Goal: Task Accomplishment & Management: Manage account settings

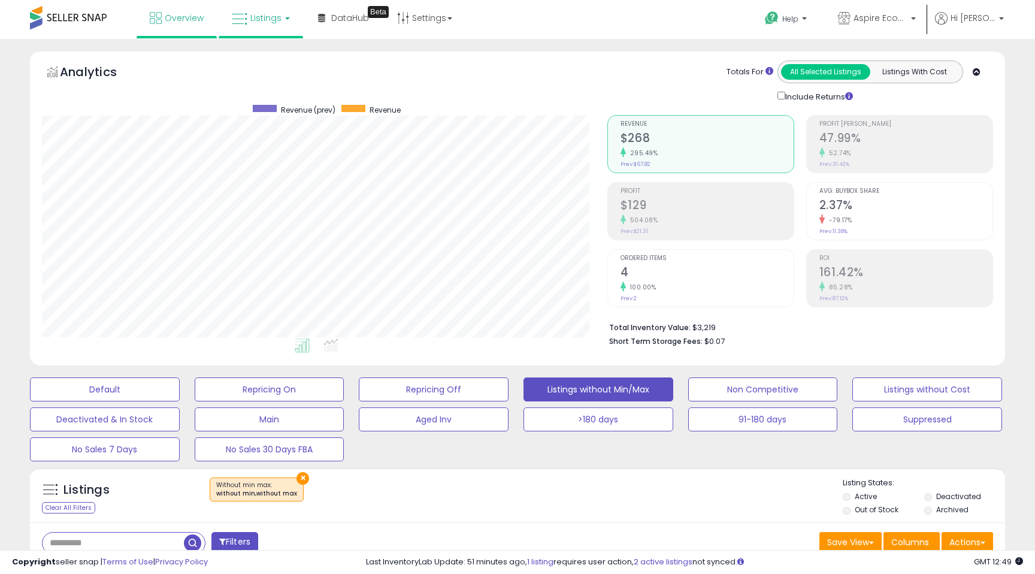
scroll to position [246, 565]
click at [172, 15] on span "Overview" at bounding box center [184, 18] width 39 height 12
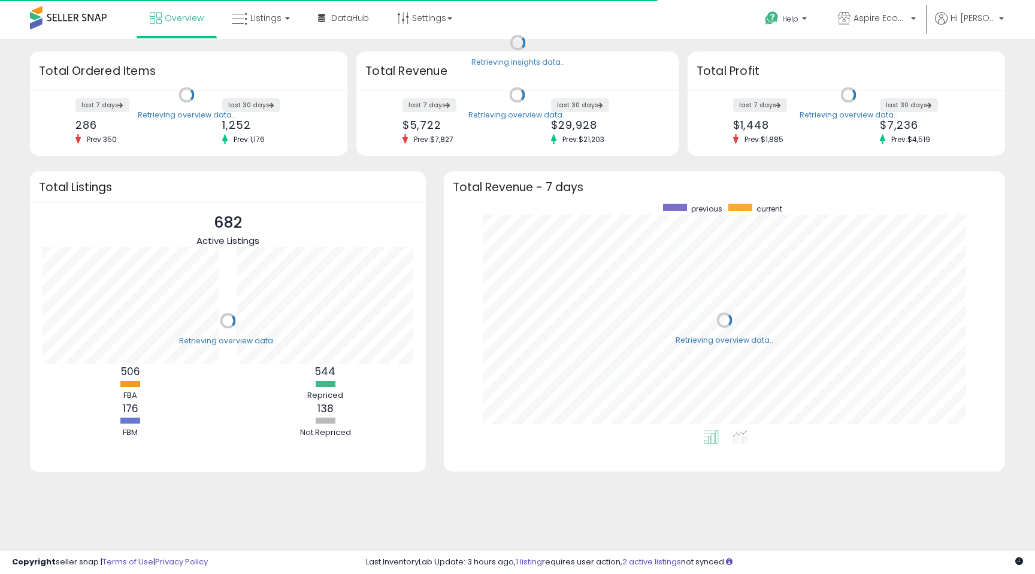
scroll to position [226, 537]
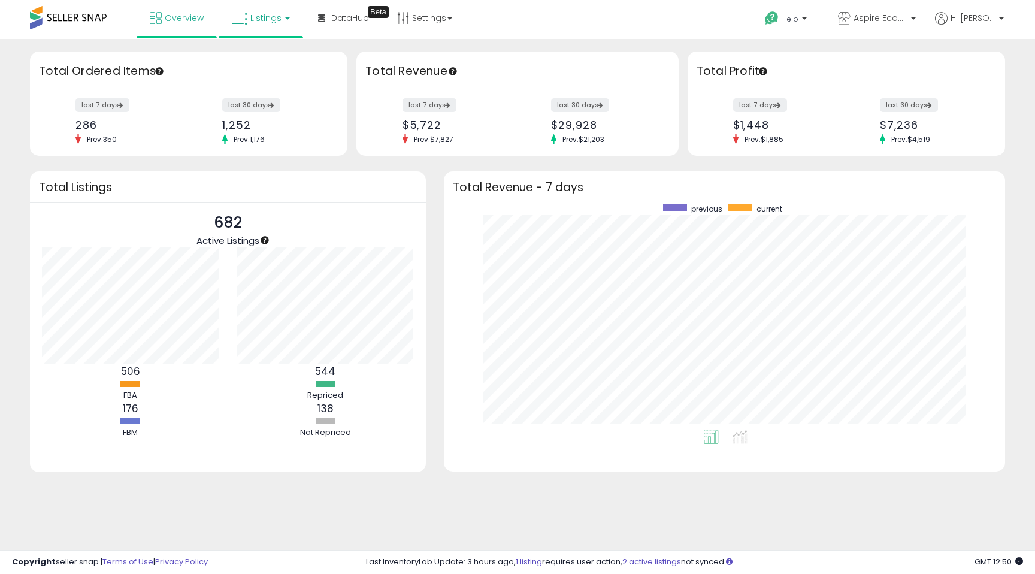
click at [268, 17] on span "Listings" at bounding box center [265, 18] width 31 height 12
click at [261, 57] on icon at bounding box center [270, 59] width 52 height 16
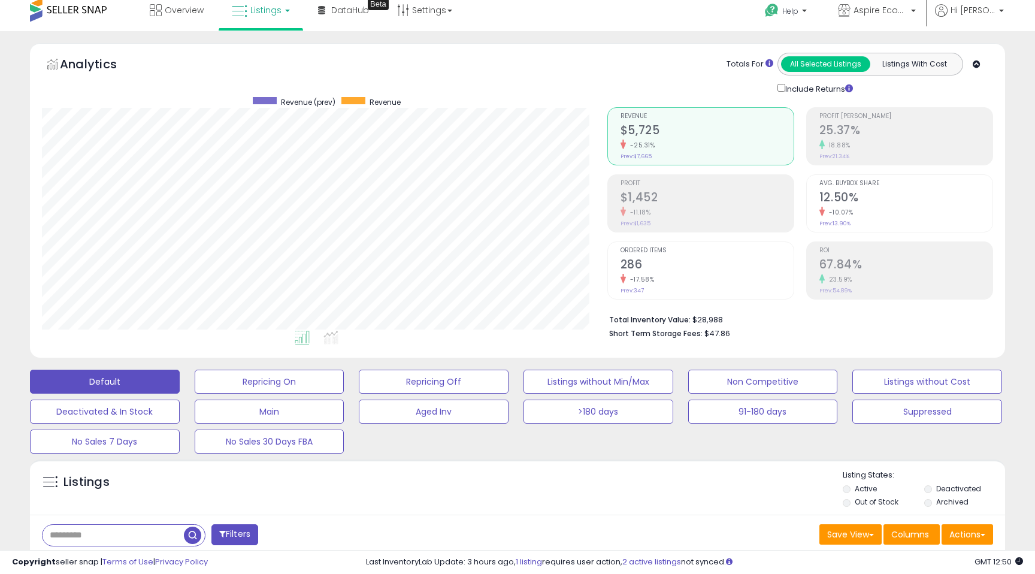
scroll to position [7, 0]
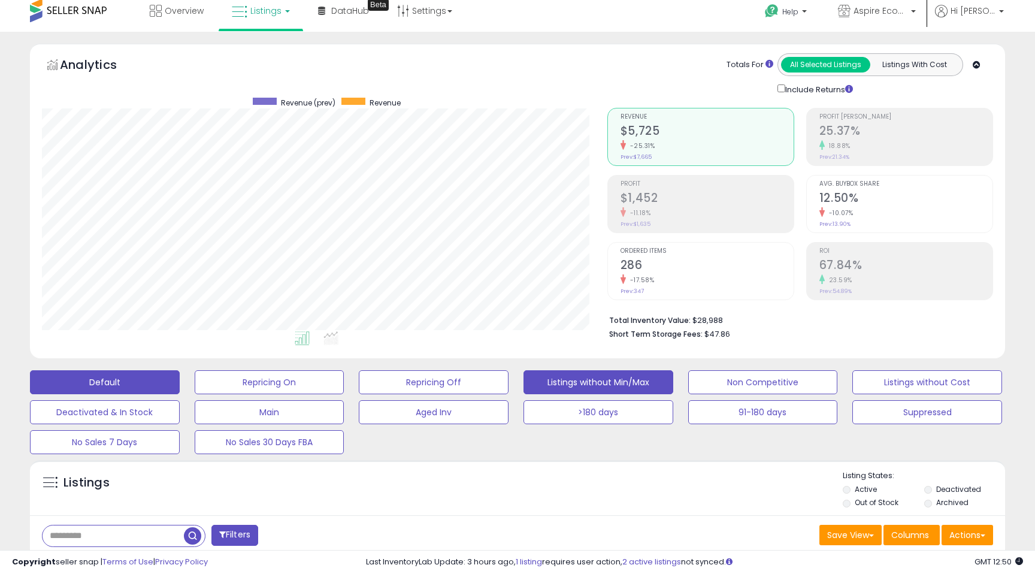
click at [589, 380] on button "Listings without Min/Max" at bounding box center [598, 382] width 150 height 24
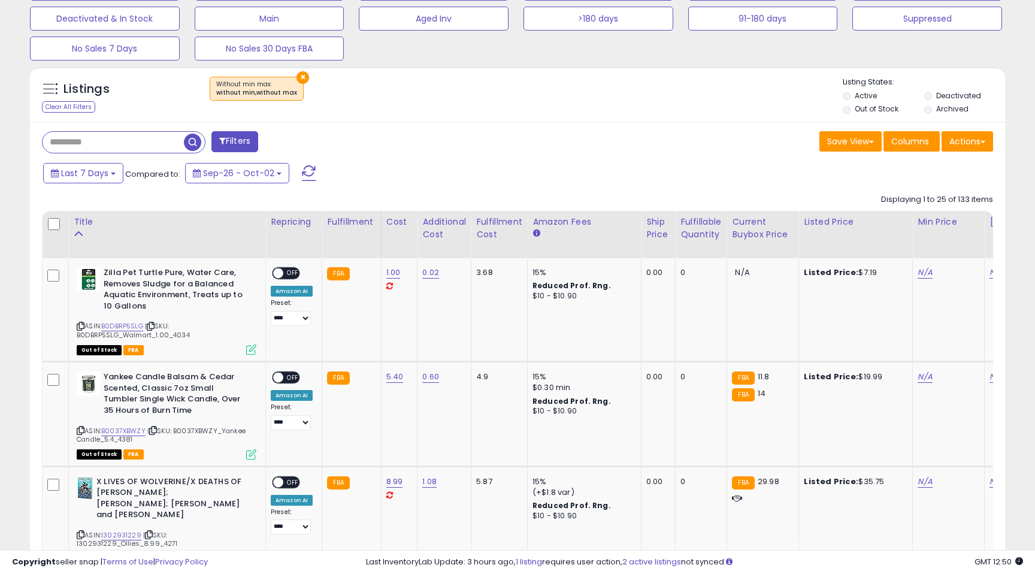
scroll to position [398, 0]
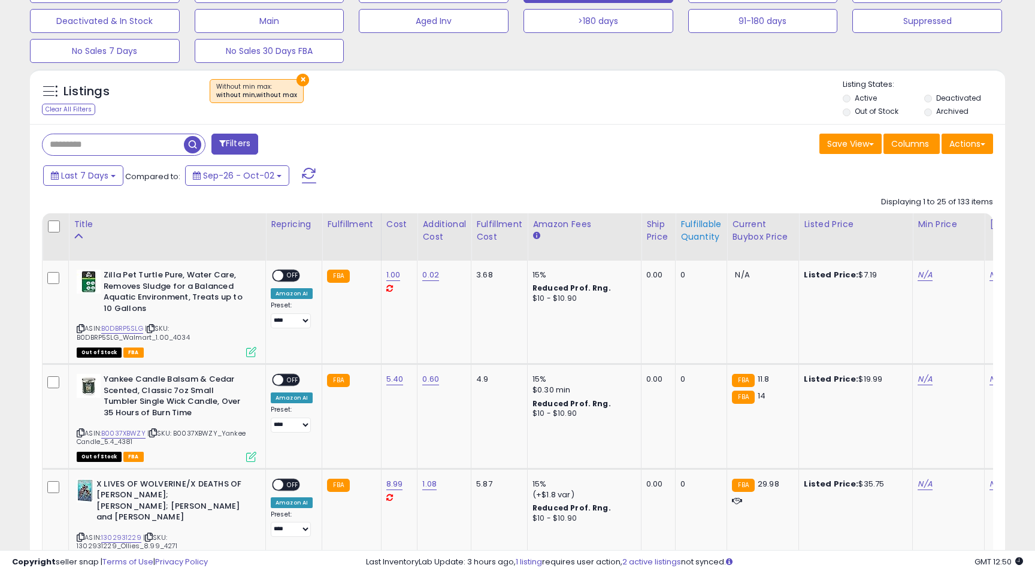
click at [694, 226] on div "Fulfillable Quantity" at bounding box center [700, 230] width 41 height 25
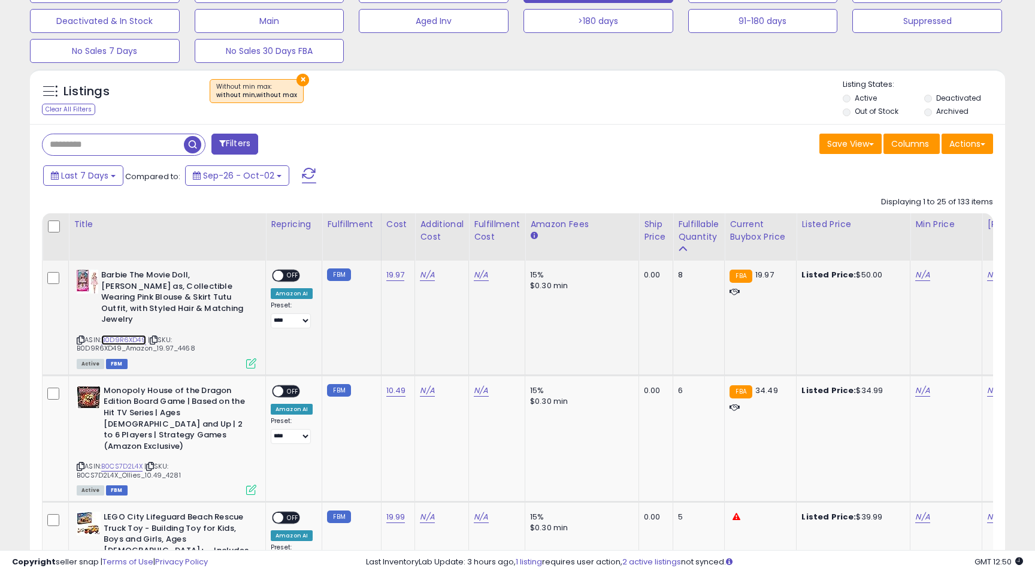
click at [122, 335] on link "B0D9R6XD49" at bounding box center [123, 340] width 45 height 10
click at [428, 273] on link "N/A" at bounding box center [427, 275] width 14 height 12
type input "**"
click at [466, 246] on icon "submit" at bounding box center [462, 244] width 7 height 7
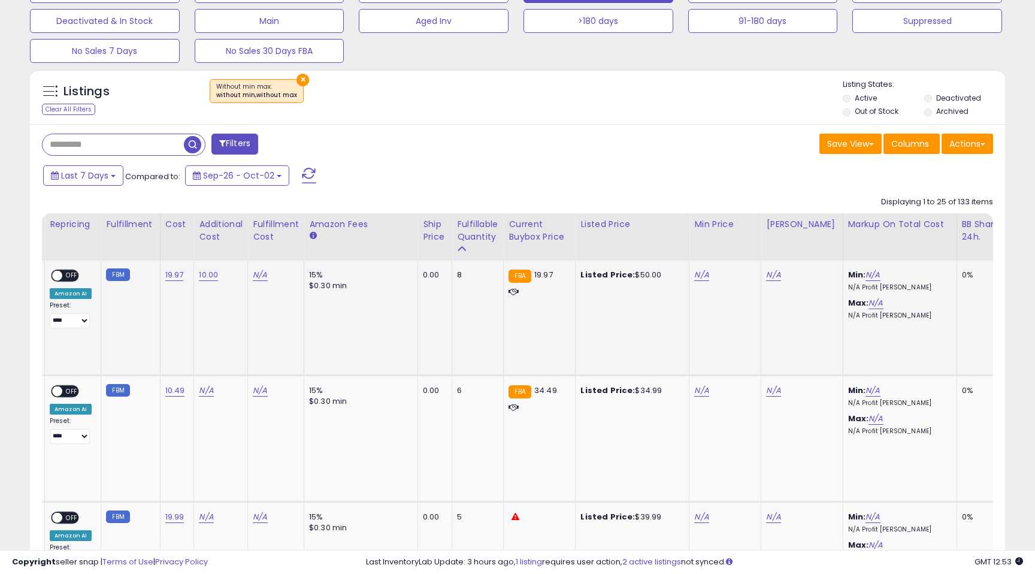
scroll to position [0, 265]
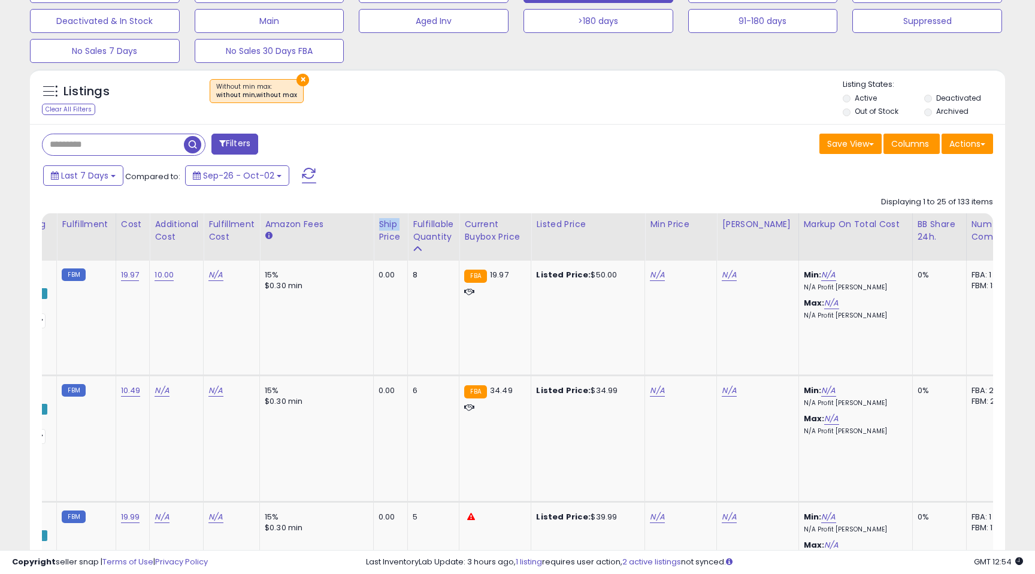
drag, startPoint x: 371, startPoint y: 232, endPoint x: 342, endPoint y: 232, distance: 29.3
click at [342, 232] on tr "Title Repricing Fulfillment Cost Amazon Fees" at bounding box center [715, 236] width 1876 height 47
click at [353, 282] on div "$0.30 min" at bounding box center [314, 285] width 99 height 11
click at [821, 274] on link "N/A" at bounding box center [828, 275] width 14 height 12
type input "**"
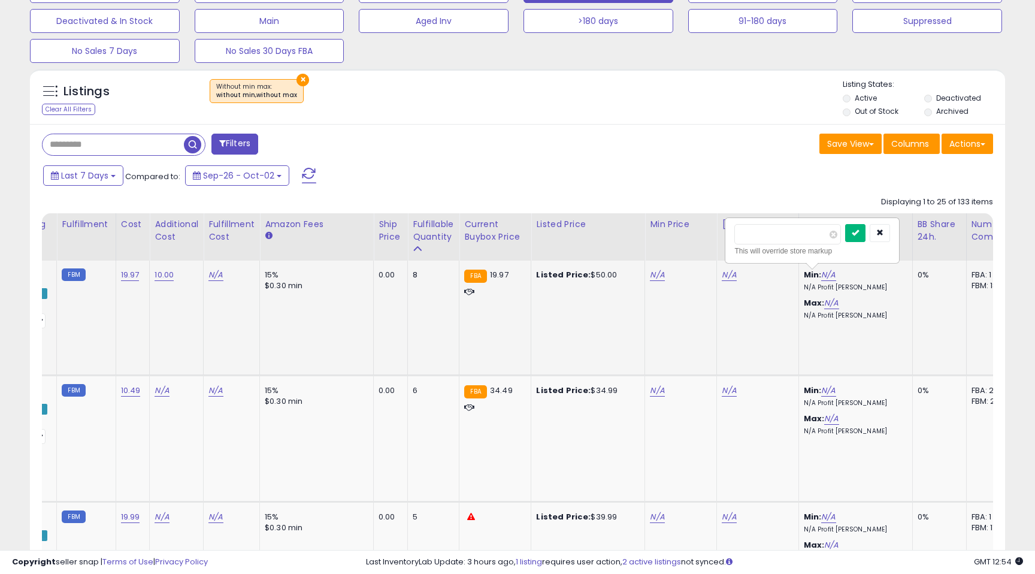
click at [860, 230] on button "submit" at bounding box center [855, 233] width 20 height 18
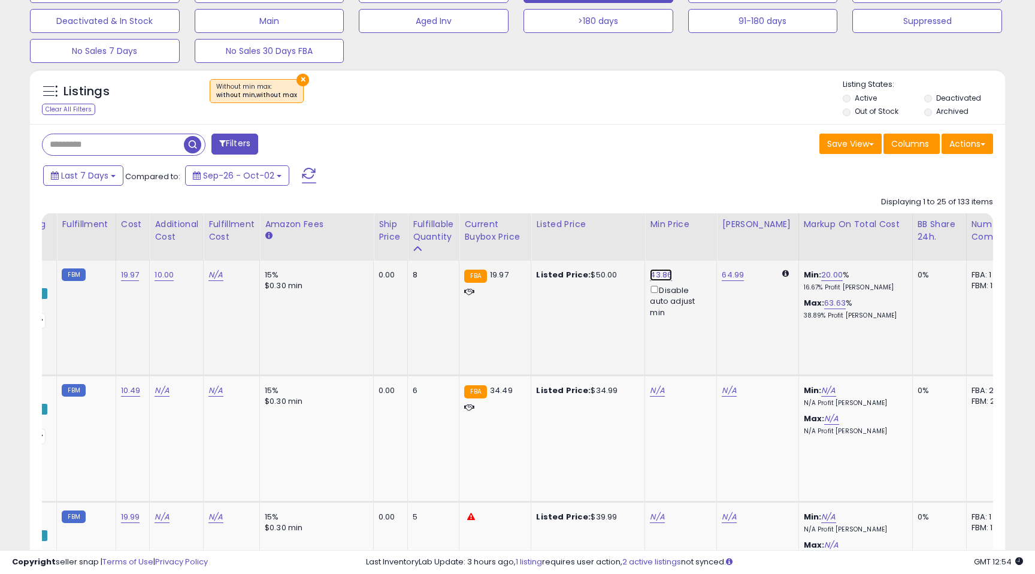
click at [654, 276] on link "43.86" at bounding box center [661, 275] width 22 height 12
drag, startPoint x: 618, startPoint y: 235, endPoint x: 557, endPoint y: 232, distance: 61.2
click at [724, 231] on icon "button" at bounding box center [720, 232] width 7 height 7
click at [822, 275] on link "20.00" at bounding box center [832, 275] width 22 height 12
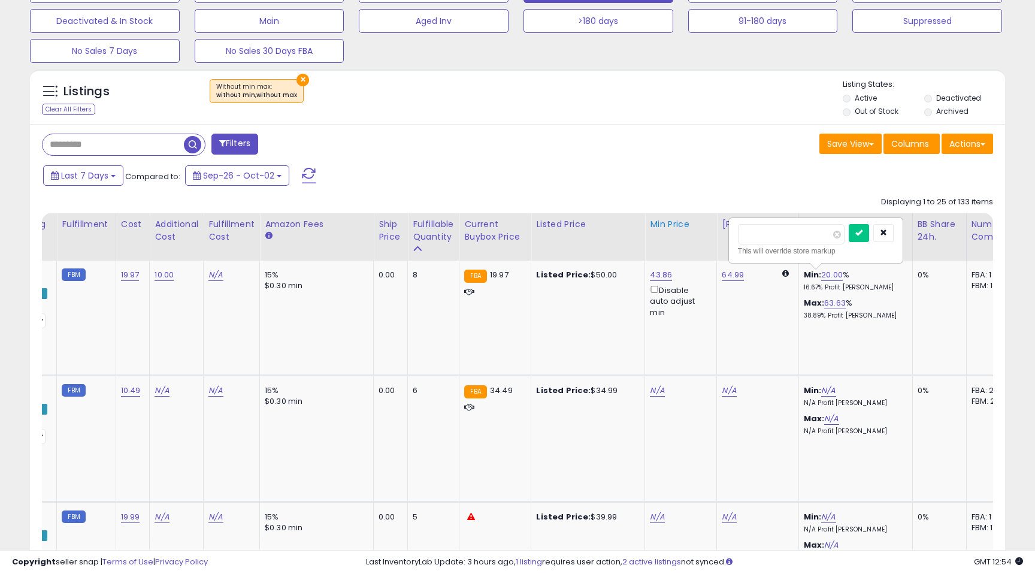
drag, startPoint x: 781, startPoint y: 237, endPoint x: 705, endPoint y: 226, distance: 76.2
type input "**"
click at [863, 235] on button "submit" at bounding box center [858, 233] width 20 height 18
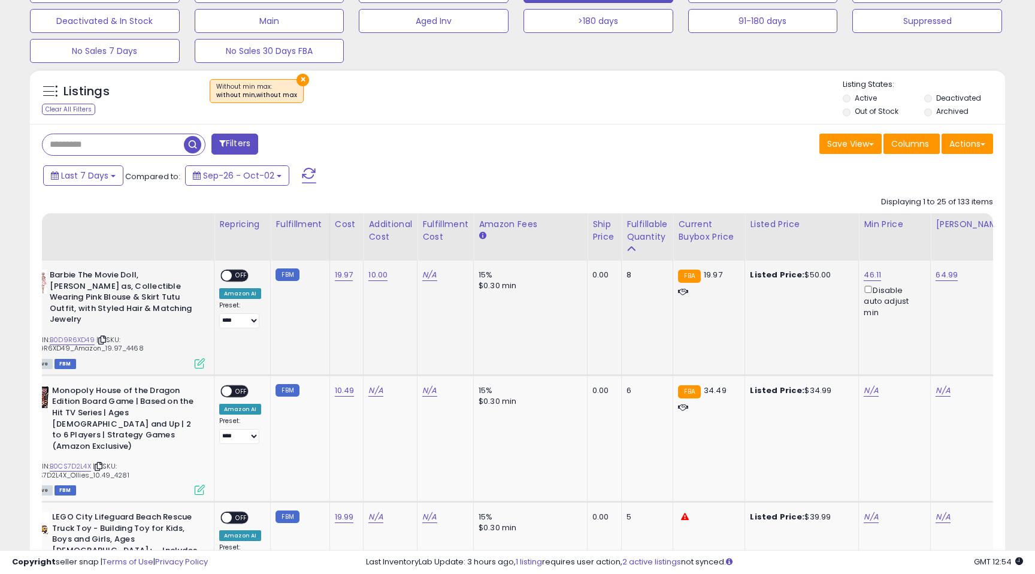
scroll to position [0, 0]
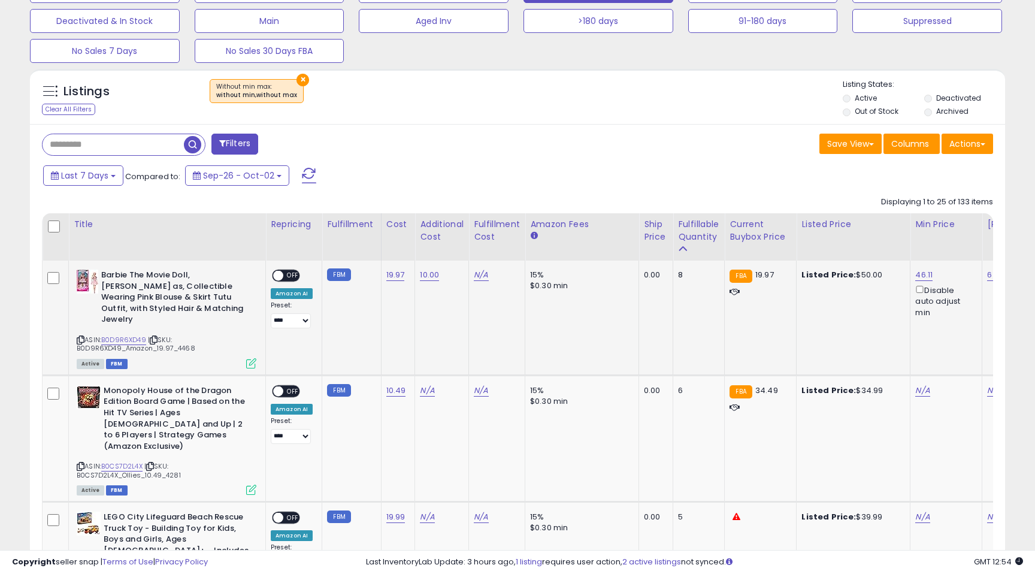
click at [289, 272] on span "OFF" at bounding box center [292, 276] width 19 height 10
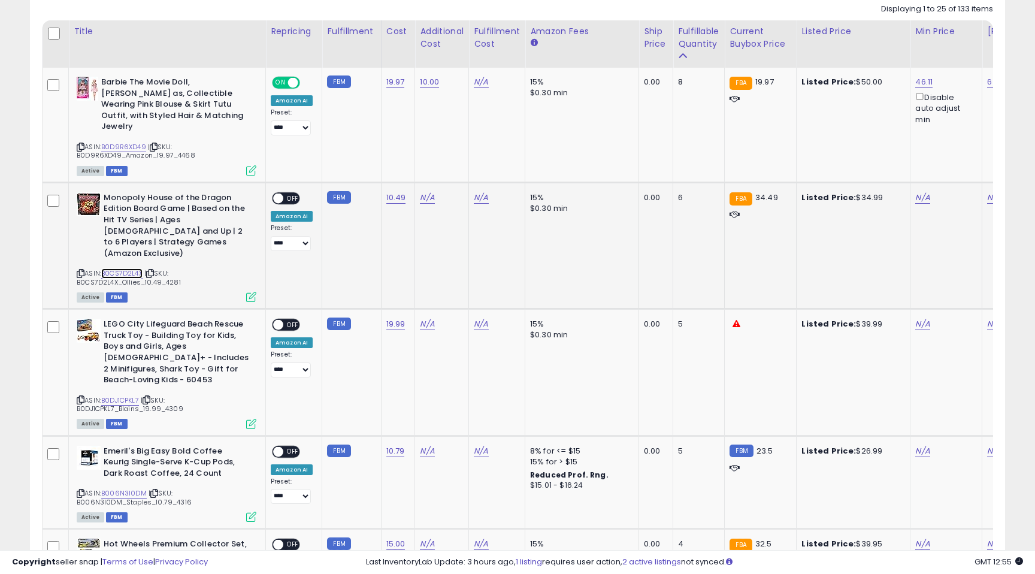
click at [117, 268] on link "B0CS7D2L4X" at bounding box center [121, 273] width 41 height 10
click at [423, 192] on link "N/A" at bounding box center [427, 198] width 14 height 12
type input "**"
click at [466, 159] on icon "submit" at bounding box center [462, 155] width 7 height 7
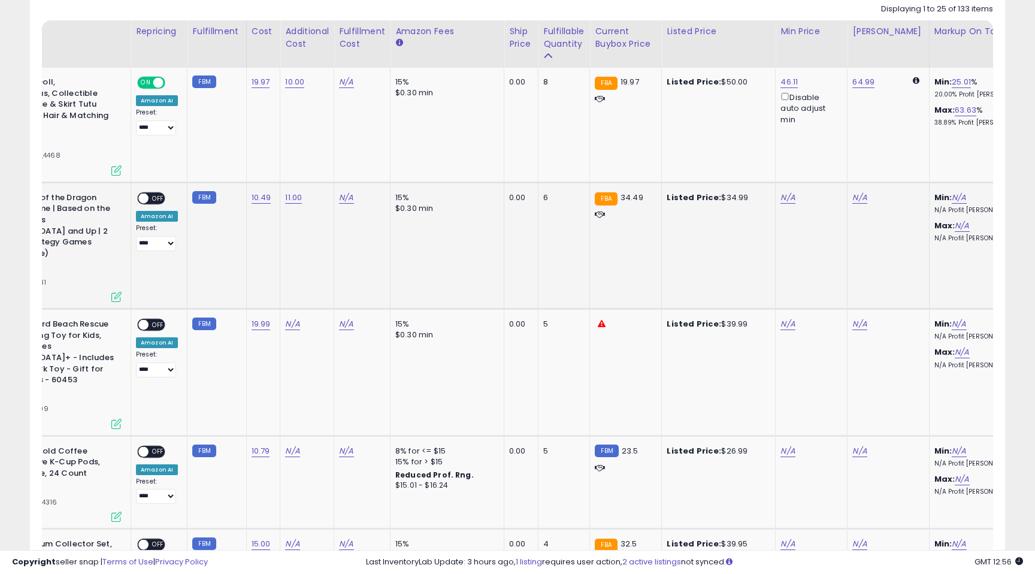
scroll to position [0, 157]
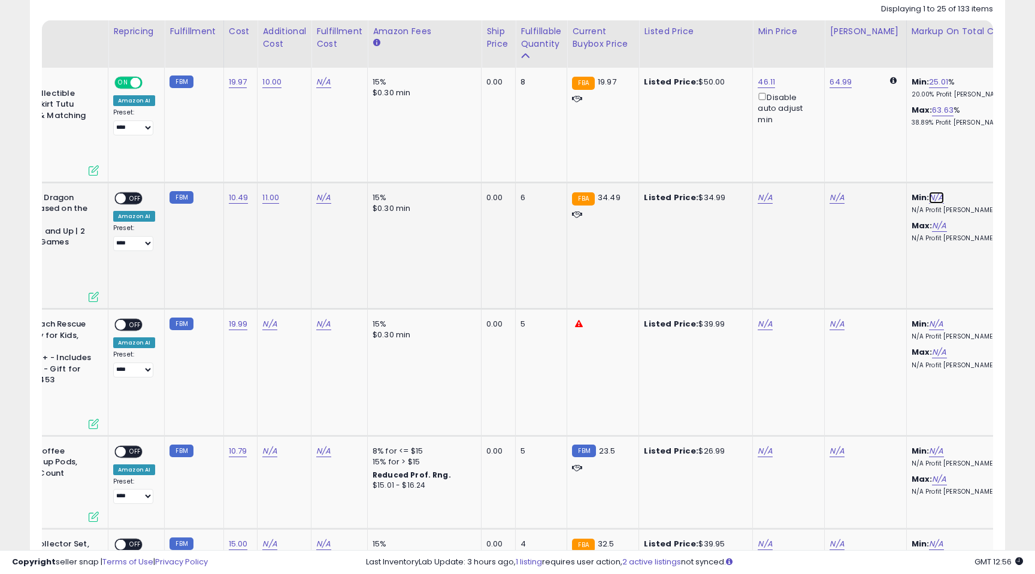
click at [929, 192] on link "N/A" at bounding box center [936, 198] width 14 height 12
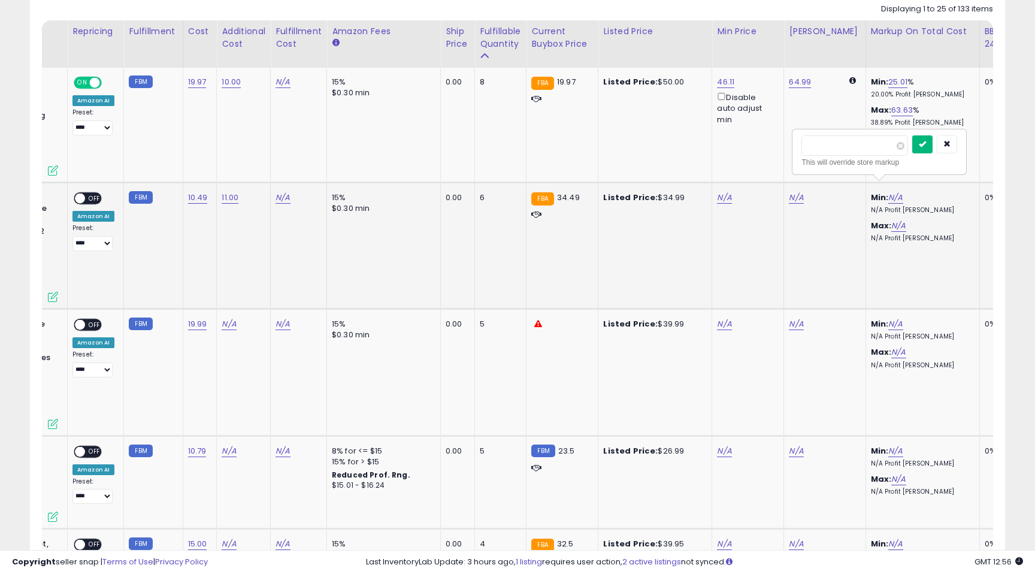
type input "**"
click at [926, 142] on icon "submit" at bounding box center [922, 143] width 7 height 7
click at [888, 192] on link "20.00" at bounding box center [899, 198] width 22 height 12
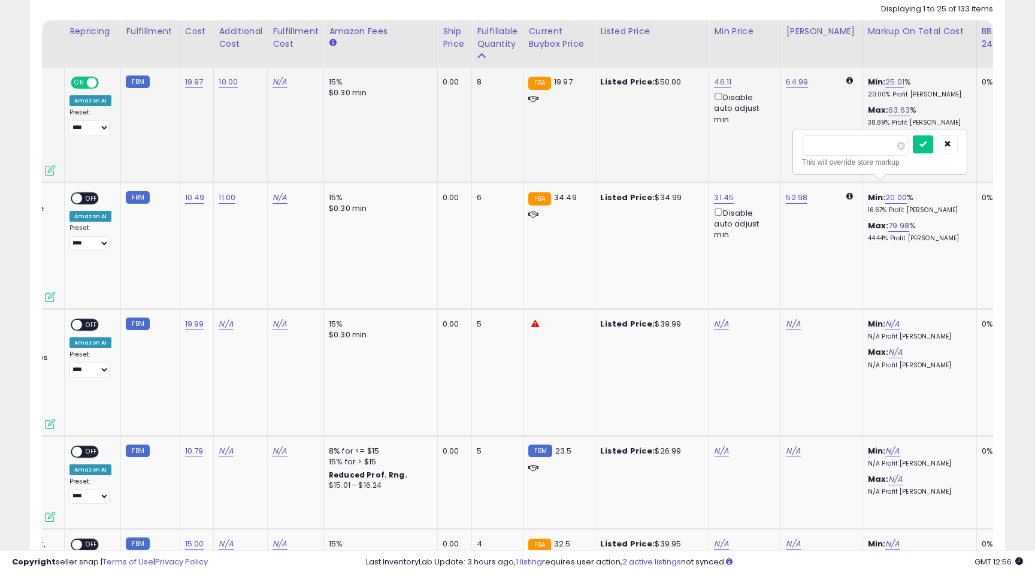
drag, startPoint x: 840, startPoint y: 147, endPoint x: 780, endPoint y: 141, distance: 60.8
type input "**"
click at [926, 144] on icon "submit" at bounding box center [922, 143] width 7 height 7
click at [87, 193] on span "OFF" at bounding box center [91, 198] width 19 height 10
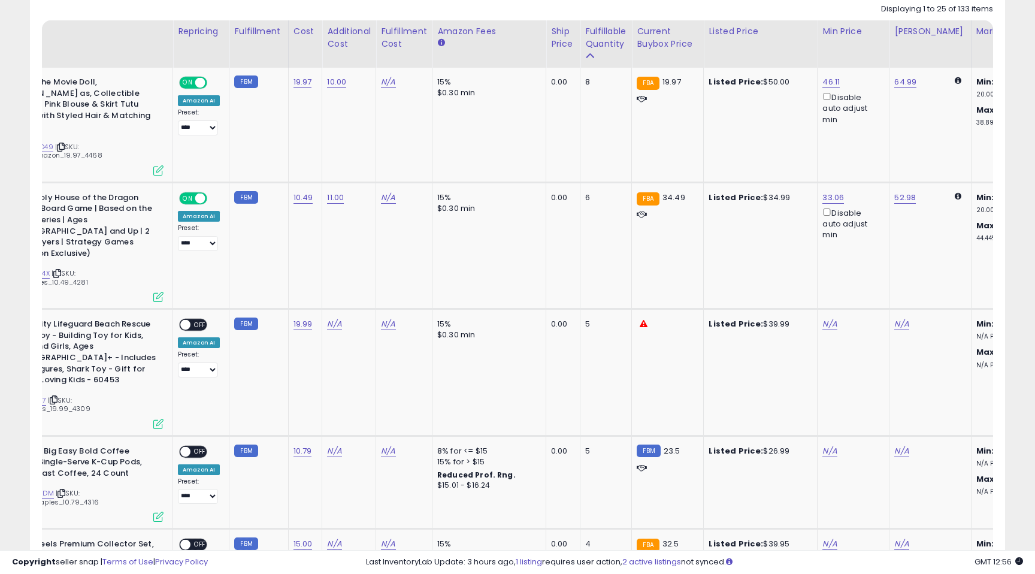
scroll to position [0, 0]
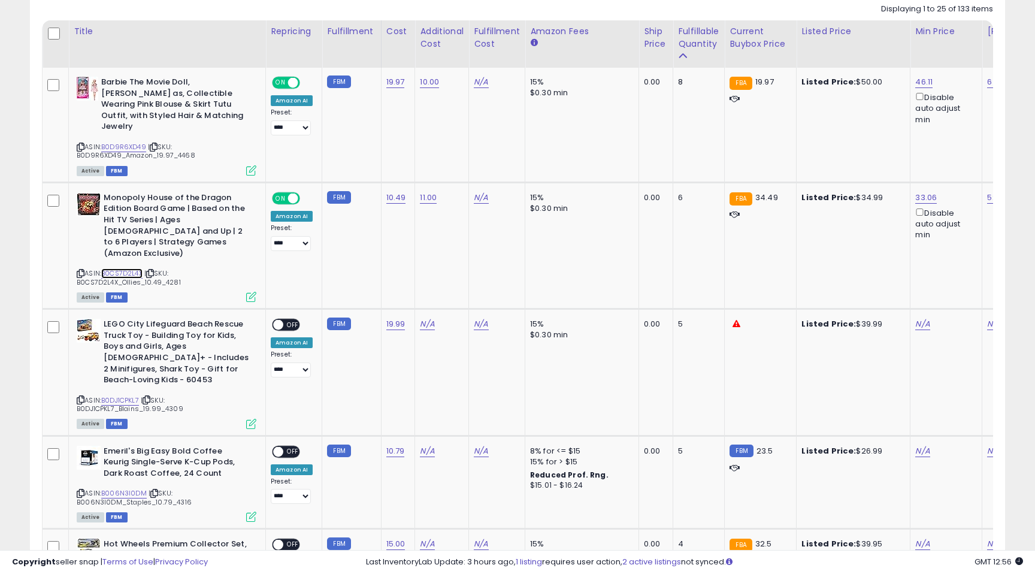
click at [123, 268] on link "B0CS7D2L4X" at bounding box center [121, 273] width 41 height 10
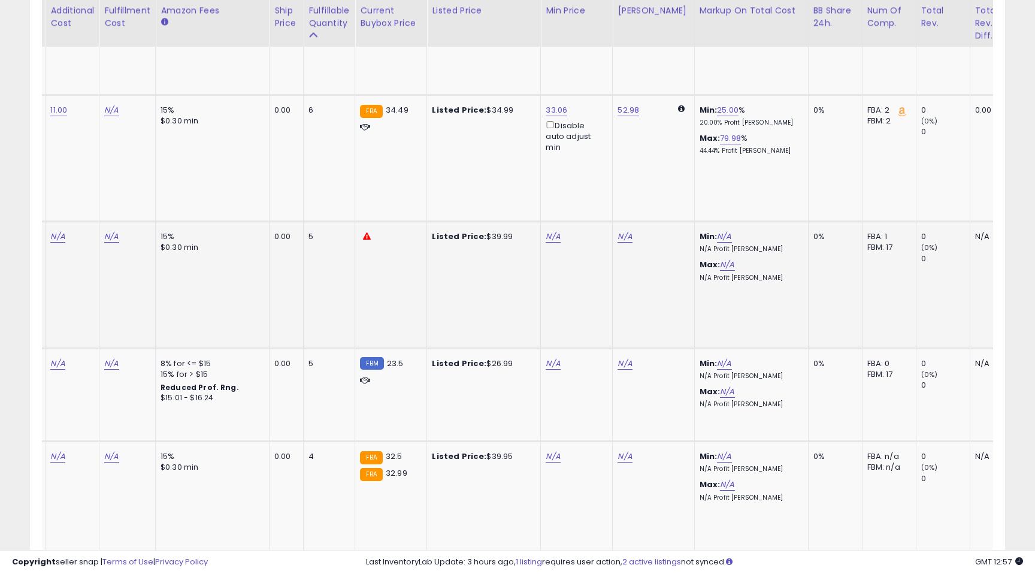
scroll to position [0, 260]
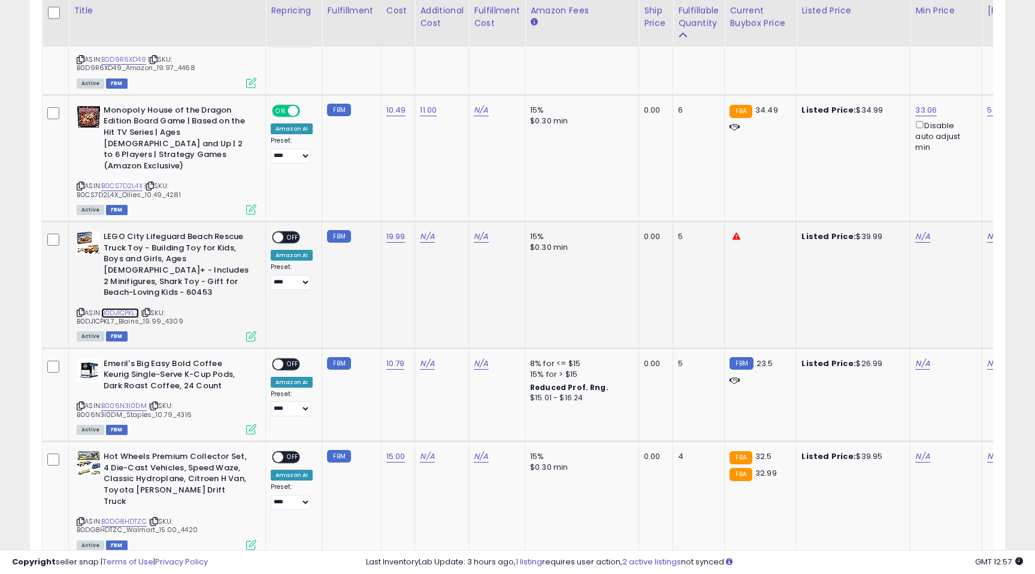
click at [122, 308] on link "B0DJ1CPKL7" at bounding box center [120, 313] width 38 height 10
click at [426, 231] on link "N/A" at bounding box center [427, 237] width 14 height 12
type input "***"
click at [466, 181] on icon "submit" at bounding box center [462, 183] width 7 height 7
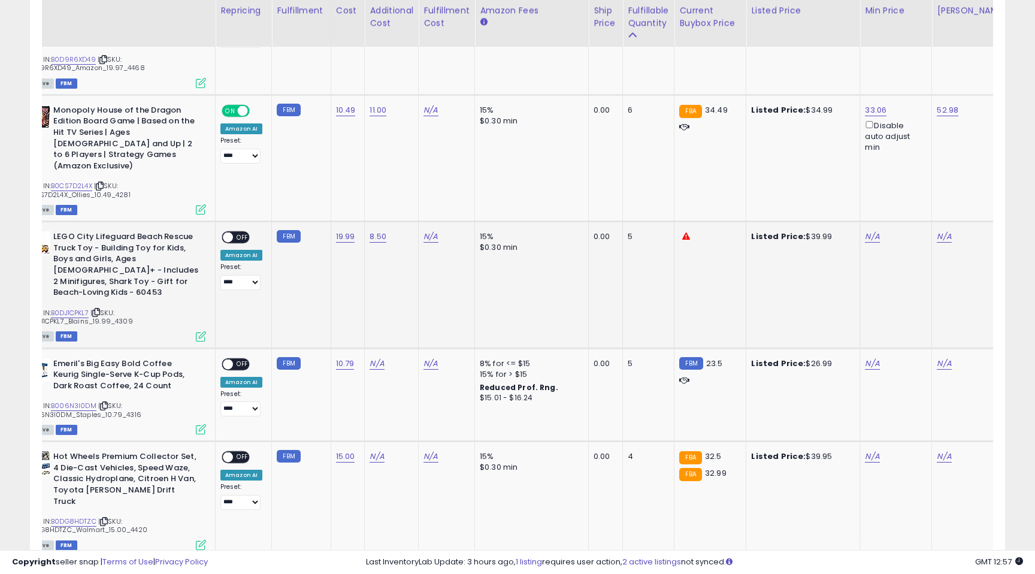
scroll to position [0, 95]
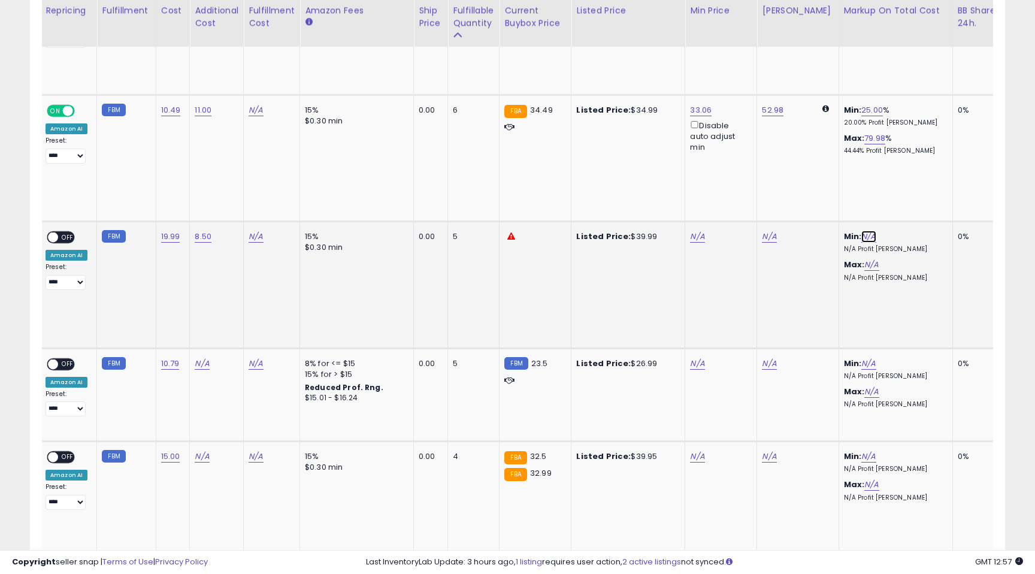
click at [861, 231] on link "N/A" at bounding box center [868, 237] width 14 height 12
type input "**"
click at [899, 170] on icon "submit" at bounding box center [895, 171] width 7 height 7
click at [864, 231] on link "25.00" at bounding box center [872, 237] width 22 height 12
drag, startPoint x: 812, startPoint y: 176, endPoint x: 771, endPoint y: 165, distance: 42.9
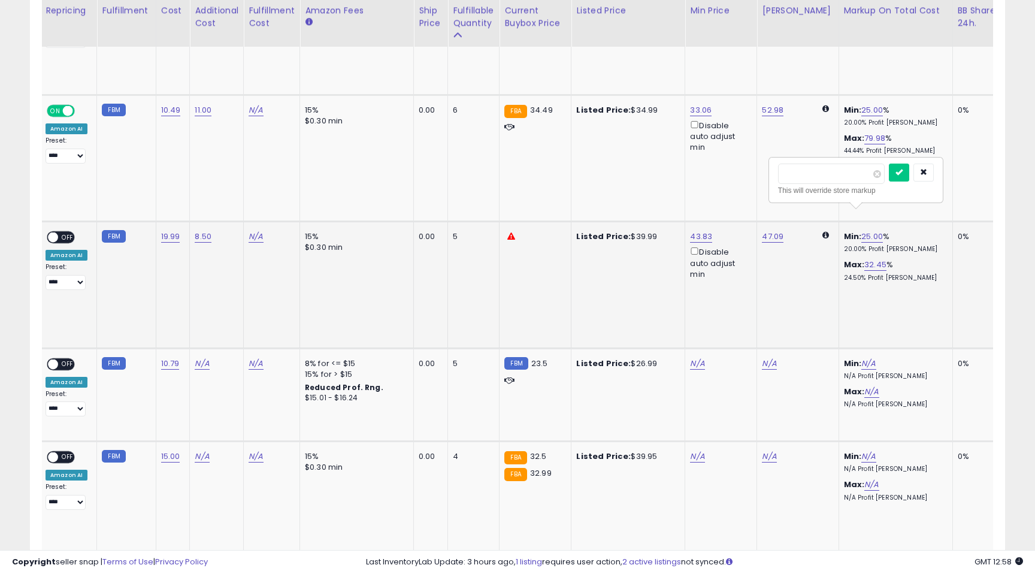
click at [771, 165] on div "***** This will override store markup" at bounding box center [855, 180] width 172 height 44
type input "**"
click at [904, 171] on button "submit" at bounding box center [899, 172] width 20 height 18
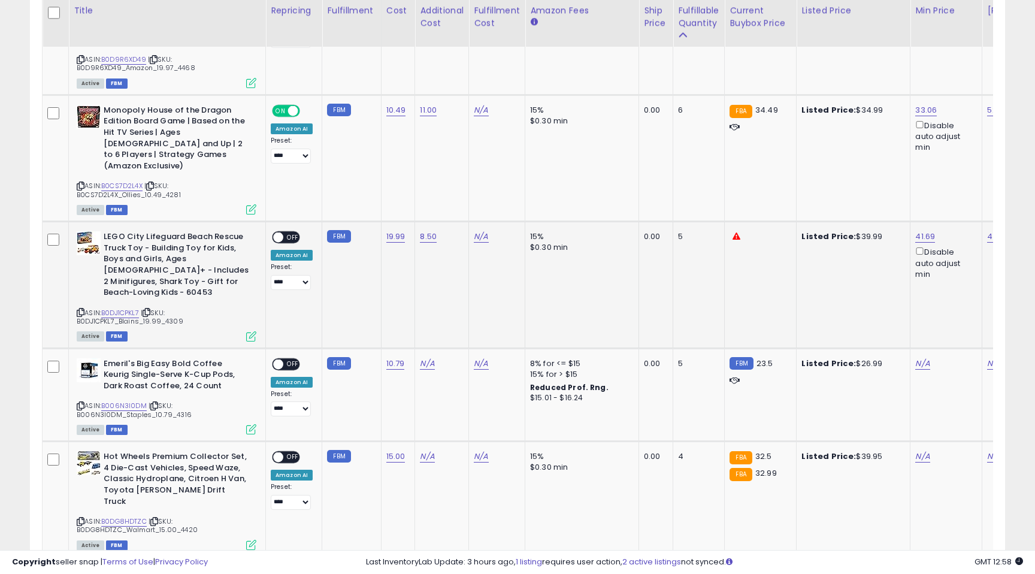
scroll to position [0, 60]
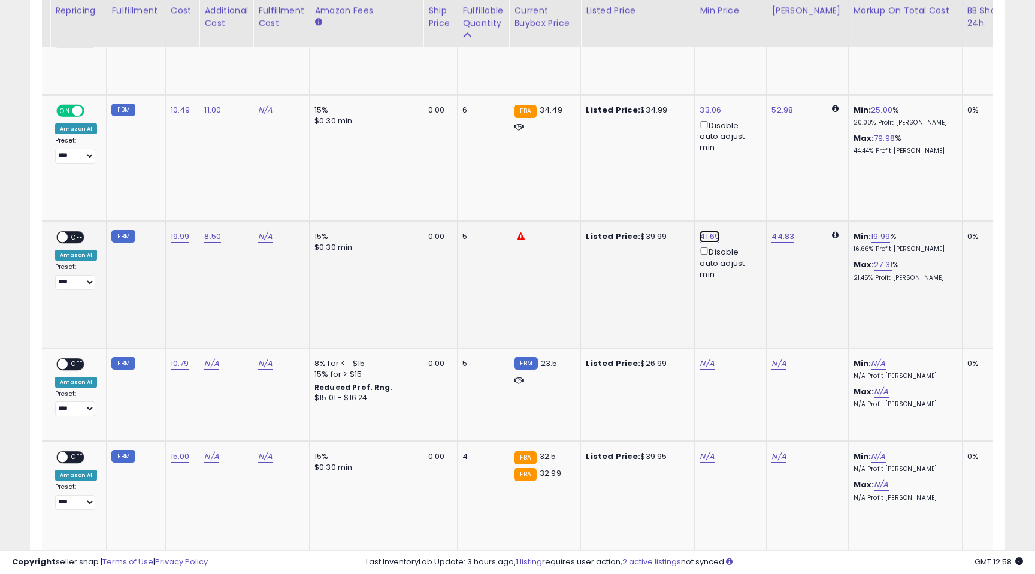
click at [703, 231] on link "41.69" at bounding box center [709, 237] width 20 height 12
drag, startPoint x: 659, startPoint y: 174, endPoint x: 611, endPoint y: 174, distance: 47.3
type input "*****"
click at [748, 172] on icon "submit" at bounding box center [744, 171] width 7 height 7
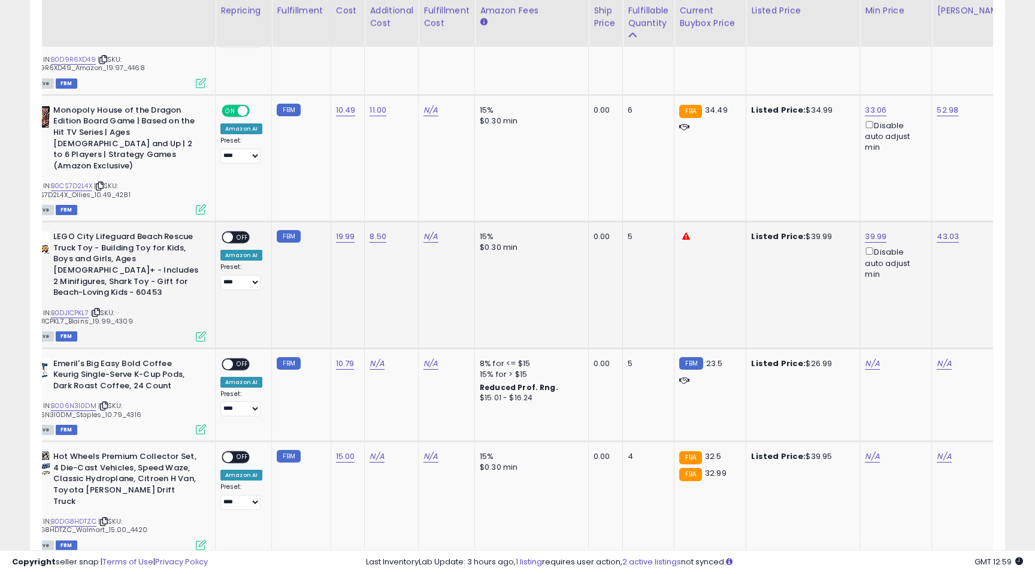
scroll to position [0, 0]
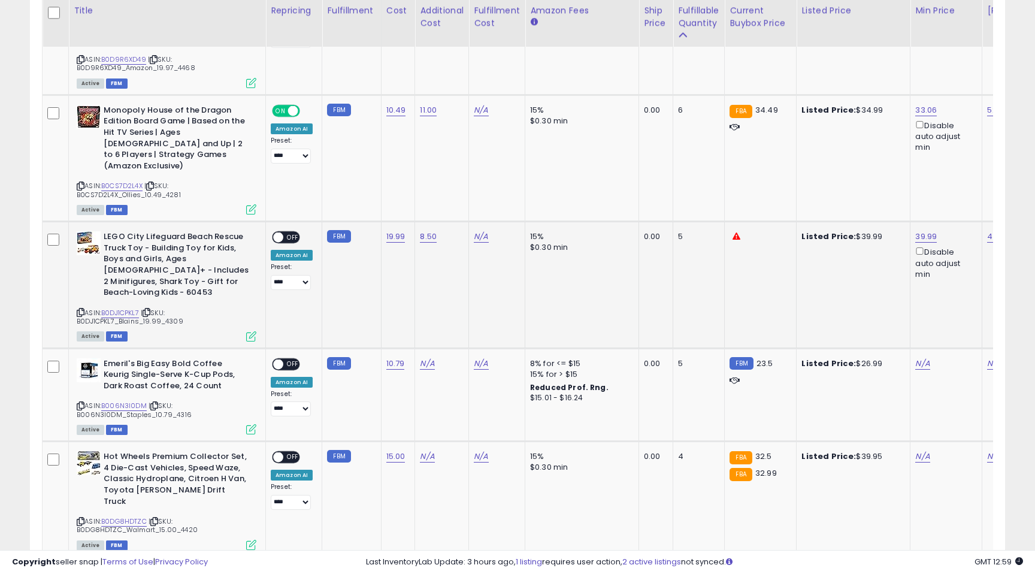
click at [288, 232] on span "OFF" at bounding box center [292, 237] width 19 height 10
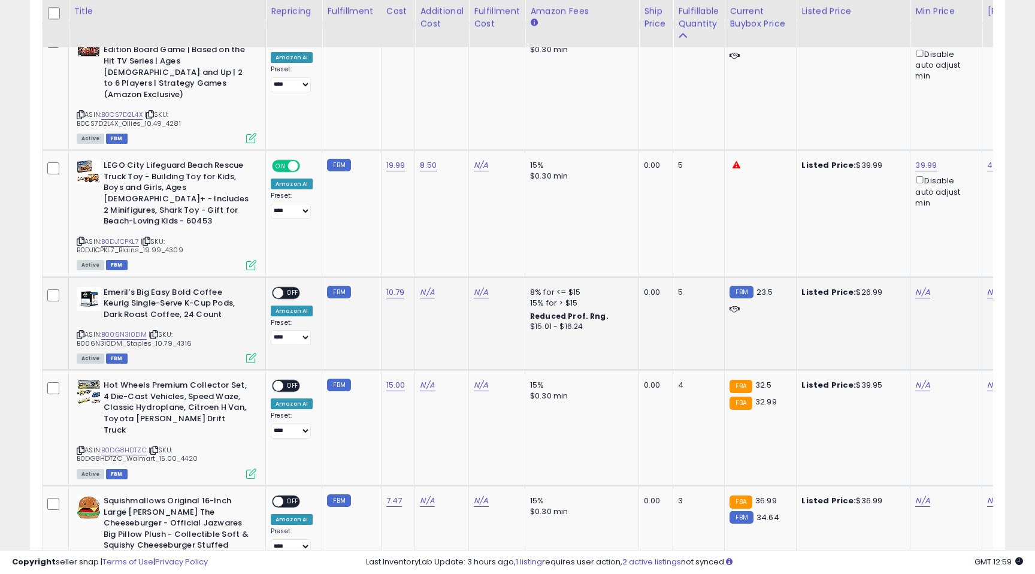
scroll to position [750, 0]
click at [122, 329] on link "B006N3I0DM" at bounding box center [124, 334] width 46 height 10
click at [427, 286] on link "N/A" at bounding box center [427, 292] width 14 height 12
type input "*"
click at [466, 228] on icon "submit" at bounding box center [462, 227] width 7 height 7
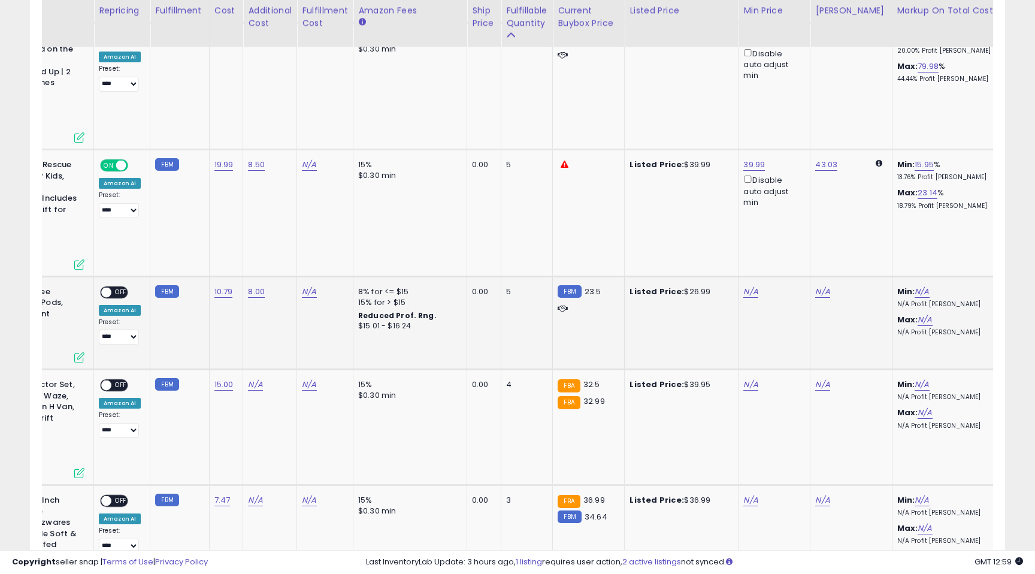
scroll to position [0, 189]
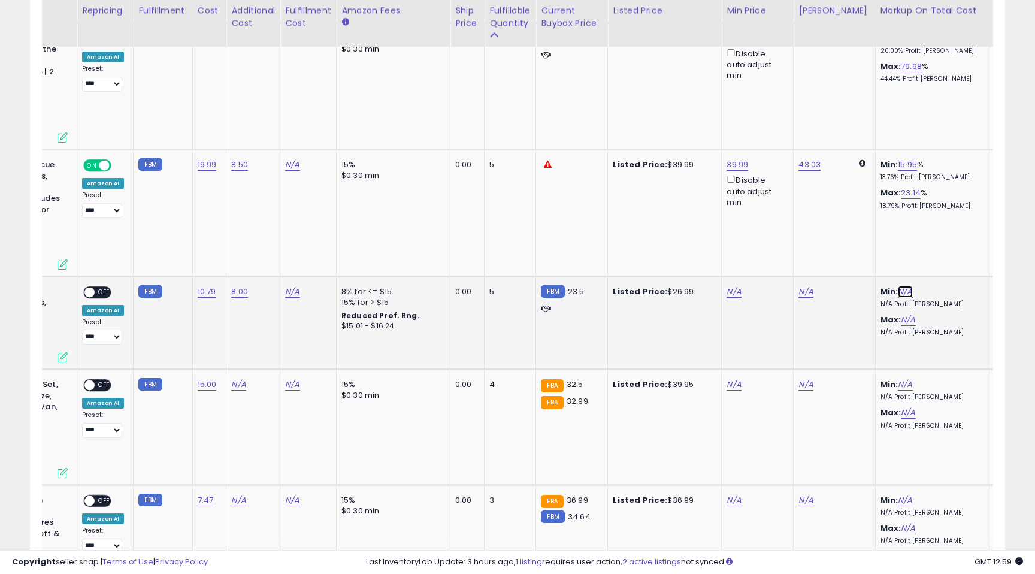
click at [898, 286] on link "N/A" at bounding box center [905, 292] width 14 height 12
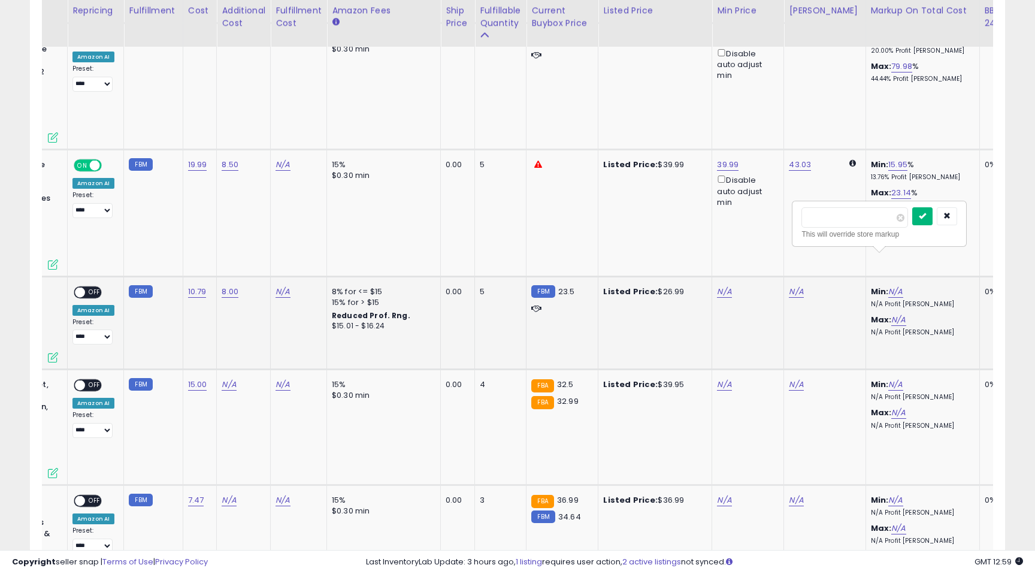
type input "**"
click at [926, 215] on icon "submit" at bounding box center [922, 215] width 7 height 7
click at [888, 286] on link "20.01" at bounding box center [897, 292] width 19 height 12
drag, startPoint x: 837, startPoint y: 213, endPoint x: 792, endPoint y: 213, distance: 45.5
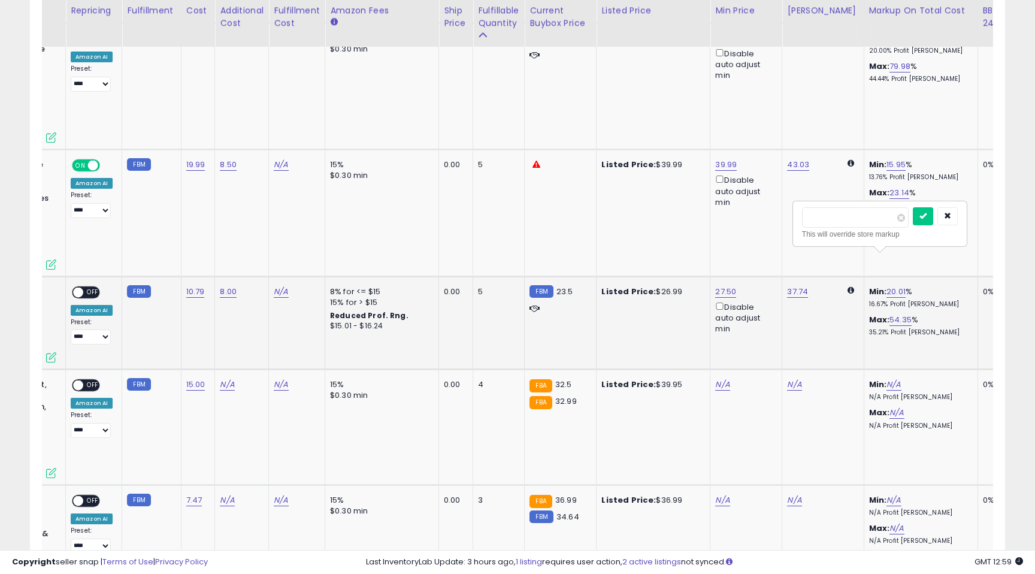
click at [792, 213] on div "***** This will override store markup" at bounding box center [879, 224] width 175 height 46
type input "**"
click at [926, 216] on icon "submit" at bounding box center [922, 215] width 7 height 7
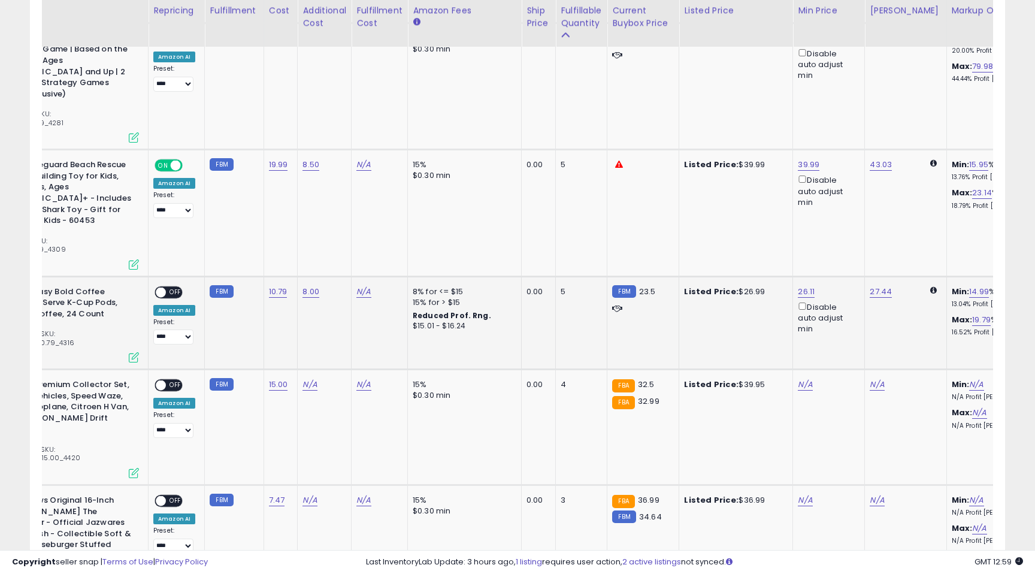
scroll to position [0, 0]
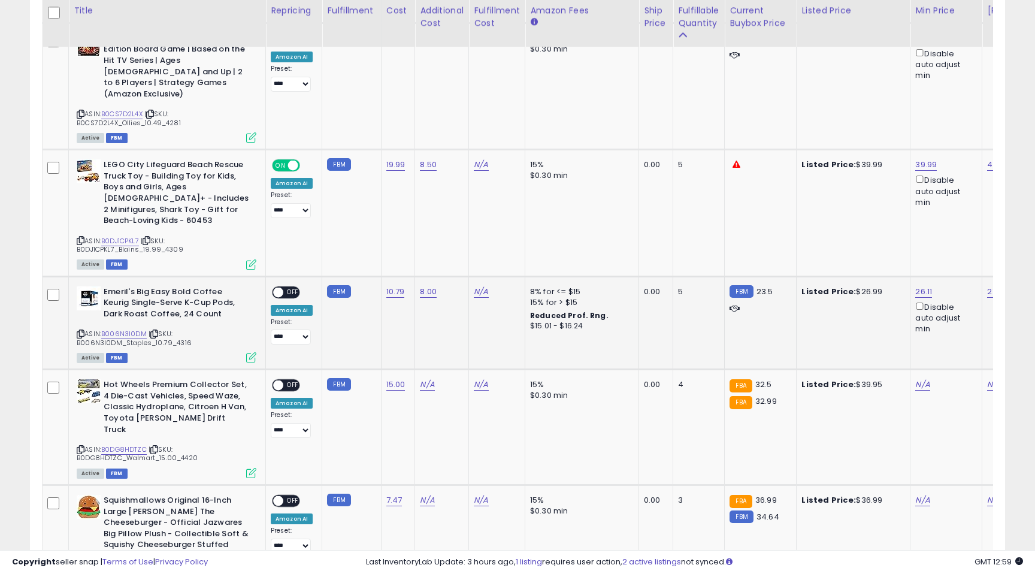
click at [290, 287] on span "OFF" at bounding box center [292, 292] width 19 height 10
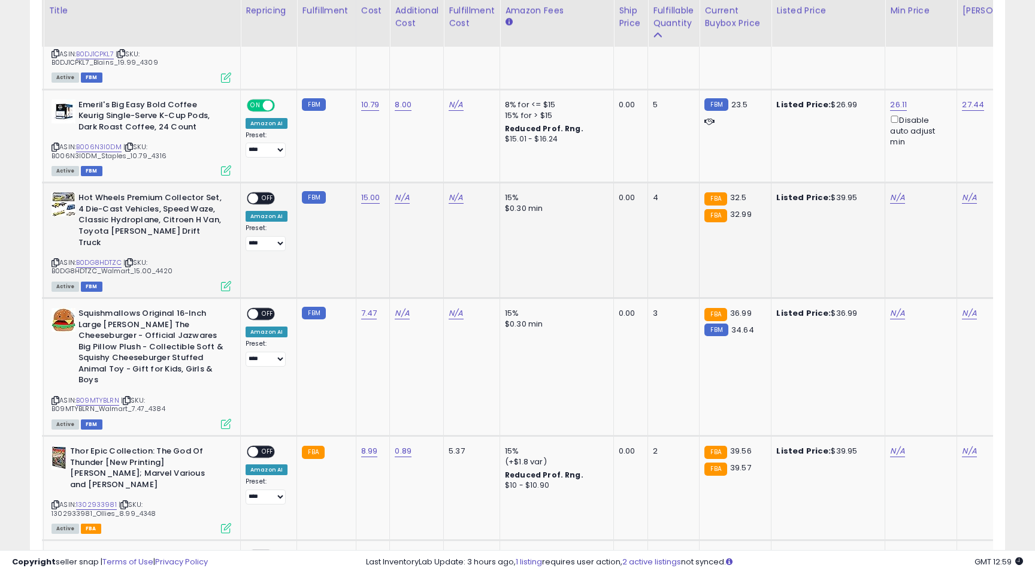
scroll to position [0, 65]
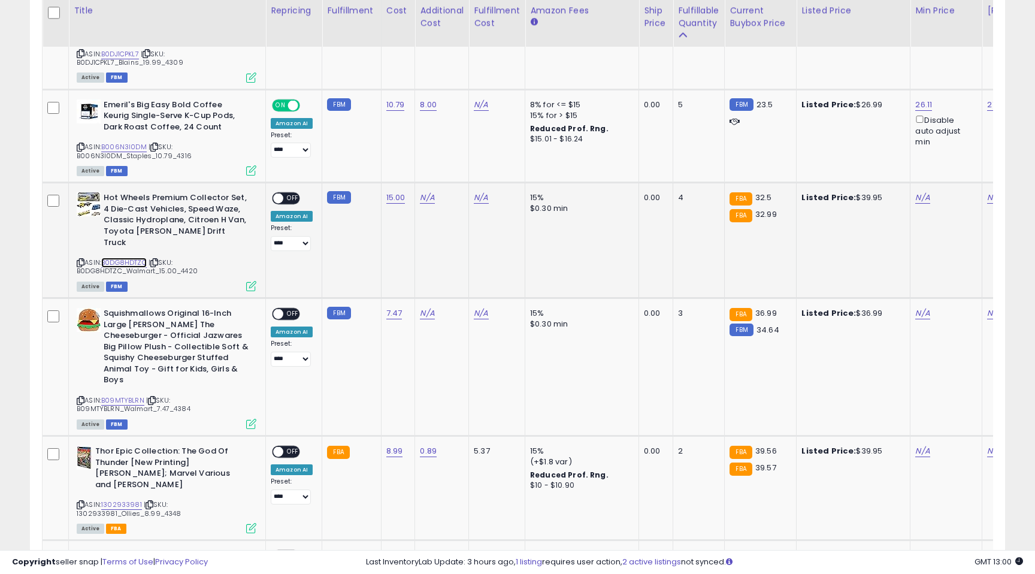
click at [119, 257] on link "B0DG8HDTZC" at bounding box center [124, 262] width 46 height 10
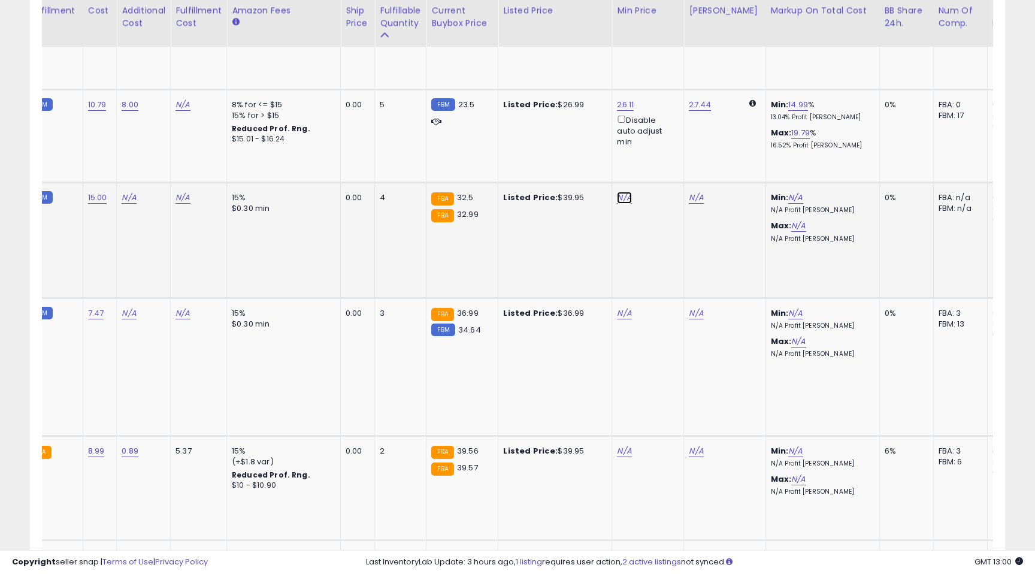
click at [621, 192] on link "N/A" at bounding box center [624, 198] width 14 height 12
type input "****"
click at [663, 122] on icon "submit" at bounding box center [659, 122] width 7 height 7
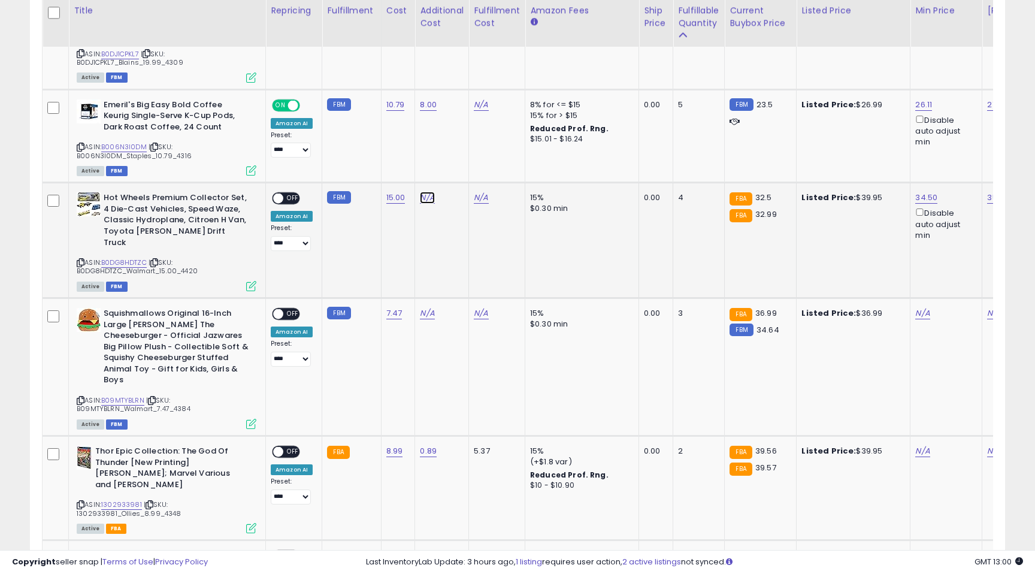
click at [423, 192] on link "N/A" at bounding box center [427, 198] width 14 height 12
type input "***"
click at [466, 134] on icon "submit" at bounding box center [462, 134] width 7 height 7
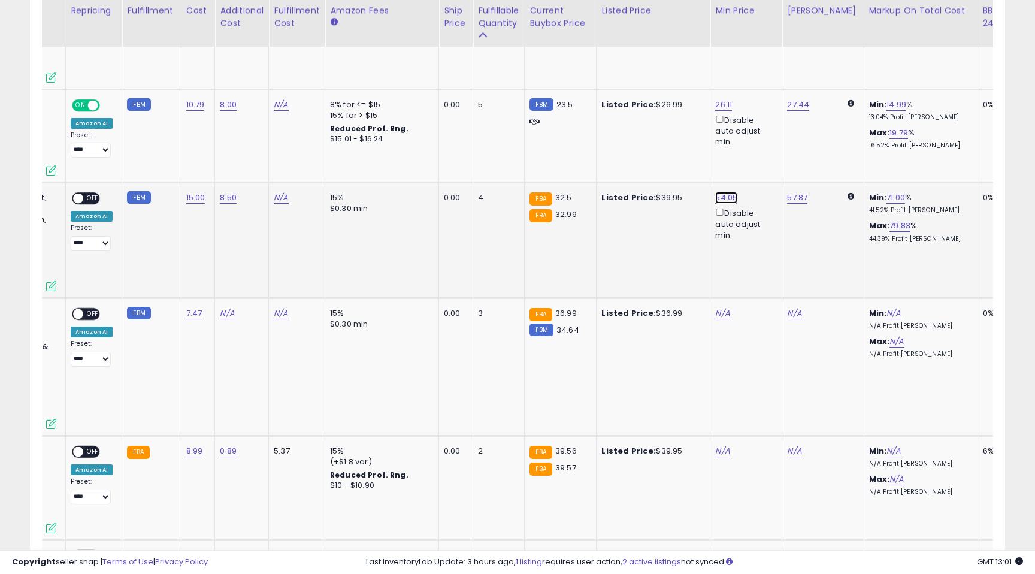
click at [726, 192] on link "54.05" at bounding box center [726, 198] width 22 height 12
drag, startPoint x: 681, startPoint y: 126, endPoint x: 611, endPoint y: 114, distance: 71.1
type input "*****"
click at [765, 122] on icon "submit" at bounding box center [760, 122] width 7 height 7
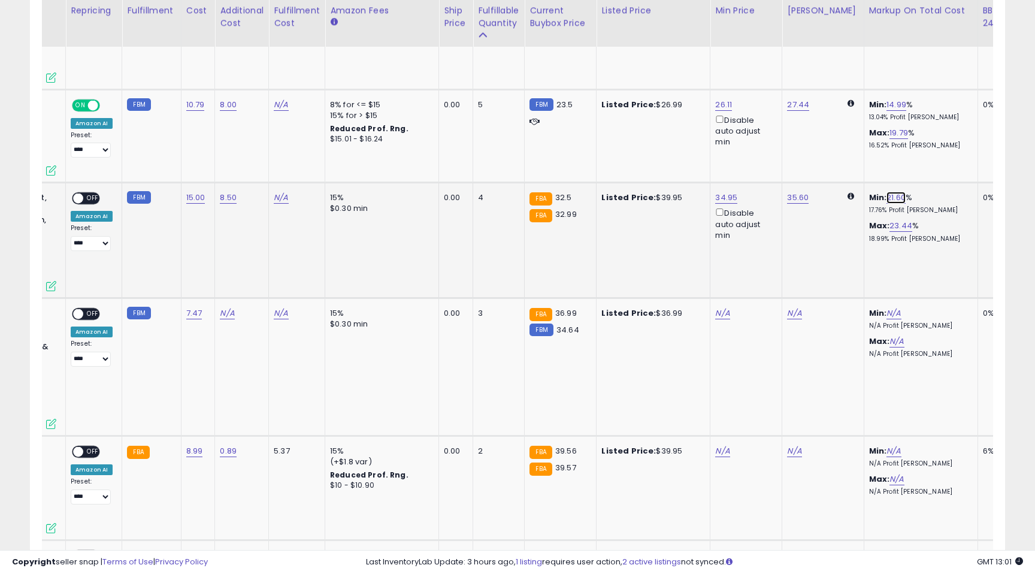
click at [886, 192] on link "21.60" at bounding box center [895, 198] width 19 height 12
drag, startPoint x: 838, startPoint y: 122, endPoint x: 788, endPoint y: 115, distance: 50.8
type input "**"
click at [926, 125] on icon "submit" at bounding box center [922, 122] width 7 height 7
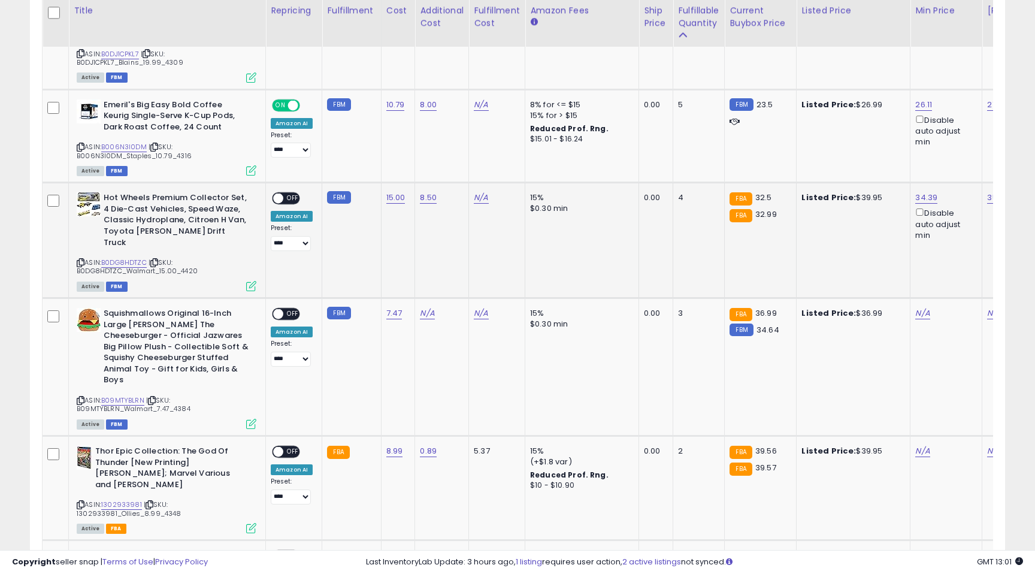
click at [289, 193] on span "OFF" at bounding box center [292, 198] width 19 height 10
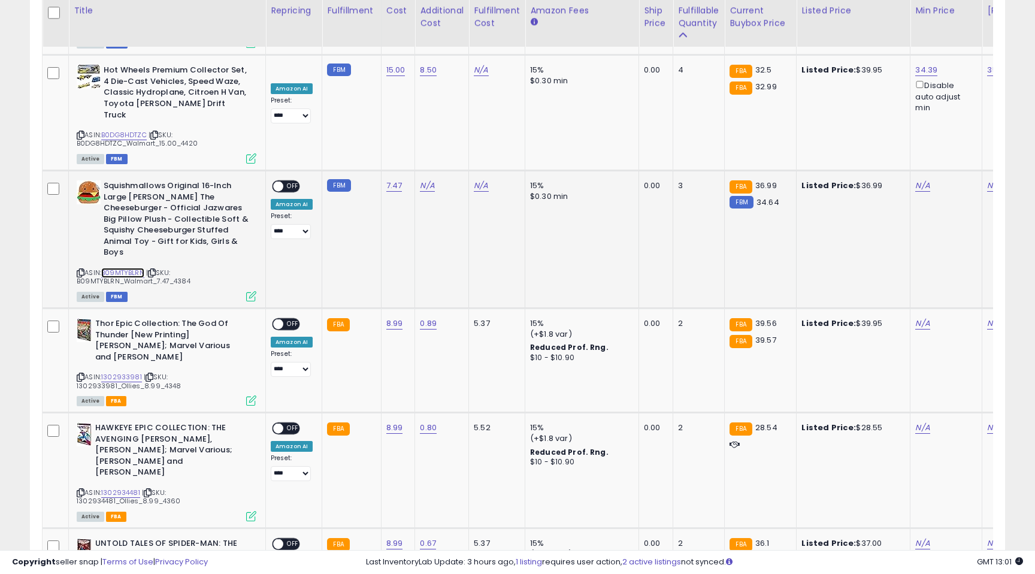
click at [122, 268] on link "B09MTYBLRN" at bounding box center [122, 273] width 43 height 10
click at [425, 180] on link "N/A" at bounding box center [427, 186] width 14 height 12
type input "**"
click at [466, 112] on icon "submit" at bounding box center [462, 110] width 7 height 7
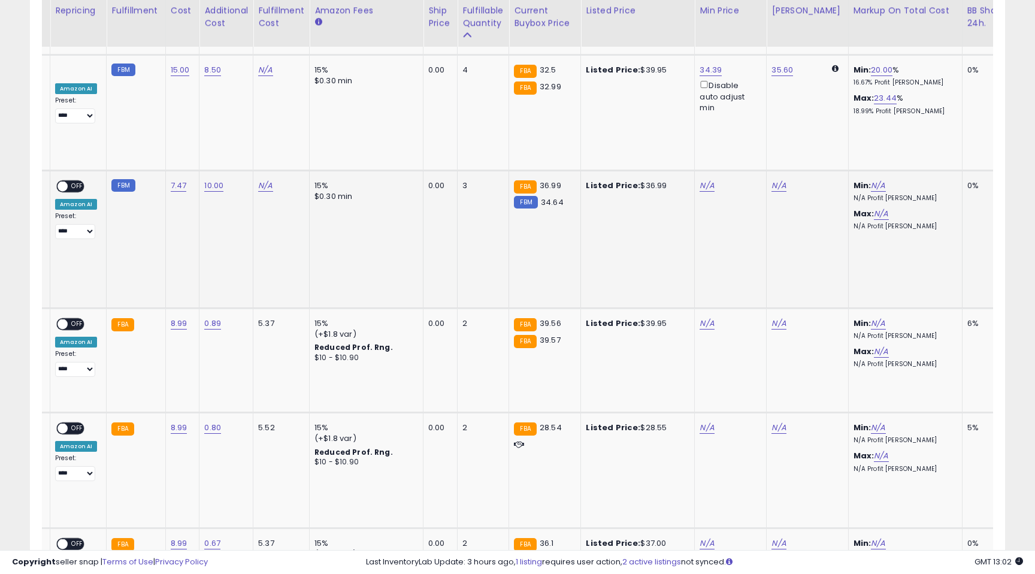
scroll to position [0, 273]
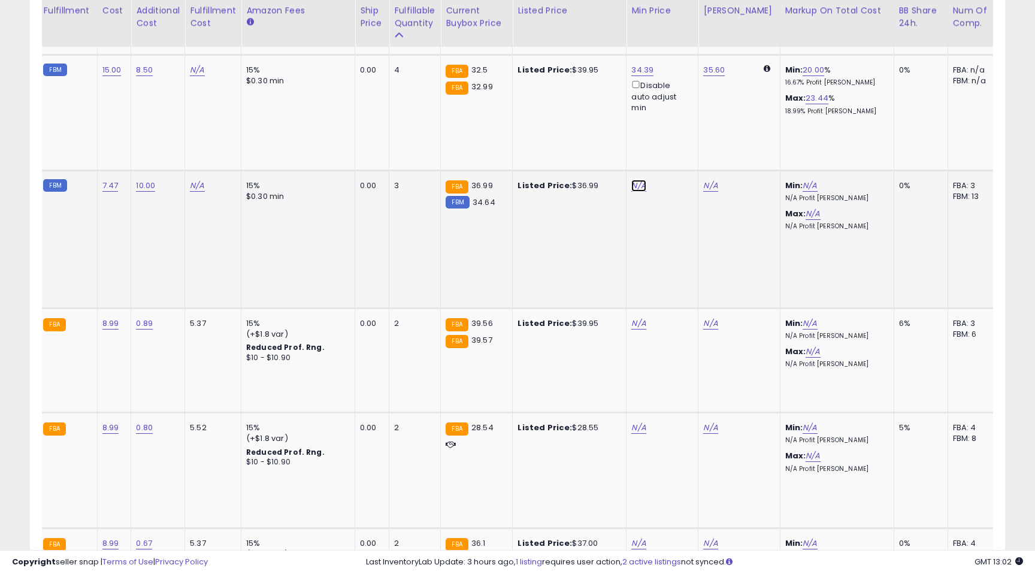
click at [635, 180] on link "N/A" at bounding box center [638, 186] width 14 height 12
type input "*****"
click at [678, 99] on icon "submit" at bounding box center [674, 98] width 7 height 7
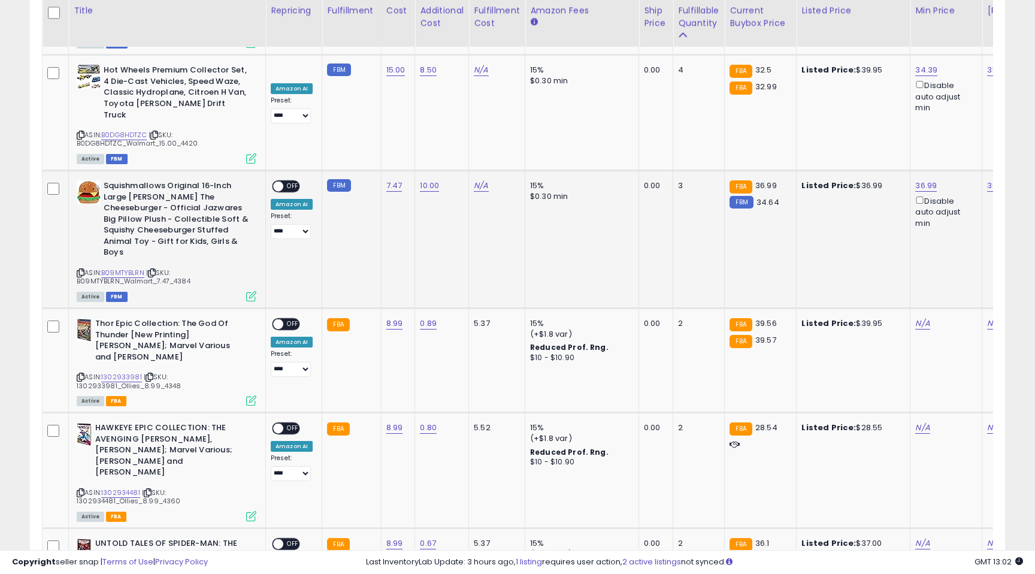
click at [292, 181] on span "OFF" at bounding box center [292, 186] width 19 height 10
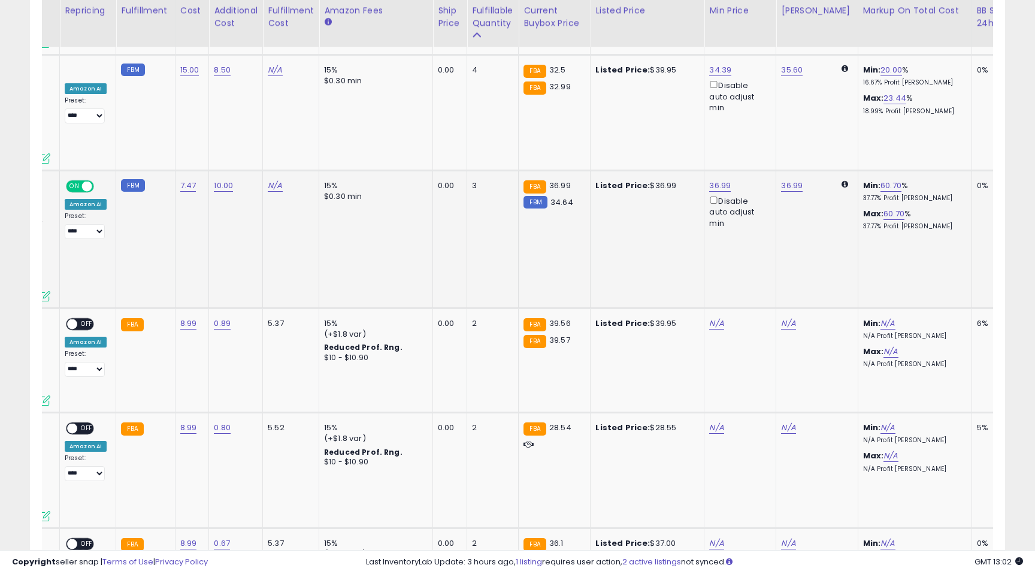
scroll to position [0, 209]
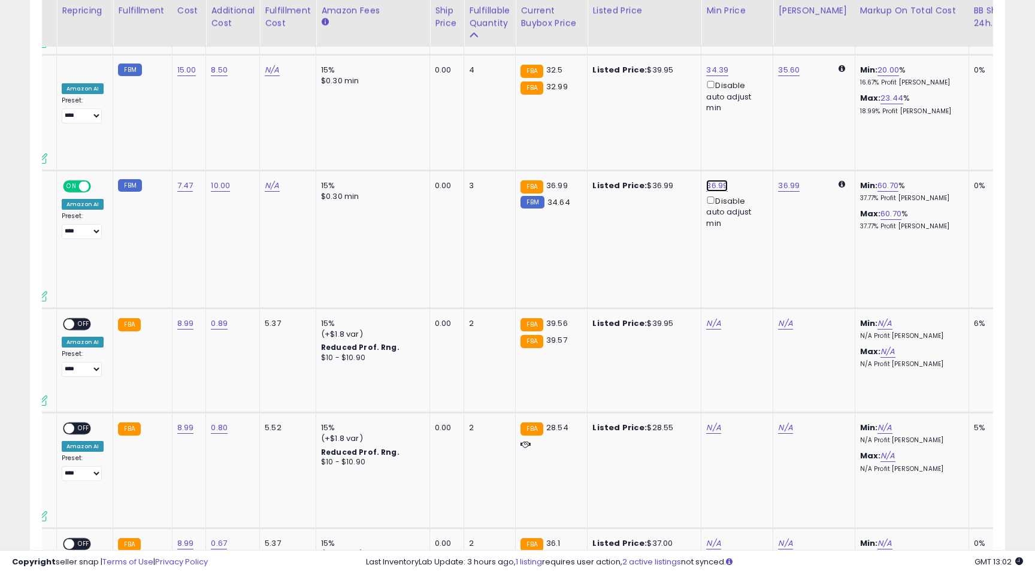
click at [711, 180] on link "36.99" at bounding box center [717, 186] width 22 height 12
drag, startPoint x: 669, startPoint y: 102, endPoint x: 616, endPoint y: 102, distance: 53.3
type input "*****"
click at [756, 98] on icon "submit" at bounding box center [751, 98] width 7 height 7
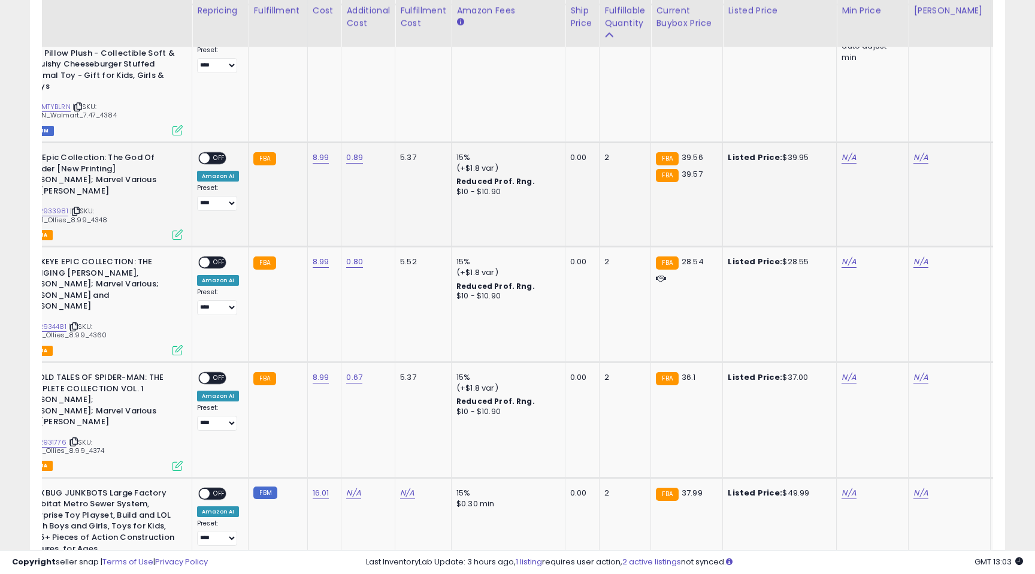
scroll to position [0, 115]
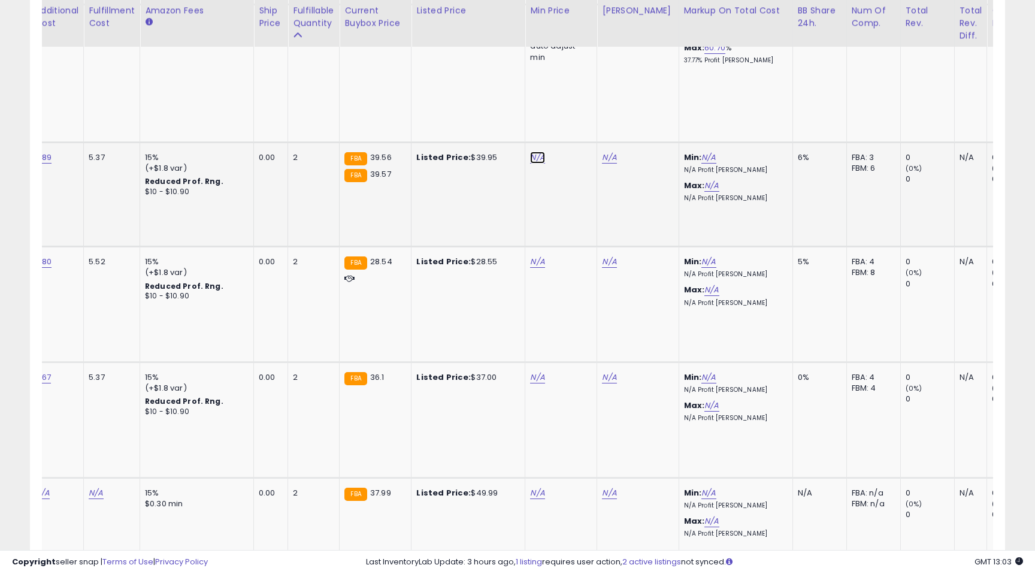
click at [532, 151] on link "N/A" at bounding box center [537, 157] width 14 height 12
type input "*****"
click at [577, 59] on icon "submit" at bounding box center [572, 59] width 7 height 7
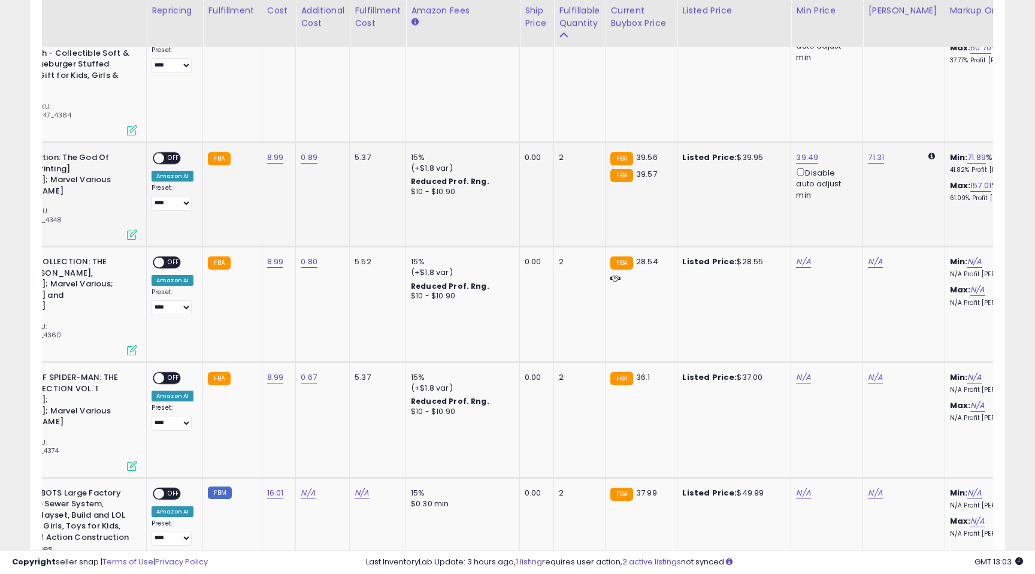
click at [172, 153] on span "OFF" at bounding box center [173, 158] width 19 height 10
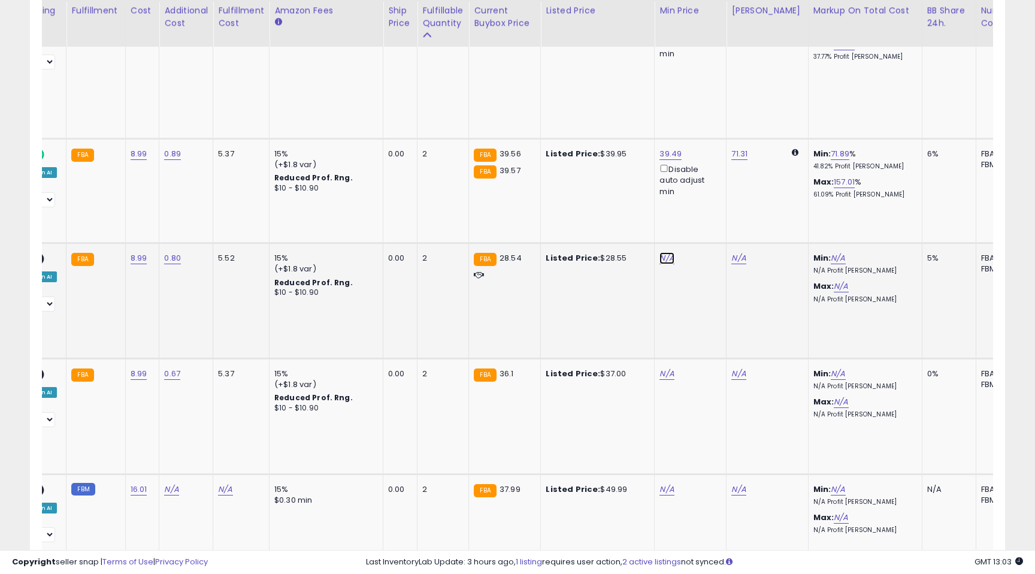
click at [667, 252] on link "N/A" at bounding box center [666, 258] width 14 height 12
type input "*****"
click at [706, 149] on icon "submit" at bounding box center [702, 149] width 7 height 7
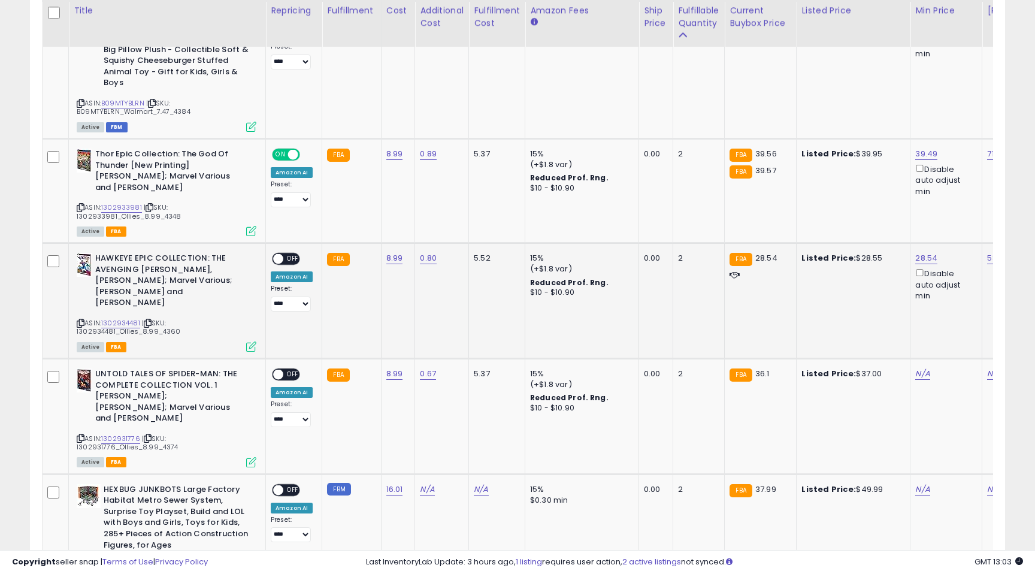
click at [293, 254] on span "OFF" at bounding box center [292, 259] width 19 height 10
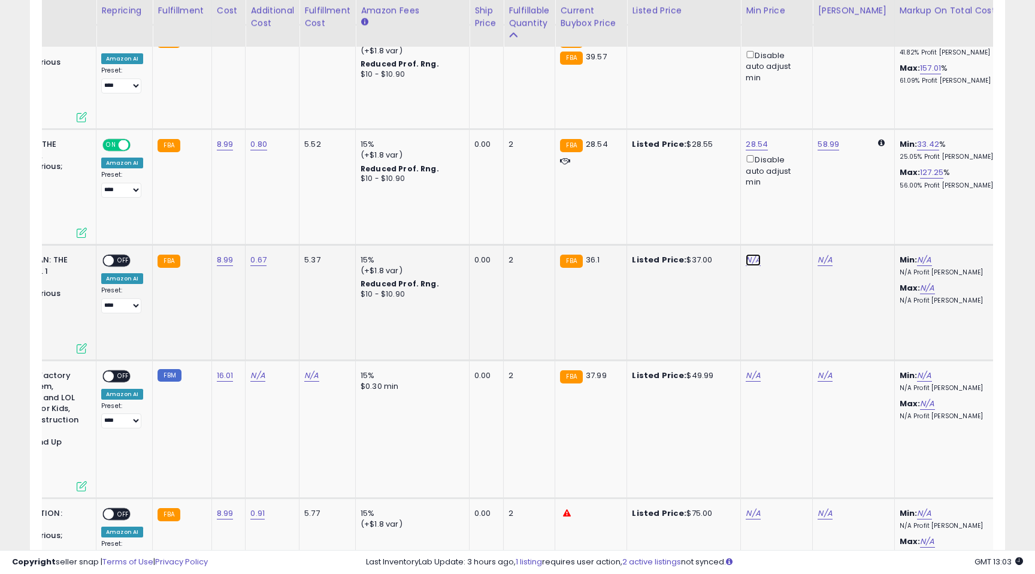
click at [748, 254] on link "N/A" at bounding box center [752, 260] width 14 height 12
type input "*****"
click at [792, 142] on icon "submit" at bounding box center [788, 139] width 7 height 7
click at [122, 256] on span "OFF" at bounding box center [123, 261] width 19 height 10
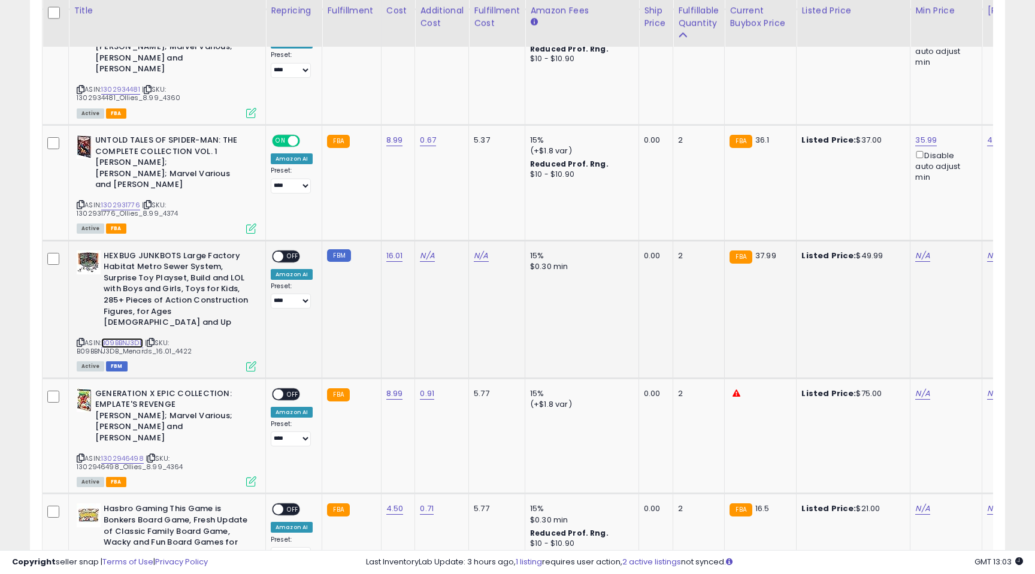
click at [122, 338] on link "B09BBNJ3DB" at bounding box center [122, 343] width 42 height 10
click at [428, 250] on link "N/A" at bounding box center [427, 256] width 14 height 12
type input "*****"
click at [466, 137] on icon "submit" at bounding box center [462, 135] width 7 height 7
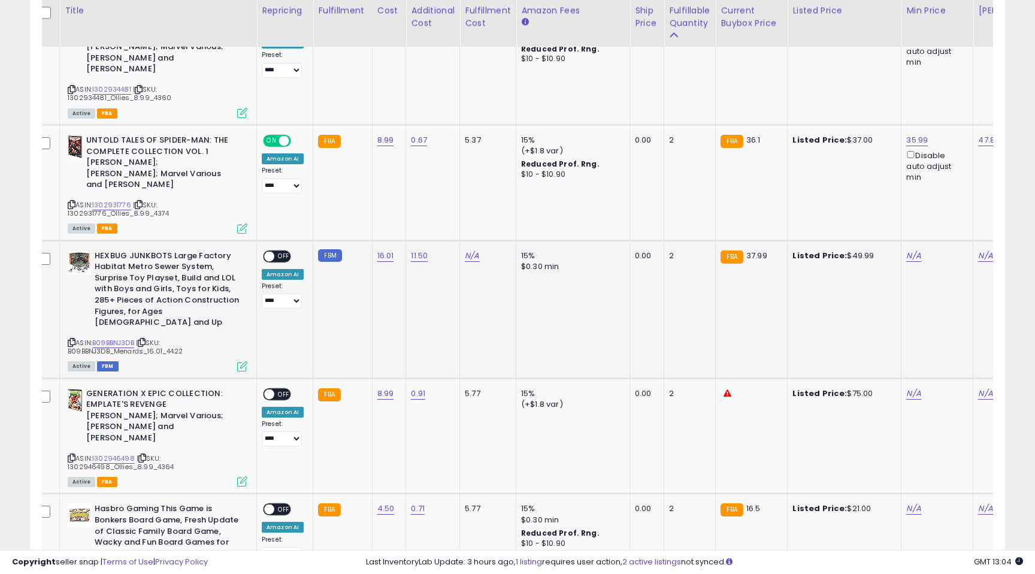
scroll to position [0, 0]
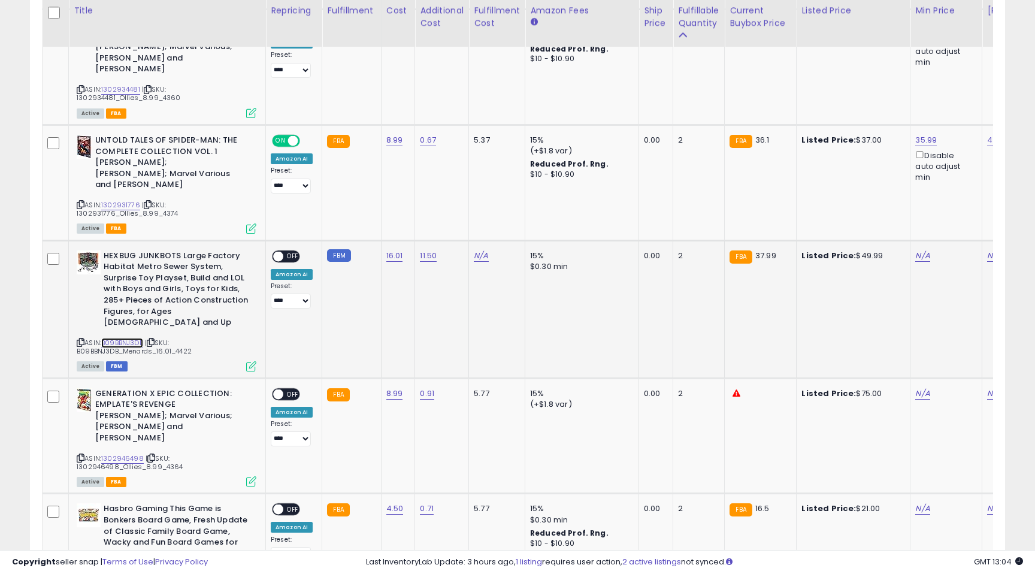
click at [126, 338] on link "B09BBNJ3DB" at bounding box center [122, 343] width 42 height 10
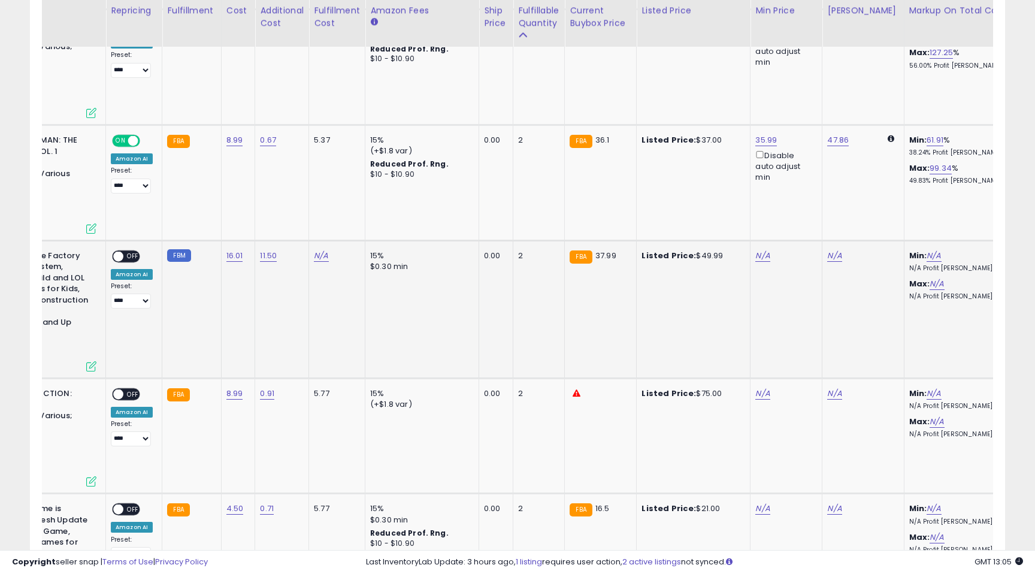
scroll to position [0, 173]
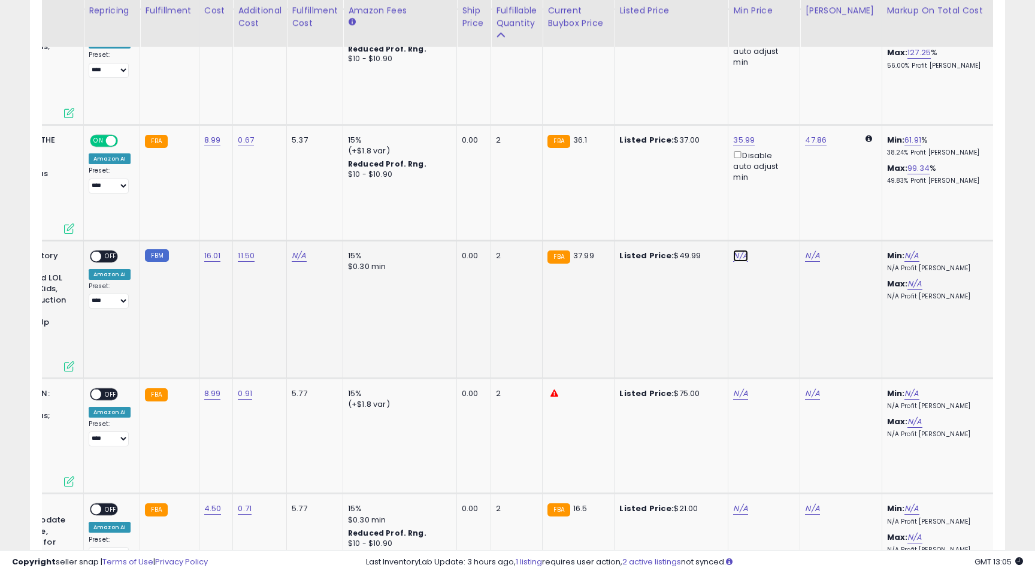
click at [740, 250] on link "N/A" at bounding box center [740, 256] width 14 height 12
type input "*****"
click at [780, 122] on icon "submit" at bounding box center [775, 123] width 7 height 7
click at [907, 250] on link "42.79" at bounding box center [915, 256] width 22 height 12
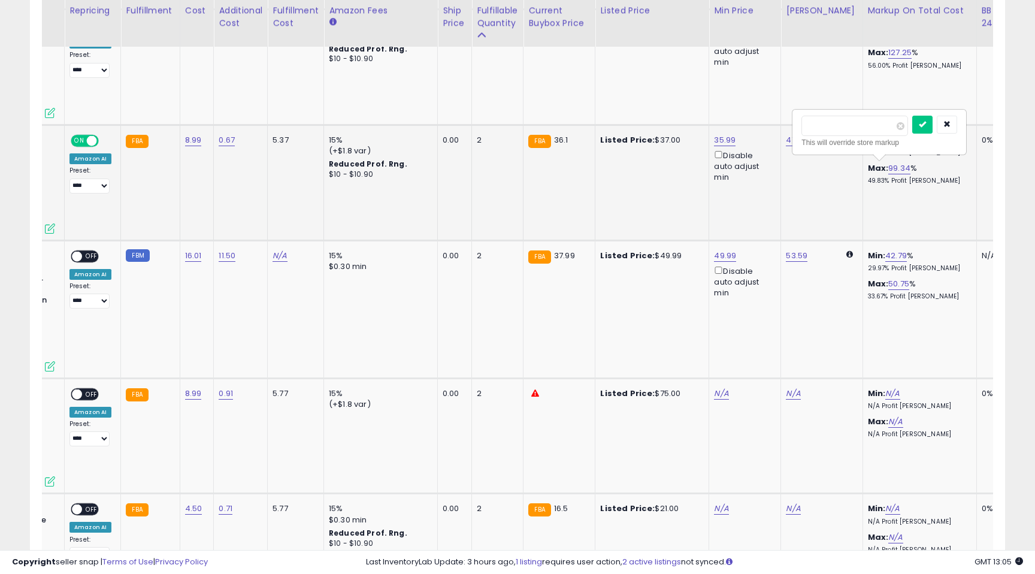
drag, startPoint x: 836, startPoint y: 126, endPoint x: 788, endPoint y: 120, distance: 48.4
click at [788, 120] on tbody "**********" at bounding box center [779, 538] width 1876 height 2695
type input "**"
click at [926, 128] on icon "submit" at bounding box center [922, 123] width 7 height 7
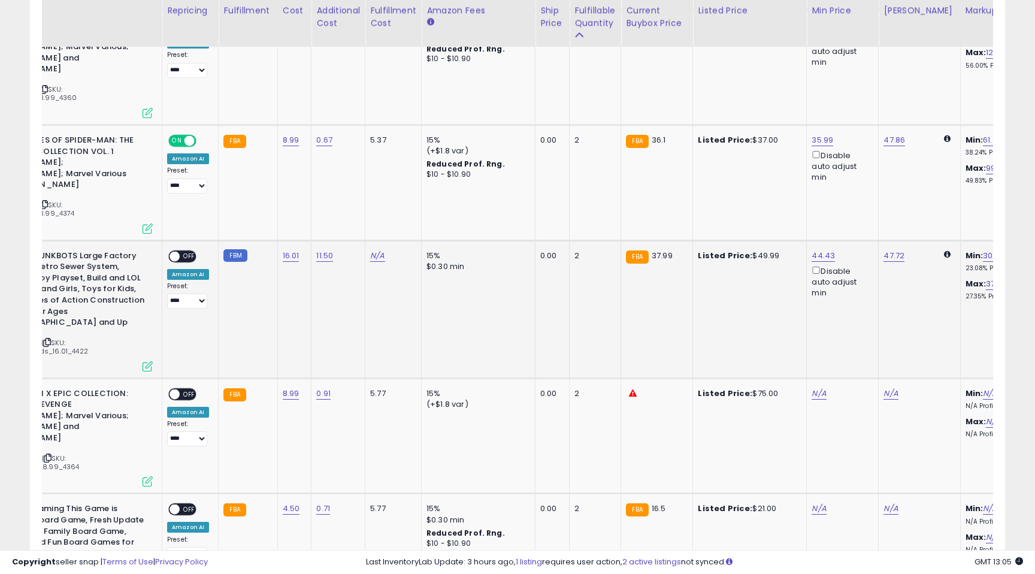
scroll to position [0, 0]
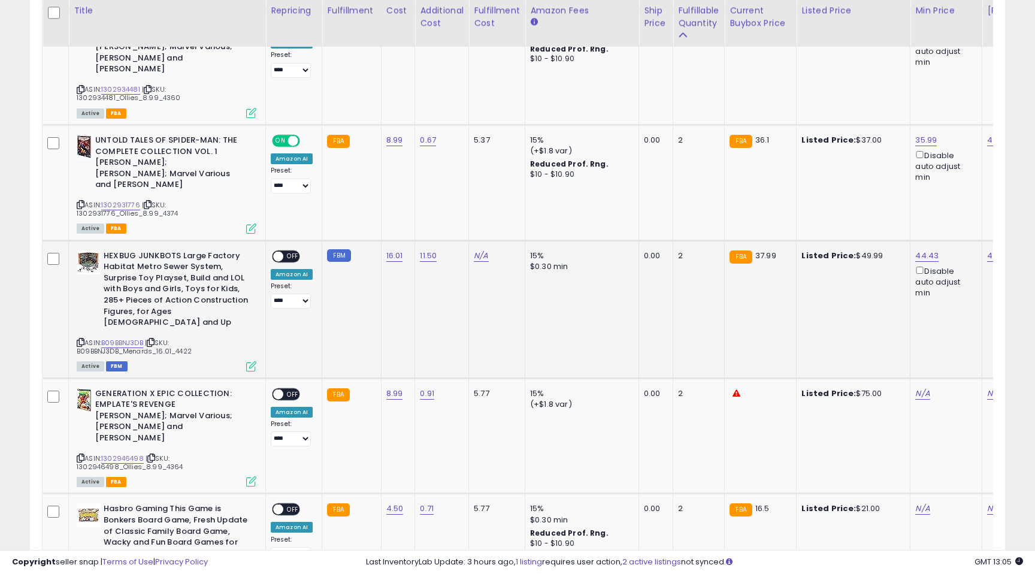
click at [294, 251] on span "OFF" at bounding box center [292, 256] width 19 height 10
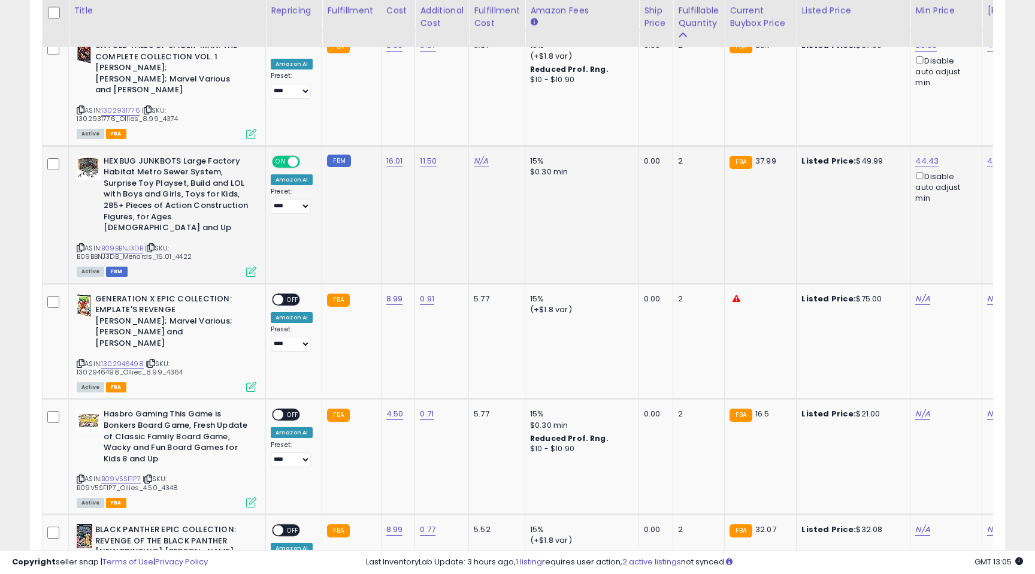
scroll to position [1563, 0]
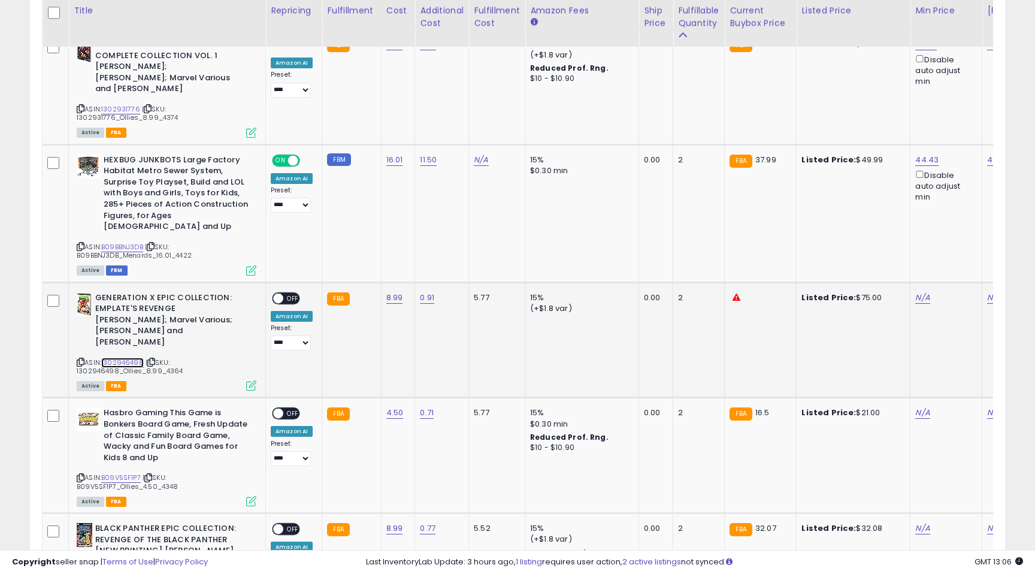
click at [117, 357] on link "1302946498" at bounding box center [122, 362] width 43 height 10
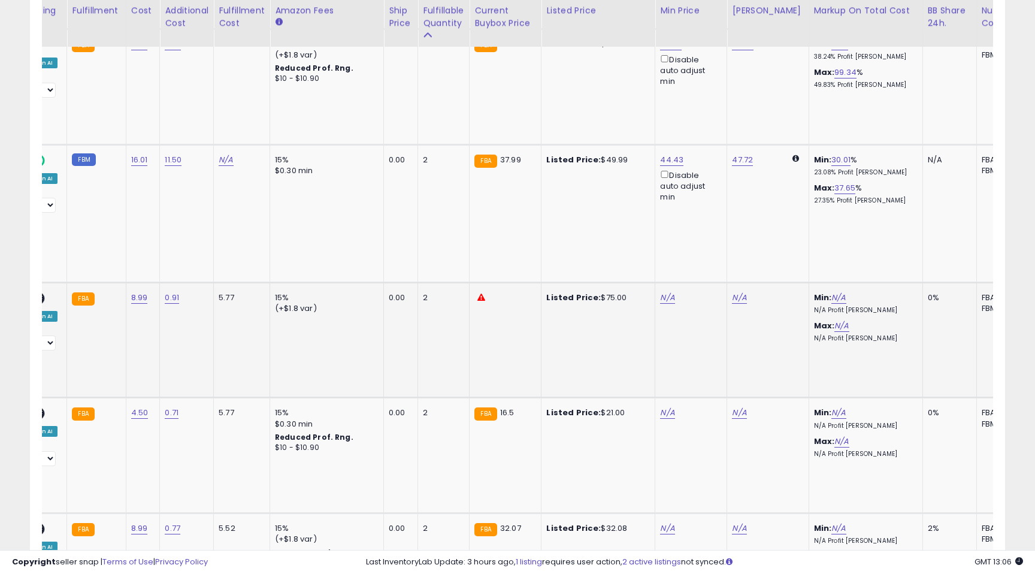
scroll to position [0, 290]
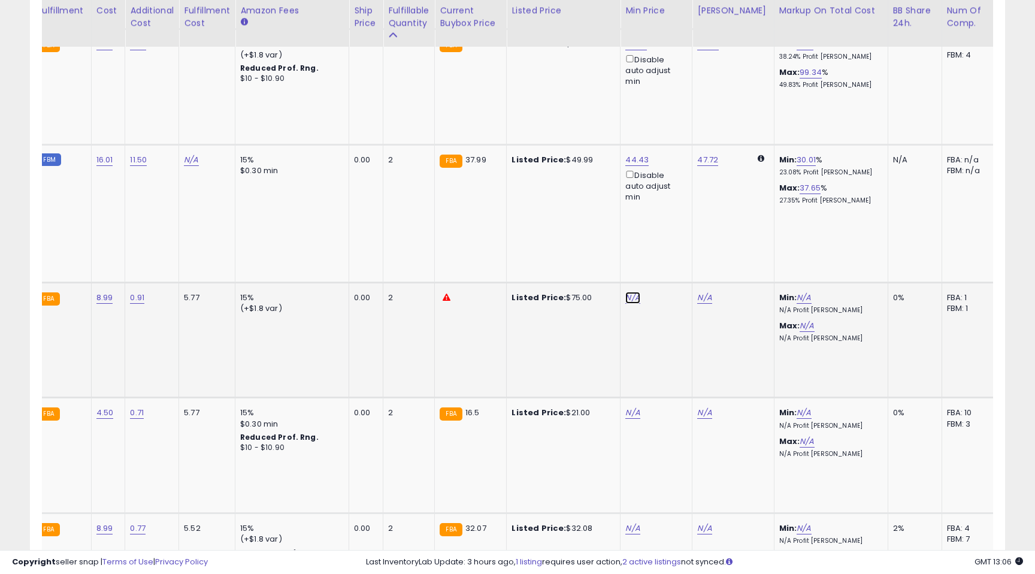
click at [629, 292] on link "N/A" at bounding box center [632, 298] width 14 height 12
type input "*****"
click at [672, 149] on button "submit" at bounding box center [668, 156] width 20 height 18
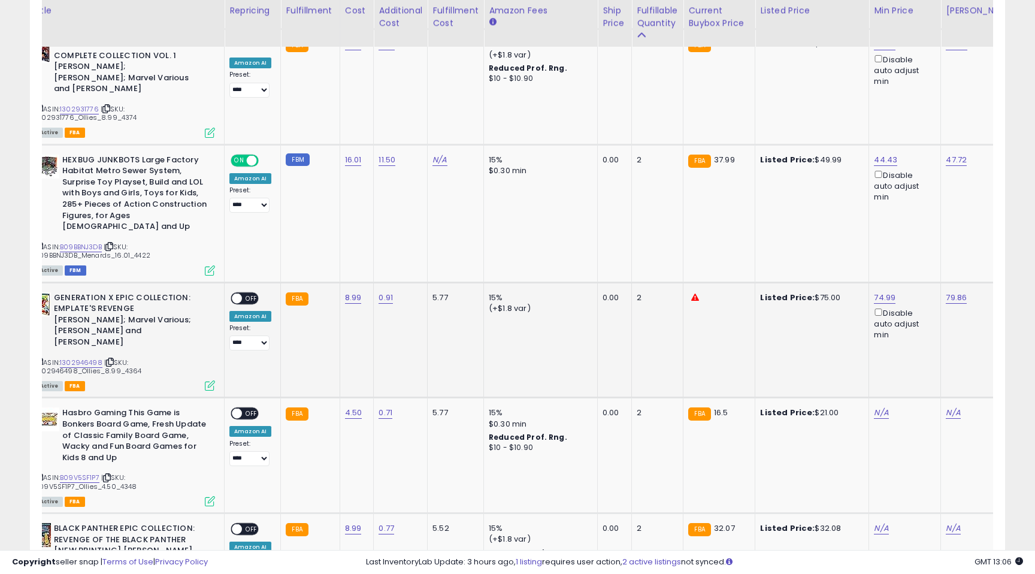
scroll to position [0, 39]
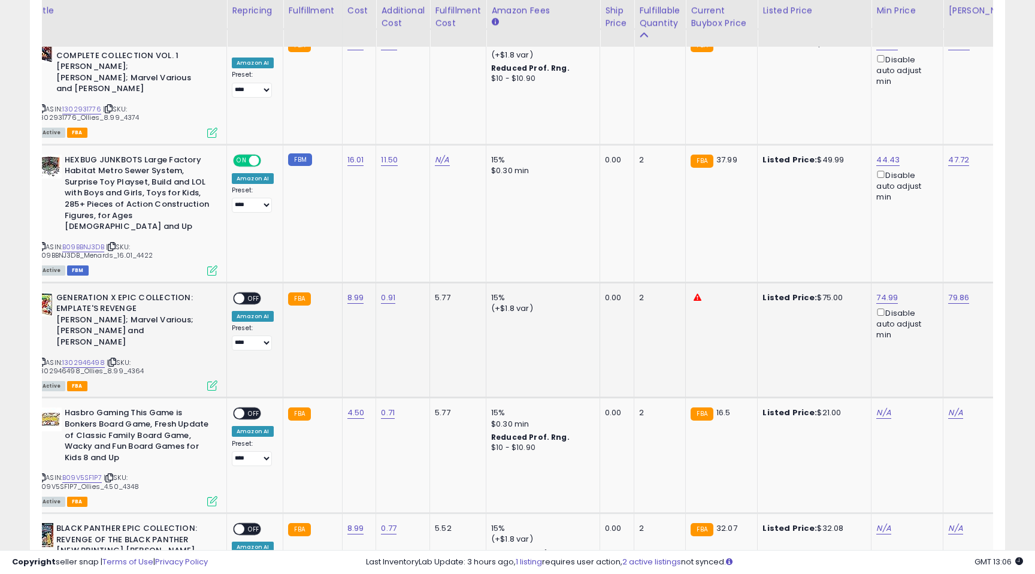
click at [248, 293] on span "OFF" at bounding box center [253, 298] width 19 height 10
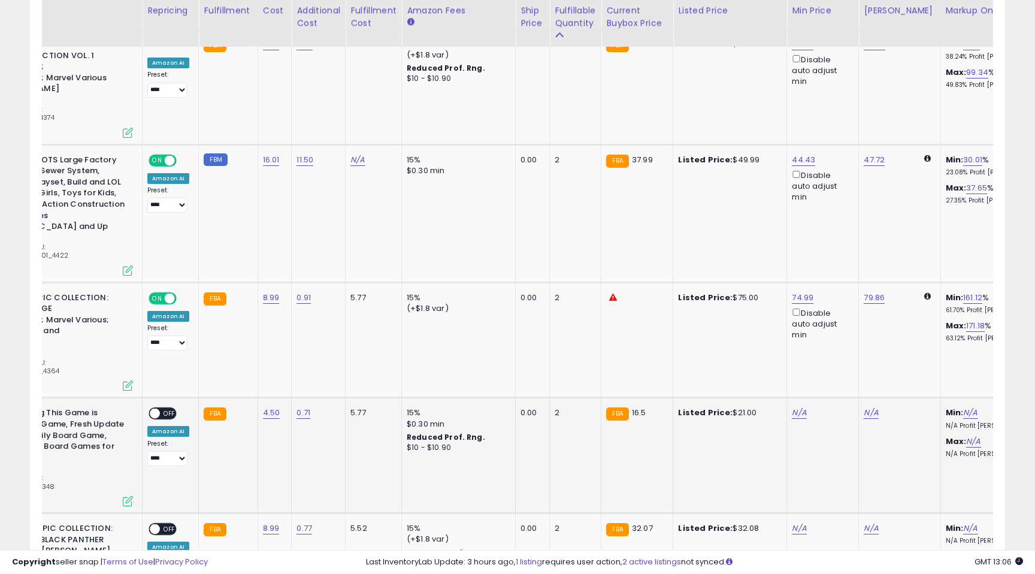
scroll to position [0, 223]
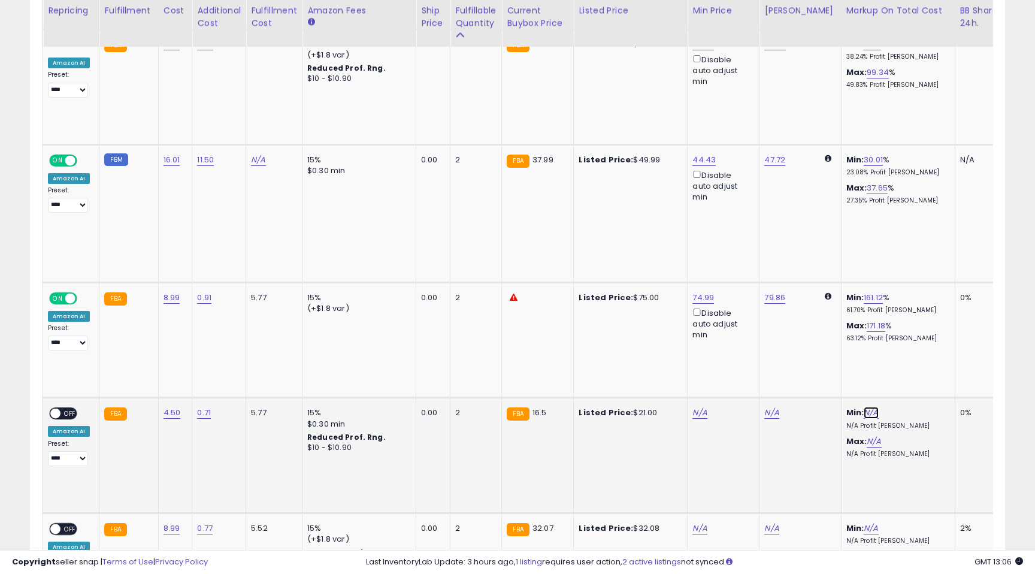
click at [863, 407] on link "N/A" at bounding box center [870, 413] width 14 height 12
type input "**"
click at [901, 262] on icon "submit" at bounding box center [897, 259] width 7 height 7
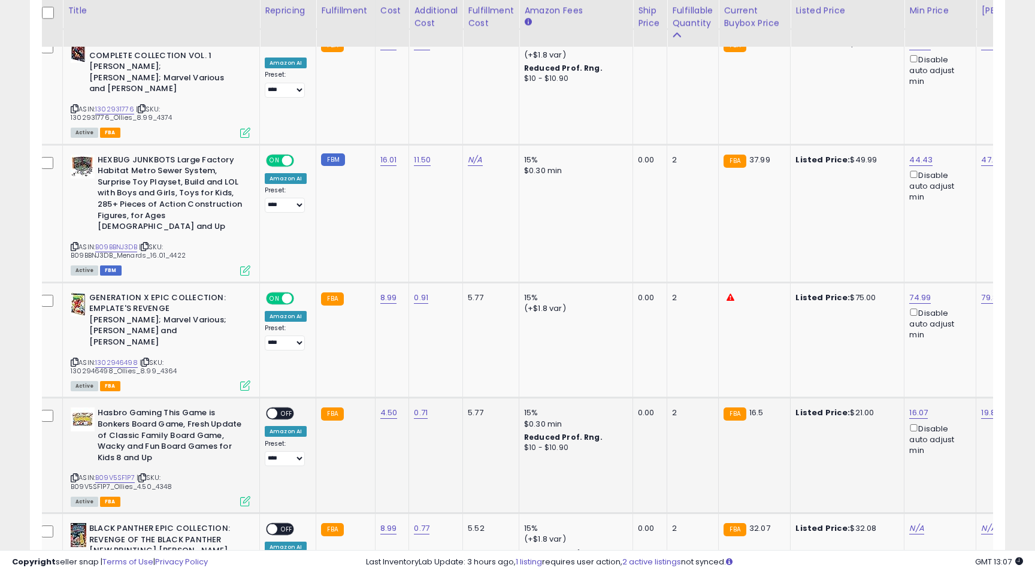
scroll to position [0, 0]
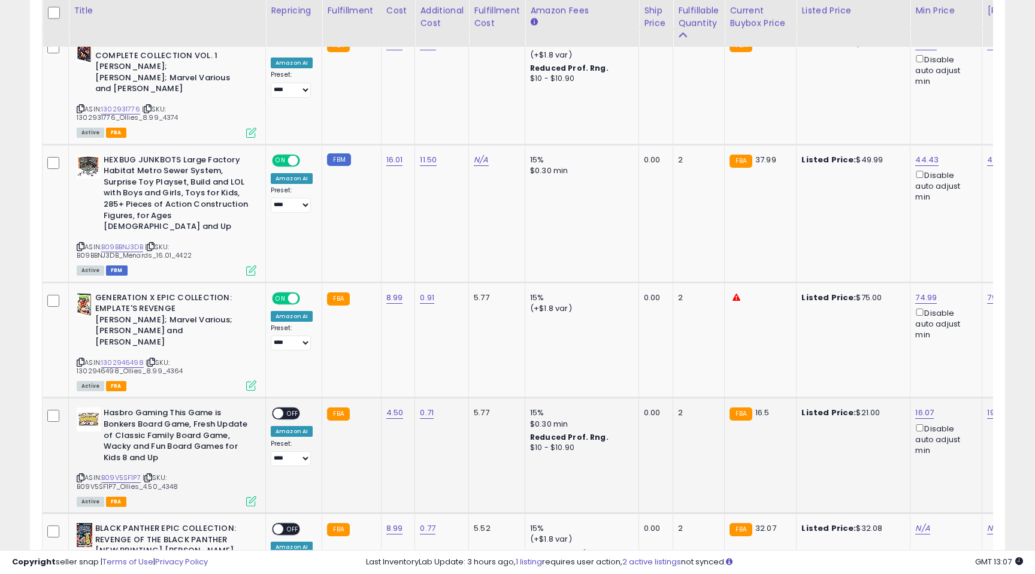
click at [289, 408] on span "OFF" at bounding box center [292, 413] width 19 height 10
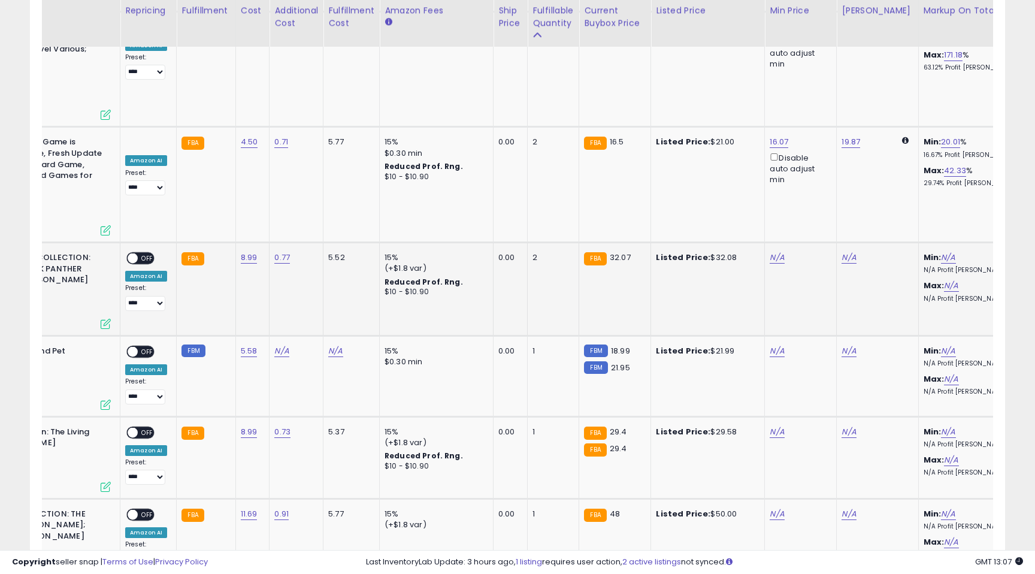
scroll to position [0, 136]
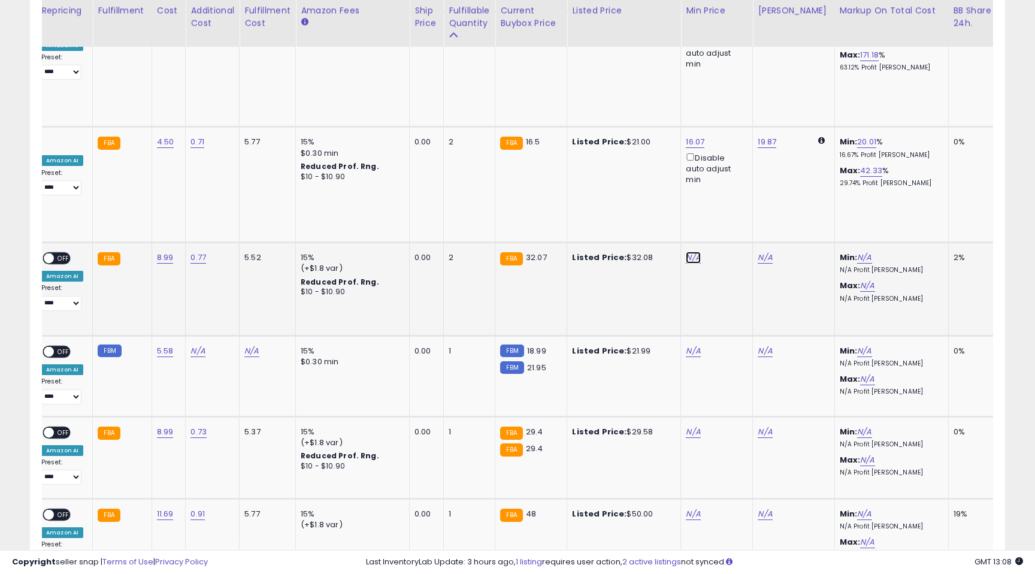
click at [689, 251] on link "N/A" at bounding box center [693, 257] width 14 height 12
type input "*****"
click at [732, 106] on icon "submit" at bounding box center [728, 104] width 7 height 7
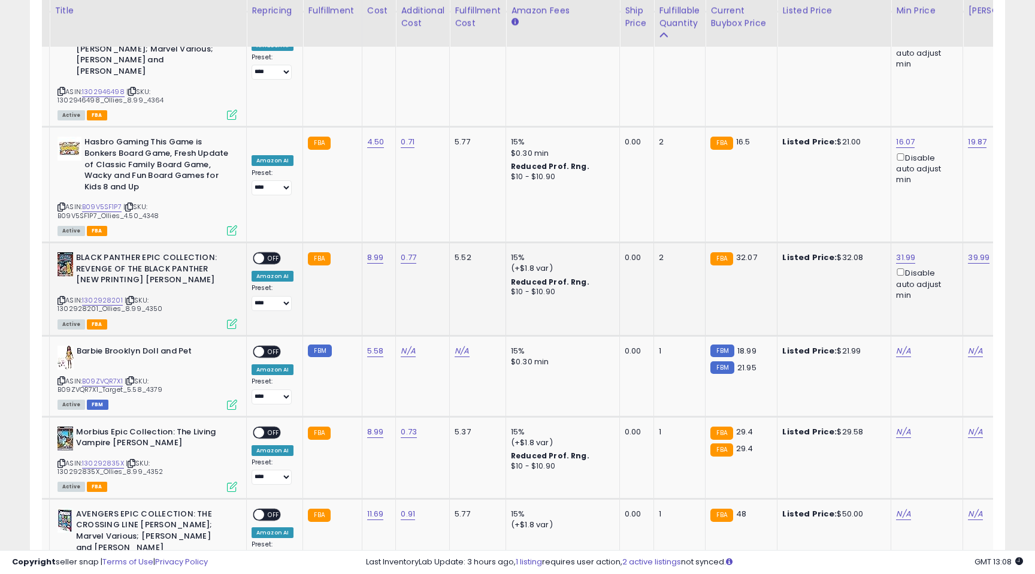
click at [271, 253] on span "OFF" at bounding box center [273, 258] width 19 height 10
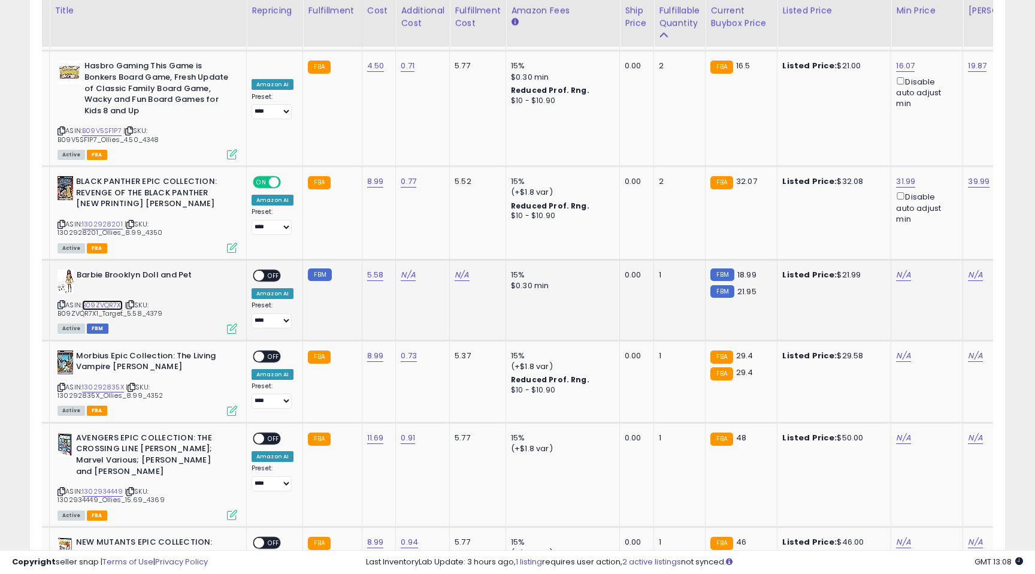
click at [96, 300] on link "B09ZVQR7X1" at bounding box center [102, 305] width 41 height 10
click at [407, 269] on link "N/A" at bounding box center [408, 275] width 14 height 12
type input "***"
click at [447, 135] on icon "submit" at bounding box center [443, 132] width 7 height 7
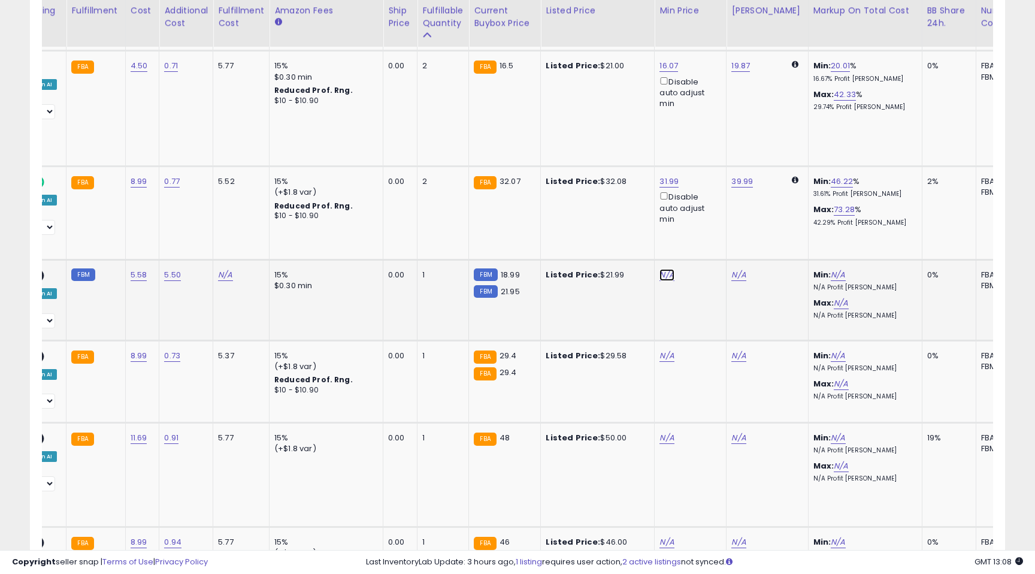
click at [666, 269] on link "N/A" at bounding box center [666, 275] width 14 height 12
type input "*****"
click at [713, 120] on button "submit" at bounding box center [702, 122] width 20 height 18
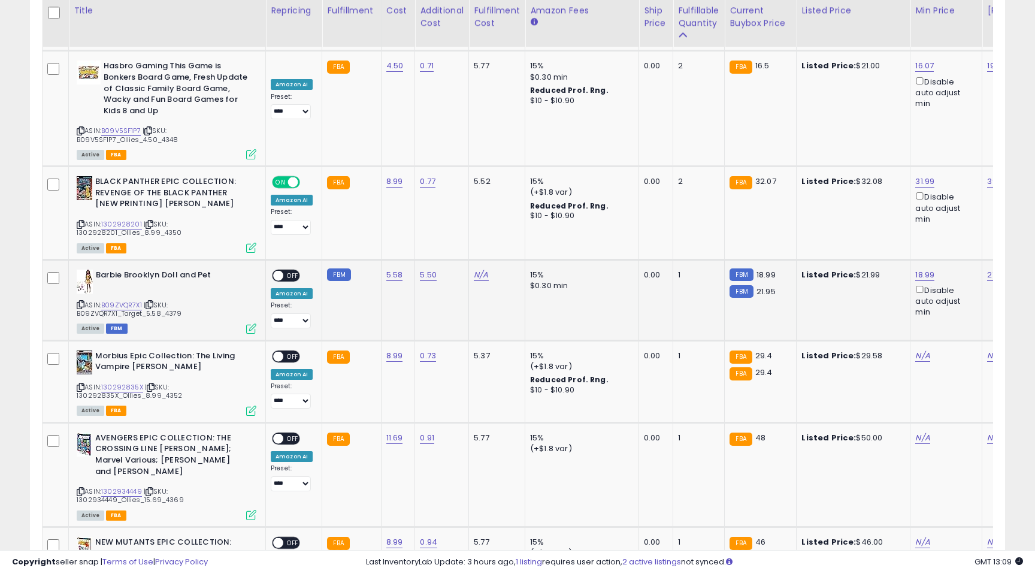
click at [287, 270] on span "OFF" at bounding box center [292, 275] width 19 height 10
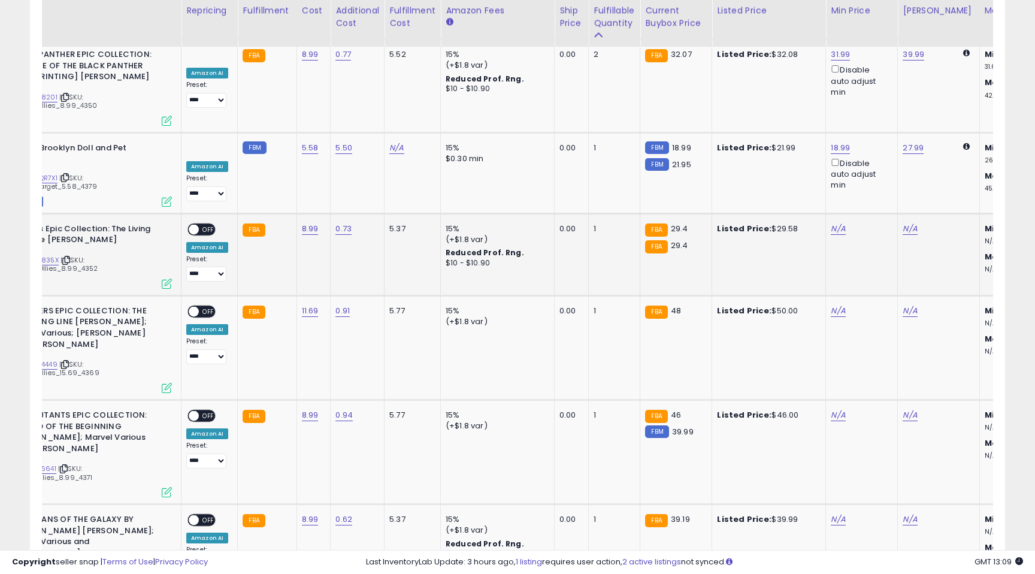
scroll to position [0, 101]
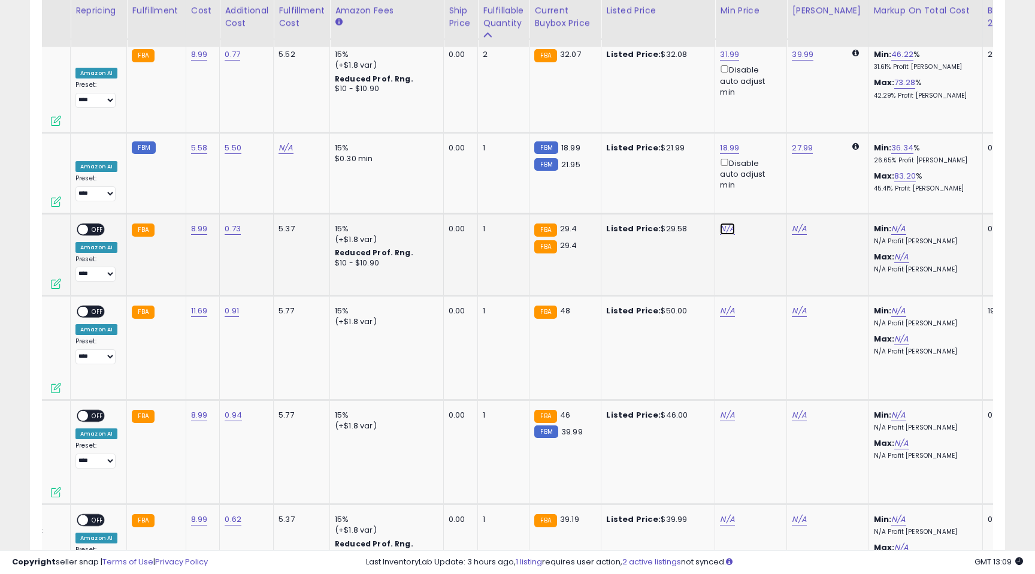
click at [724, 223] on link "N/A" at bounding box center [727, 229] width 14 height 12
type input "****"
click at [766, 75] on icon "submit" at bounding box center [762, 74] width 7 height 7
click at [90, 224] on span "OFF" at bounding box center [97, 229] width 19 height 10
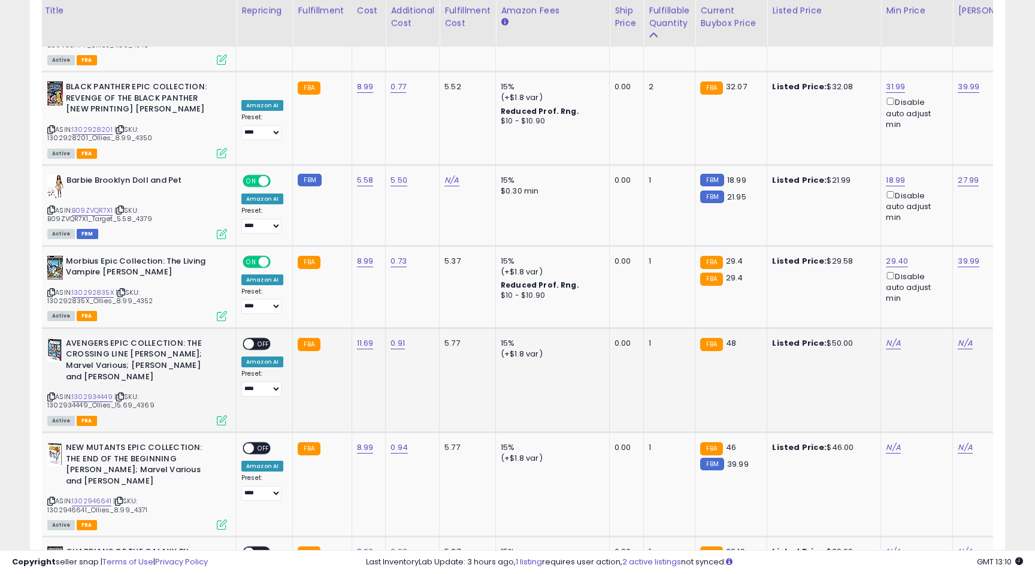
scroll to position [0, 62]
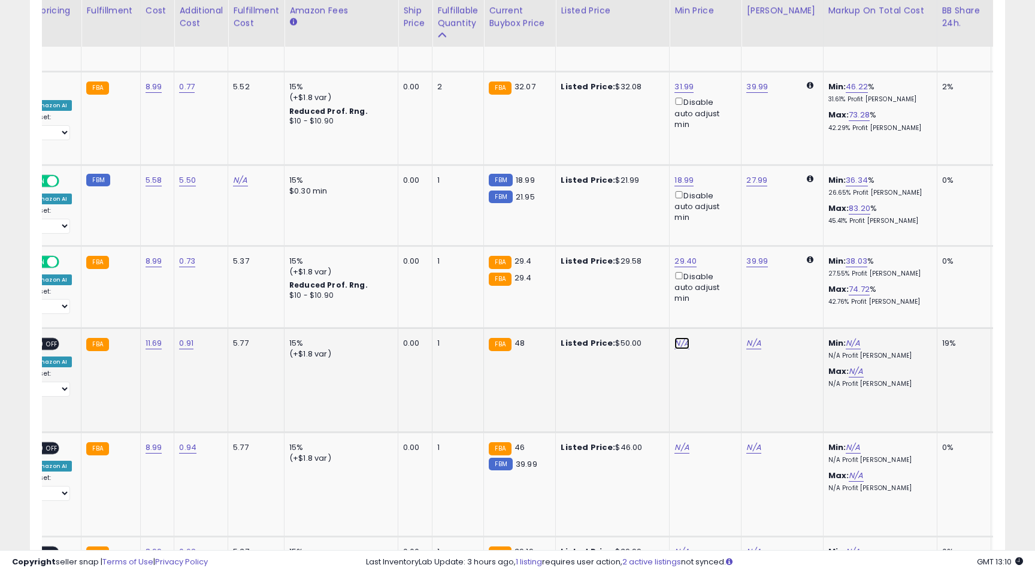
click at [679, 337] on link "N/A" at bounding box center [681, 343] width 14 height 12
type input "**"
click at [728, 186] on button "submit" at bounding box center [717, 190] width 20 height 18
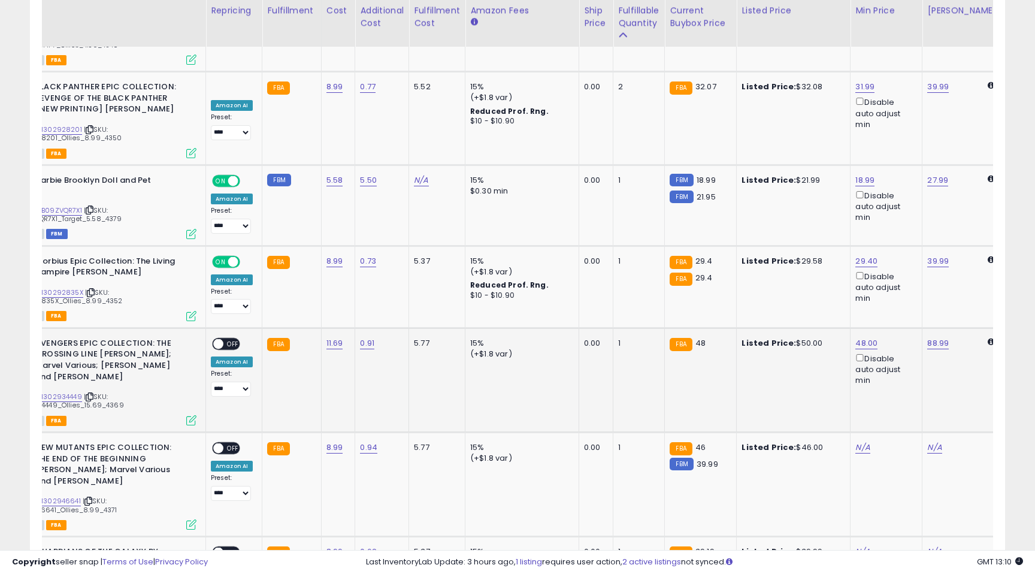
click at [232, 338] on span "OFF" at bounding box center [232, 343] width 19 height 10
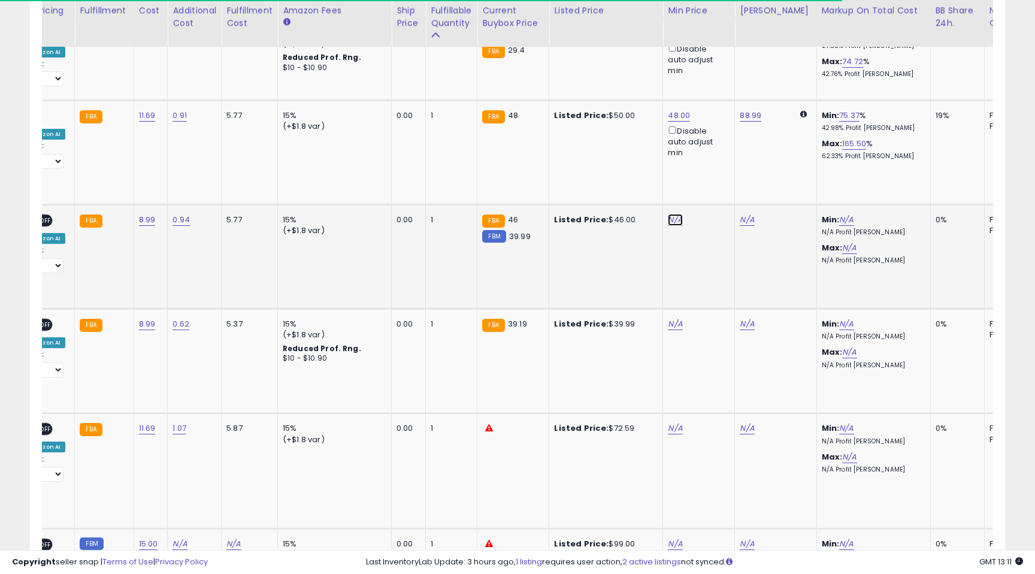
click at [675, 214] on link "N/A" at bounding box center [675, 220] width 14 height 12
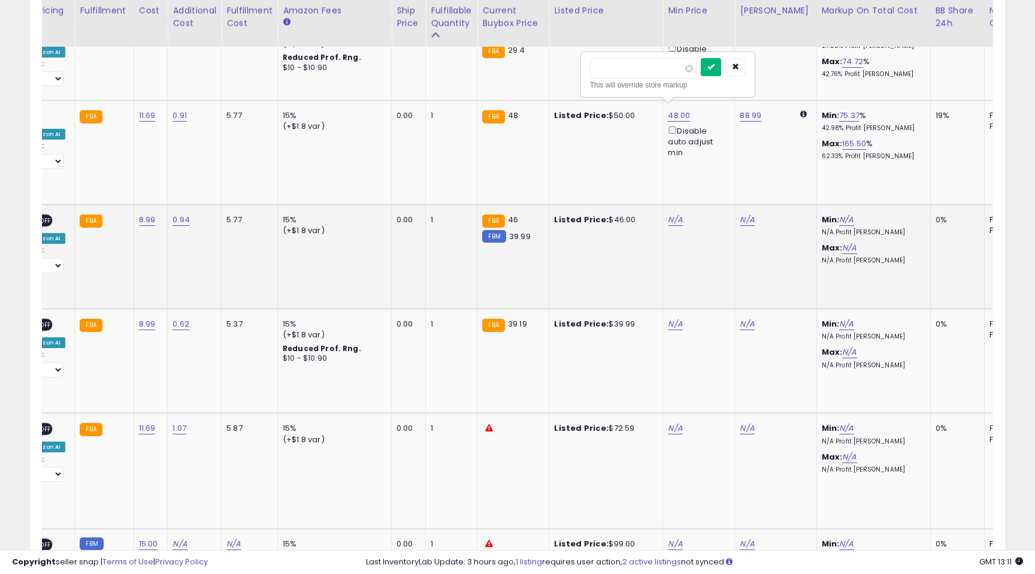
type input "*****"
click at [721, 61] on button "submit" at bounding box center [711, 67] width 20 height 18
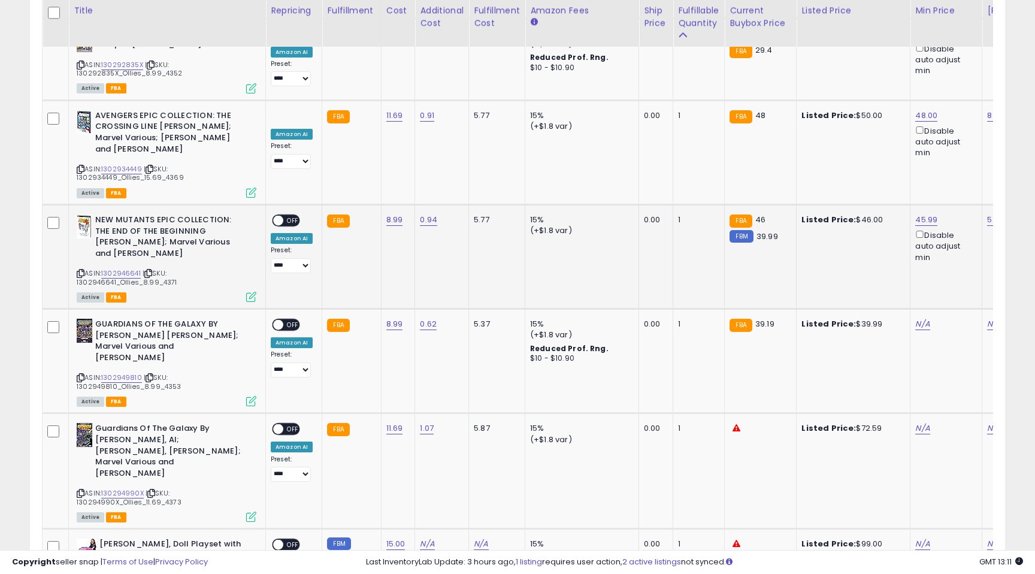
click at [295, 216] on span "OFF" at bounding box center [292, 221] width 19 height 10
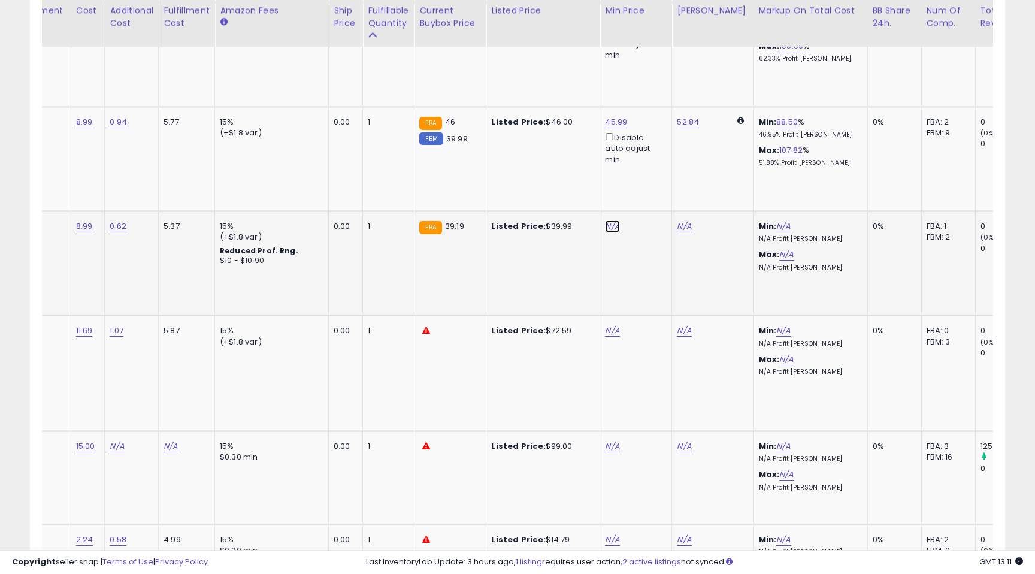
click at [606, 220] on link "N/A" at bounding box center [612, 226] width 14 height 12
type input "*****"
click at [651, 69] on icon "submit" at bounding box center [647, 72] width 7 height 7
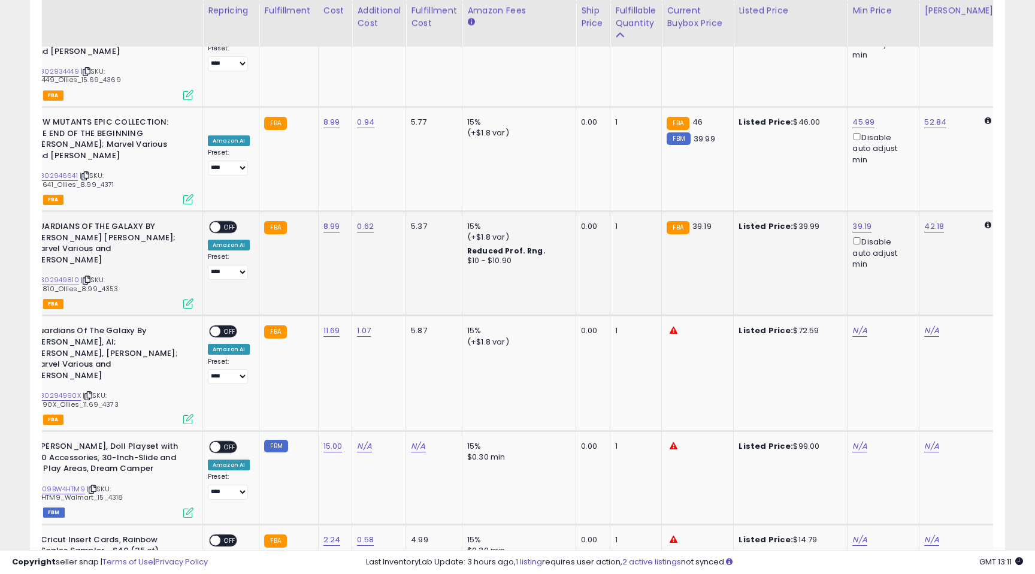
click at [230, 222] on span "OFF" at bounding box center [229, 227] width 19 height 10
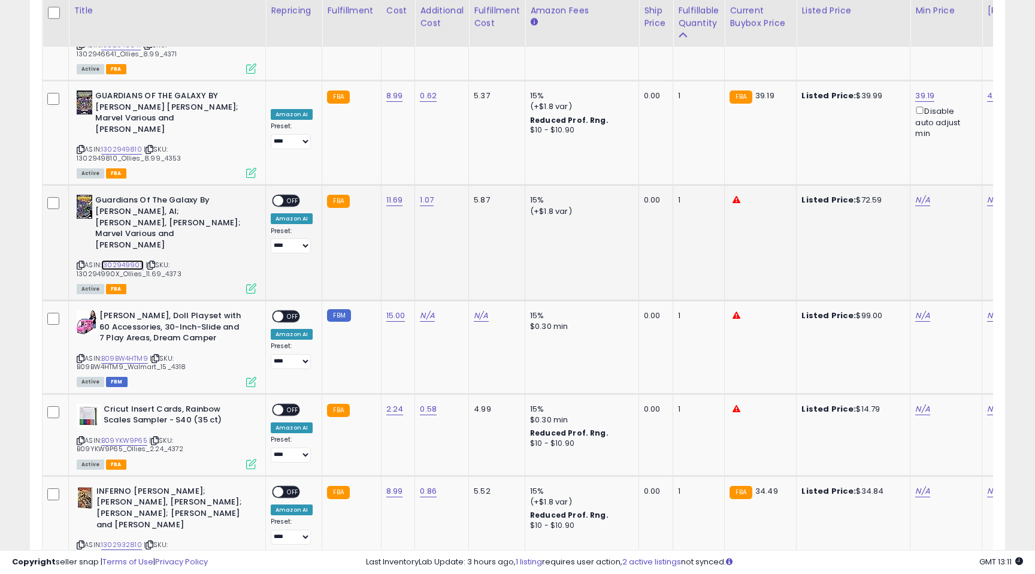
click at [120, 260] on link "130294990X" at bounding box center [122, 265] width 43 height 10
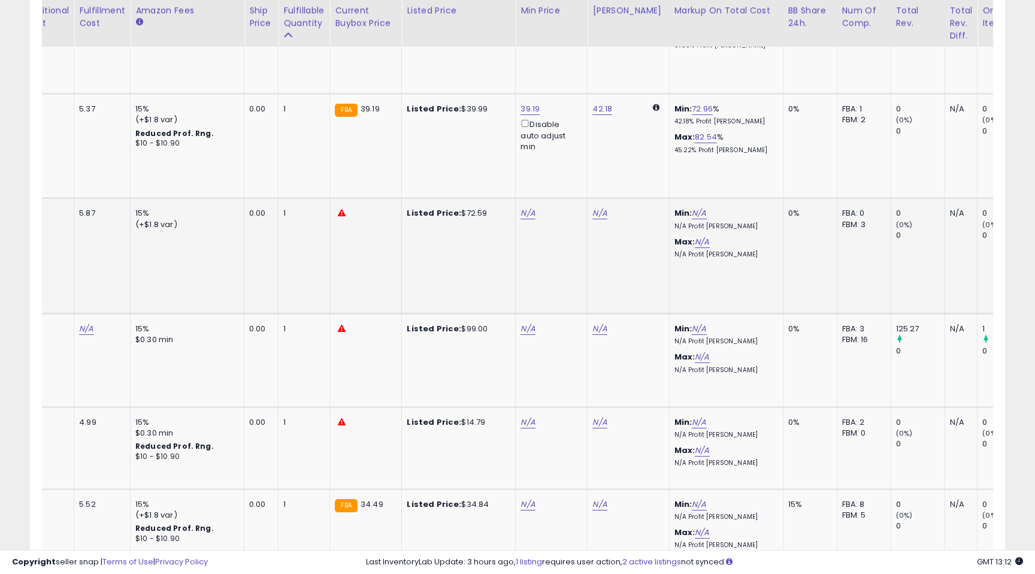
scroll to position [0, 431]
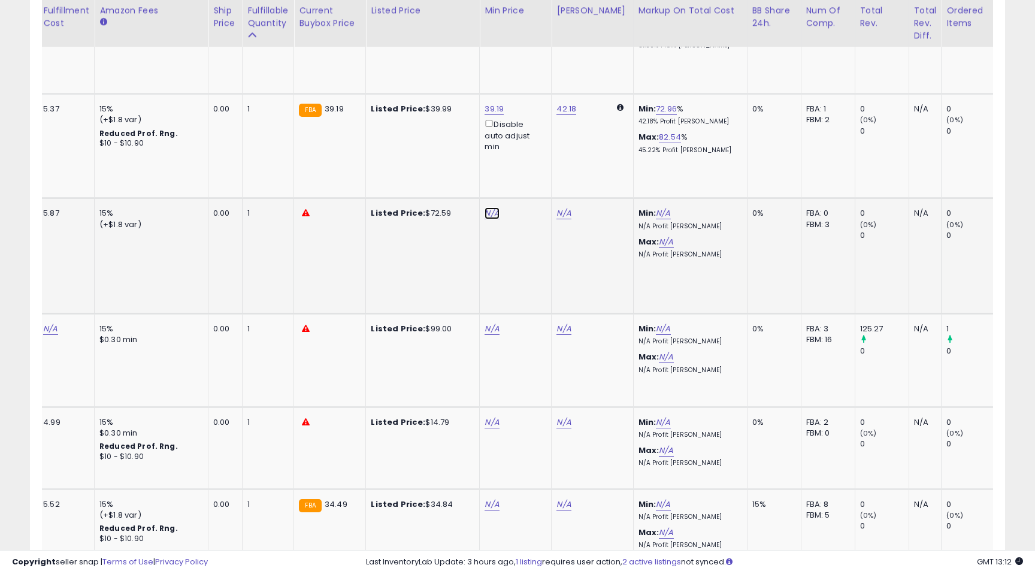
click at [489, 207] on link "N/A" at bounding box center [491, 213] width 14 height 12
type input "*****"
click at [538, 43] on button "submit" at bounding box center [527, 50] width 20 height 18
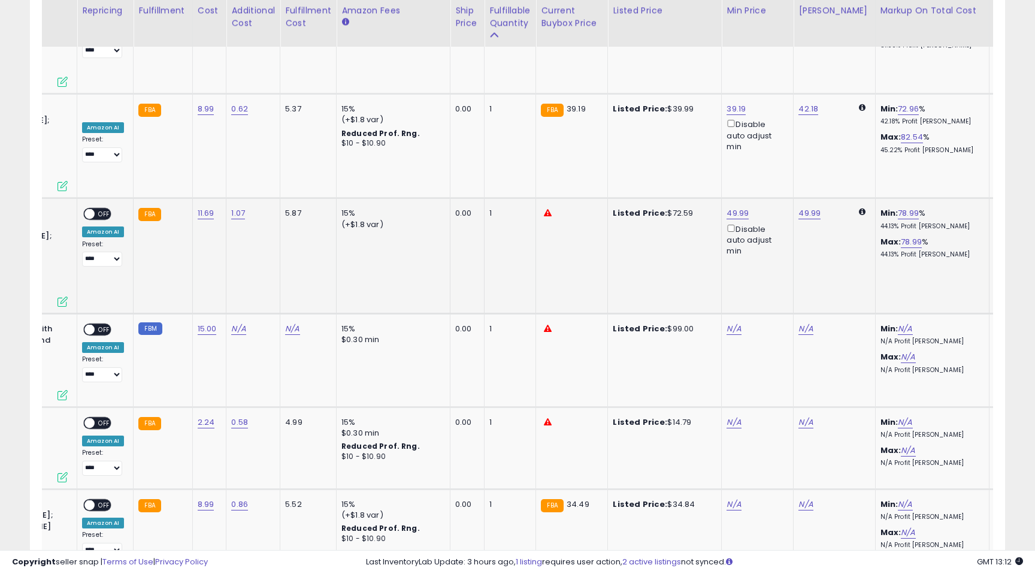
scroll to position [0, 171]
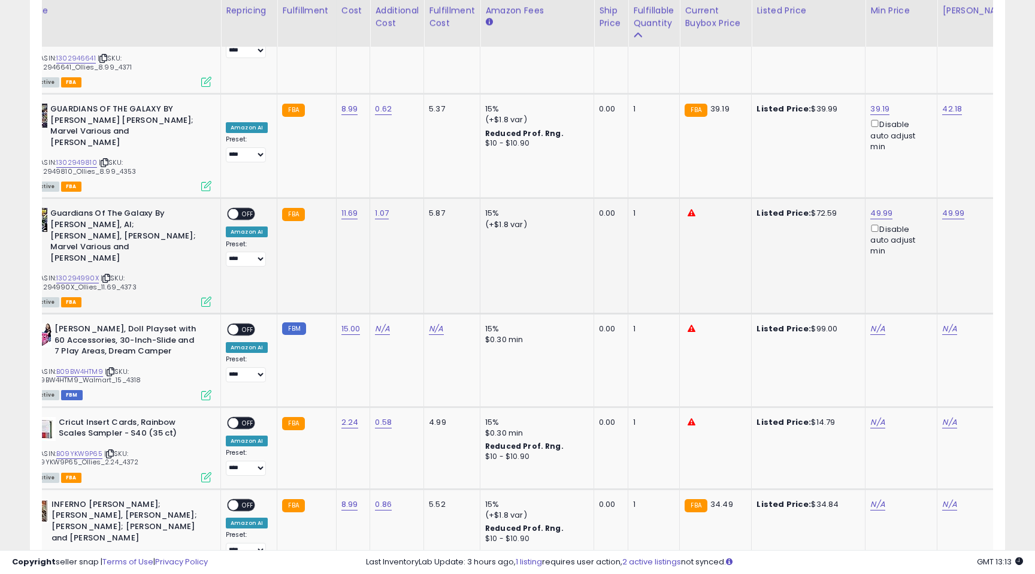
click at [247, 209] on span "OFF" at bounding box center [247, 214] width 19 height 10
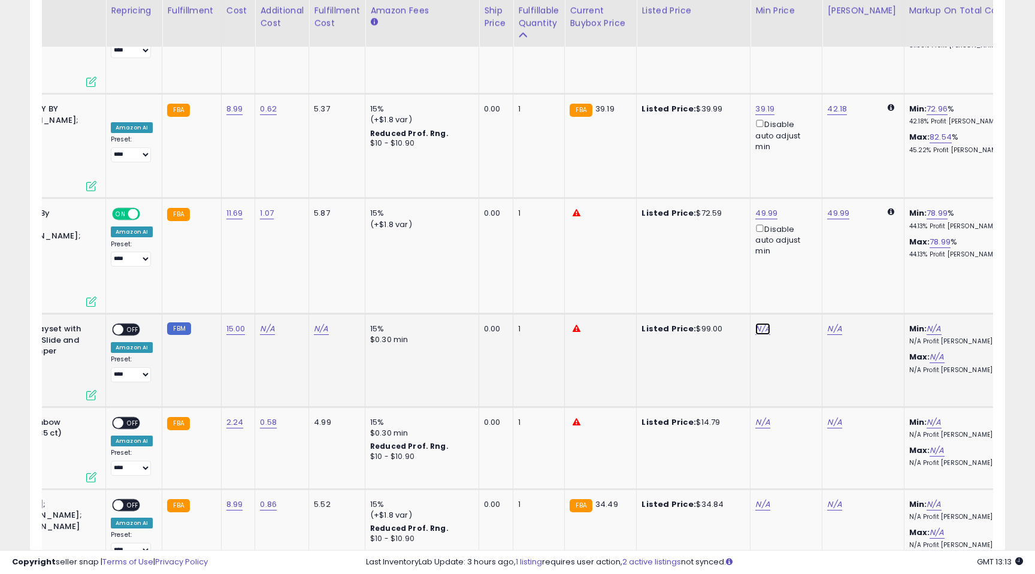
click at [756, 323] on link "N/A" at bounding box center [762, 329] width 14 height 12
type input "**"
click at [808, 143] on button "submit" at bounding box center [798, 143] width 20 height 18
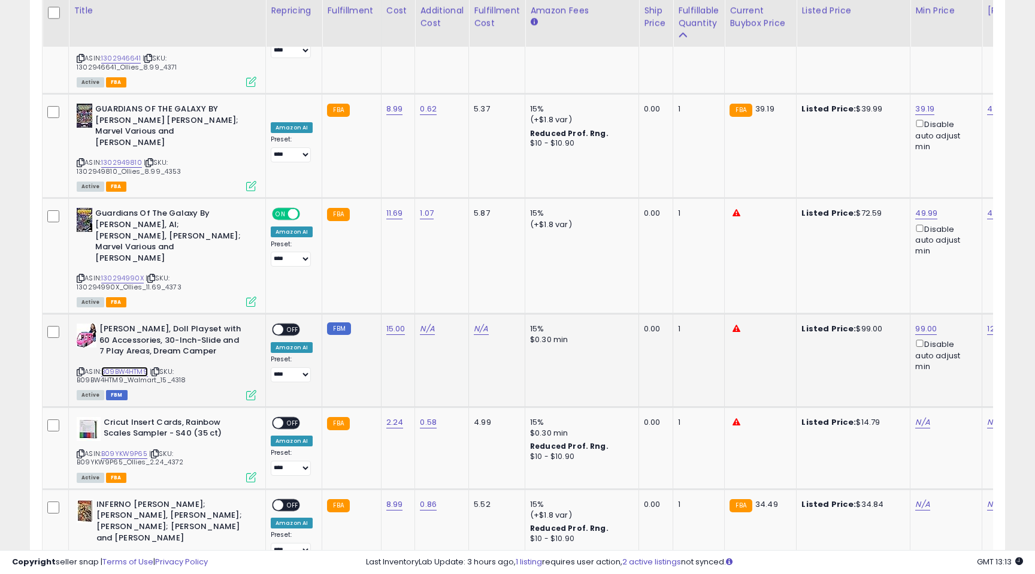
click at [117, 366] on link "B09BW4HTM9" at bounding box center [124, 371] width 47 height 10
click at [425, 323] on link "N/A" at bounding box center [427, 329] width 14 height 12
type input "**"
click at [472, 150] on button "submit" at bounding box center [462, 155] width 20 height 18
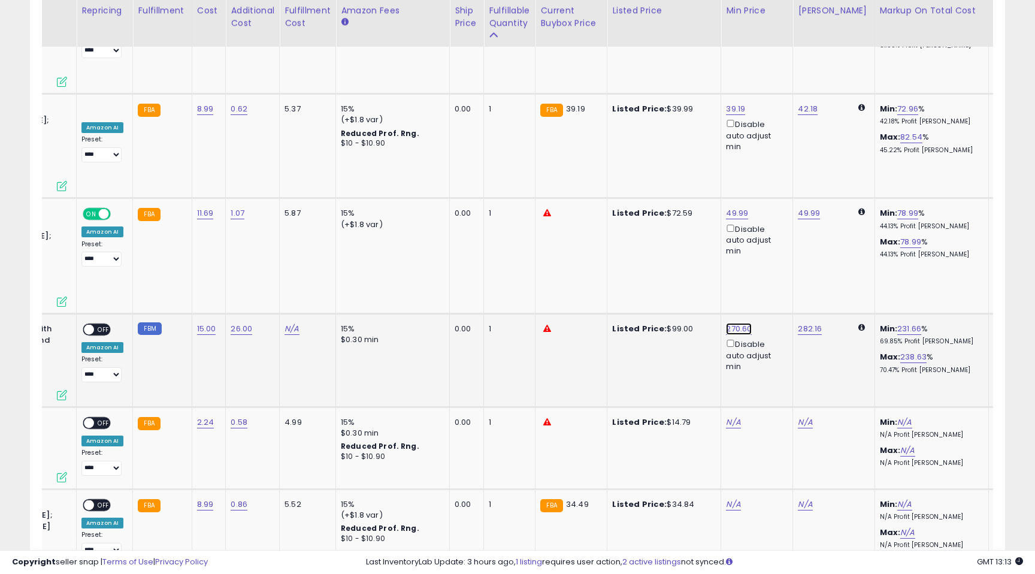
click at [737, 323] on link "270.60" at bounding box center [739, 329] width 26 height 12
drag, startPoint x: 692, startPoint y: 141, endPoint x: 638, endPoint y: 137, distance: 53.5
type input "**"
click at [778, 142] on icon "submit" at bounding box center [774, 141] width 7 height 7
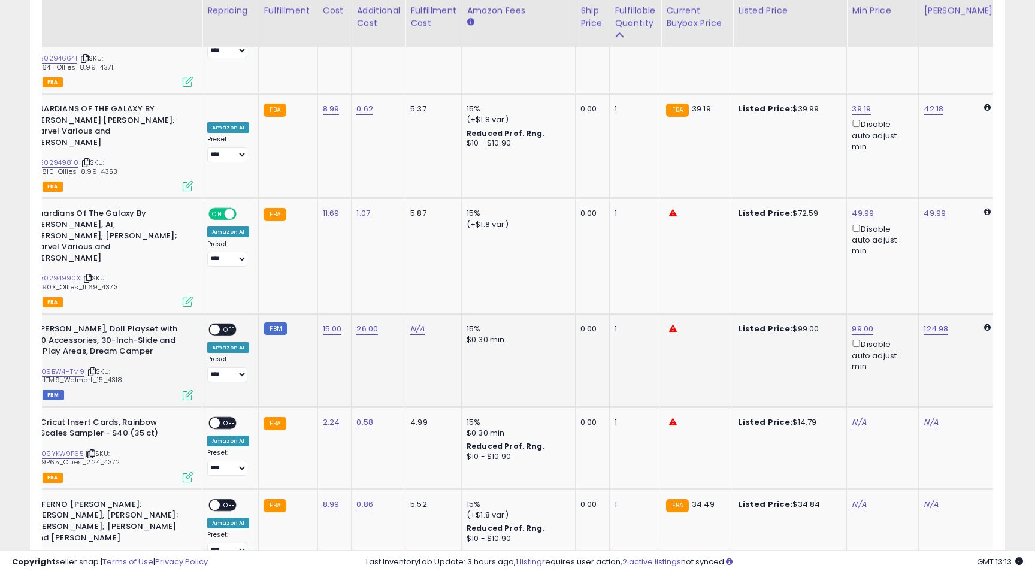
click at [229, 325] on span "OFF" at bounding box center [229, 330] width 19 height 10
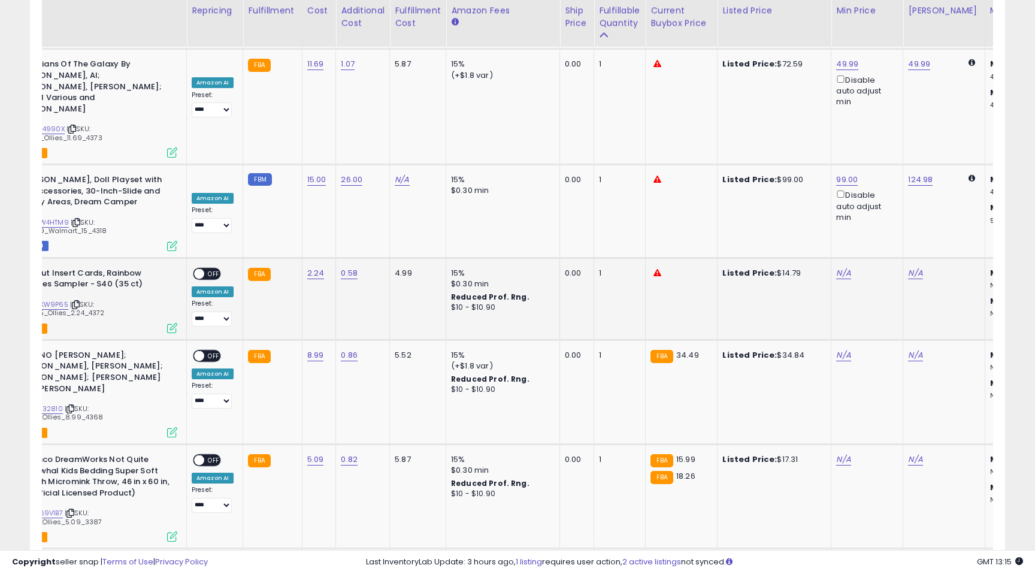
scroll to position [0, 0]
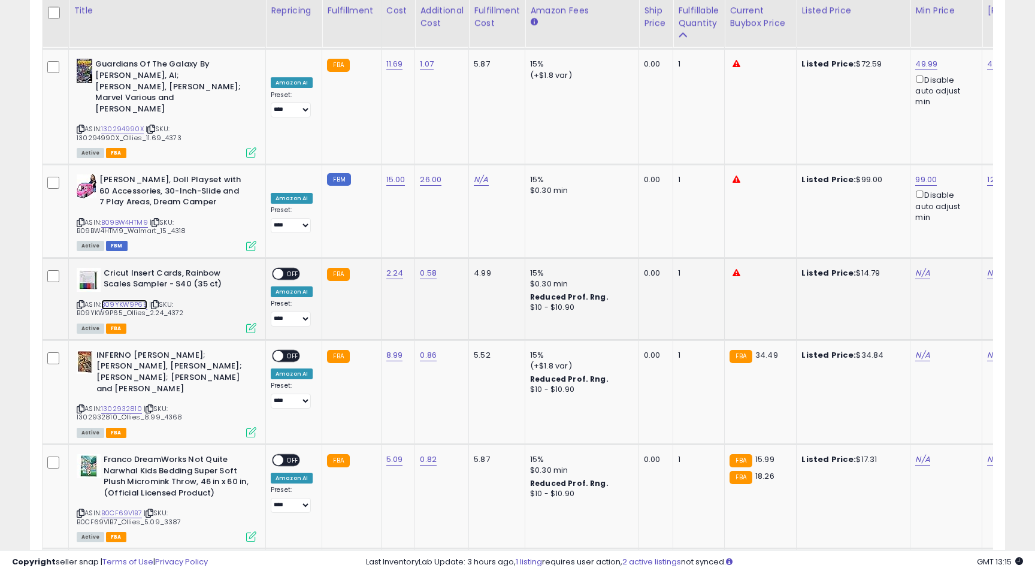
click at [130, 299] on link "B09YKW9P65" at bounding box center [124, 304] width 46 height 10
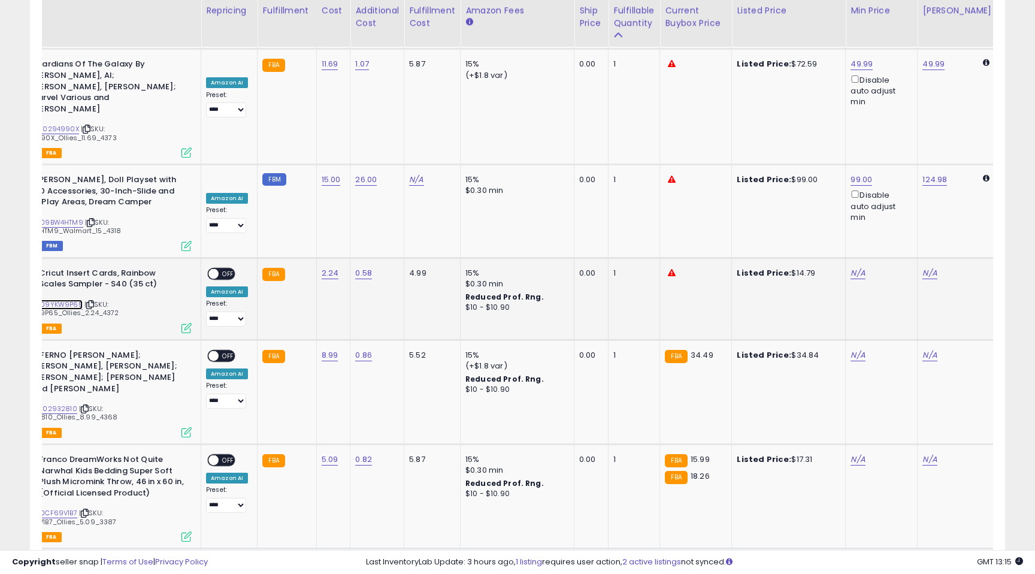
scroll to position [0, 161]
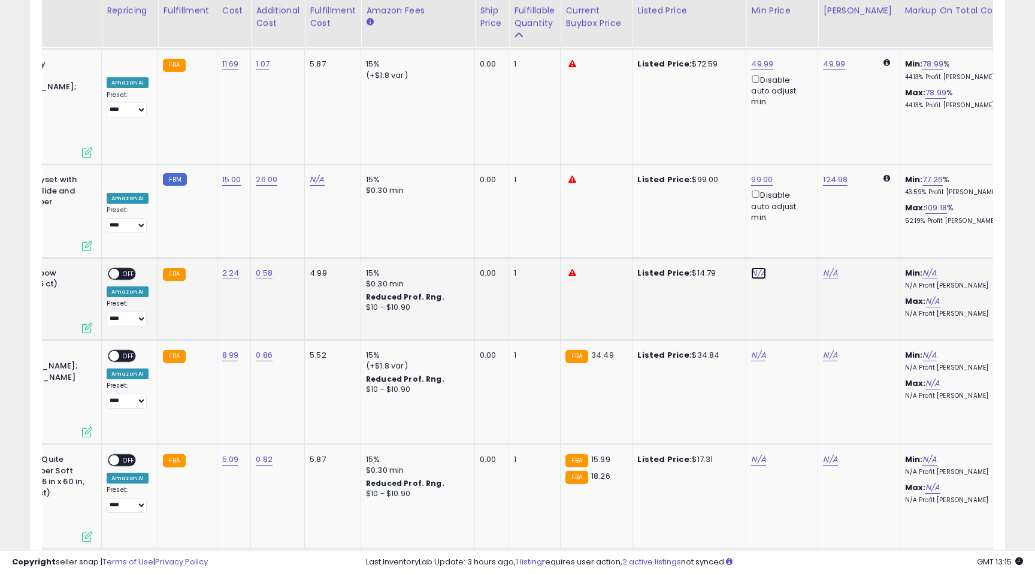
click at [754, 267] on link "N/A" at bounding box center [758, 273] width 14 height 12
type input "*****"
click at [798, 83] on icon "submit" at bounding box center [793, 86] width 7 height 7
click at [125, 268] on span "OFF" at bounding box center [128, 273] width 19 height 10
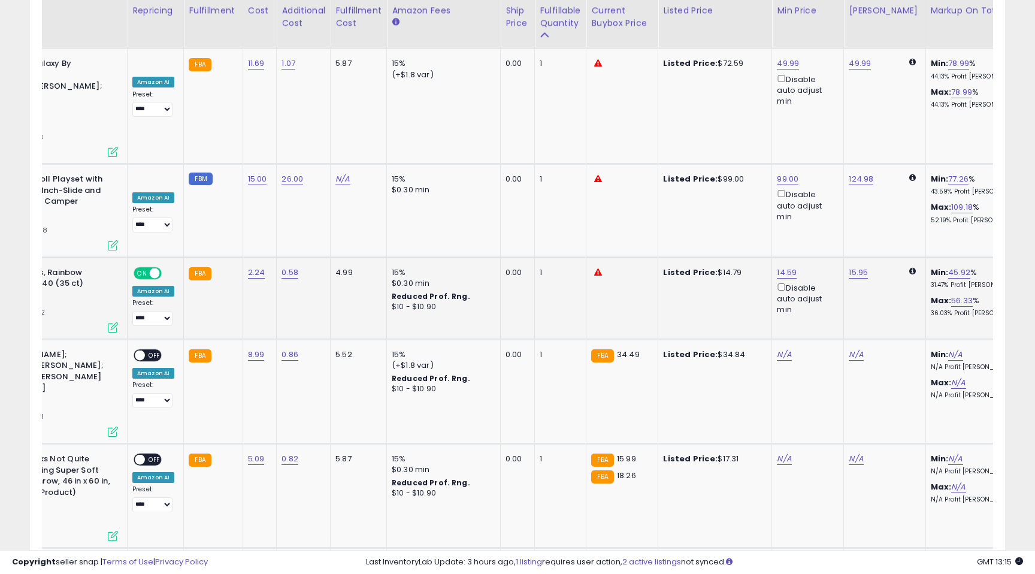
scroll to position [0, 83]
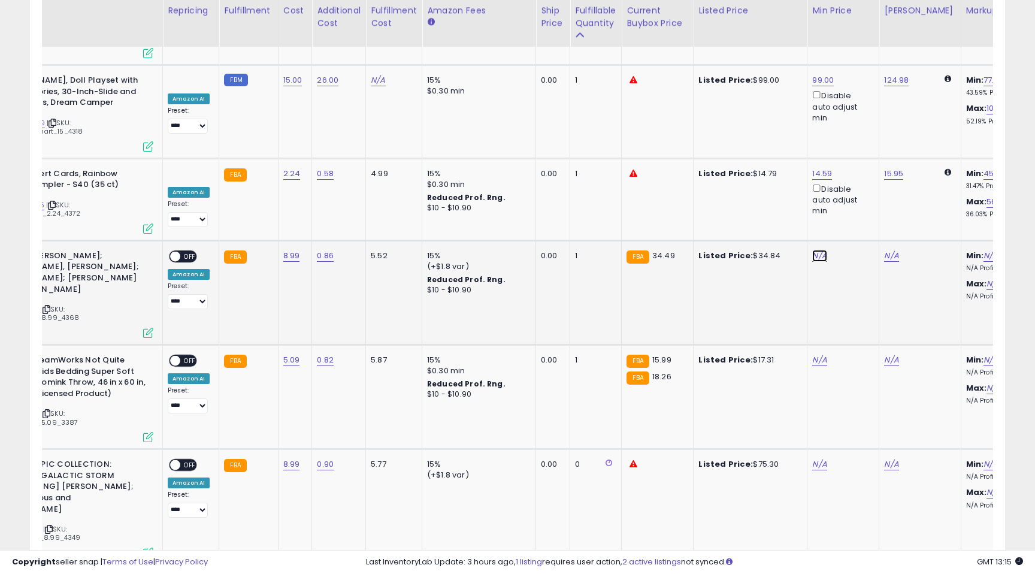
click at [818, 250] on link "N/A" at bounding box center [819, 256] width 14 height 12
type input "*****"
click at [859, 69] on icon "submit" at bounding box center [854, 68] width 7 height 7
click at [186, 251] on span "OFF" at bounding box center [189, 256] width 19 height 10
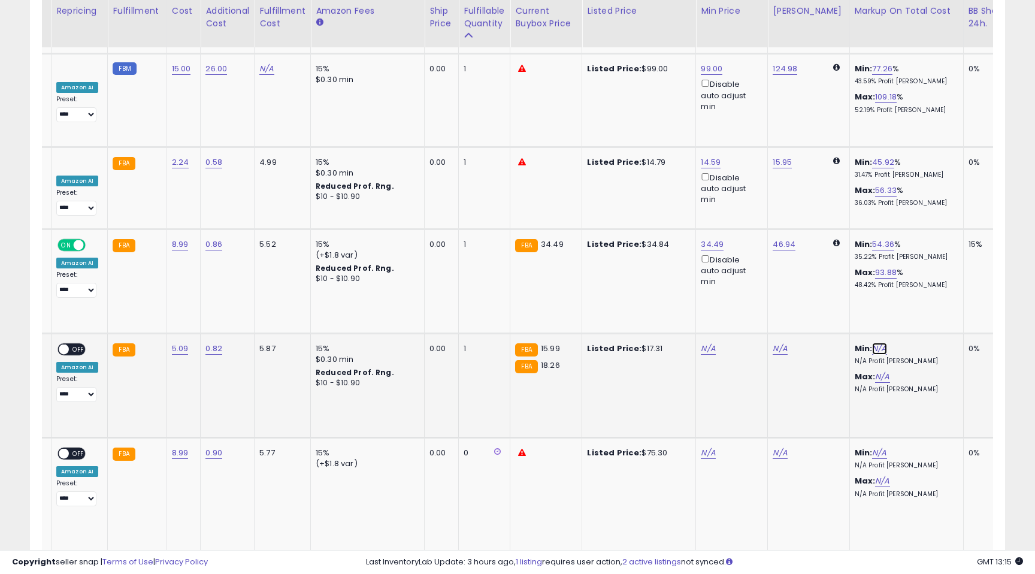
click at [872, 343] on link "N/A" at bounding box center [879, 349] width 14 height 12
type input "**"
click at [910, 153] on icon "submit" at bounding box center [905, 150] width 7 height 7
click at [75, 344] on span "OFF" at bounding box center [78, 349] width 19 height 10
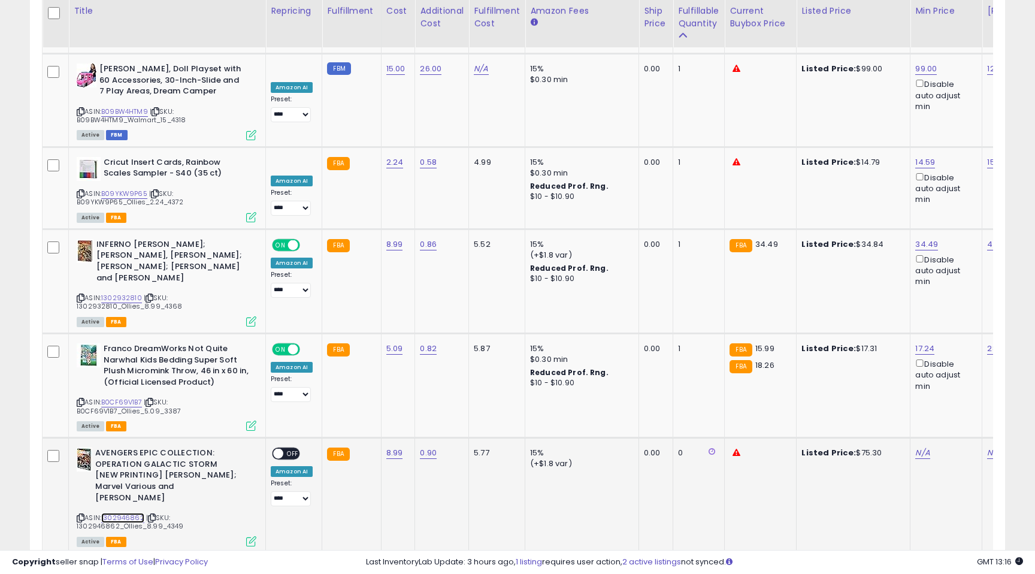
click at [120, 513] on link "1302946862" at bounding box center [122, 518] width 43 height 10
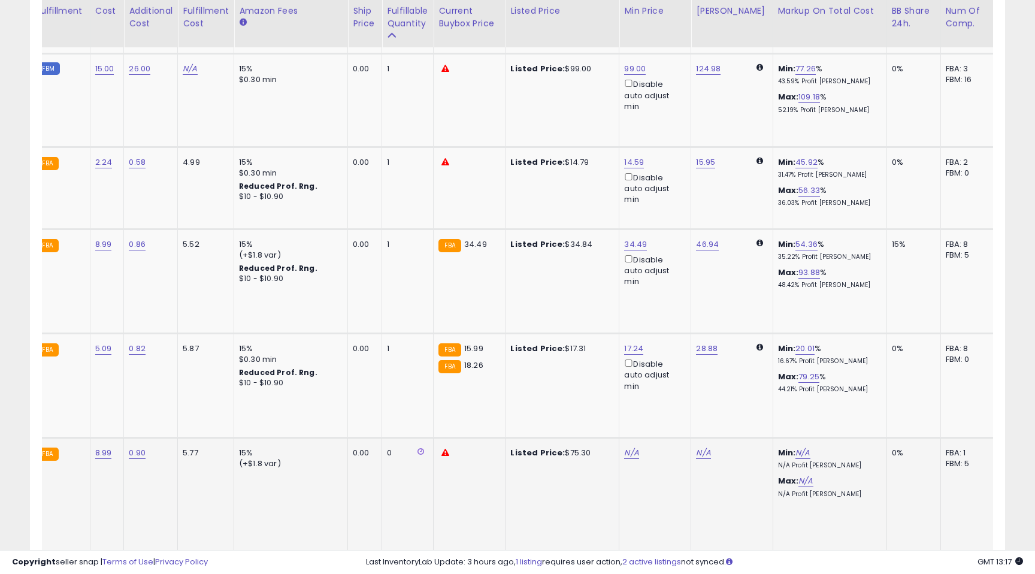
scroll to position [0, 318]
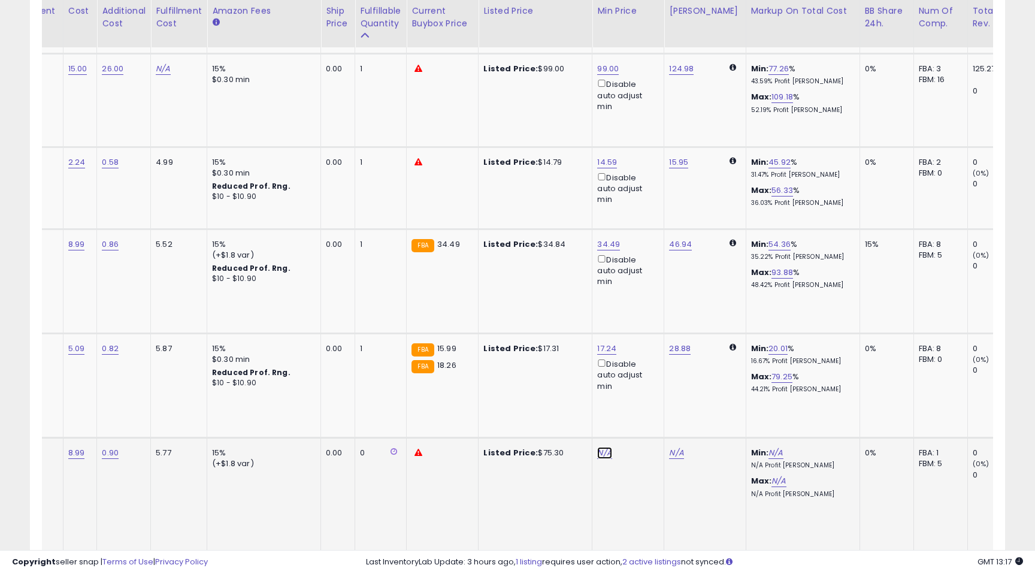
click at [602, 447] on link "N/A" at bounding box center [604, 453] width 14 height 12
type input "*****"
click at [644, 255] on icon "submit" at bounding box center [640, 254] width 7 height 7
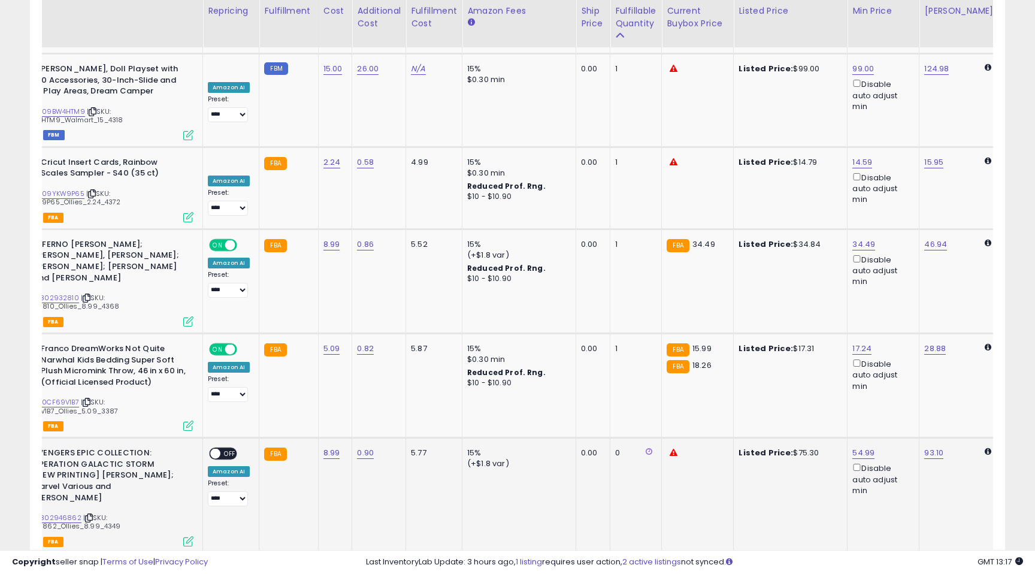
scroll to position [0, 58]
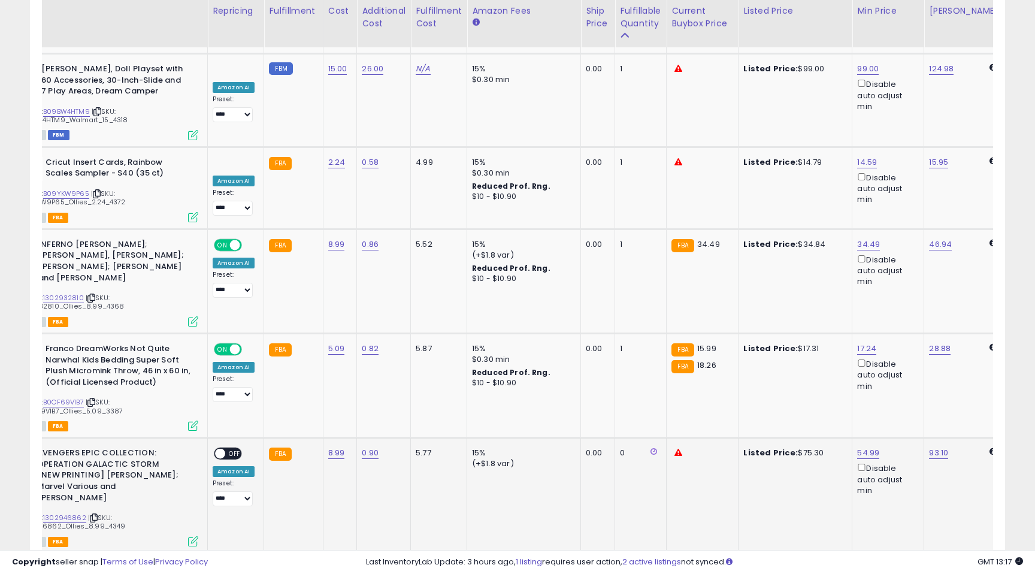
click at [232, 448] on span "OFF" at bounding box center [234, 453] width 19 height 10
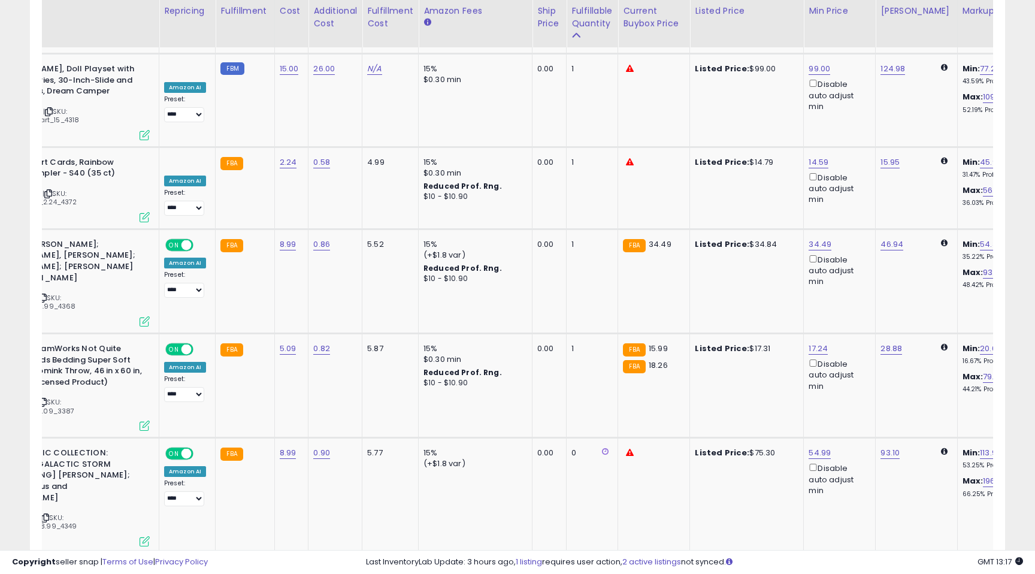
scroll to position [0, 119]
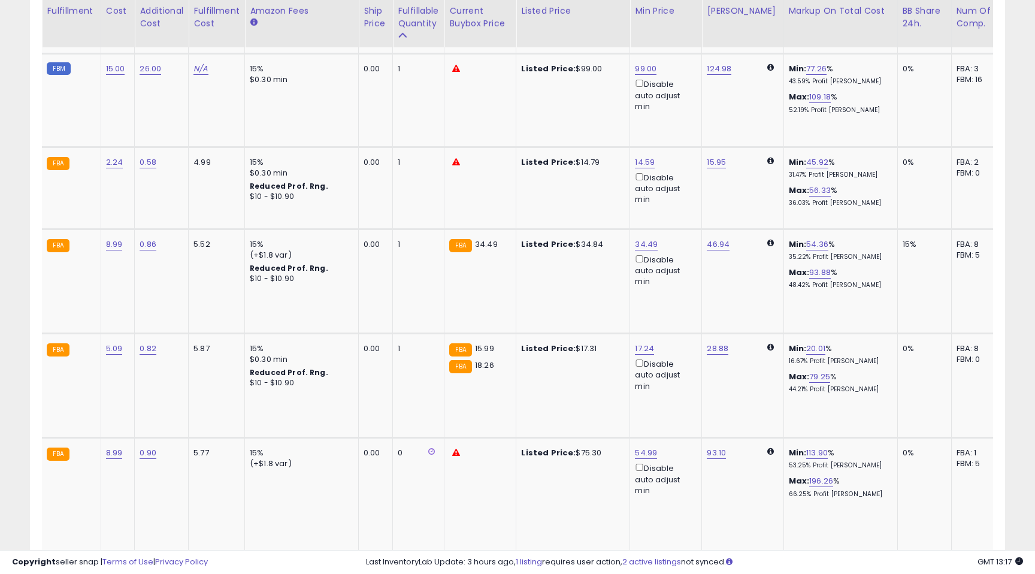
click at [640, 562] on link "N/A" at bounding box center [642, 568] width 14 height 12
type input "*****"
click at [681, 362] on icon "submit" at bounding box center [677, 359] width 7 height 7
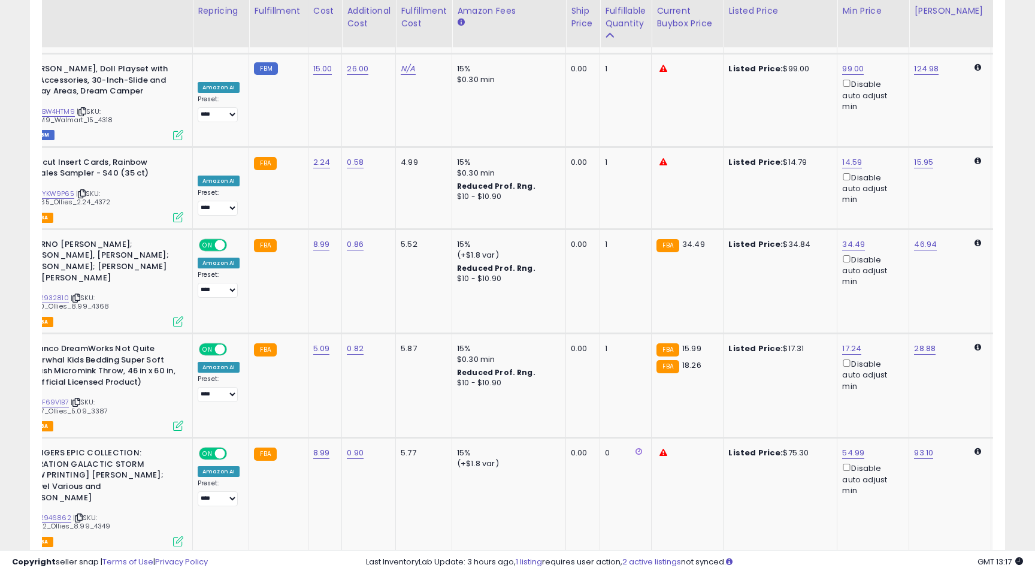
click at [225, 564] on span "OFF" at bounding box center [219, 569] width 19 height 10
select select "**"
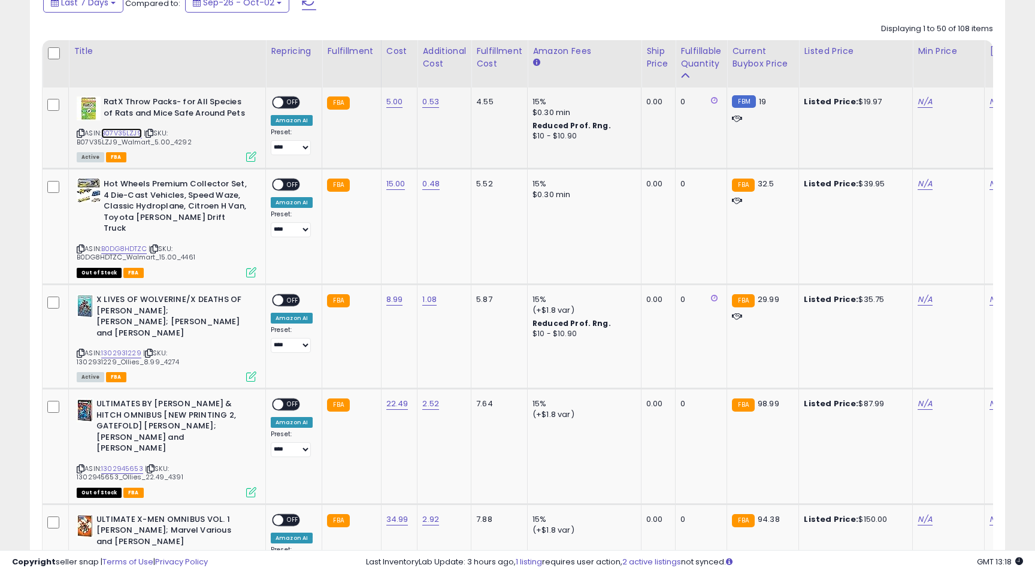
click at [121, 134] on link "B07V35LZJ9" at bounding box center [121, 133] width 41 height 10
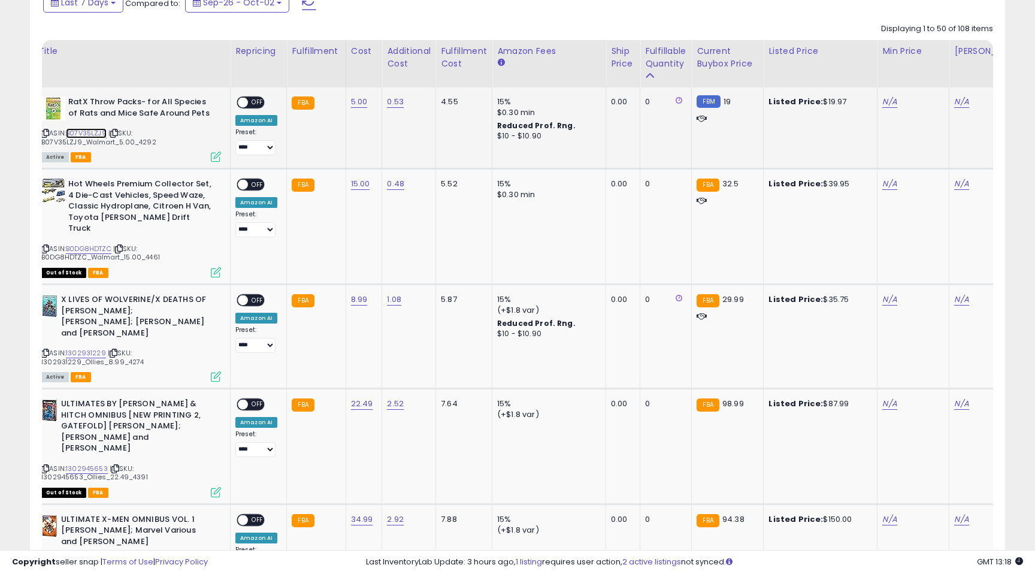
scroll to position [0, 123]
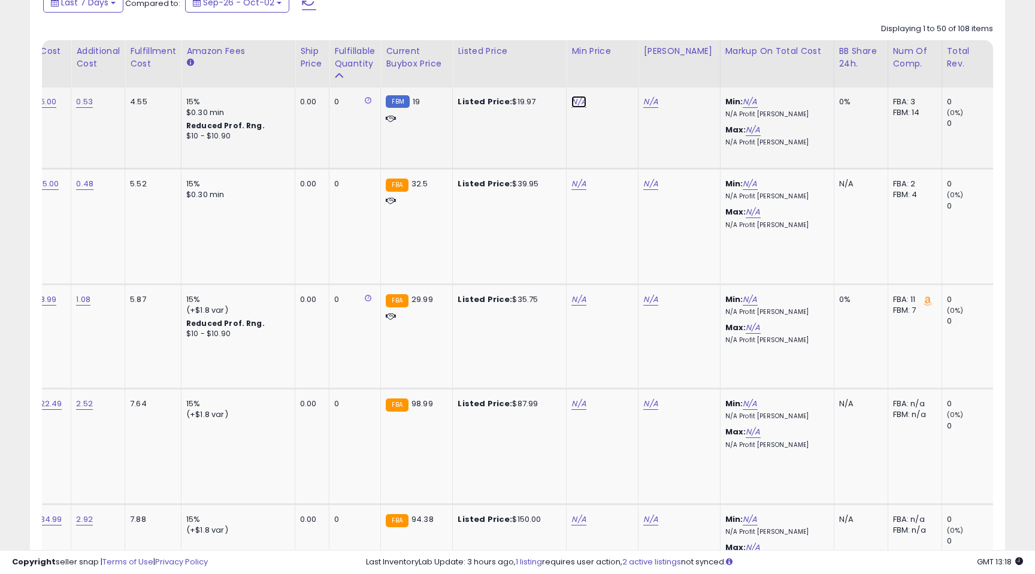
click at [575, 102] on link "N/A" at bounding box center [578, 102] width 14 height 12
type input "*****"
click at [624, 61] on button "submit" at bounding box center [614, 60] width 20 height 18
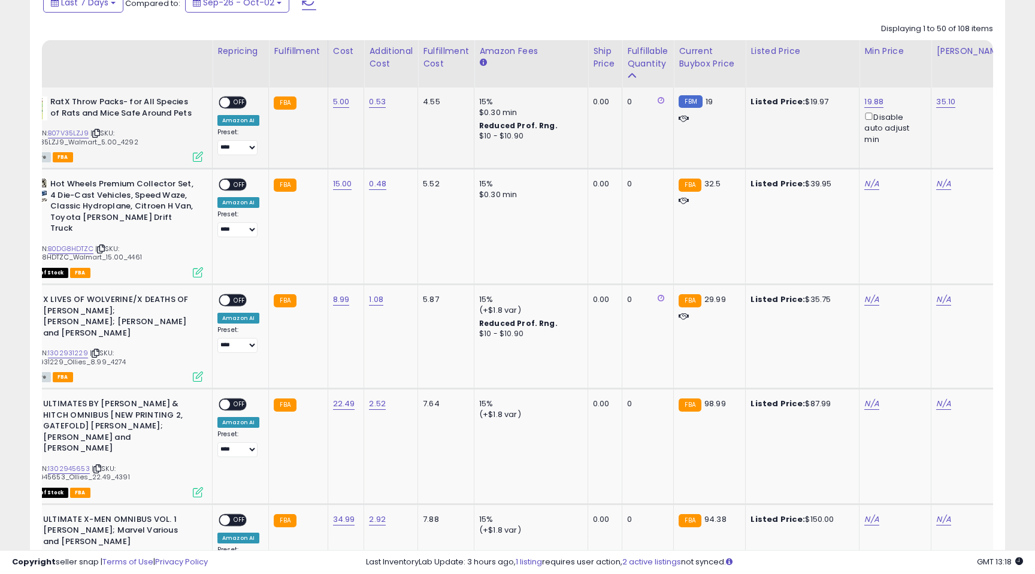
click at [237, 98] on span "OFF" at bounding box center [239, 103] width 19 height 10
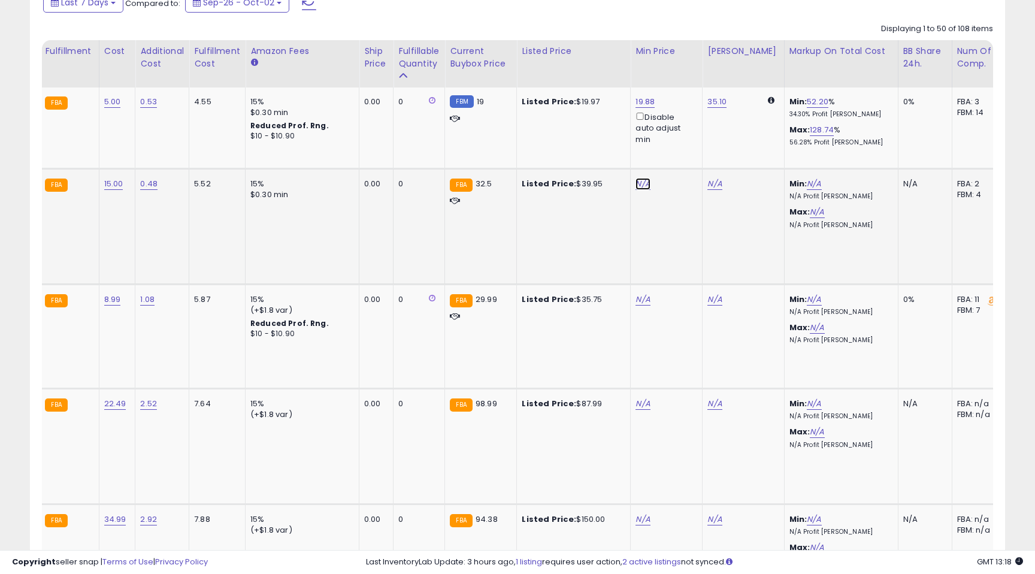
click at [640, 183] on link "N/A" at bounding box center [642, 184] width 14 height 12
type input "*****"
click at [688, 135] on button "submit" at bounding box center [678, 142] width 20 height 18
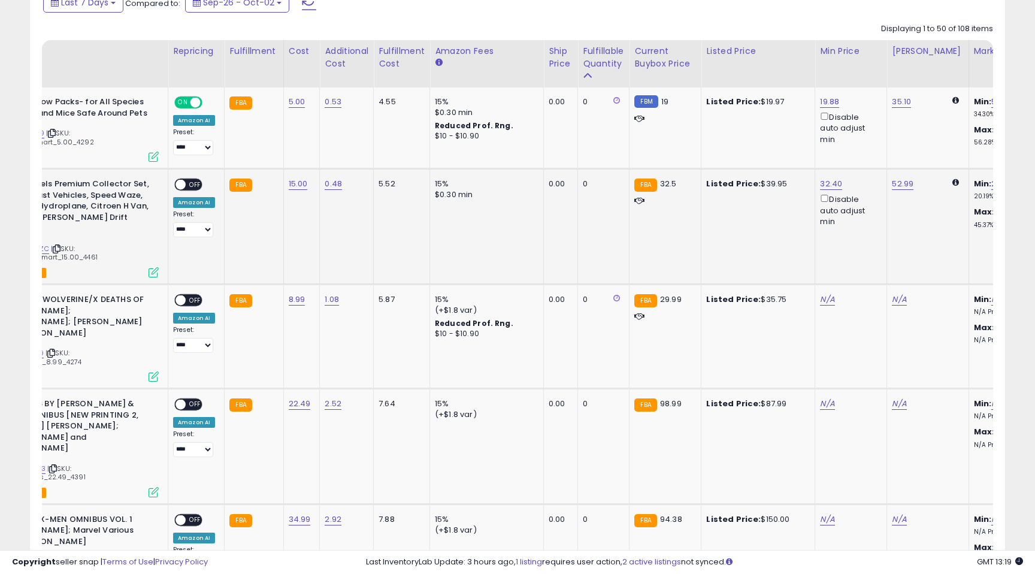
click at [192, 183] on span "OFF" at bounding box center [195, 185] width 19 height 10
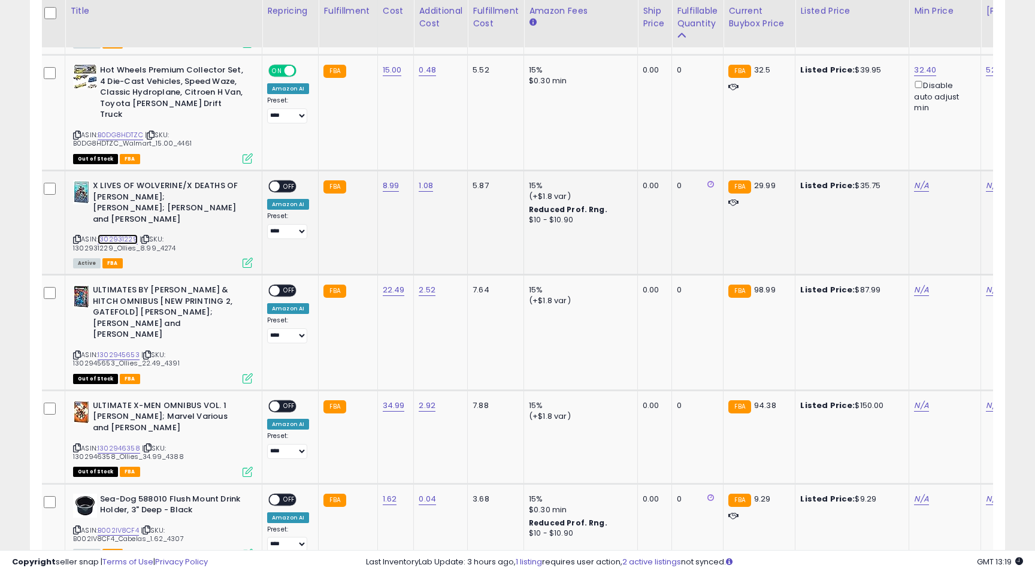
click at [117, 234] on link "1302931229" at bounding box center [118, 239] width 40 height 10
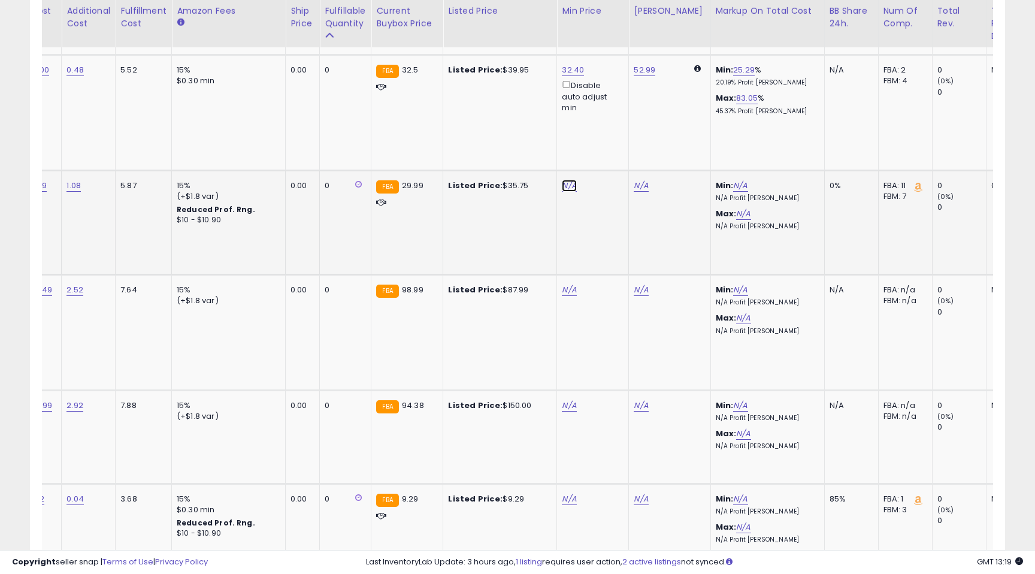
click at [568, 180] on link "N/A" at bounding box center [569, 186] width 14 height 12
type input "*****"
click at [614, 132] on button "submit" at bounding box center [604, 132] width 20 height 18
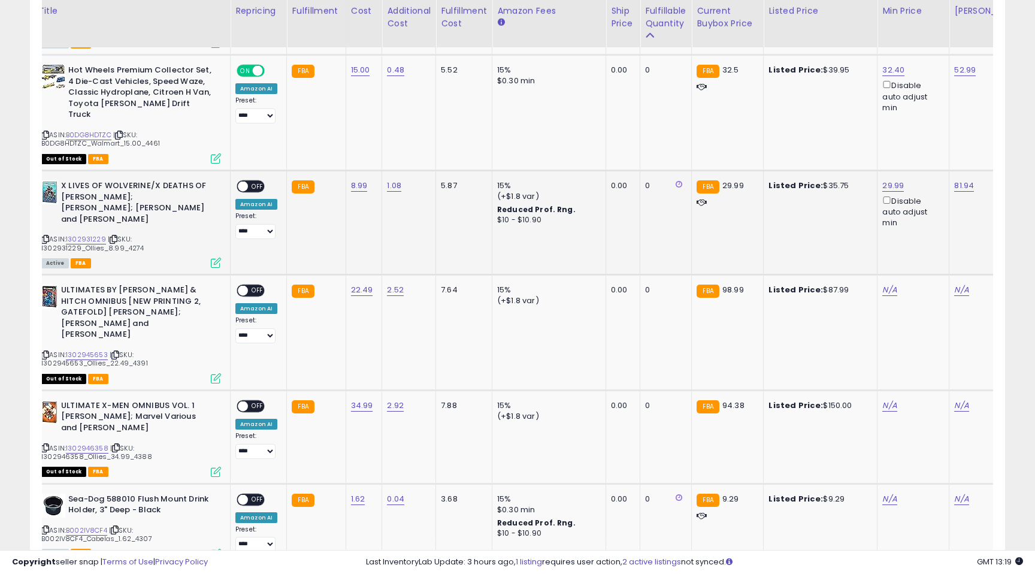
click at [259, 170] on td "**********" at bounding box center [259, 222] width 56 height 104
click at [256, 181] on span "OFF" at bounding box center [257, 186] width 19 height 10
click at [90, 350] on link "1302945653" at bounding box center [87, 355] width 42 height 10
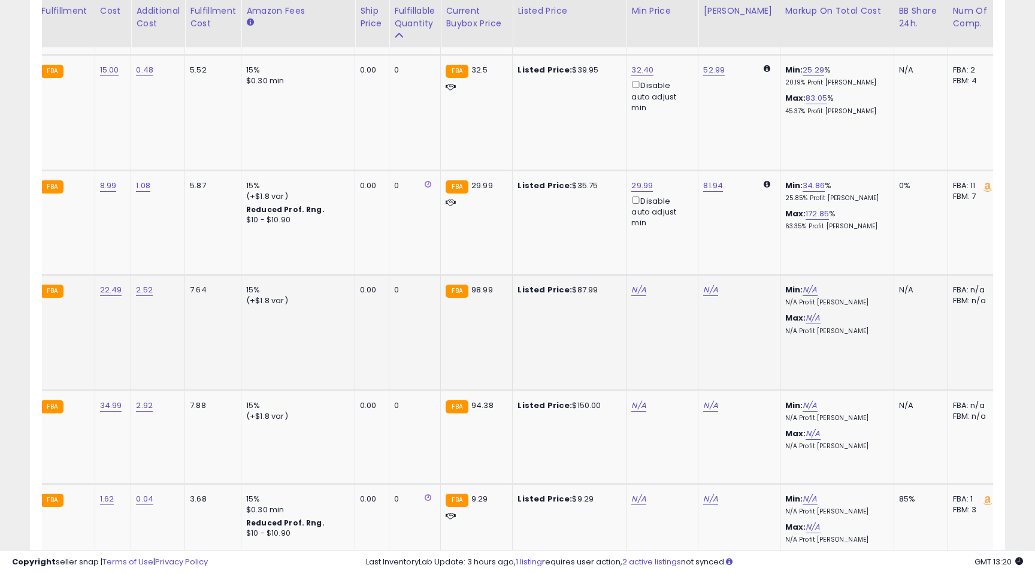
scroll to position [0, 295]
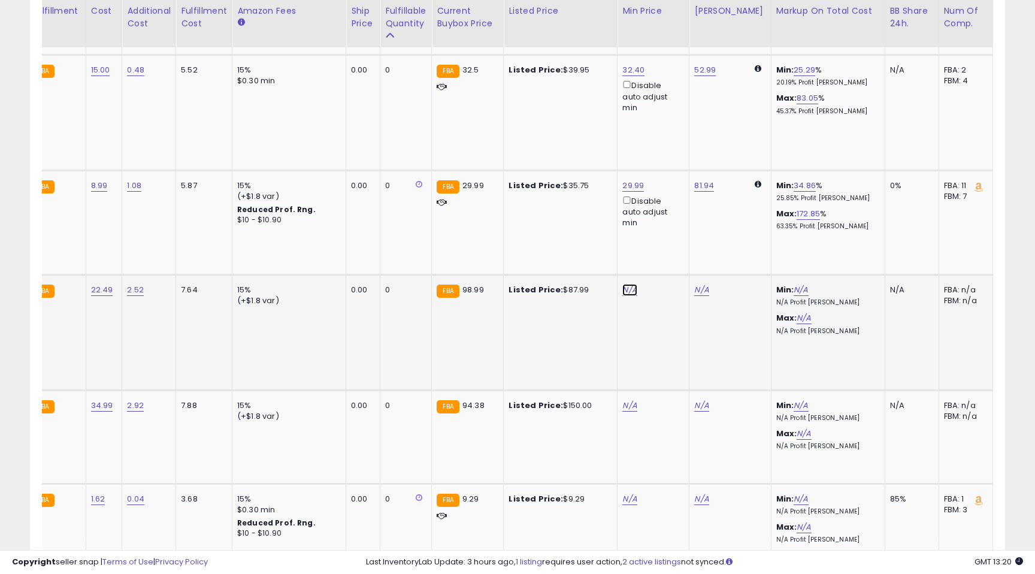
click at [628, 284] on link "N/A" at bounding box center [629, 290] width 14 height 12
drag, startPoint x: 579, startPoint y: 240, endPoint x: 531, endPoint y: 235, distance: 48.1
type input "*****"
click at [668, 234] on icon "submit" at bounding box center [664, 236] width 7 height 7
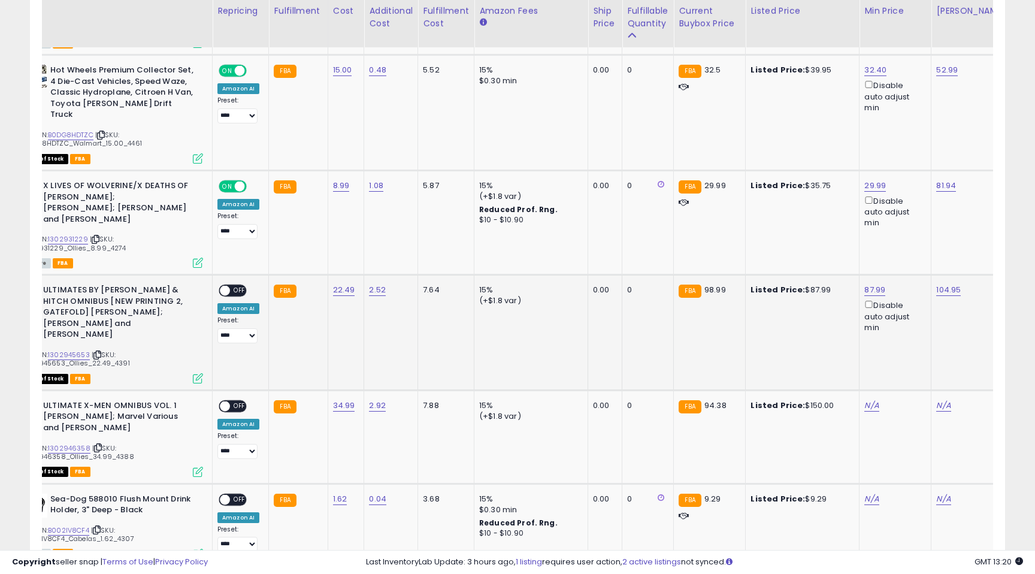
scroll to position [0, 52]
click at [241, 286] on span "OFF" at bounding box center [240, 291] width 19 height 10
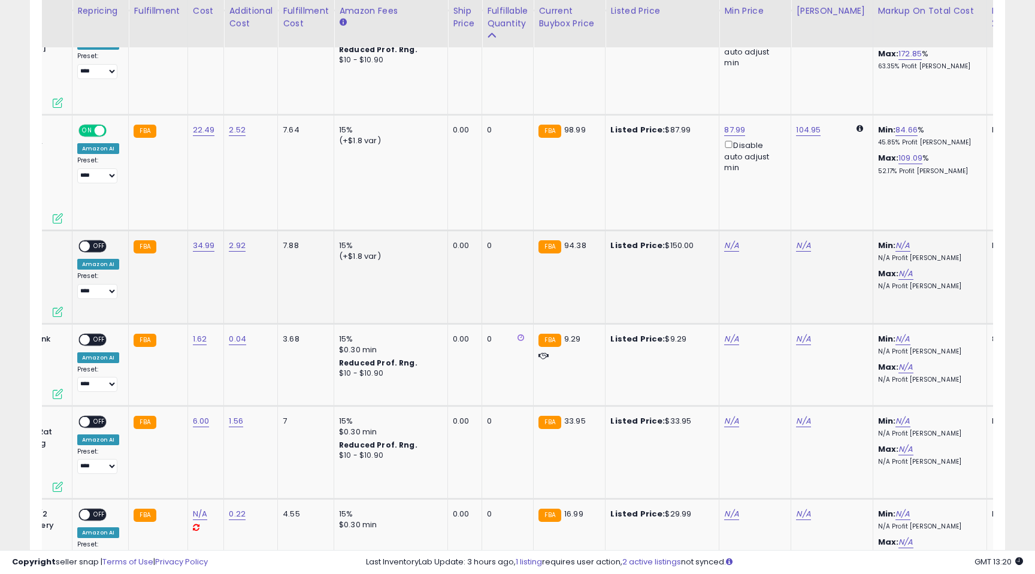
scroll to position [0, 244]
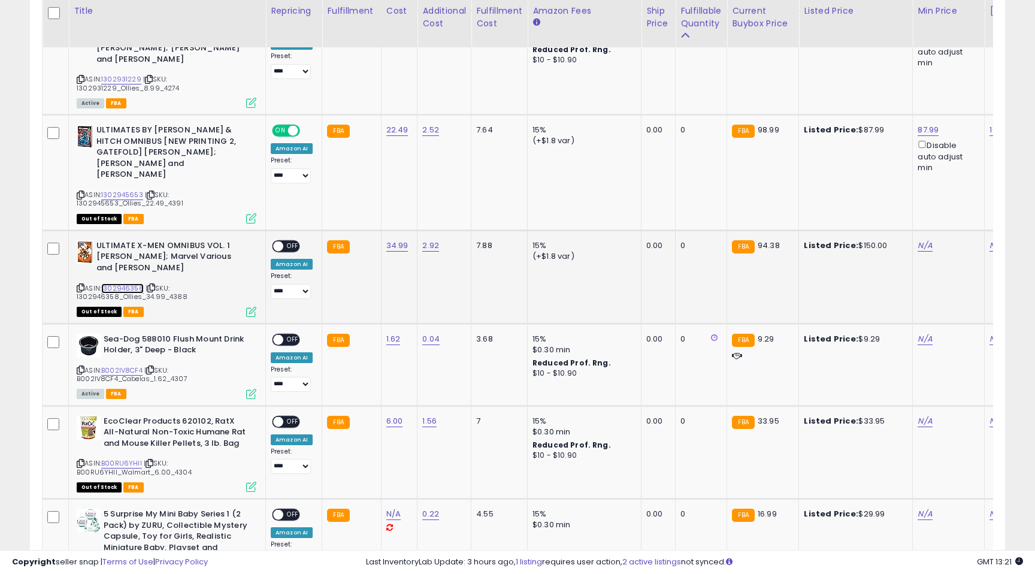
click at [122, 283] on link "1302946358" at bounding box center [122, 288] width 43 height 10
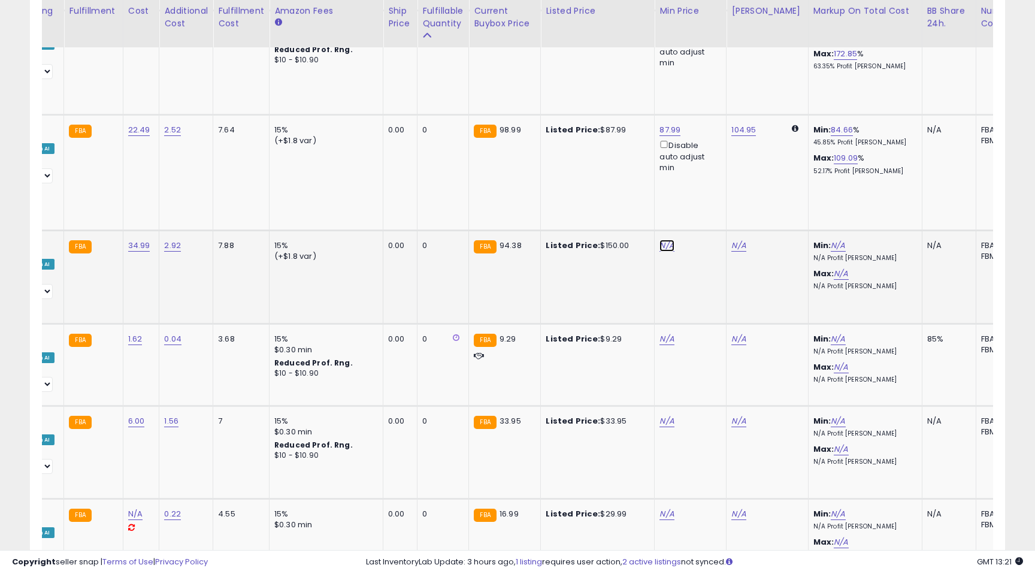
click at [666, 240] on link "N/A" at bounding box center [666, 246] width 14 height 12
type input "***"
click at [705, 180] on icon "submit" at bounding box center [701, 180] width 7 height 7
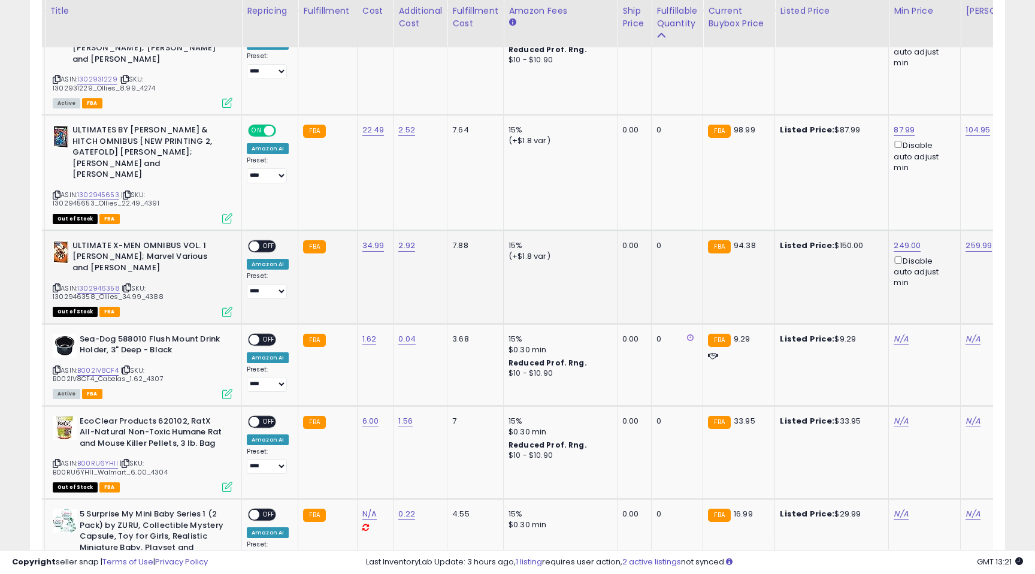
click at [268, 241] on span "OFF" at bounding box center [268, 246] width 19 height 10
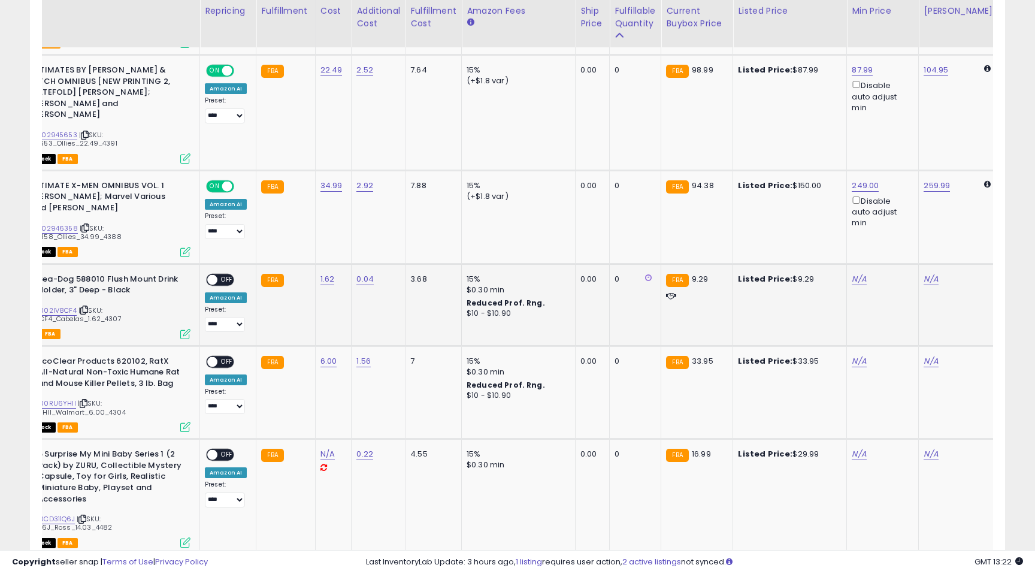
scroll to position [0, 86]
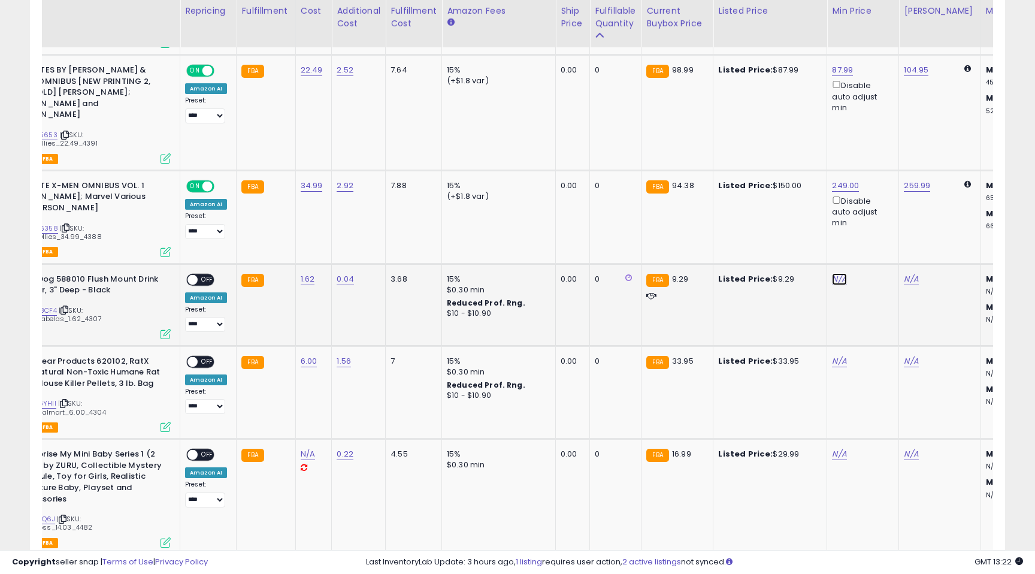
click at [838, 273] on link "N/A" at bounding box center [839, 279] width 14 height 12
type input "****"
click at [878, 214] on icon "submit" at bounding box center [874, 214] width 7 height 7
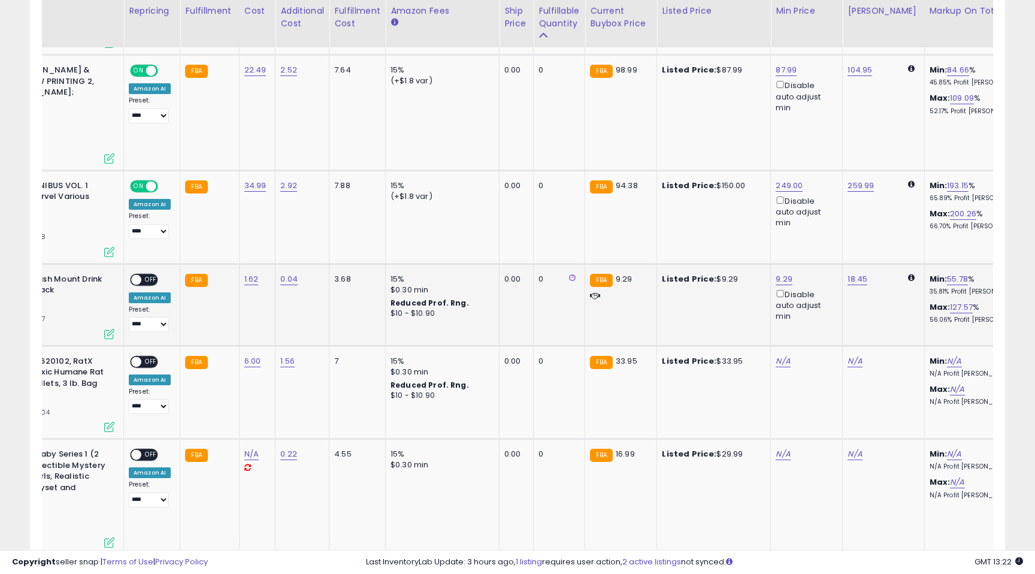
scroll to position [0, 226]
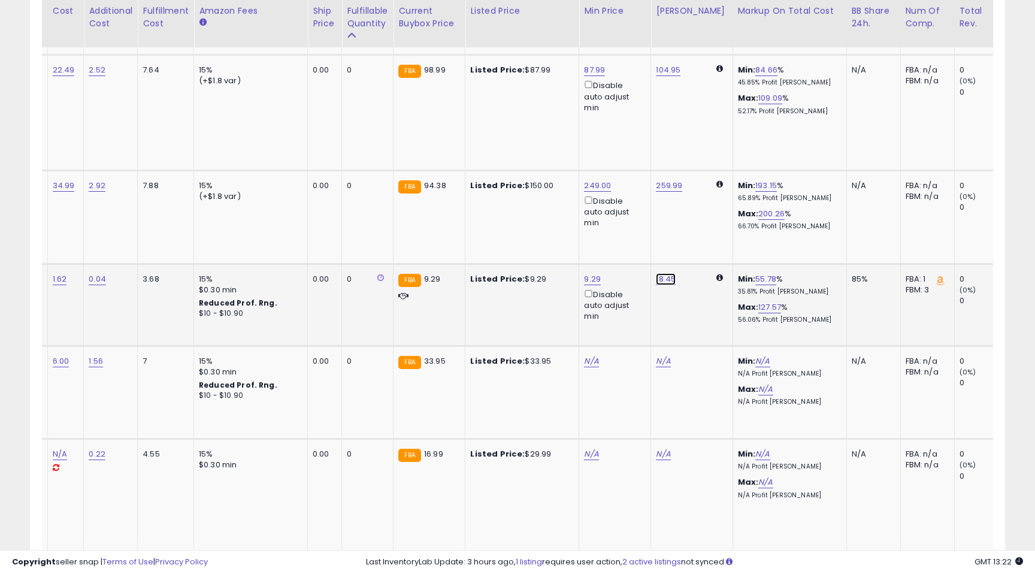
click at [660, 273] on link "18.45" at bounding box center [666, 279] width 20 height 12
drag, startPoint x: 630, startPoint y: 215, endPoint x: 550, endPoint y: 202, distance: 80.6
type input "****"
click at [704, 217] on icon "submit" at bounding box center [700, 214] width 7 height 7
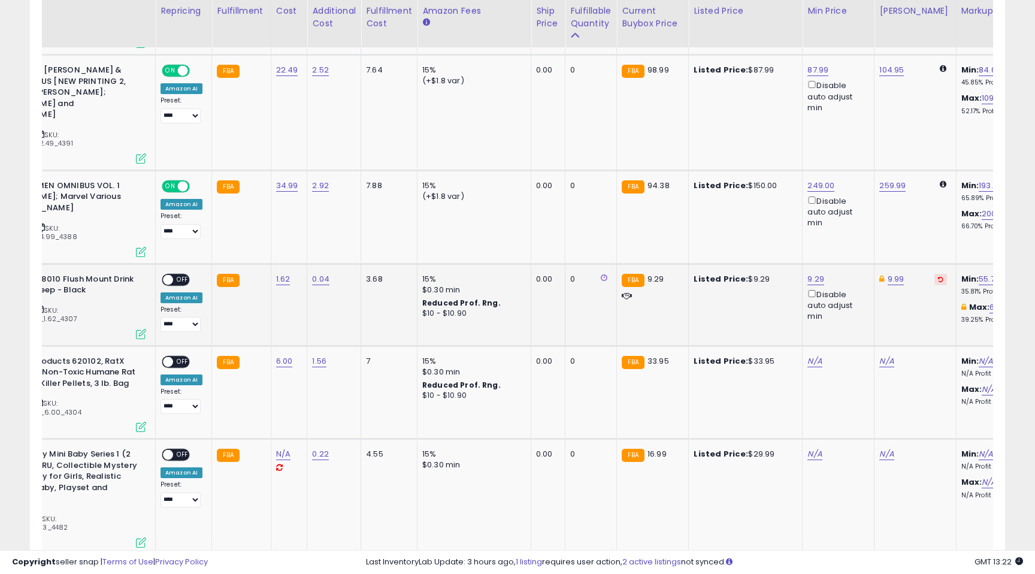
click at [183, 274] on span "OFF" at bounding box center [182, 279] width 19 height 10
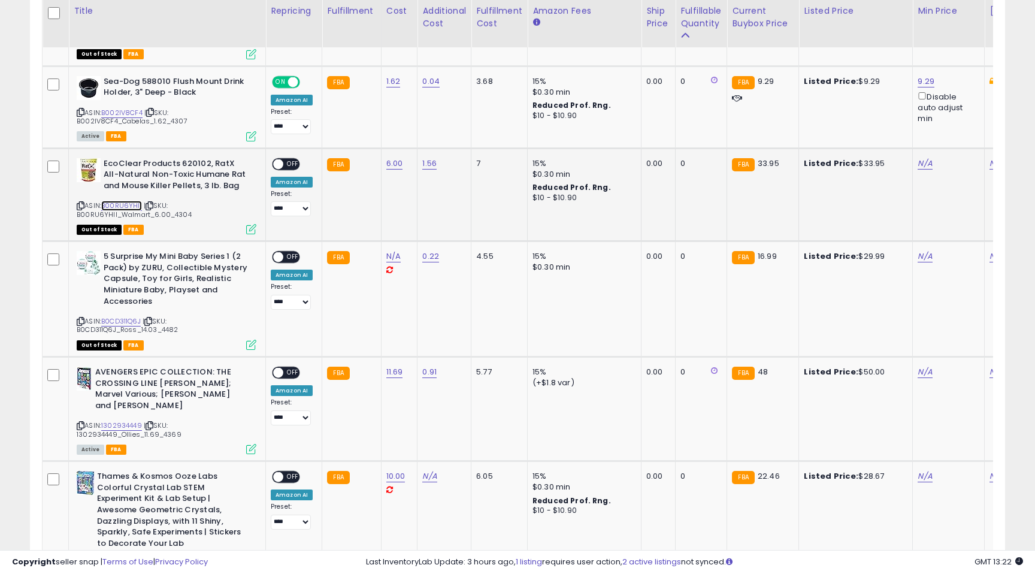
click at [122, 201] on link "B00RU6YHII" at bounding box center [121, 206] width 41 height 10
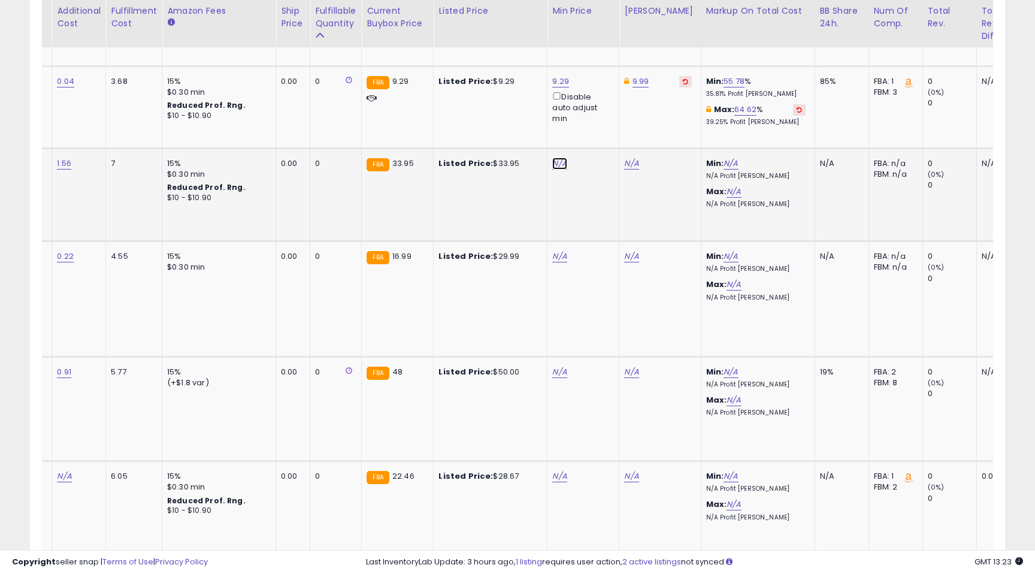
click at [556, 157] on link "N/A" at bounding box center [559, 163] width 14 height 12
type input "*****"
click at [598, 99] on icon "submit" at bounding box center [594, 98] width 7 height 7
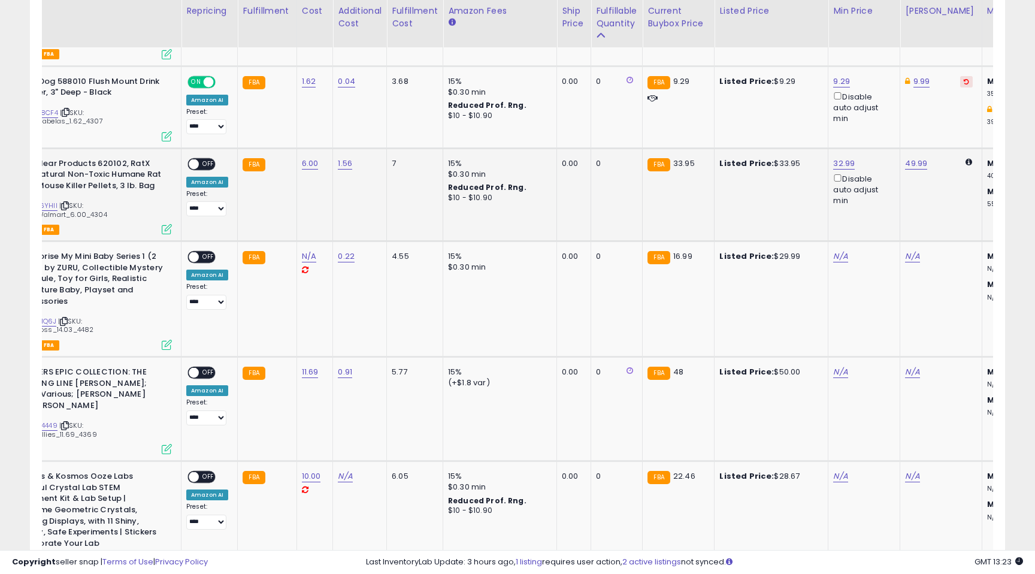
click at [210, 159] on span "OFF" at bounding box center [208, 164] width 19 height 10
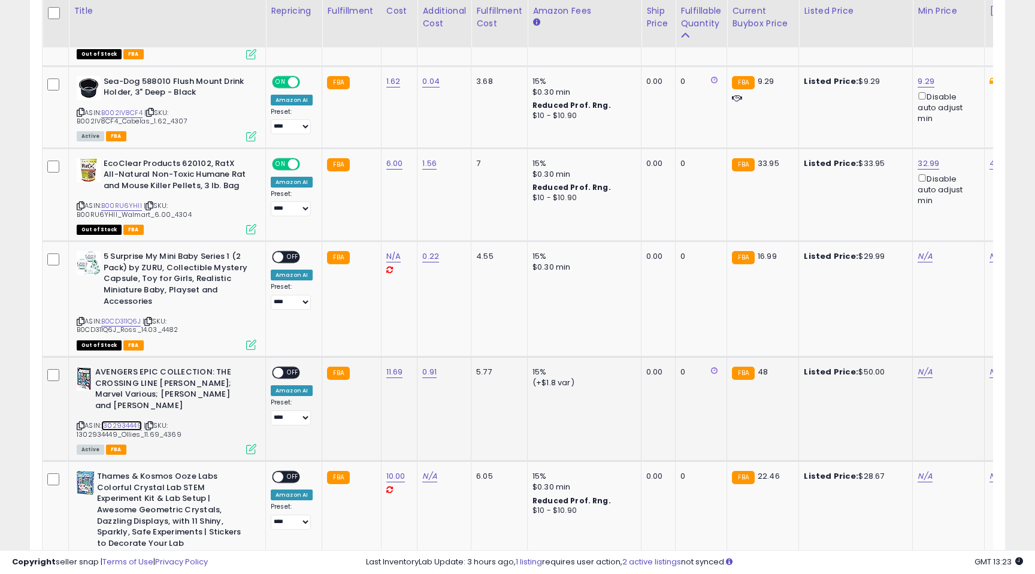
click at [117, 420] on link "1302934449" at bounding box center [121, 425] width 41 height 10
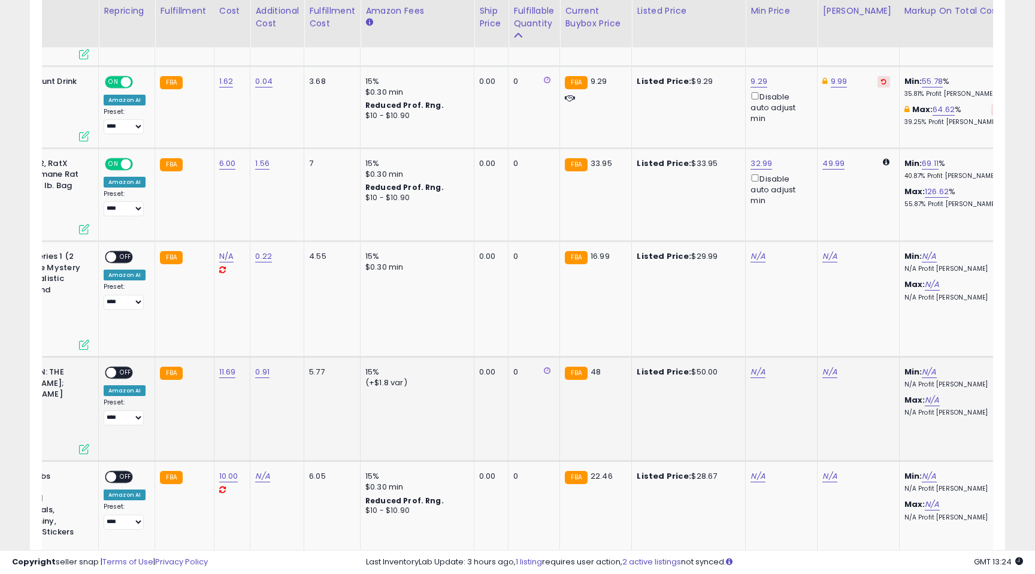
scroll to position [0, 178]
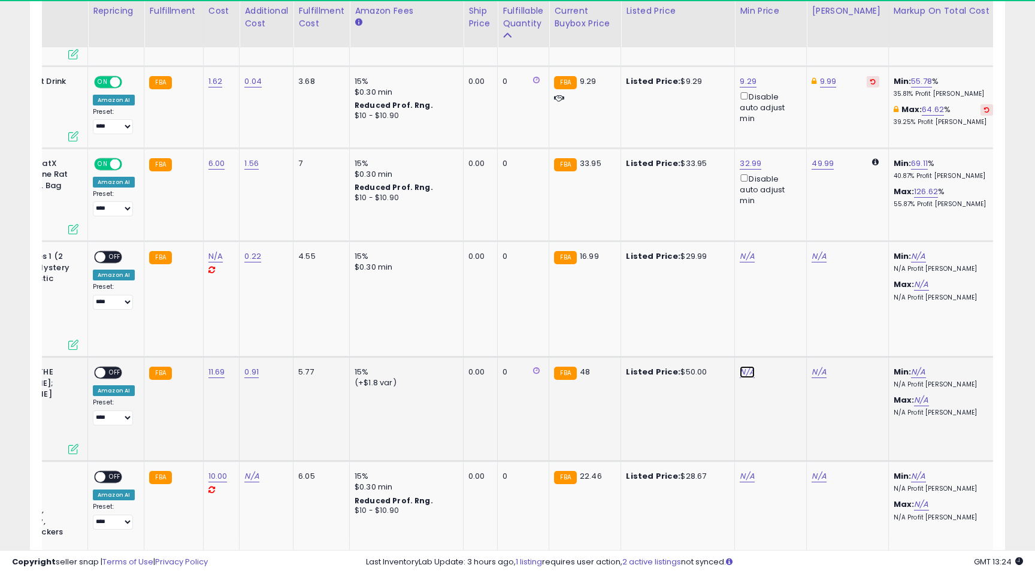
click at [740, 366] on link "N/A" at bounding box center [747, 372] width 14 height 12
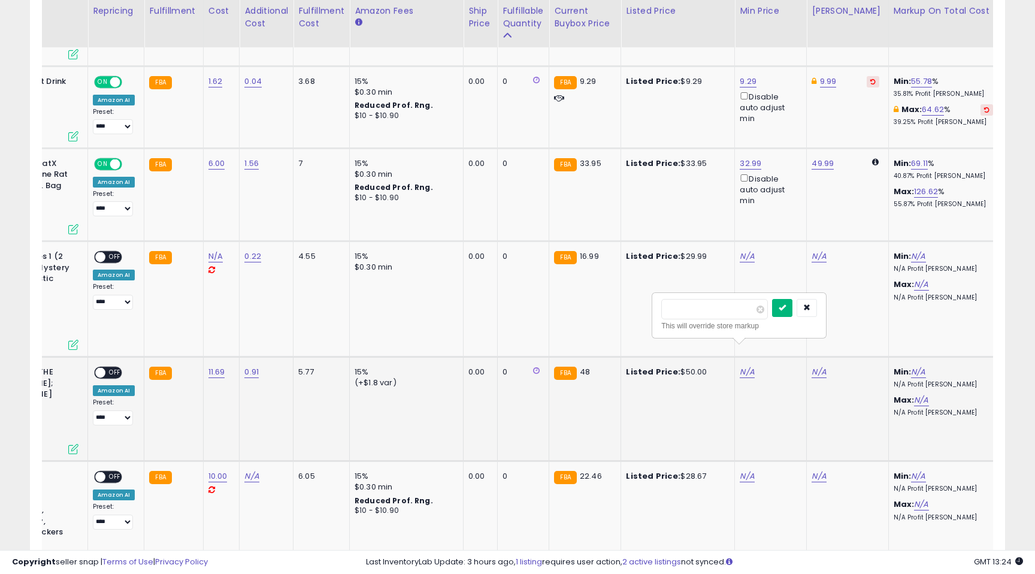
type input "**"
click at [786, 307] on icon "submit" at bounding box center [781, 307] width 7 height 7
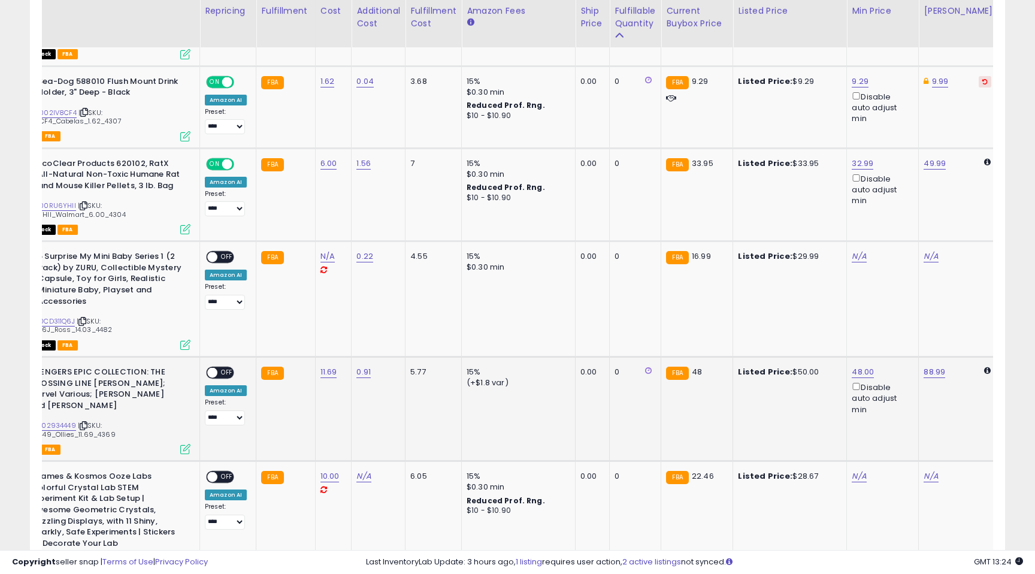
scroll to position [0, 0]
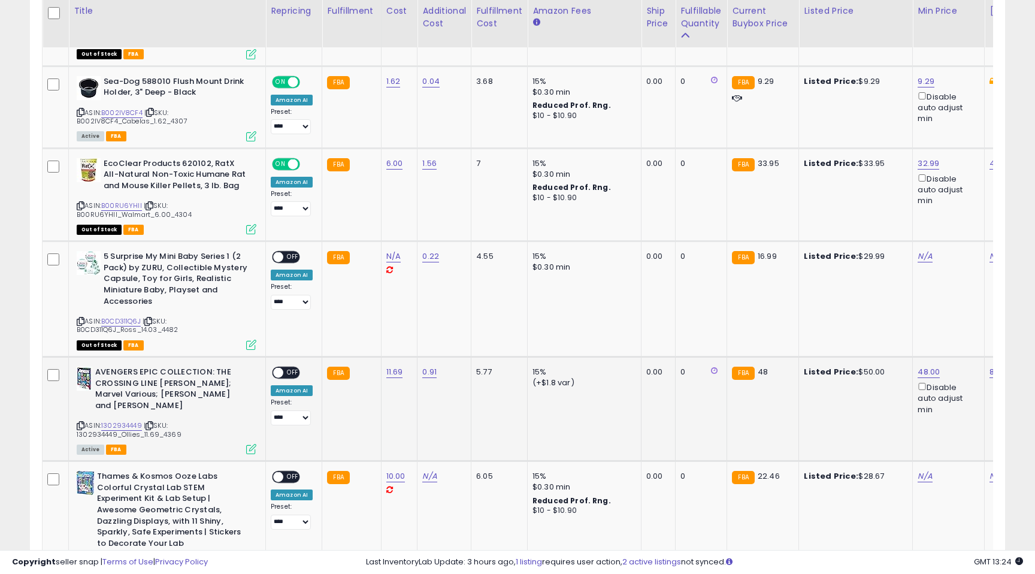
click at [292, 368] on span "OFF" at bounding box center [292, 373] width 19 height 10
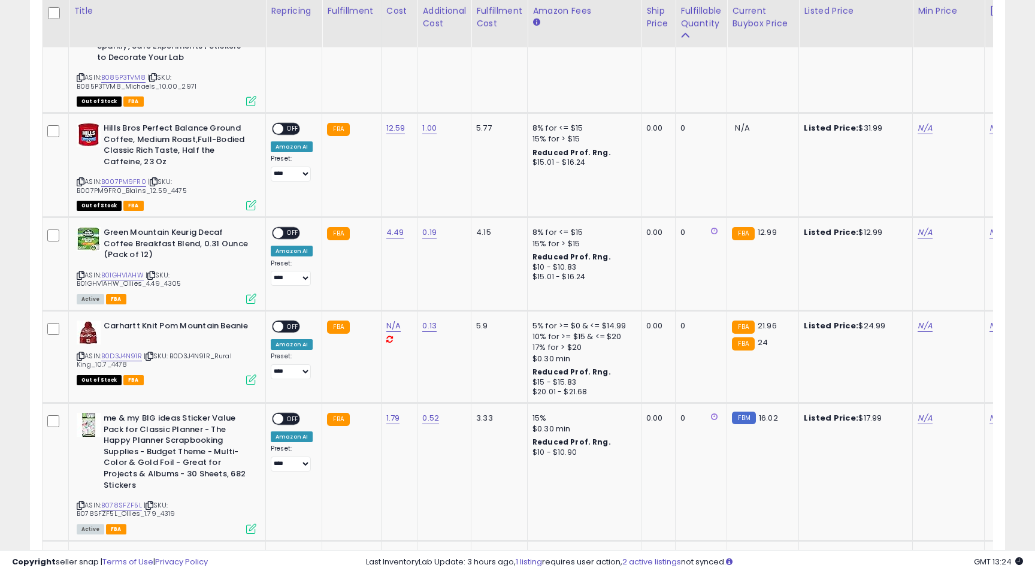
scroll to position [1592, 0]
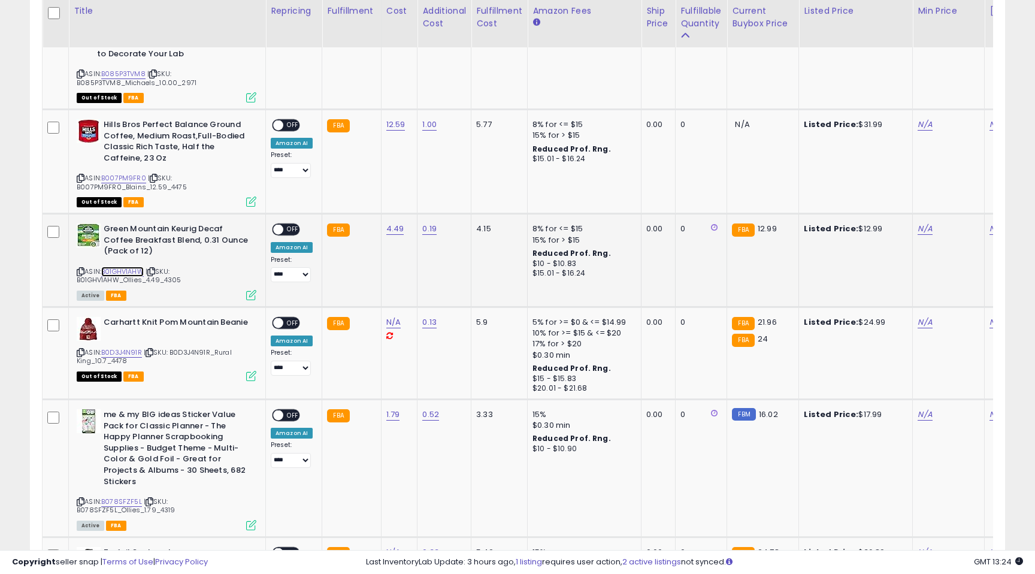
click at [122, 266] on link "B01GHV1AHW" at bounding box center [122, 271] width 43 height 10
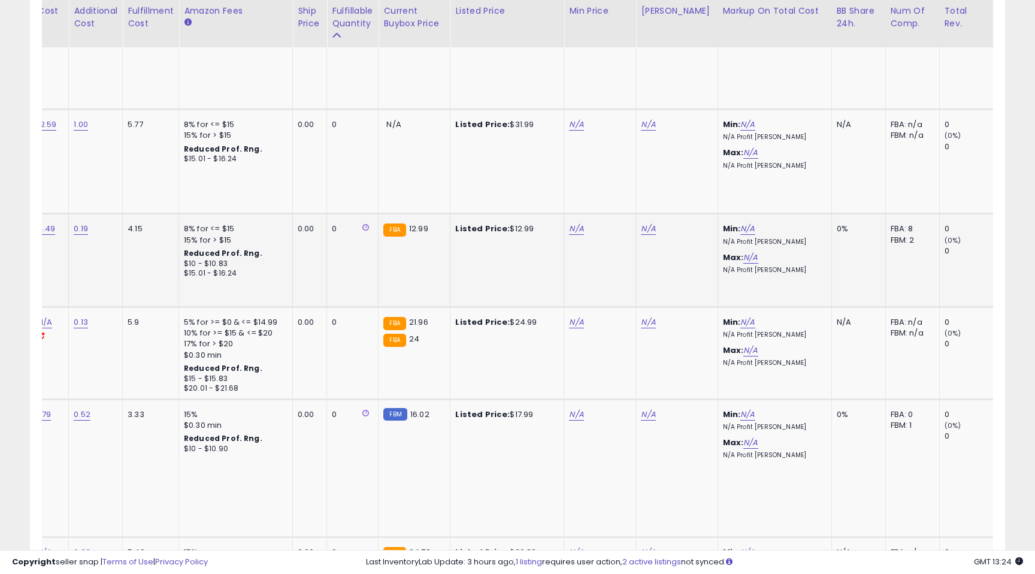
scroll to position [0, 387]
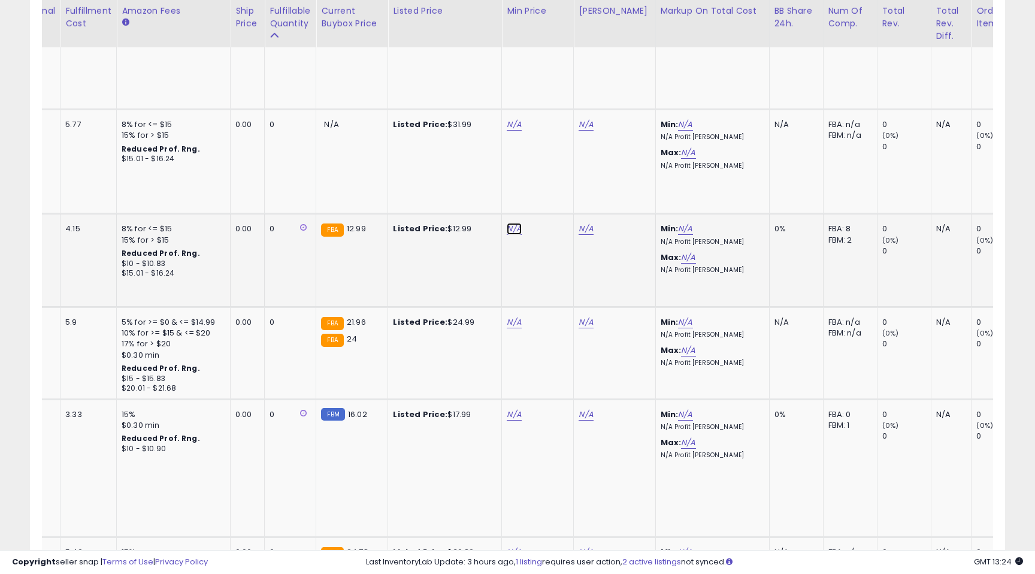
click at [514, 223] on link "N/A" at bounding box center [514, 229] width 14 height 12
type input "*****"
click at [553, 166] on icon "submit" at bounding box center [549, 164] width 7 height 7
click at [590, 223] on link "26.48" at bounding box center [589, 229] width 22 height 12
drag, startPoint x: 550, startPoint y: 169, endPoint x: 492, endPoint y: 159, distance: 59.6
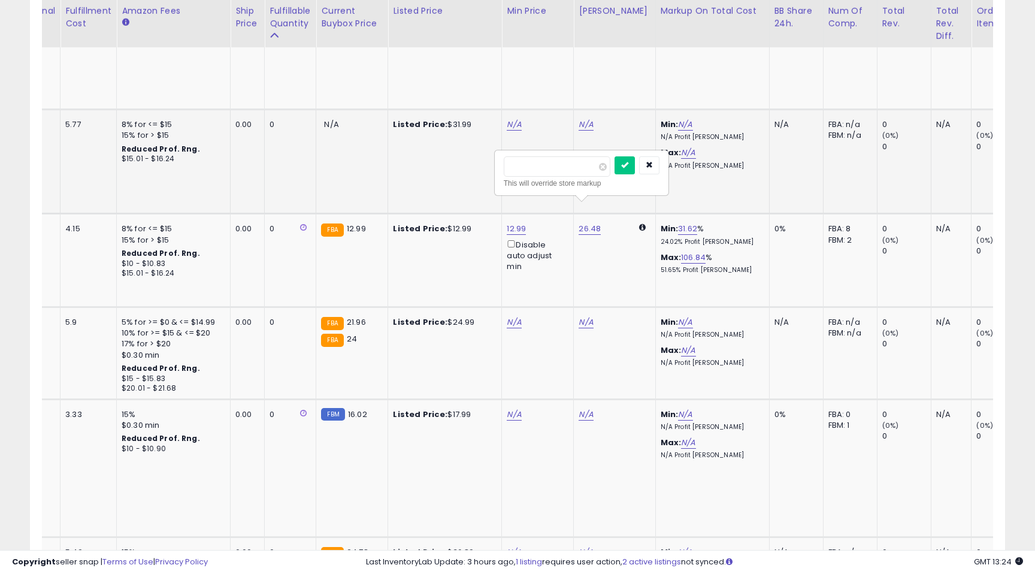
type input "*****"
click at [634, 169] on button "submit" at bounding box center [624, 165] width 20 height 18
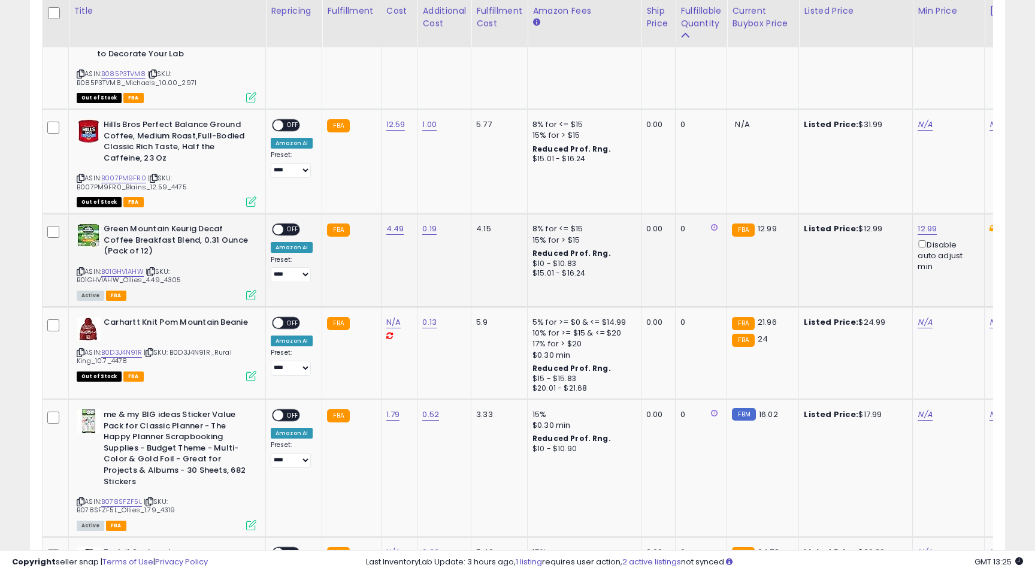
click at [292, 225] on span "OFF" at bounding box center [292, 230] width 19 height 10
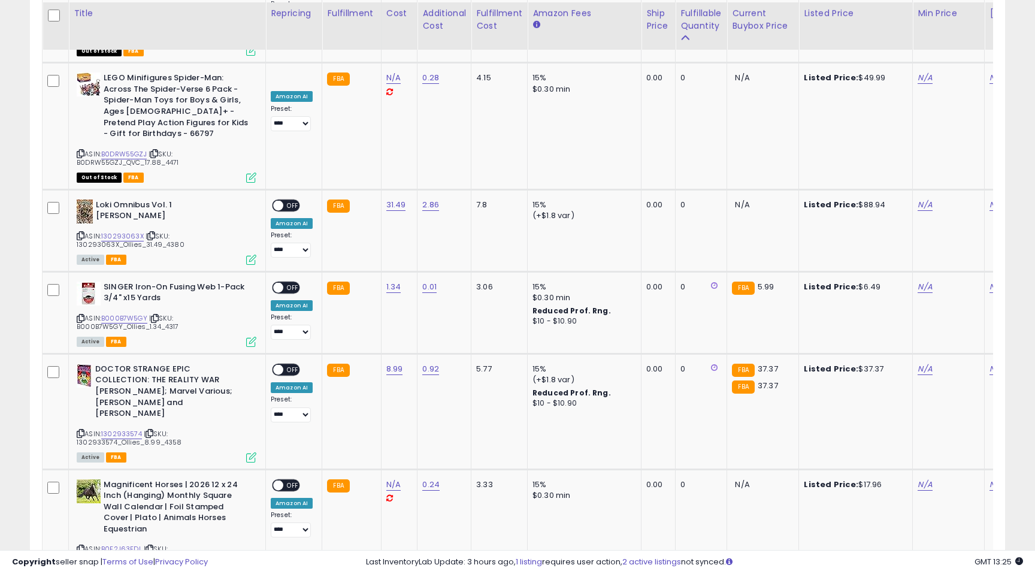
scroll to position [2357, 0]
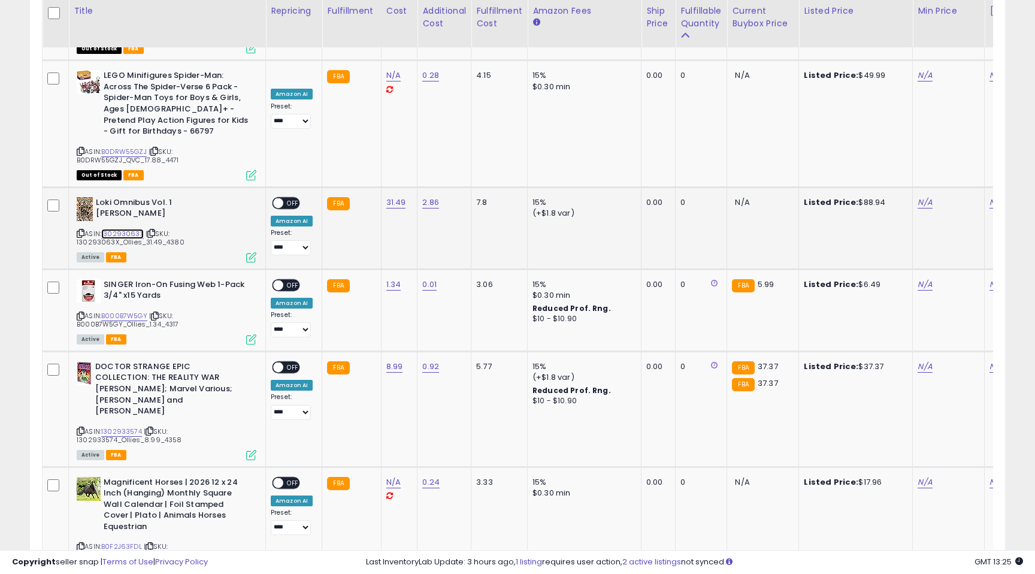
click at [118, 229] on link "130293063X" at bounding box center [122, 234] width 43 height 10
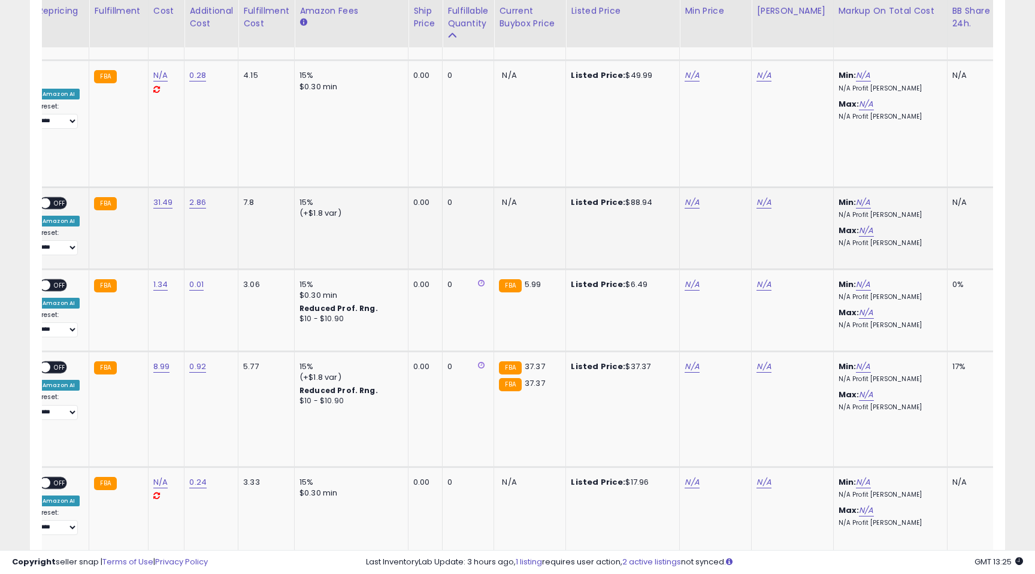
scroll to position [0, 259]
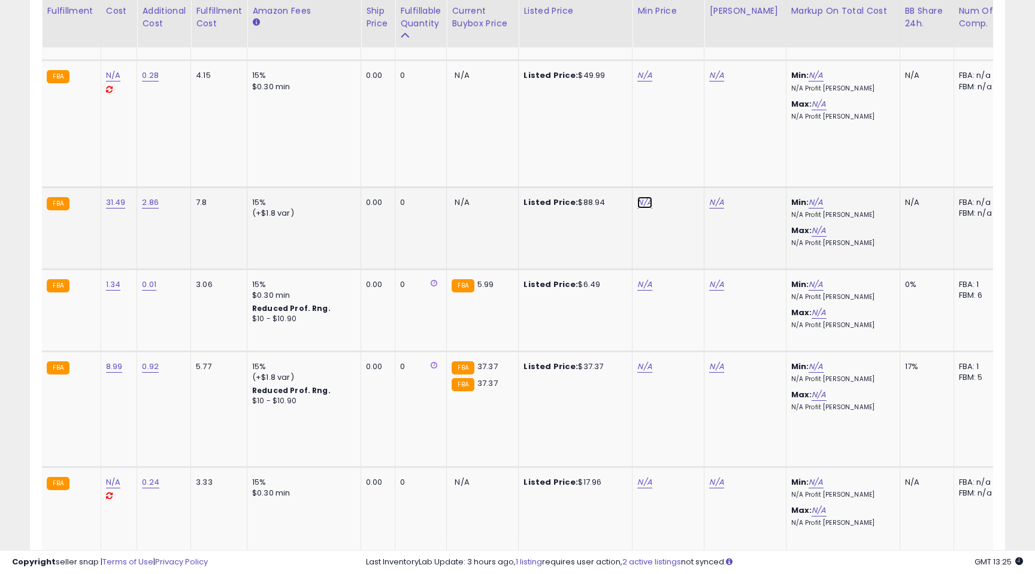
click at [640, 196] on link "N/A" at bounding box center [644, 202] width 14 height 12
type input "*****"
click at [683, 123] on icon "submit" at bounding box center [679, 126] width 7 height 7
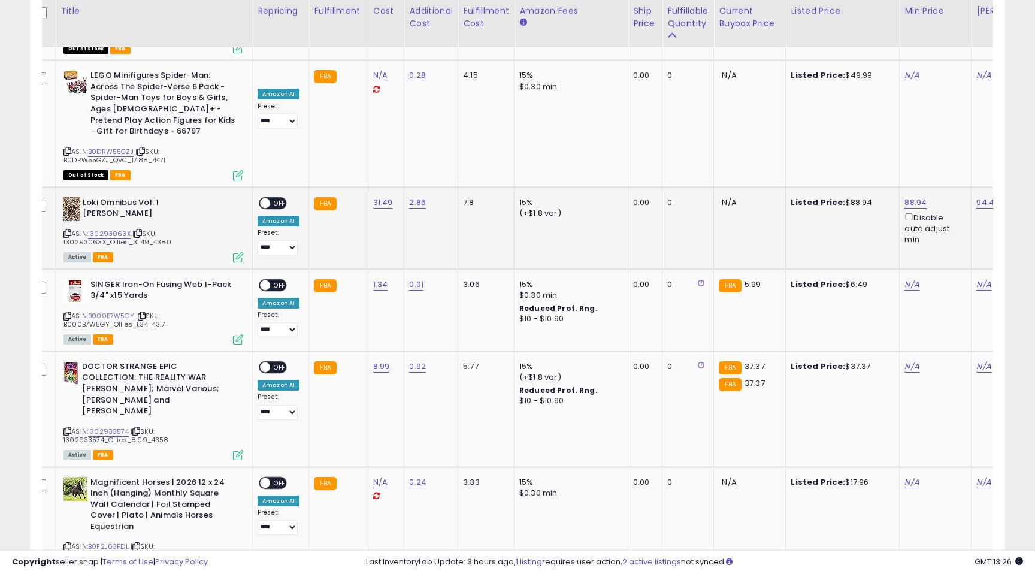
scroll to position [0, 0]
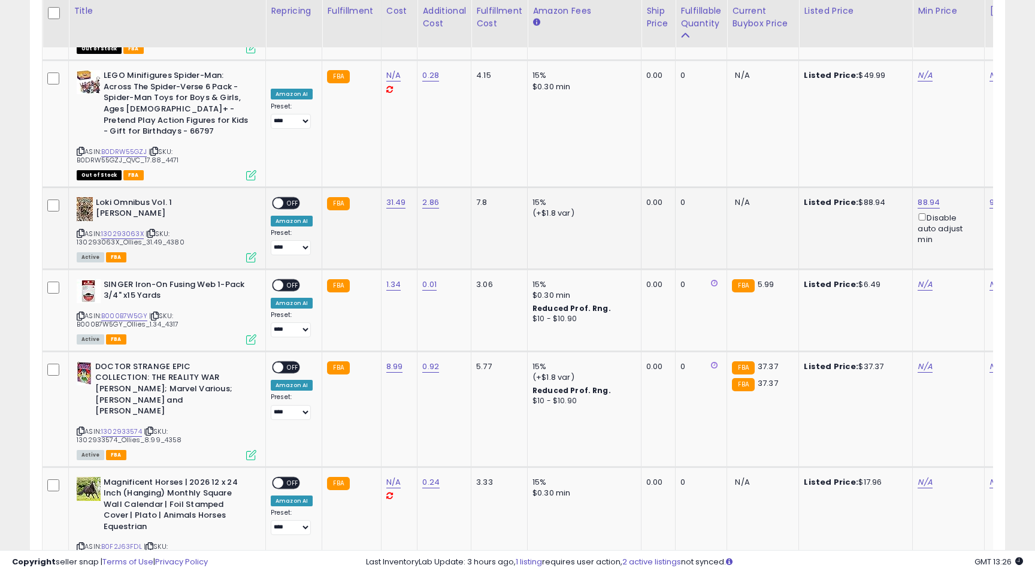
click at [290, 198] on span "OFF" at bounding box center [292, 203] width 19 height 10
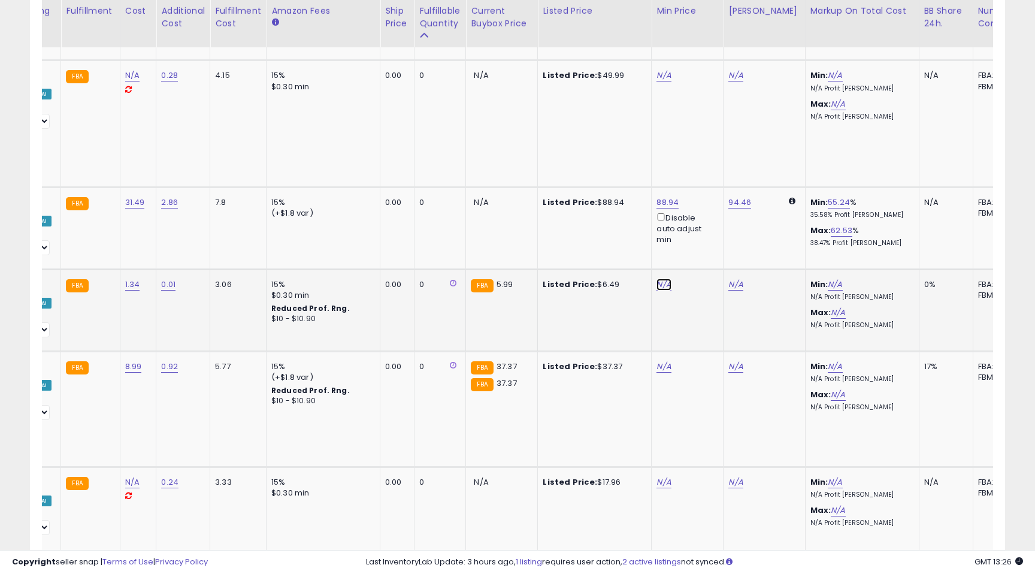
click at [662, 278] on link "N/A" at bounding box center [663, 284] width 14 height 12
type input "****"
click at [705, 202] on button "submit" at bounding box center [699, 208] width 20 height 18
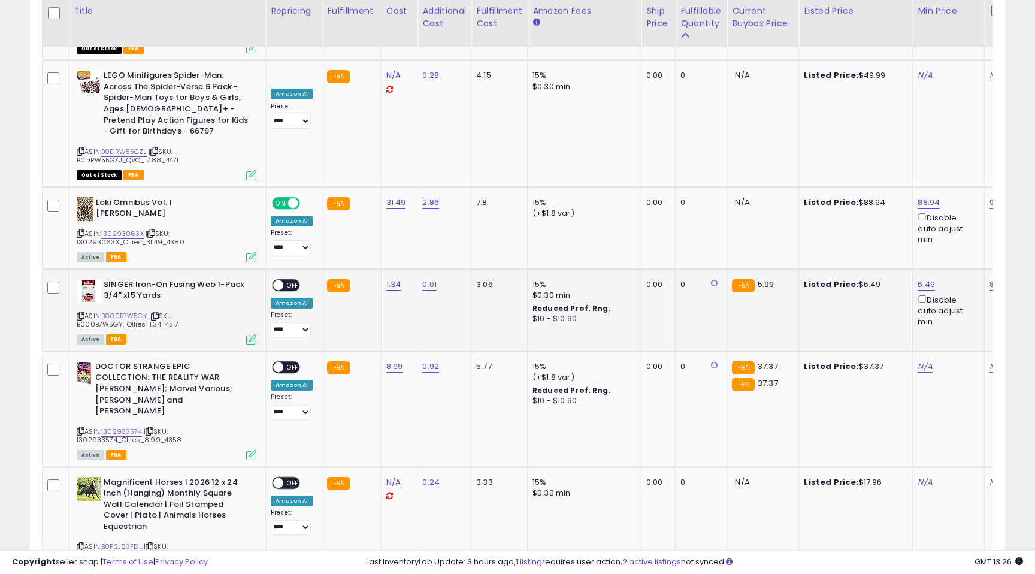
click at [291, 280] on span "OFF" at bounding box center [292, 285] width 19 height 10
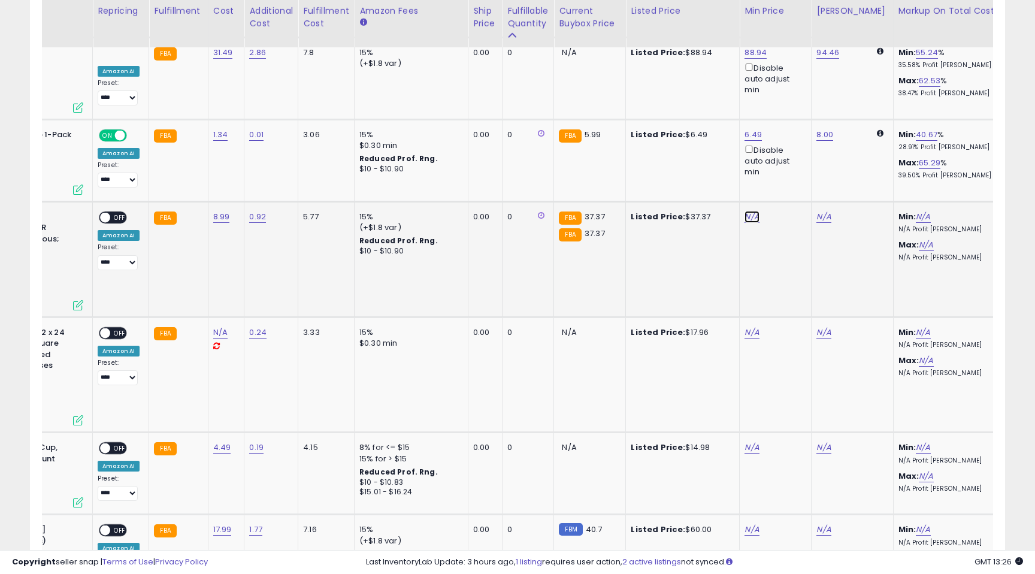
click at [748, 211] on link "N/A" at bounding box center [751, 217] width 14 height 12
type input "*****"
click at [790, 140] on icon "submit" at bounding box center [786, 139] width 7 height 7
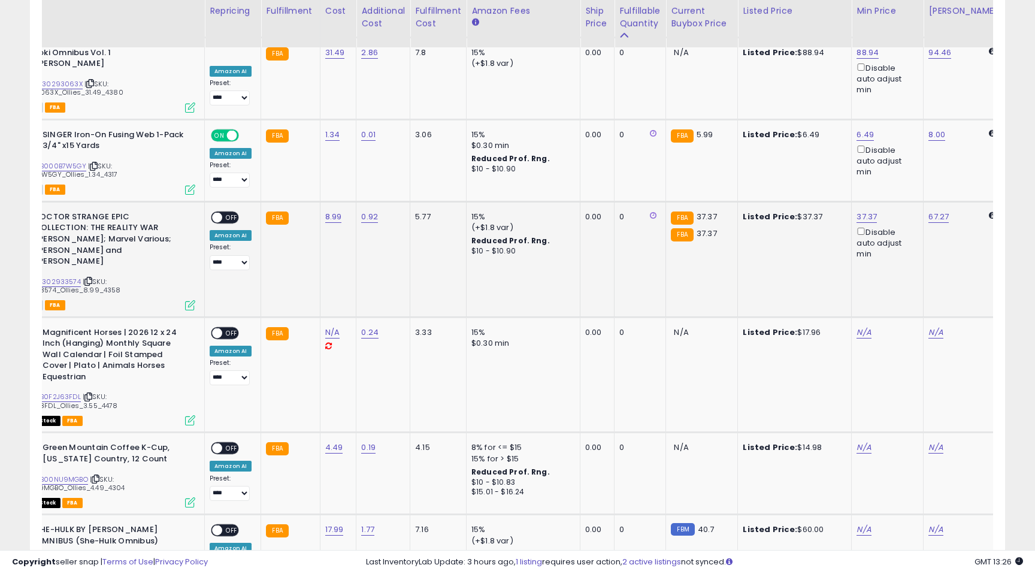
click at [230, 212] on span "OFF" at bounding box center [231, 217] width 19 height 10
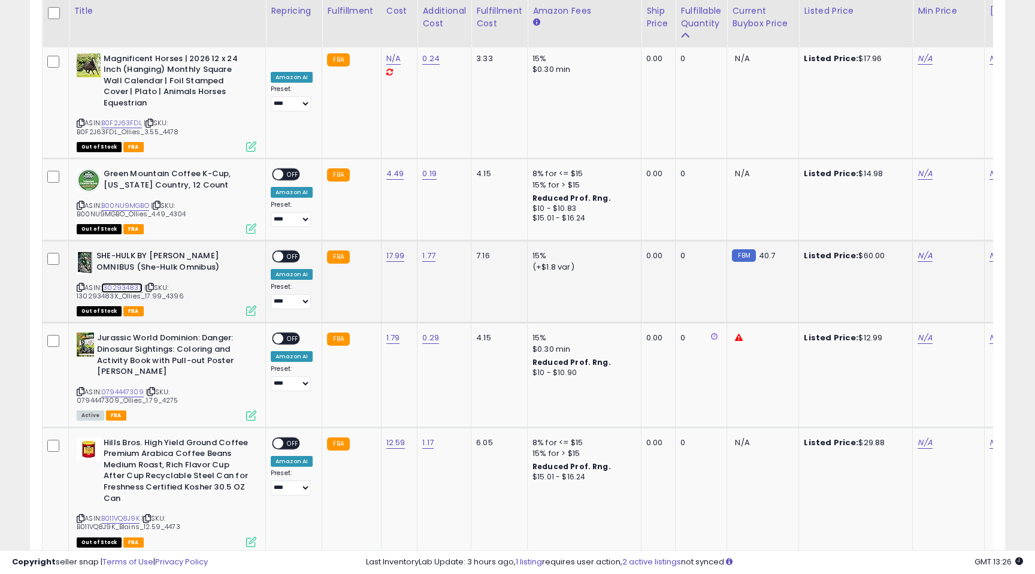
click at [123, 283] on link "130293483X" at bounding box center [121, 288] width 41 height 10
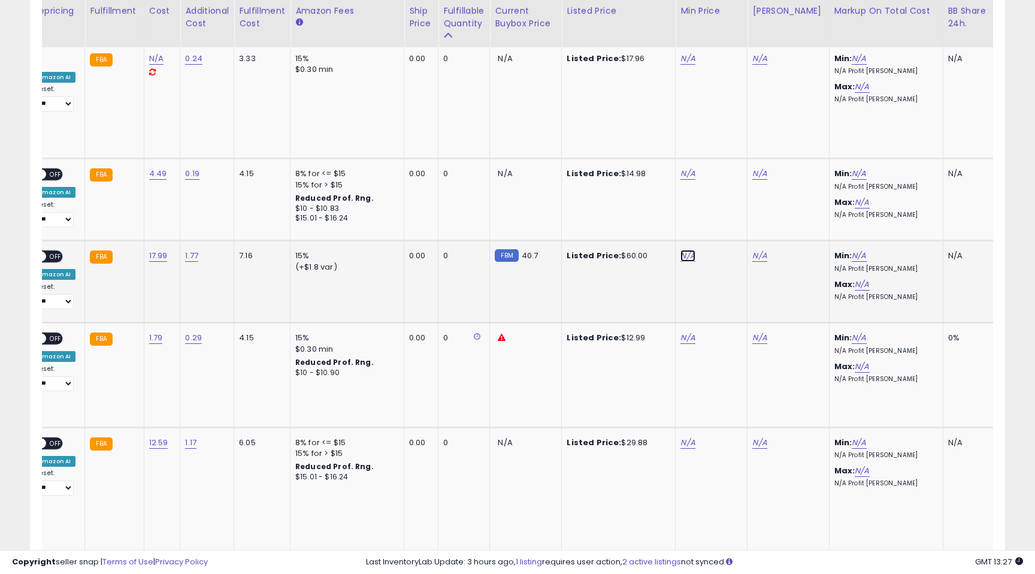
click at [680, 250] on link "N/A" at bounding box center [687, 256] width 14 height 12
type input "**"
click at [726, 158] on icon "submit" at bounding box center [722, 156] width 7 height 7
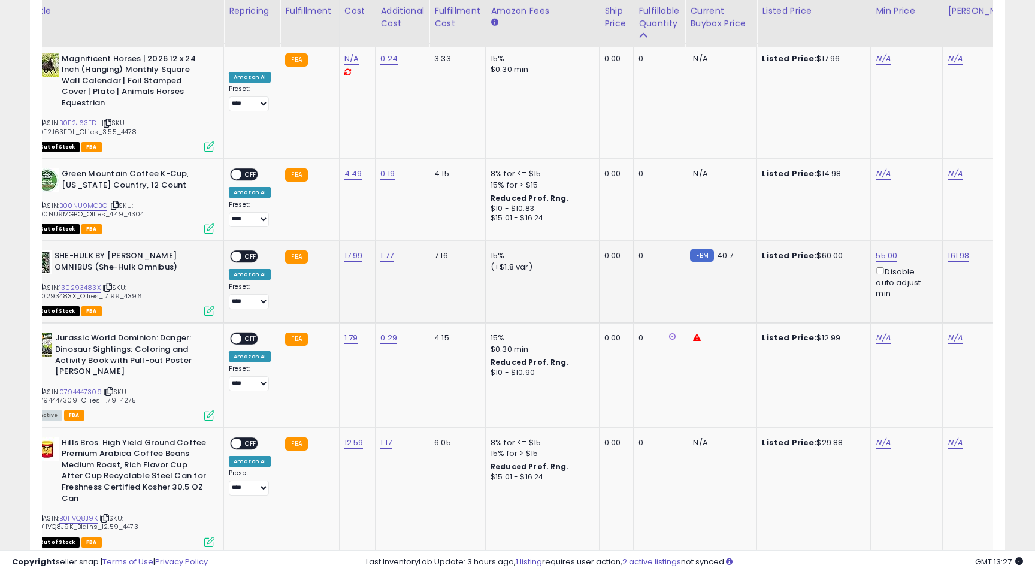
click at [247, 251] on span "OFF" at bounding box center [250, 256] width 19 height 10
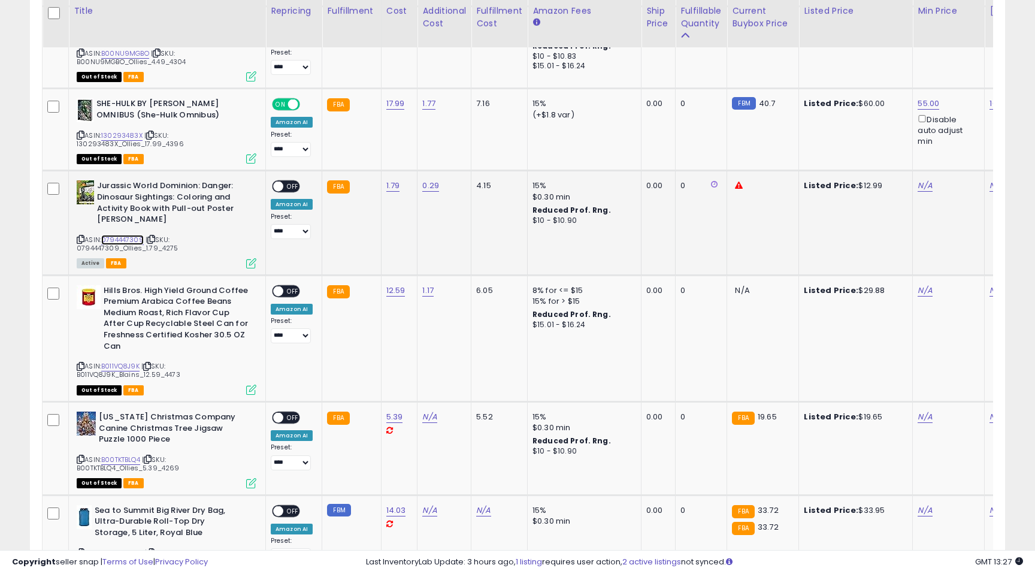
click at [120, 235] on link "0794447309" at bounding box center [122, 240] width 43 height 10
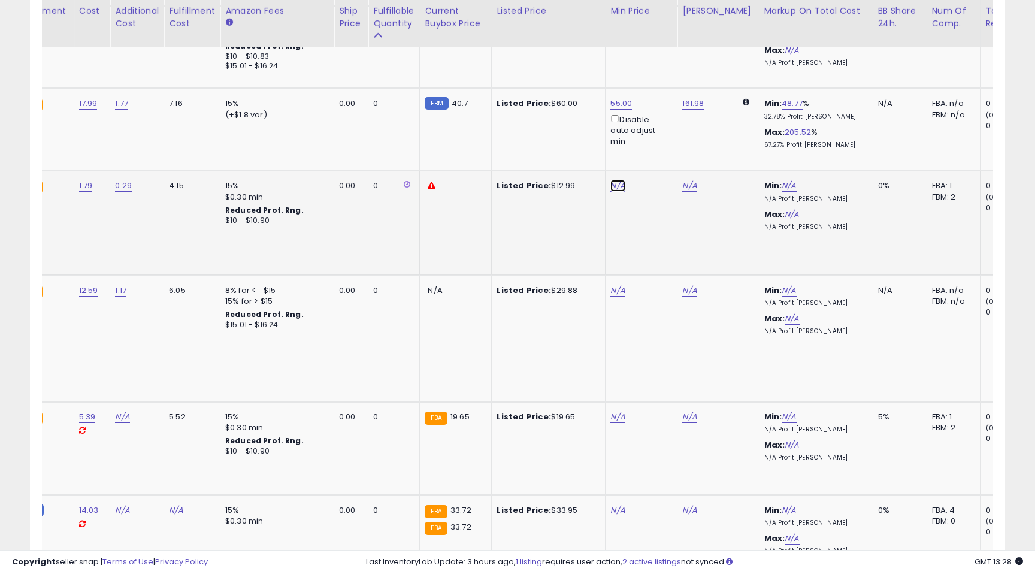
click at [616, 180] on link "N/A" at bounding box center [617, 186] width 14 height 12
type input "*****"
click at [663, 81] on button "submit" at bounding box center [653, 87] width 20 height 18
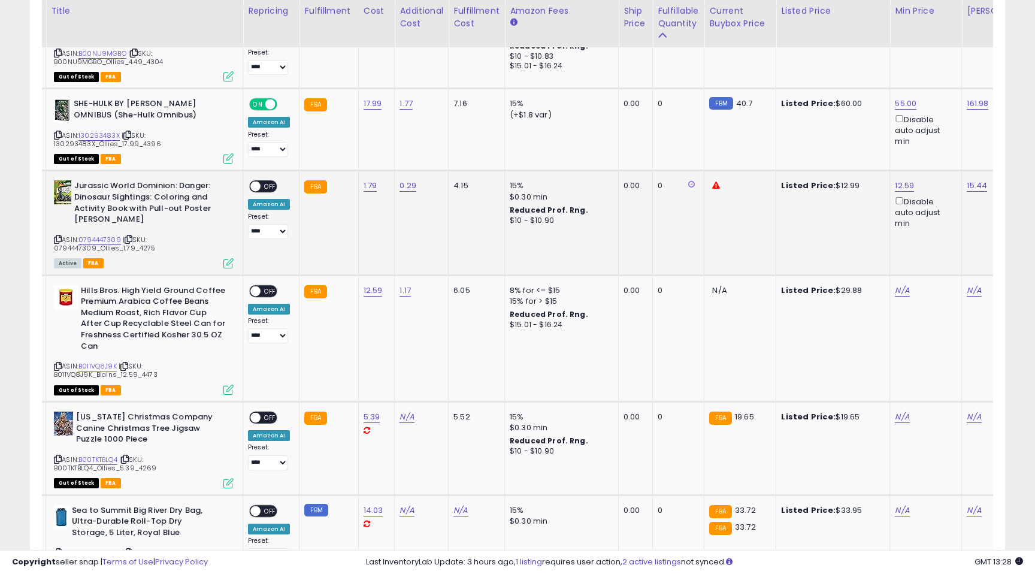
click at [269, 181] on span "OFF" at bounding box center [269, 186] width 19 height 10
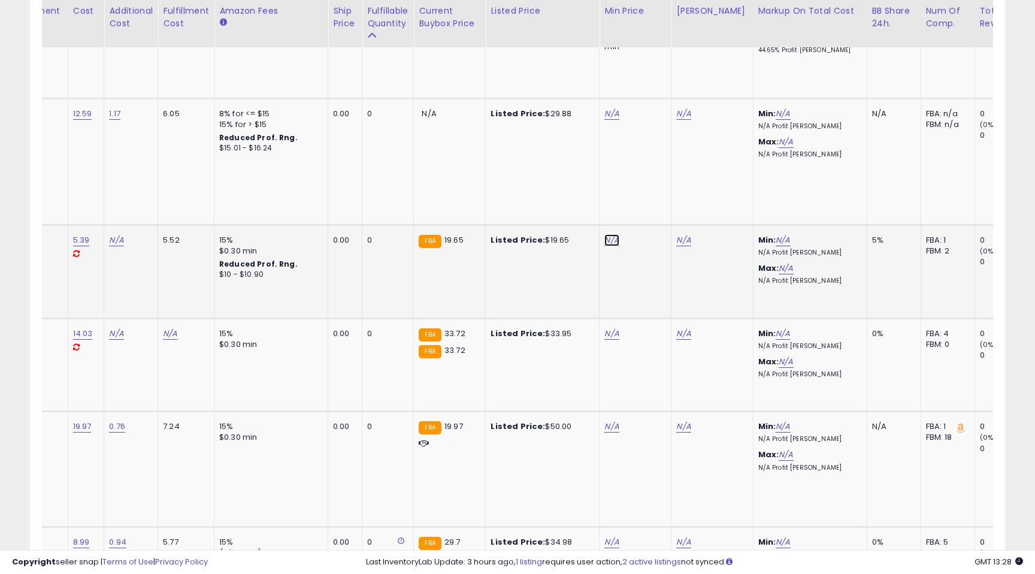
click at [611, 234] on link "N/A" at bounding box center [611, 240] width 14 height 12
type input "*****"
click at [657, 138] on button "submit" at bounding box center [647, 142] width 20 height 18
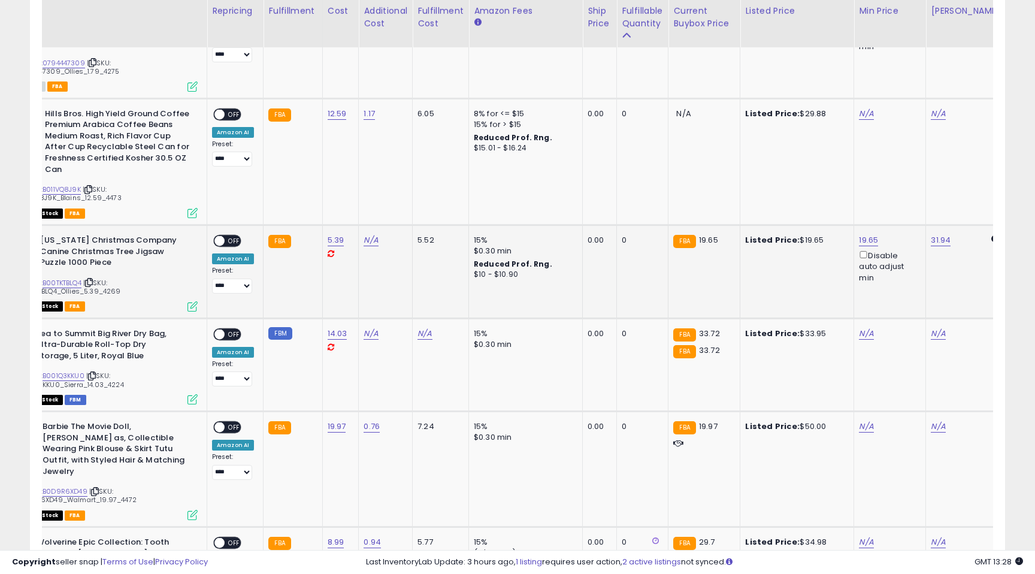
click at [233, 236] on span "OFF" at bounding box center [234, 241] width 19 height 10
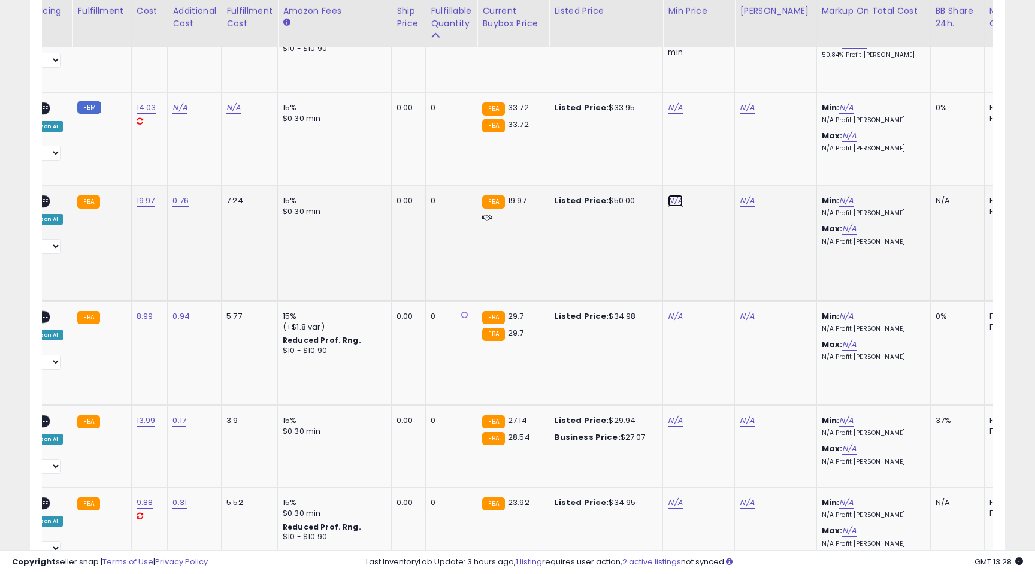
click at [676, 195] on link "N/A" at bounding box center [675, 201] width 14 height 12
type input "*****"
click at [720, 96] on button "submit" at bounding box center [710, 102] width 20 height 18
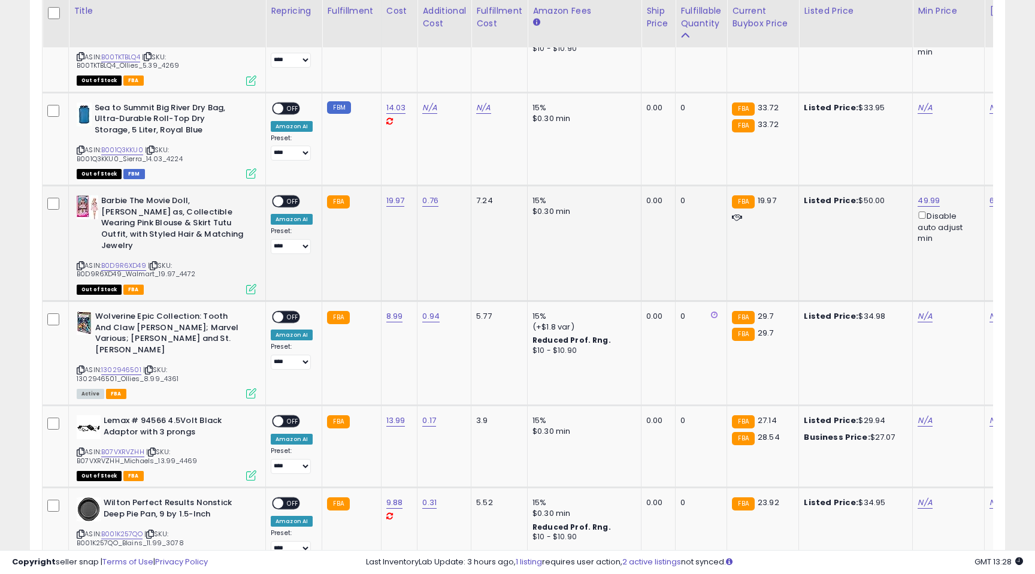
click at [289, 196] on span "OFF" at bounding box center [292, 201] width 19 height 10
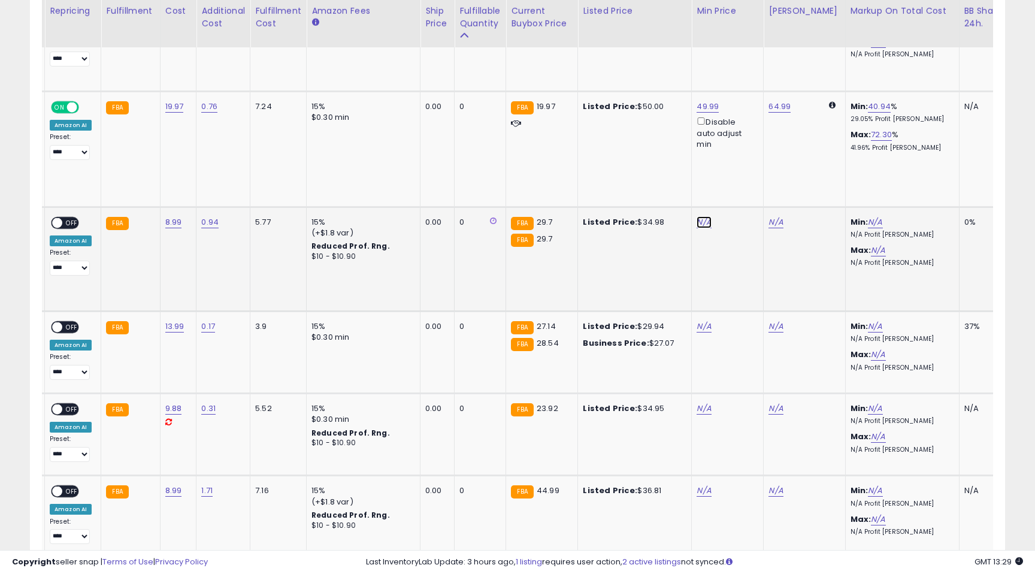
click at [701, 216] on link "N/A" at bounding box center [703, 222] width 14 height 12
type input "*****"
click at [743, 110] on icon "submit" at bounding box center [738, 111] width 7 height 7
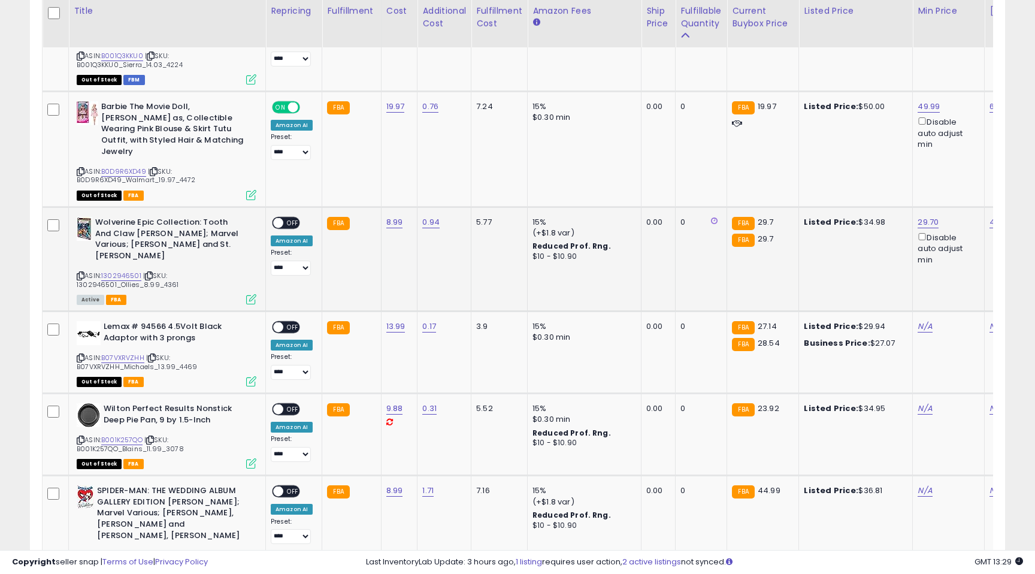
click at [291, 218] on span "OFF" at bounding box center [292, 223] width 19 height 10
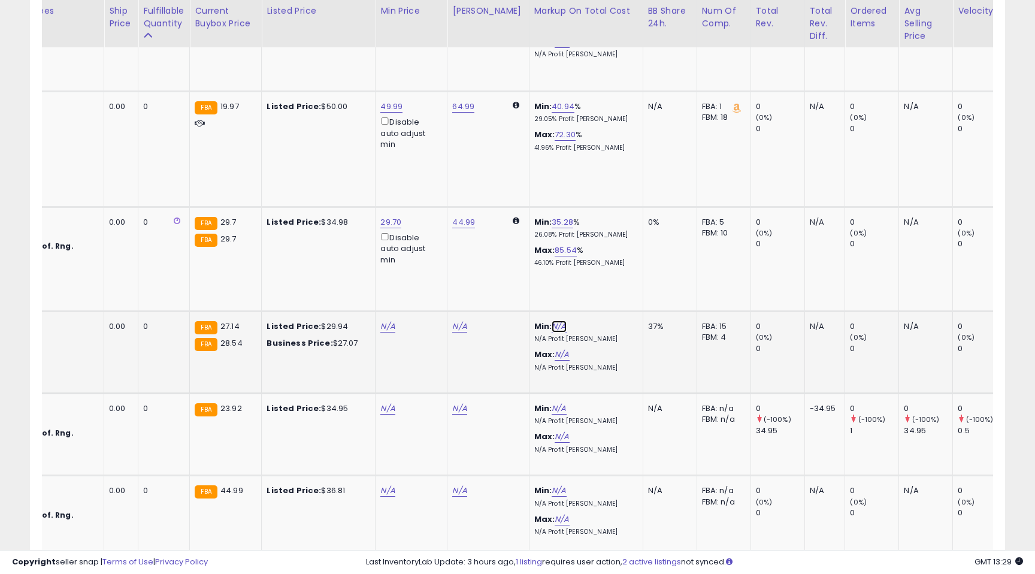
click at [551, 320] on link "N/A" at bounding box center [558, 326] width 14 height 12
type input "**"
click at [589, 217] on icon "submit" at bounding box center [585, 216] width 7 height 7
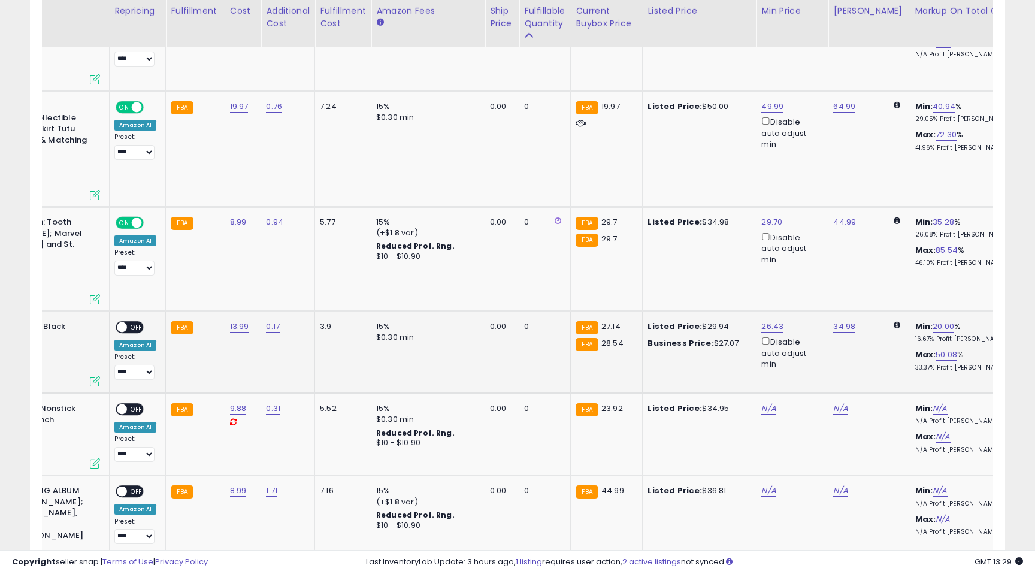
click at [133, 322] on span "OFF" at bounding box center [136, 327] width 19 height 10
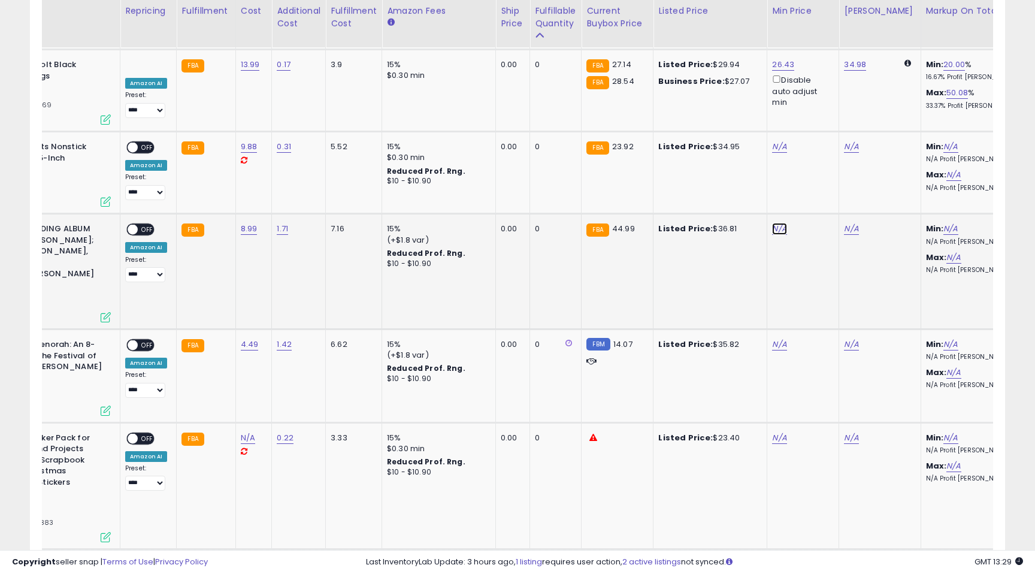
click at [777, 223] on link "N/A" at bounding box center [779, 229] width 14 height 12
type input "*****"
click at [818, 116] on icon "submit" at bounding box center [814, 119] width 7 height 7
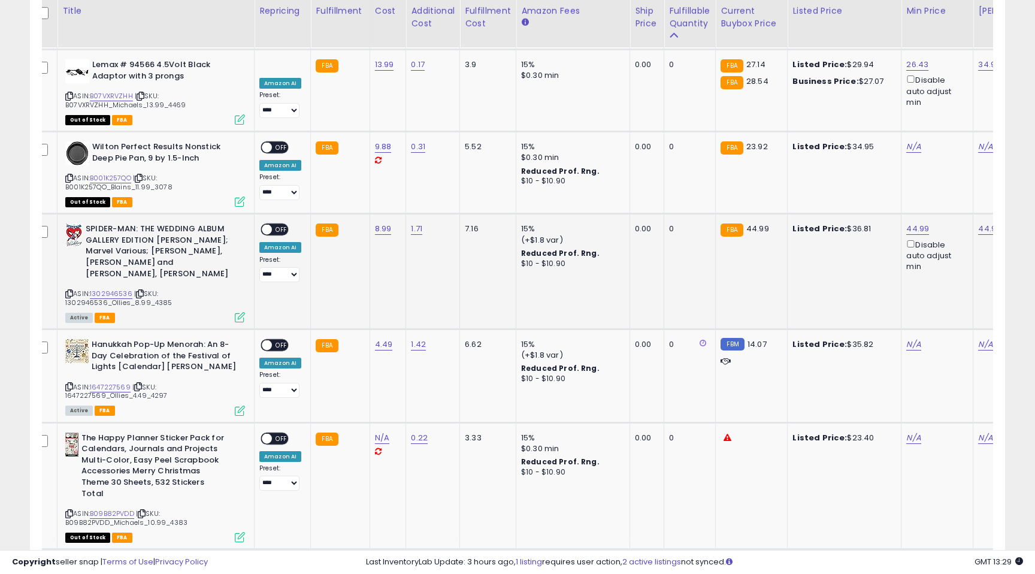
click at [280, 225] on span "OFF" at bounding box center [281, 230] width 19 height 10
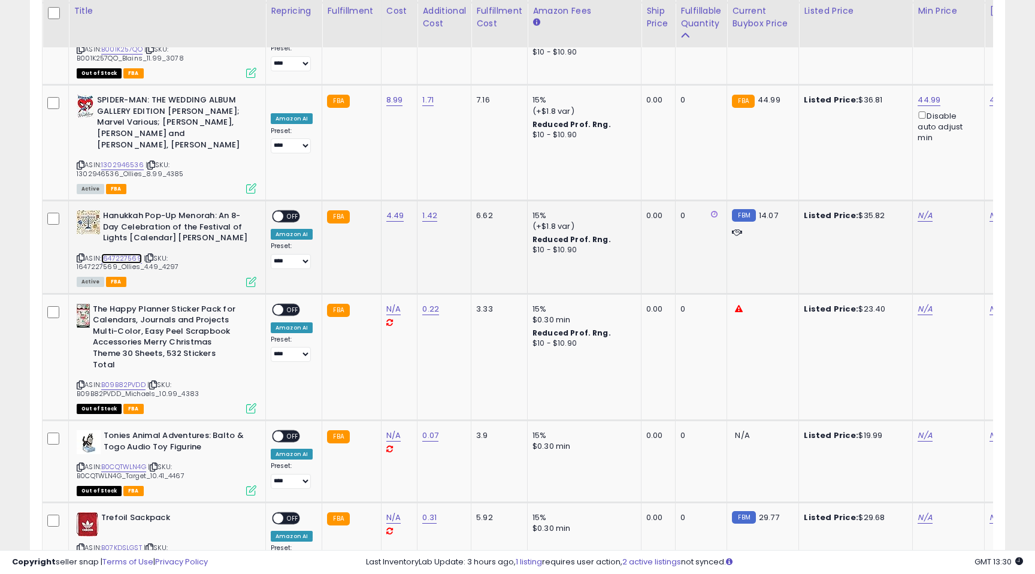
click at [123, 253] on link "1647227569" at bounding box center [121, 258] width 41 height 10
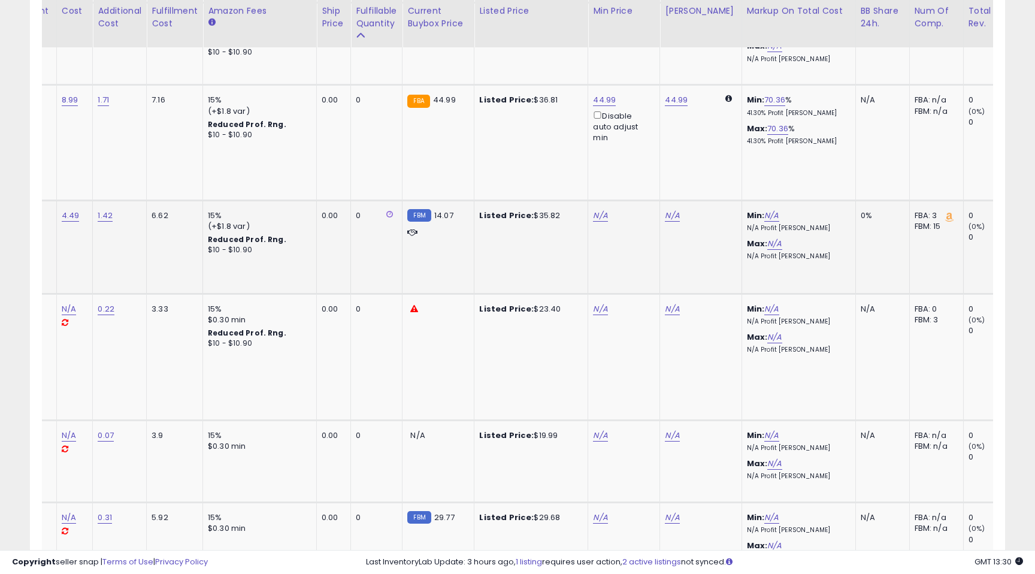
scroll to position [0, 331]
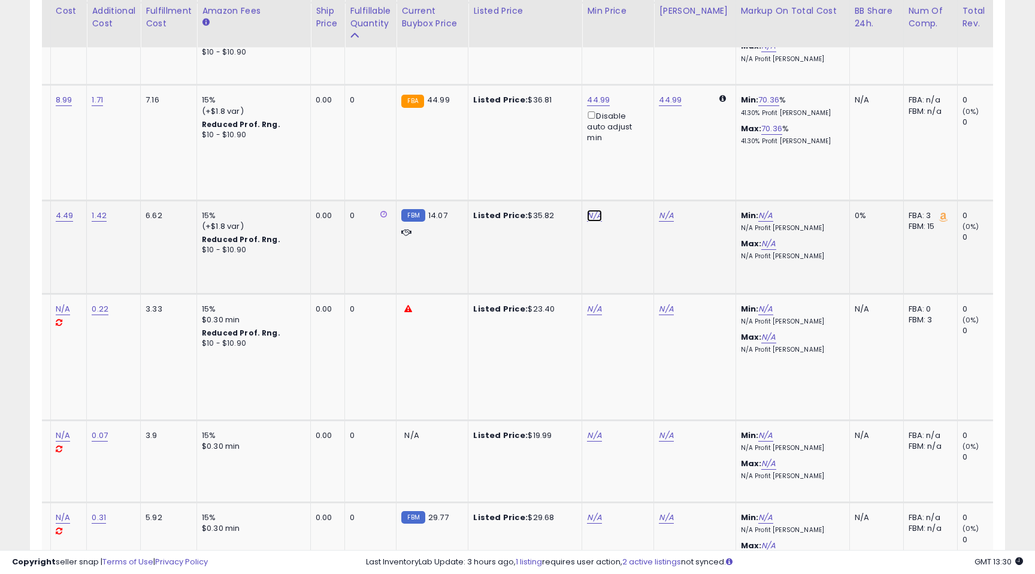
click at [592, 210] on link "N/A" at bounding box center [594, 216] width 14 height 12
type input "*****"
click at [633, 98] on icon "submit" at bounding box center [629, 94] width 7 height 7
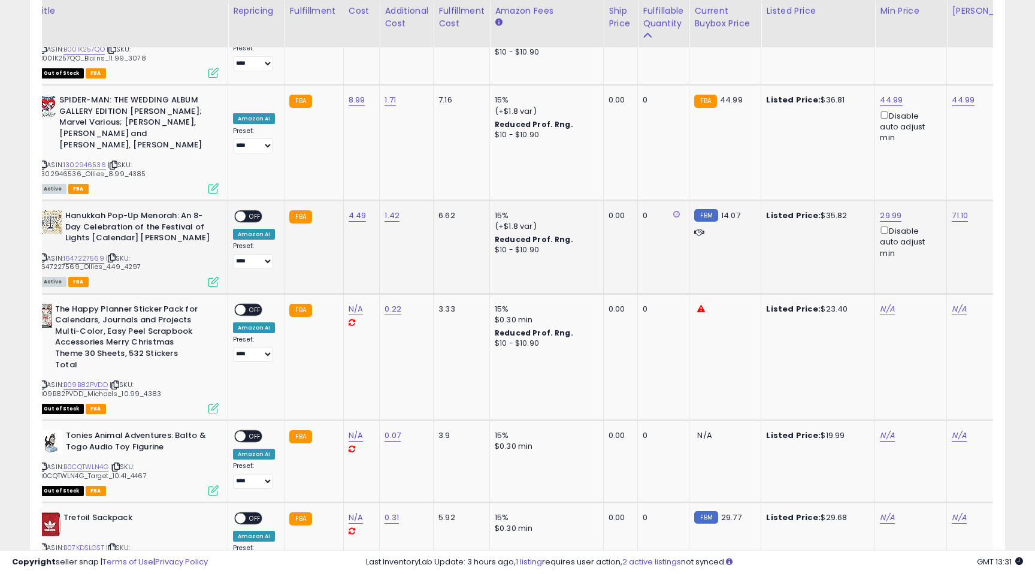
scroll to position [0, 25]
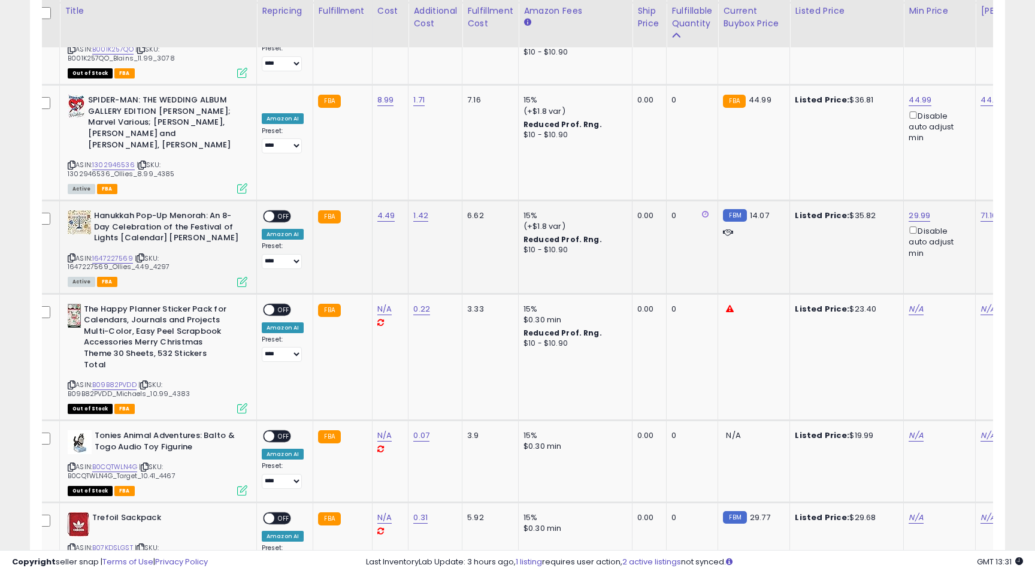
click at [287, 211] on span "OFF" at bounding box center [283, 216] width 19 height 10
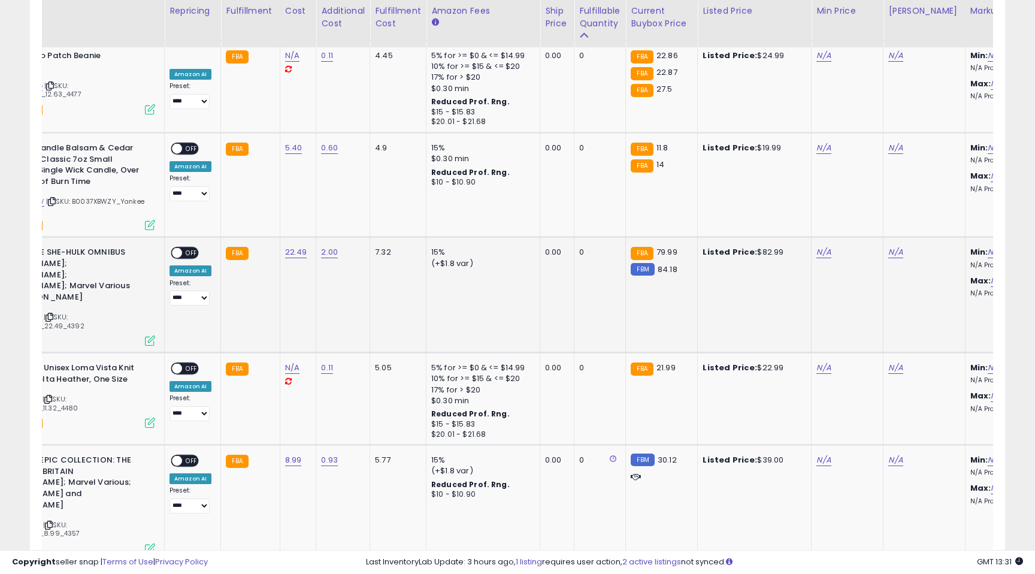
scroll to position [0, 268]
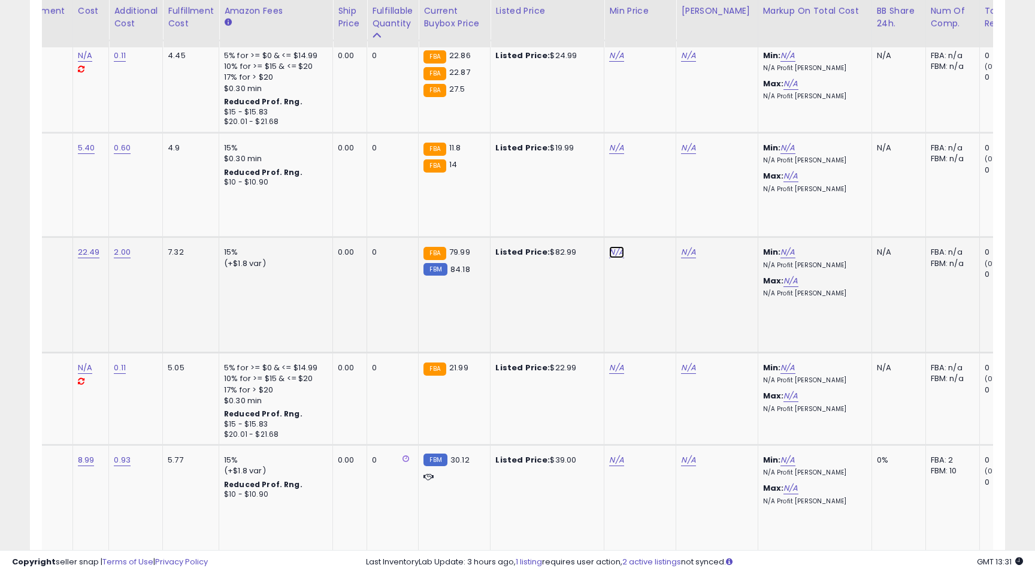
click at [618, 246] on link "N/A" at bounding box center [616, 252] width 14 height 12
type input "*****"
click at [655, 120] on icon "submit" at bounding box center [651, 120] width 7 height 7
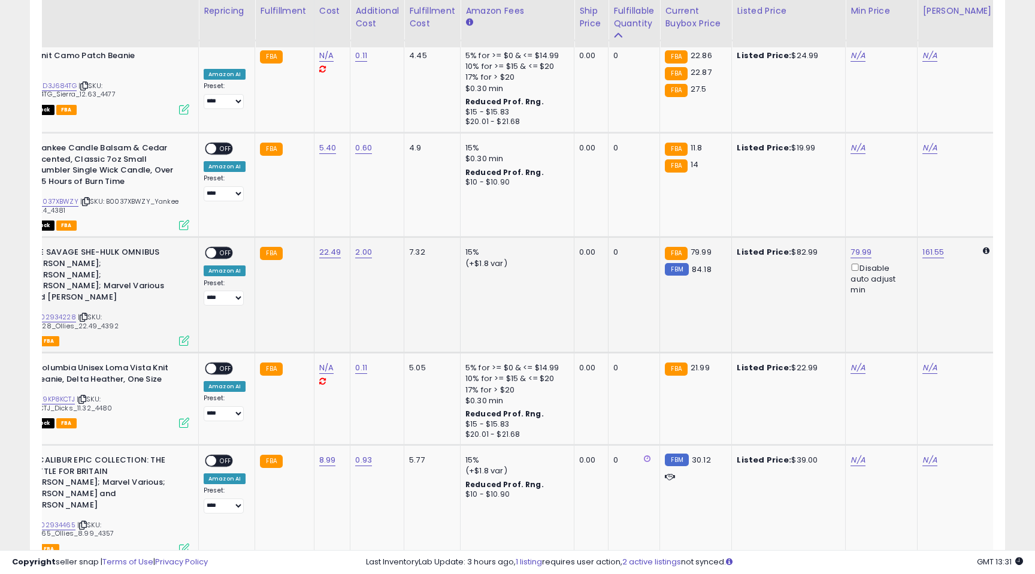
click at [222, 248] on span "OFF" at bounding box center [225, 253] width 19 height 10
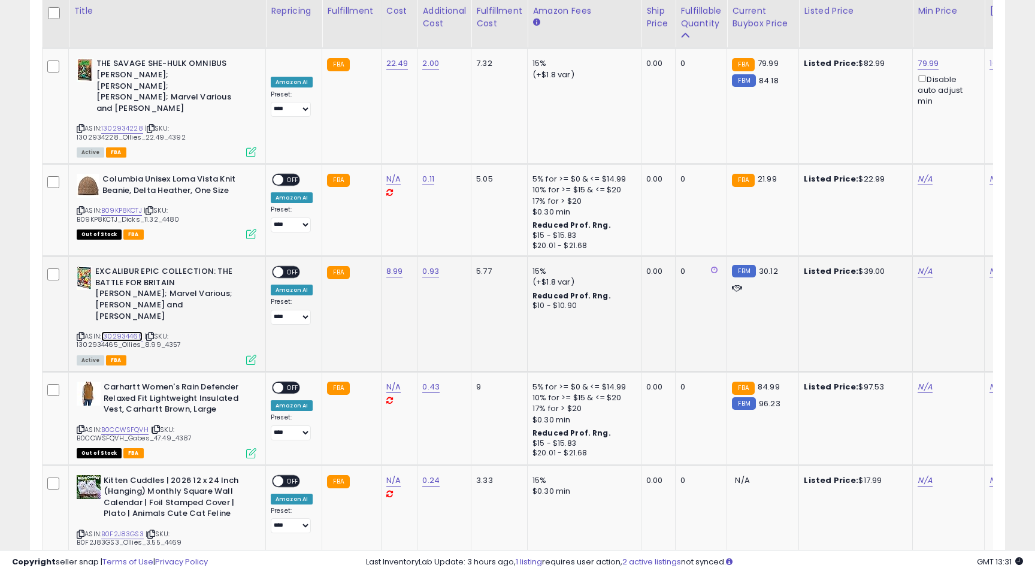
click at [123, 331] on link "1302934465" at bounding box center [121, 336] width 41 height 10
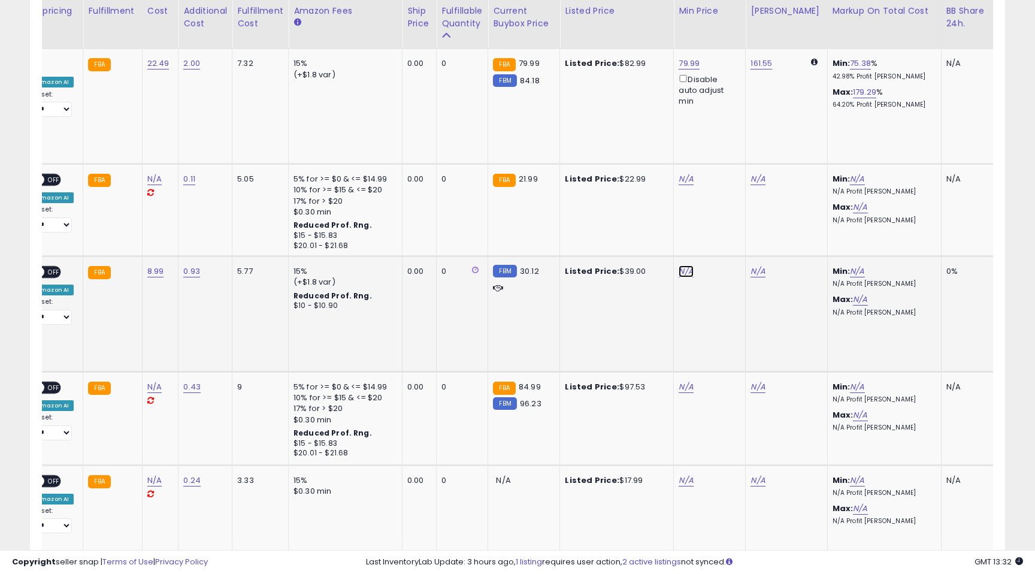
click at [683, 265] on link "N/A" at bounding box center [685, 271] width 14 height 12
type input "*****"
click at [725, 127] on icon "submit" at bounding box center [720, 128] width 7 height 7
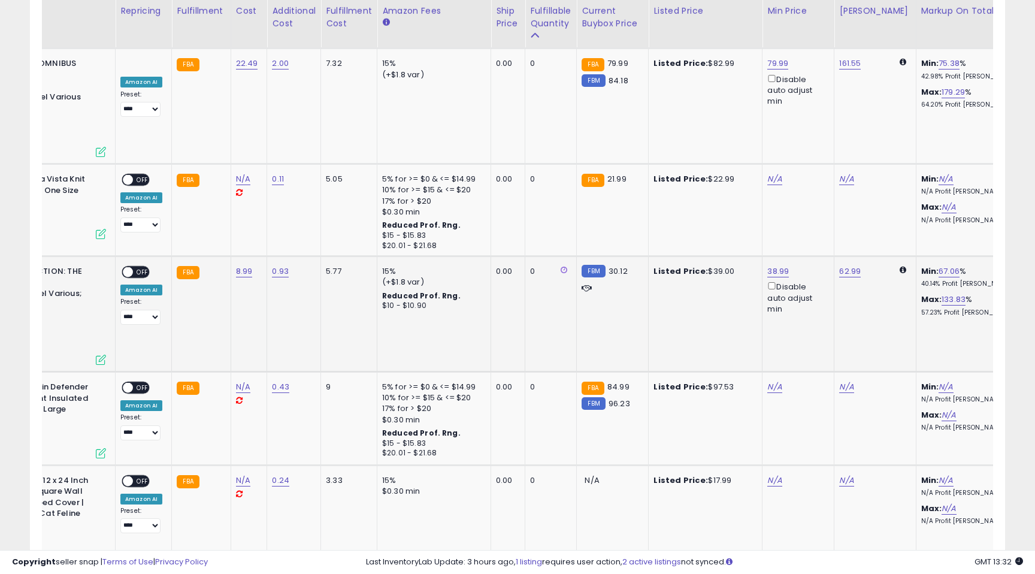
scroll to position [0, 76]
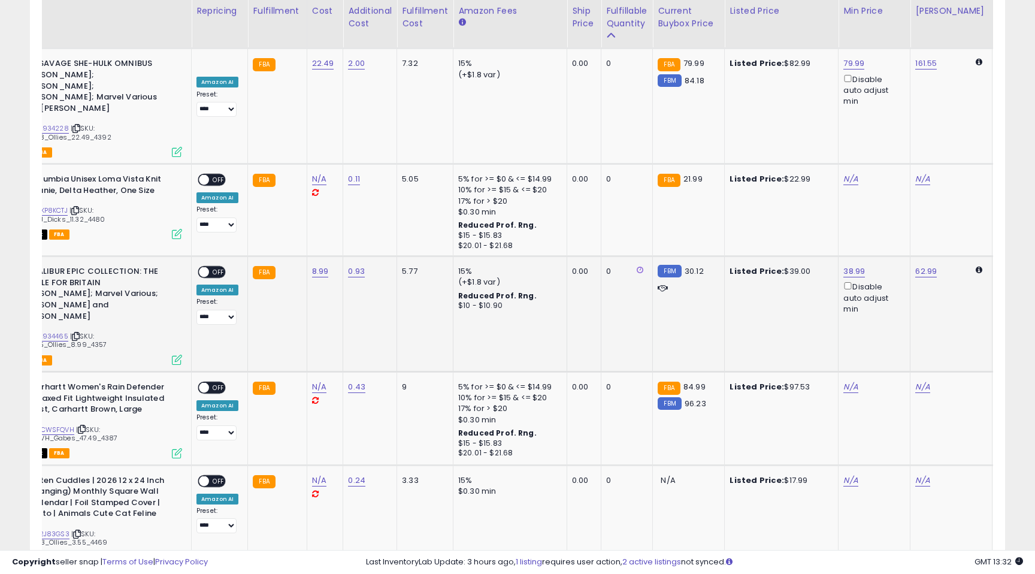
click at [216, 267] on span "OFF" at bounding box center [218, 272] width 19 height 10
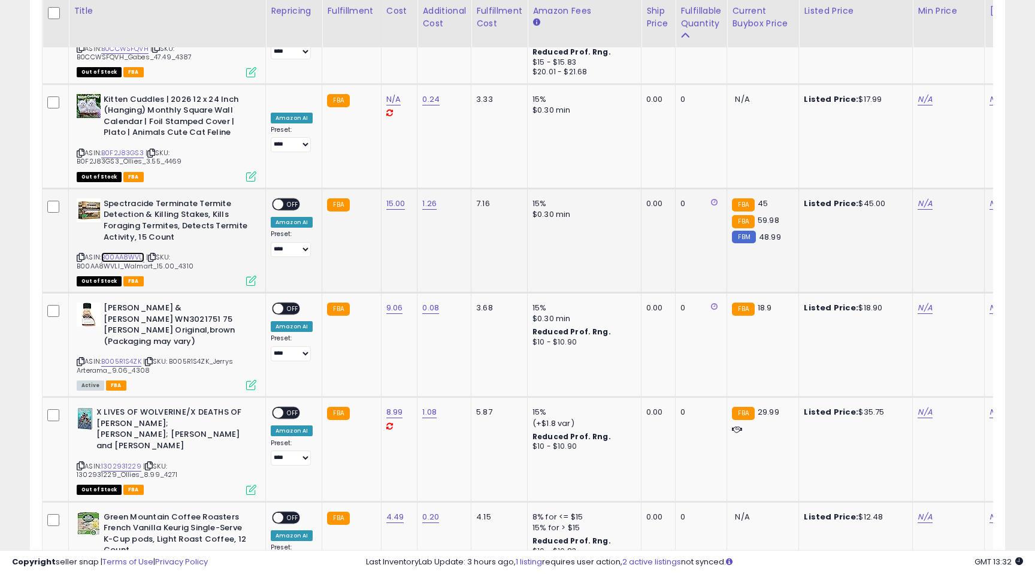
click at [127, 252] on link "B00AA8WVLI" at bounding box center [122, 257] width 43 height 10
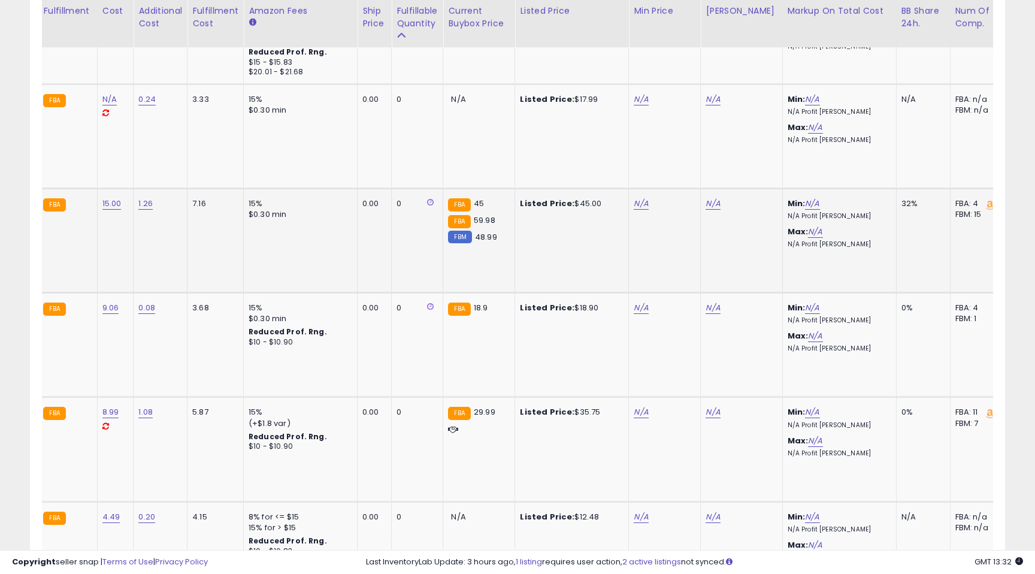
scroll to position [0, 353]
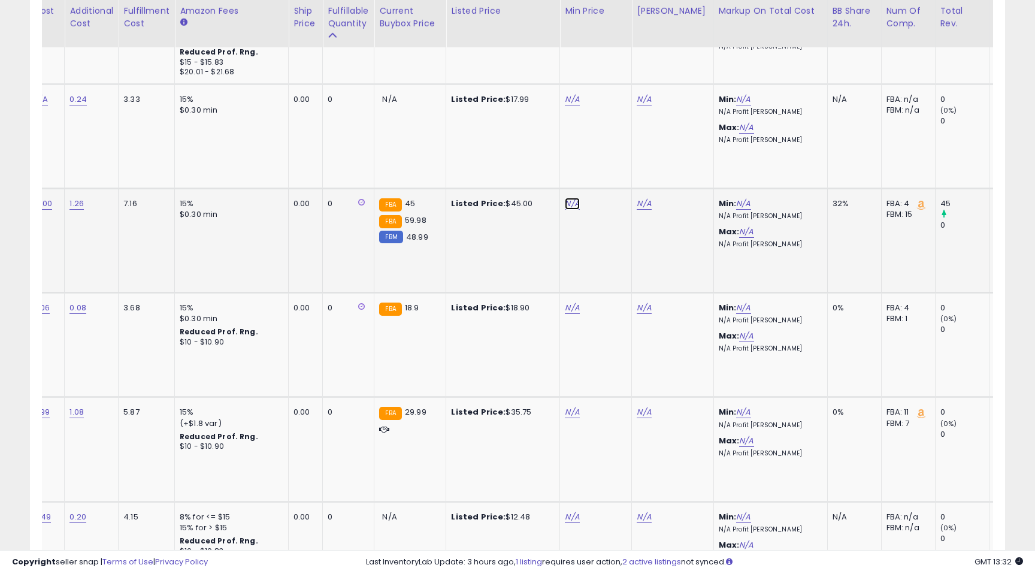
click at [569, 198] on link "N/A" at bounding box center [572, 204] width 14 height 12
type input "*****"
click at [611, 49] on icon "submit" at bounding box center [607, 49] width 7 height 7
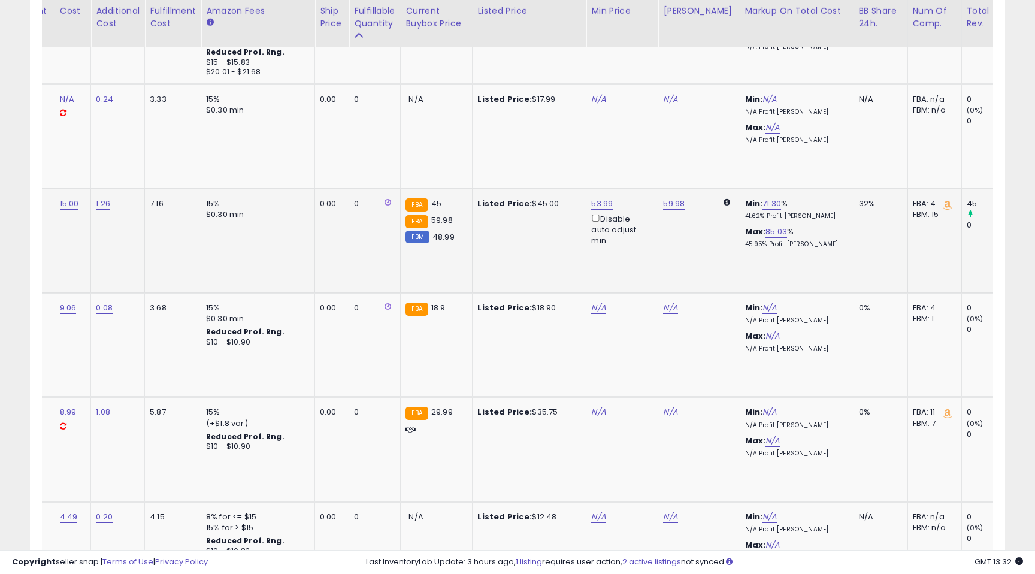
scroll to position [0, 268]
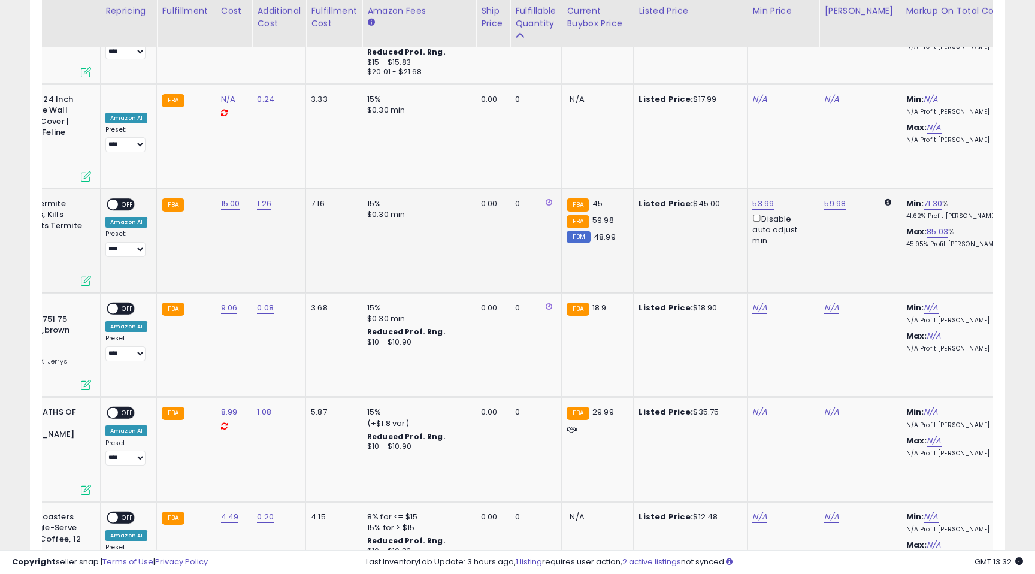
click at [126, 199] on span "OFF" at bounding box center [127, 204] width 19 height 10
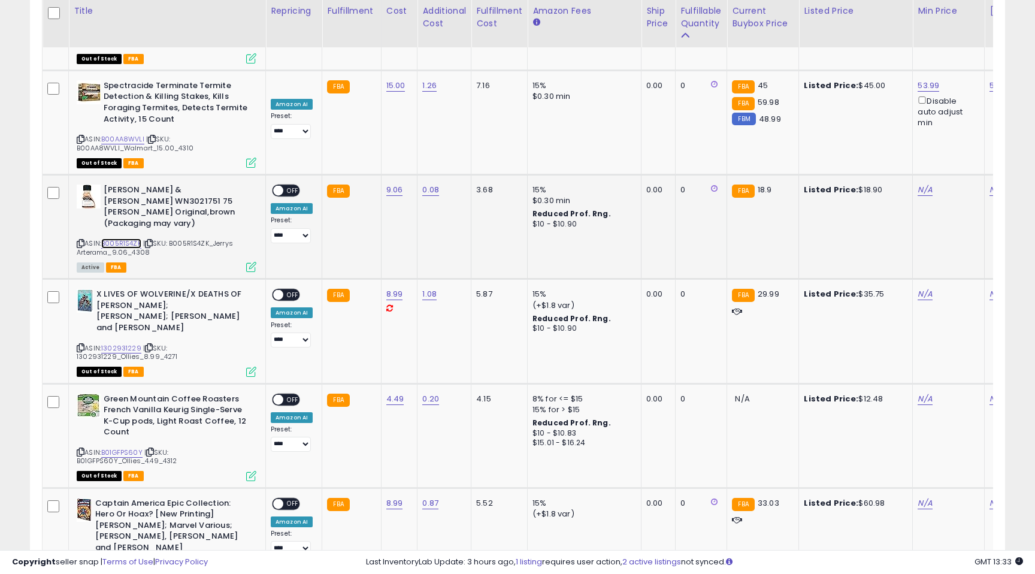
click at [119, 238] on link "B005R1S4ZK" at bounding box center [121, 243] width 40 height 10
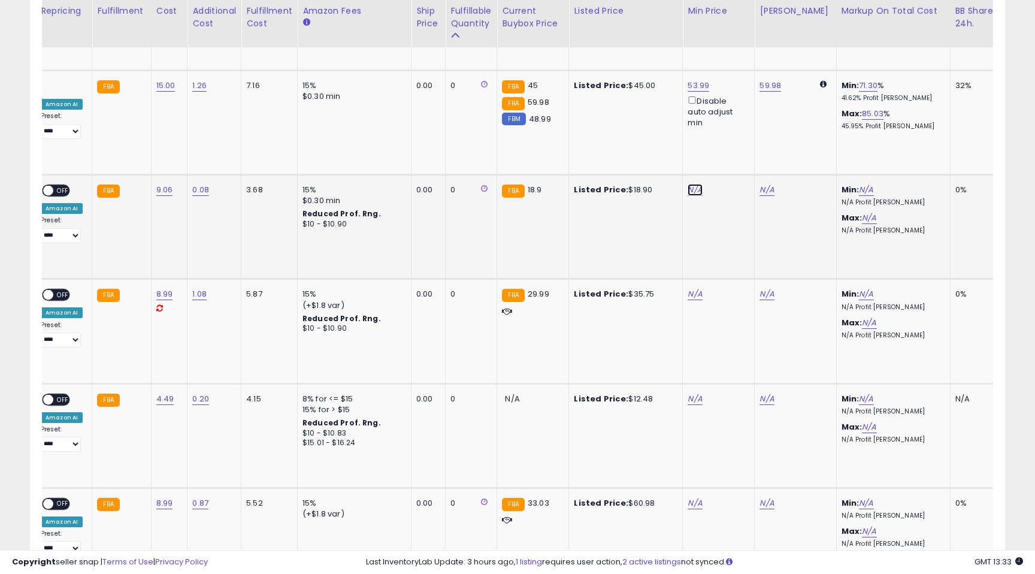
click at [692, 184] on link "N/A" at bounding box center [694, 190] width 14 height 12
type input "****"
click at [734, 38] on icon "submit" at bounding box center [729, 35] width 7 height 7
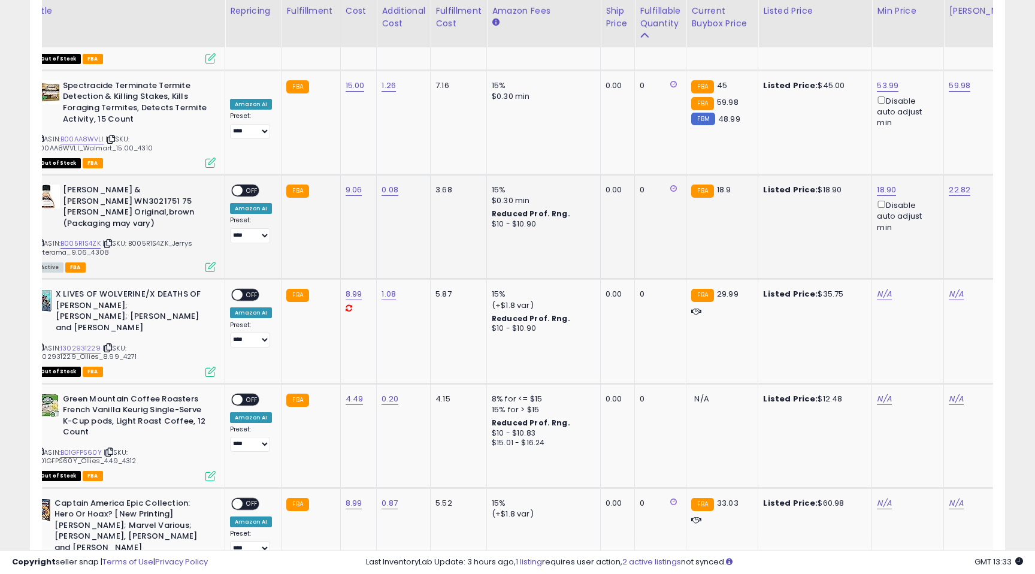
click at [248, 186] on span "OFF" at bounding box center [252, 191] width 19 height 10
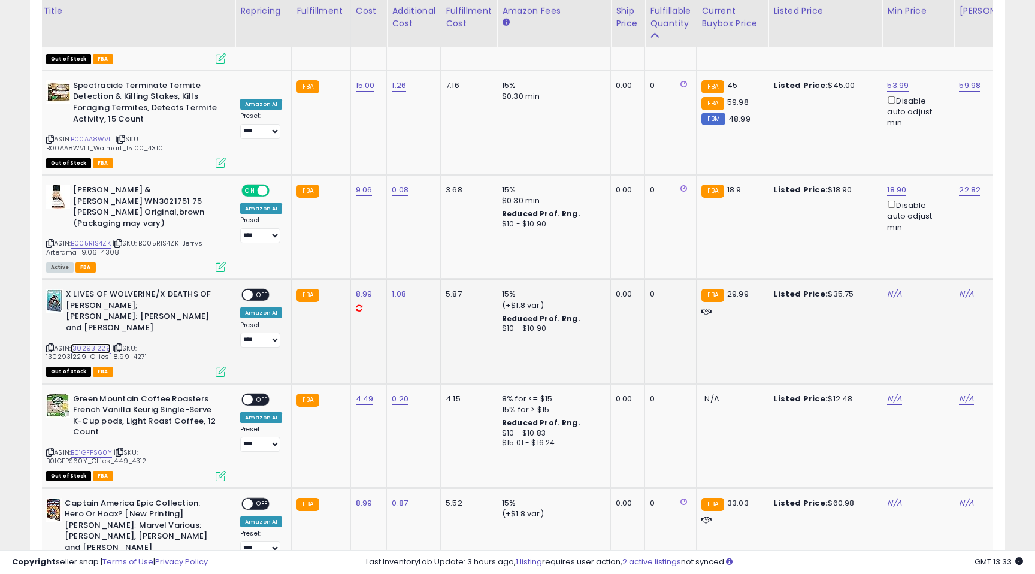
click at [86, 343] on link "1302931229" at bounding box center [91, 348] width 40 height 10
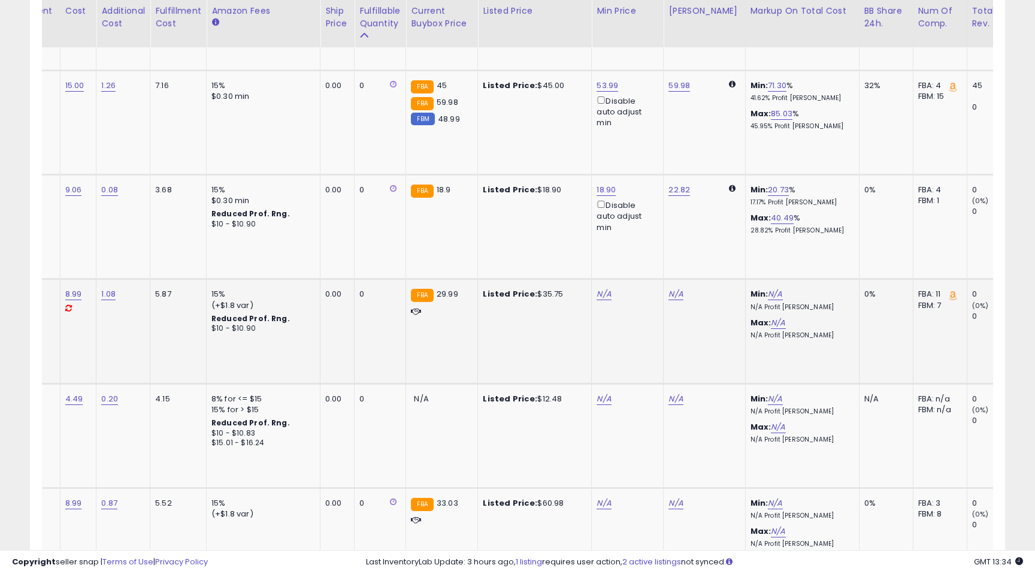
scroll to position [0, 321]
click at [600, 288] on link "N/A" at bounding box center [603, 294] width 14 height 12
type input "*****"
click at [643, 129] on icon "submit" at bounding box center [638, 128] width 7 height 7
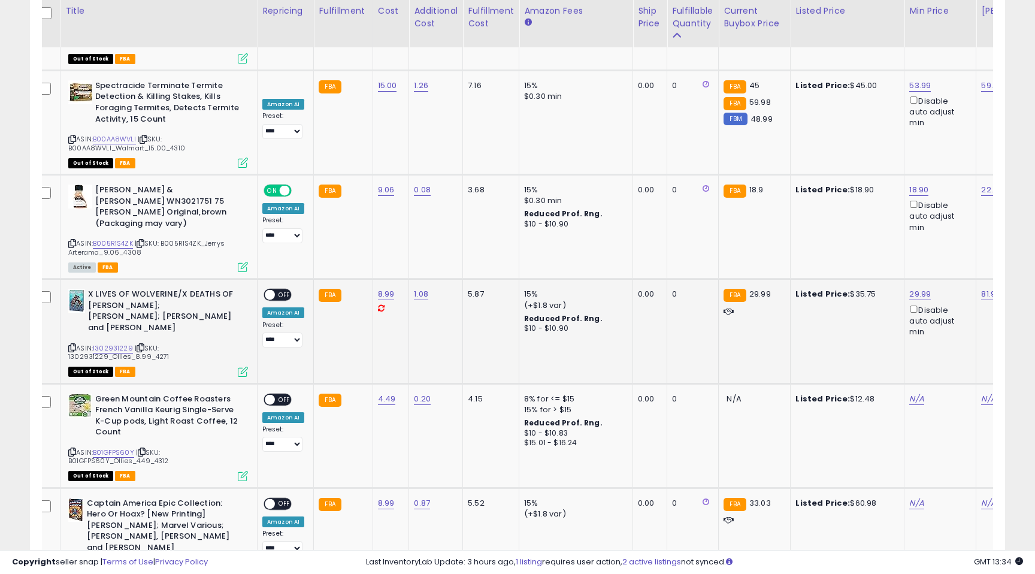
scroll to position [0, 0]
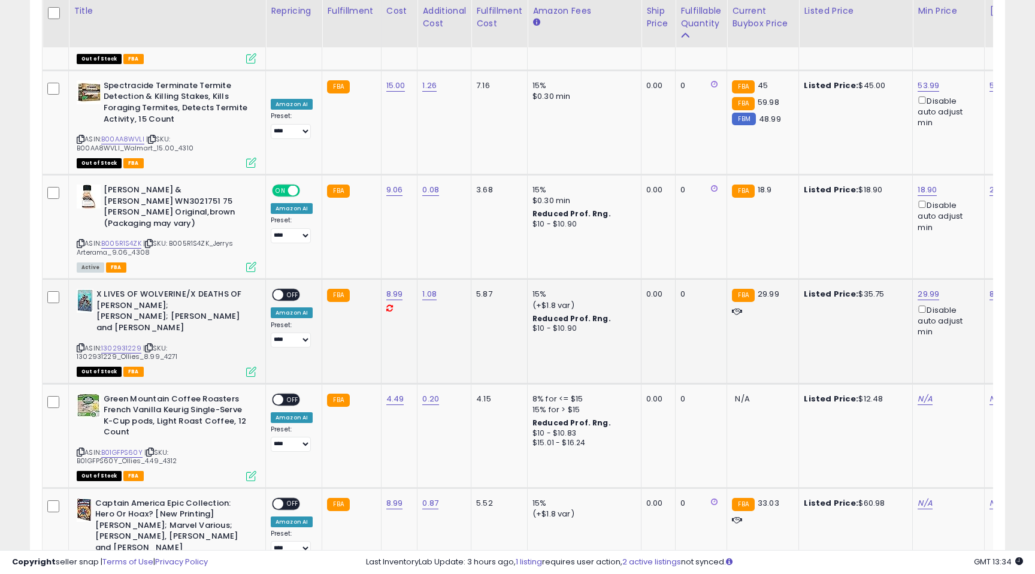
click at [289, 290] on span "OFF" at bounding box center [292, 295] width 19 height 10
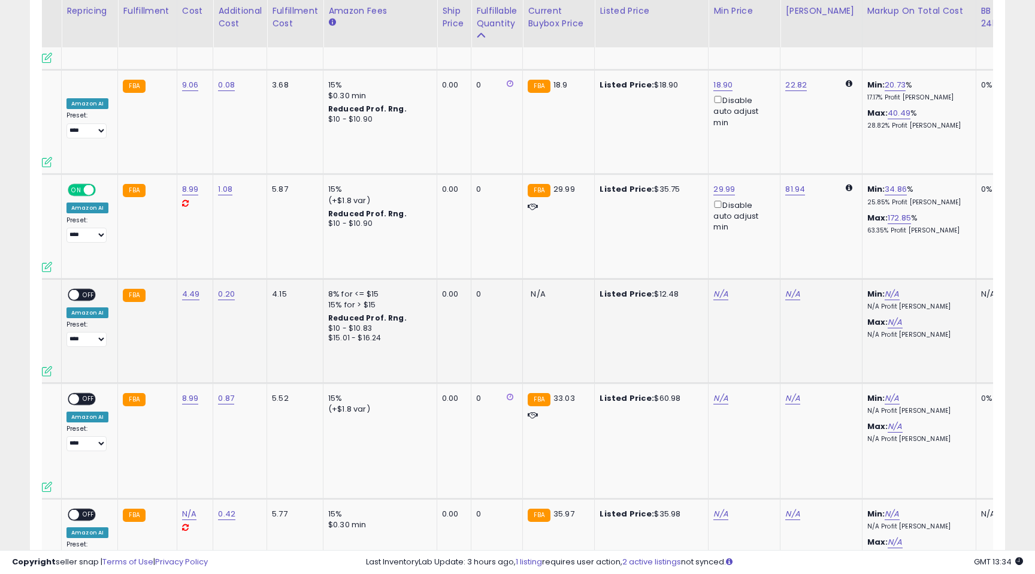
scroll to position [0, 223]
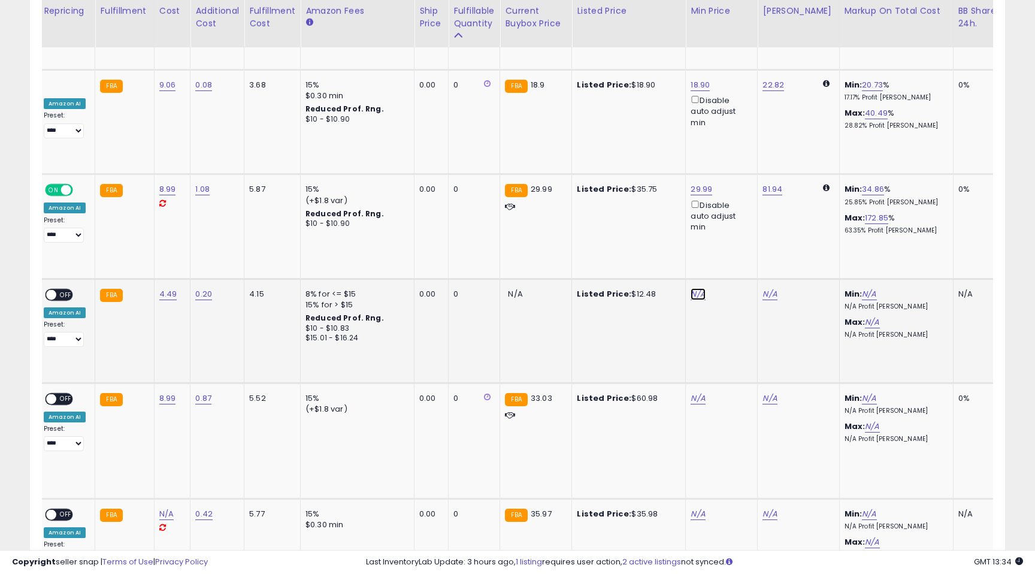
click at [690, 288] on link "N/A" at bounding box center [697, 294] width 14 height 12
type input "*****"
click at [737, 127] on icon "submit" at bounding box center [732, 128] width 7 height 7
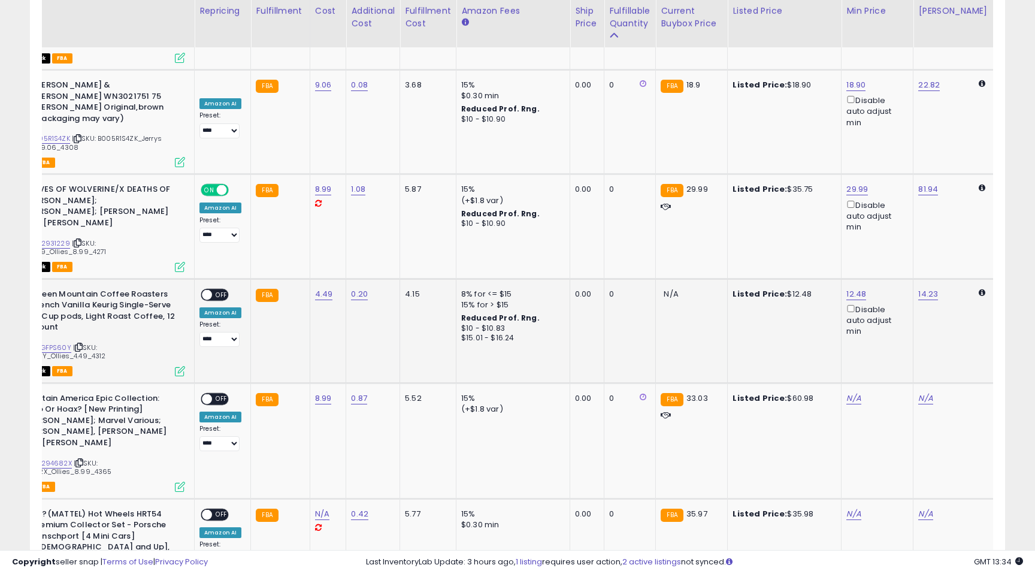
click at [217, 289] on span "OFF" at bounding box center [221, 294] width 19 height 10
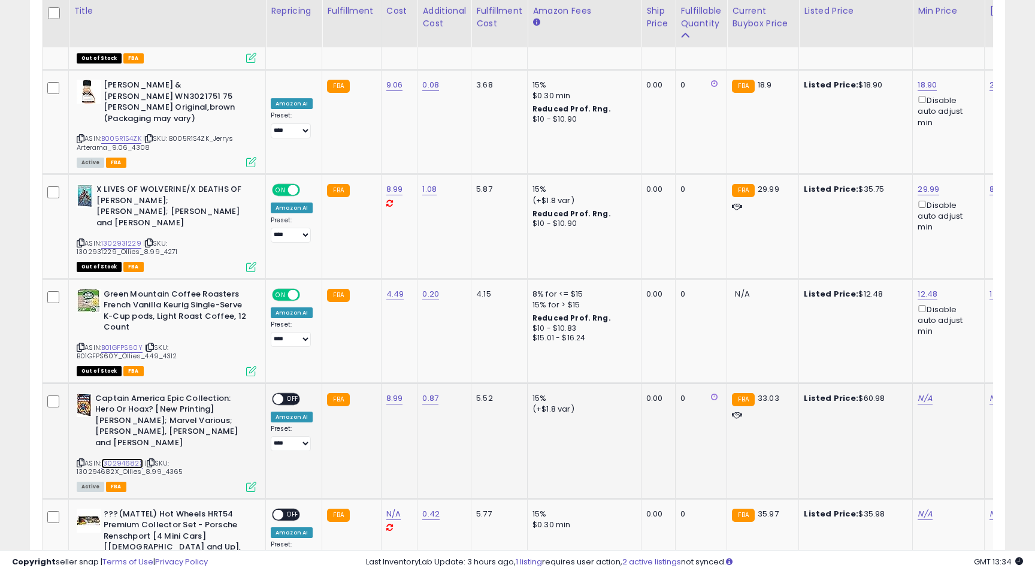
click at [121, 458] on link "130294682X" at bounding box center [122, 463] width 42 height 10
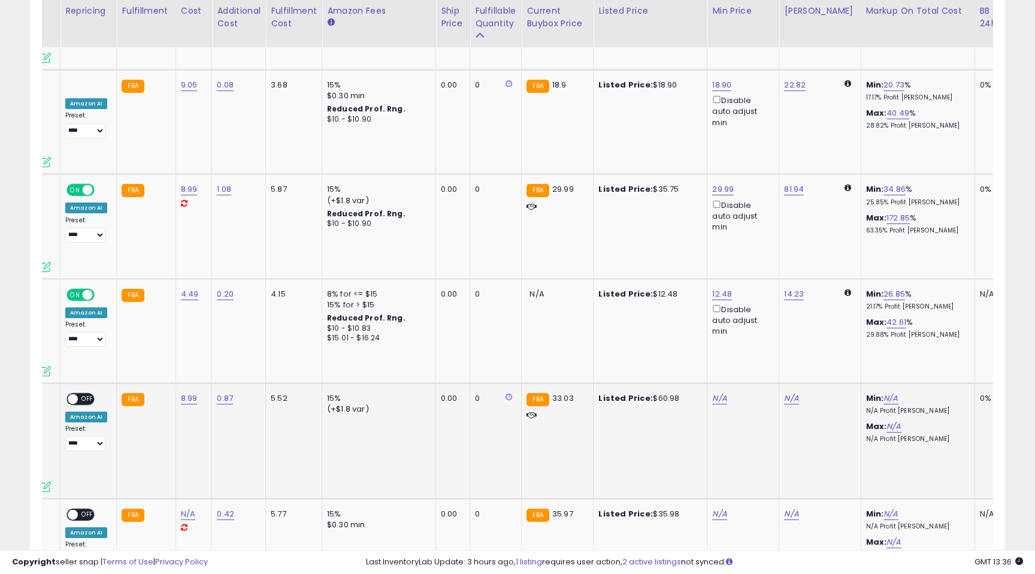
scroll to position [0, 213]
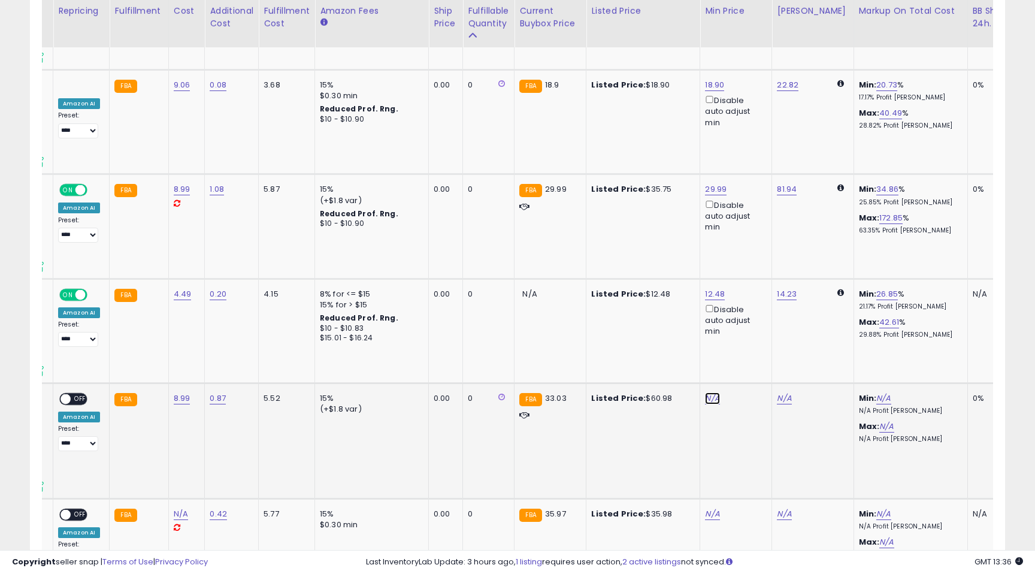
click at [711, 392] on link "N/A" at bounding box center [712, 398] width 14 height 12
type input "*****"
click at [751, 232] on icon "submit" at bounding box center [747, 232] width 7 height 7
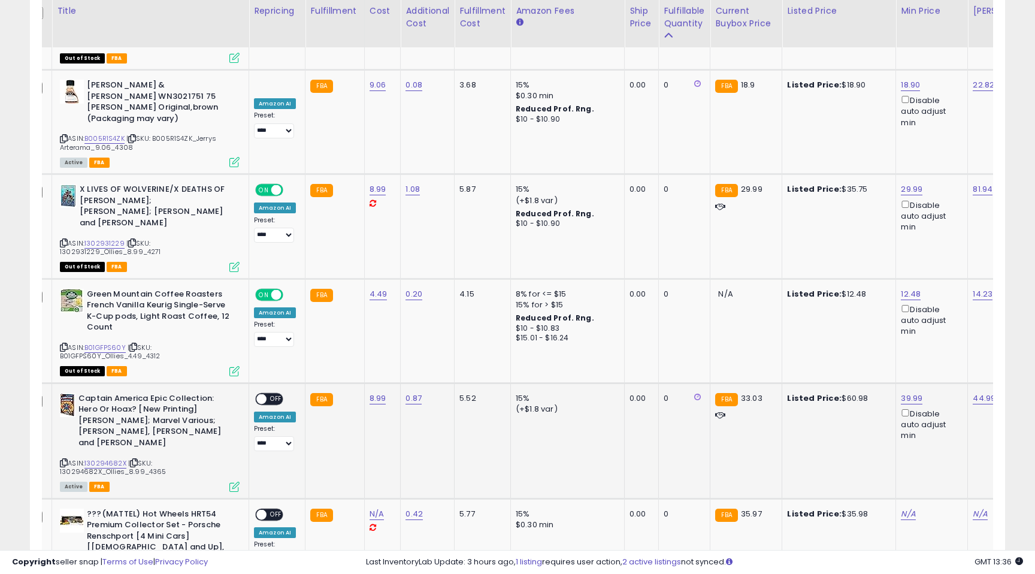
scroll to position [0, 0]
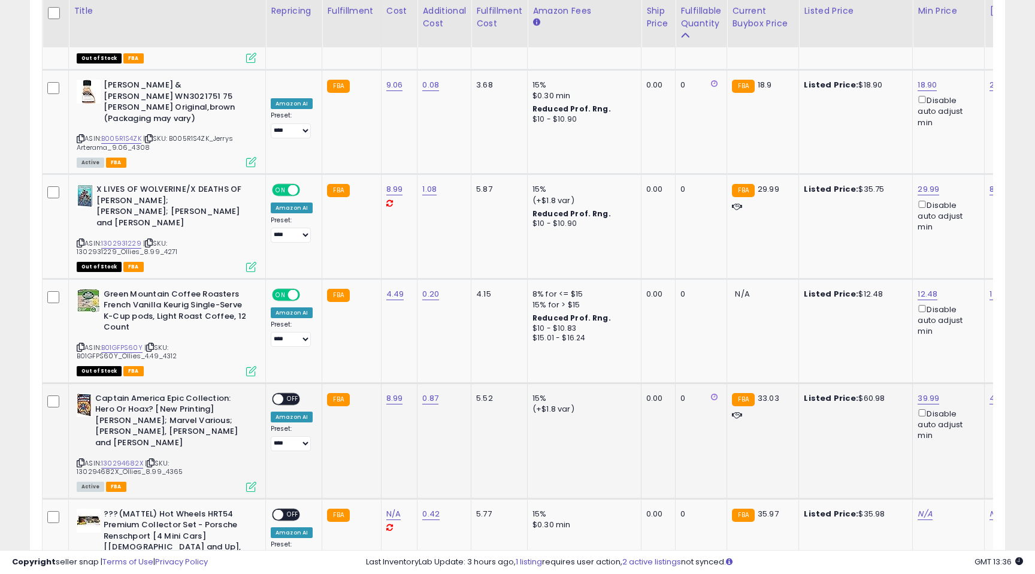
click at [289, 393] on span "OFF" at bounding box center [292, 398] width 19 height 10
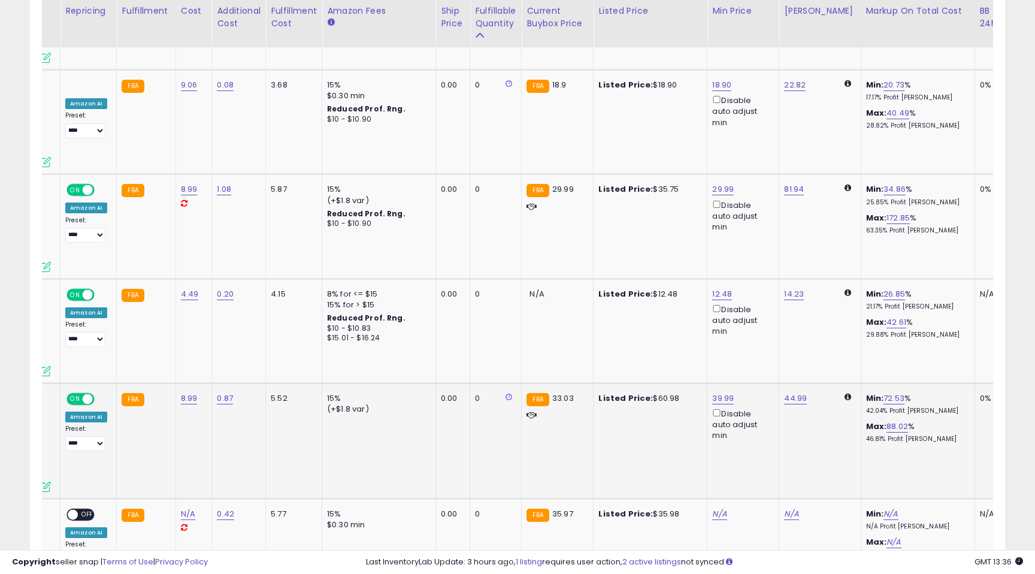
scroll to position [0, 219]
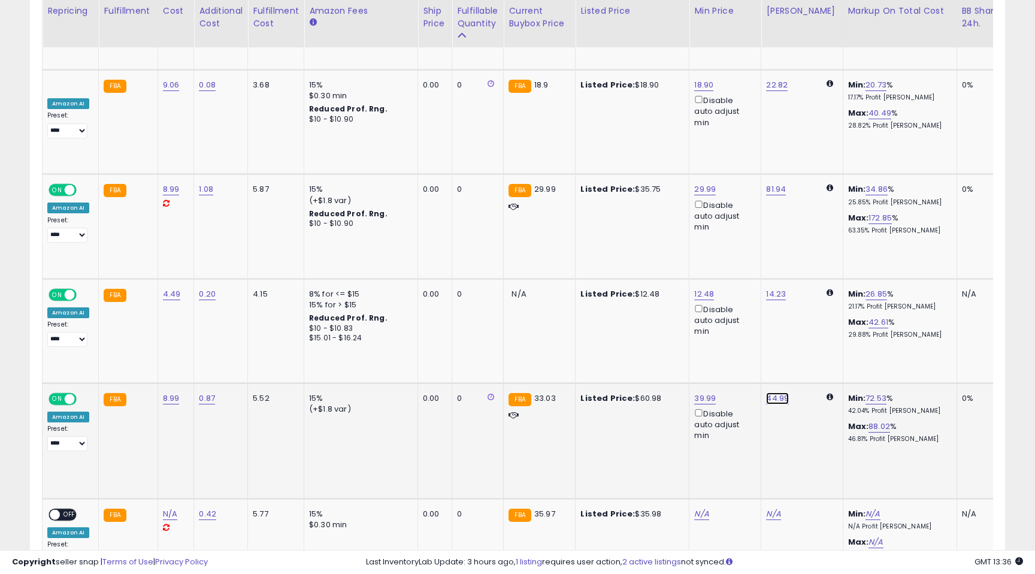
click at [777, 392] on link "44.99" at bounding box center [777, 398] width 23 height 12
drag, startPoint x: 736, startPoint y: 237, endPoint x: 658, endPoint y: 229, distance: 78.2
type input "**"
click at [822, 235] on button "submit" at bounding box center [812, 234] width 20 height 18
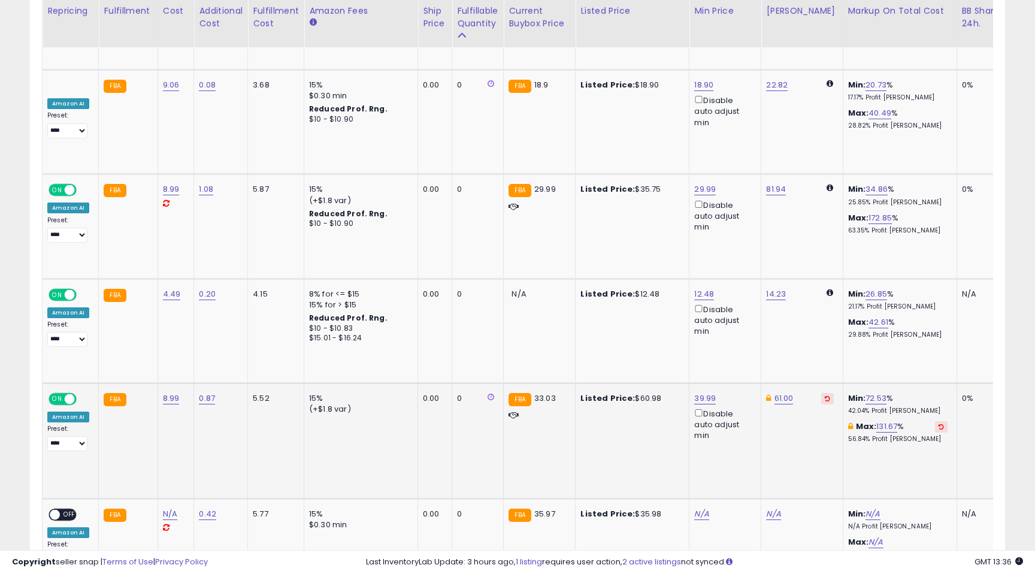
scroll to position [0, 180]
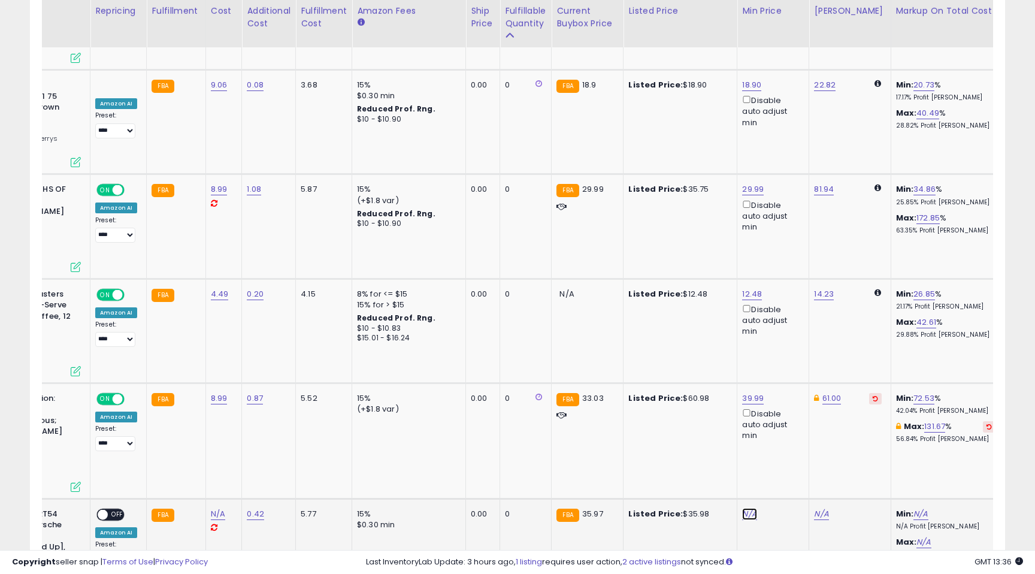
click at [747, 508] on link "N/A" at bounding box center [749, 514] width 14 height 12
type input "*****"
click at [788, 339] on icon "submit" at bounding box center [784, 337] width 7 height 7
click at [118, 509] on span "OFF" at bounding box center [117, 514] width 19 height 10
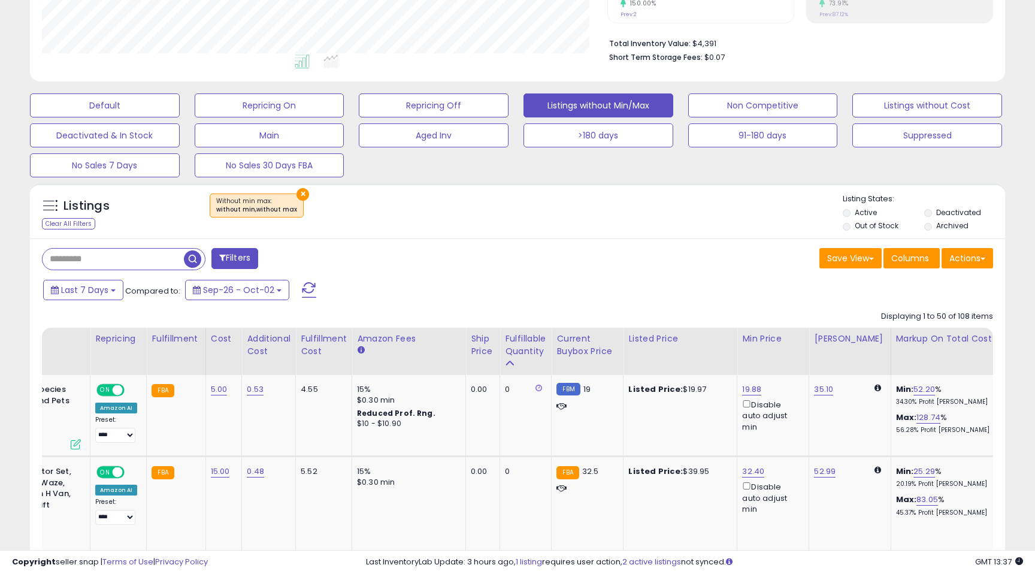
click at [303, 286] on span at bounding box center [309, 290] width 14 height 16
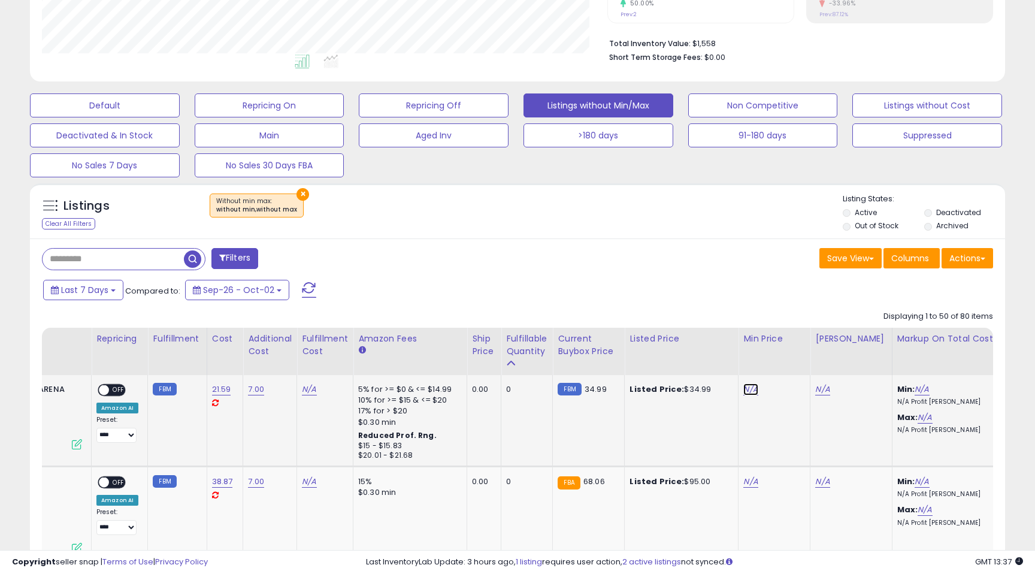
click at [750, 390] on link "N/A" at bounding box center [750, 389] width 14 height 12
type input "*****"
click at [796, 347] on button "submit" at bounding box center [785, 347] width 20 height 18
click at [914, 392] on link "1.31" at bounding box center [920, 389] width 12 height 12
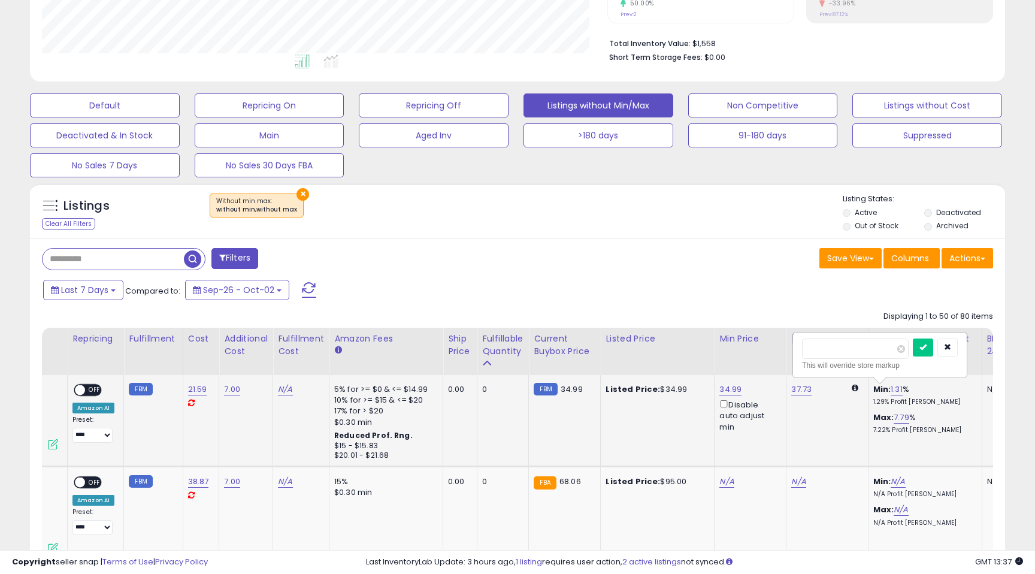
drag, startPoint x: 839, startPoint y: 348, endPoint x: 795, endPoint y: 348, distance: 44.3
click at [796, 348] on div "**** This will override store markup" at bounding box center [879, 355] width 172 height 44
type input "**"
click at [926, 343] on icon "submit" at bounding box center [922, 346] width 7 height 7
click at [893, 417] on link "7.79" at bounding box center [901, 417] width 16 height 12
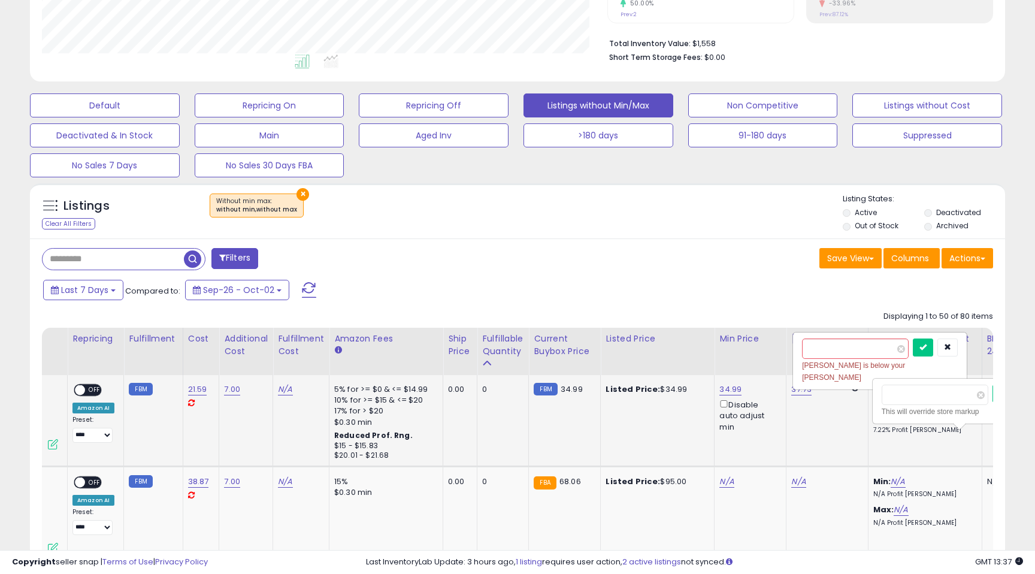
scroll to position [0, 203]
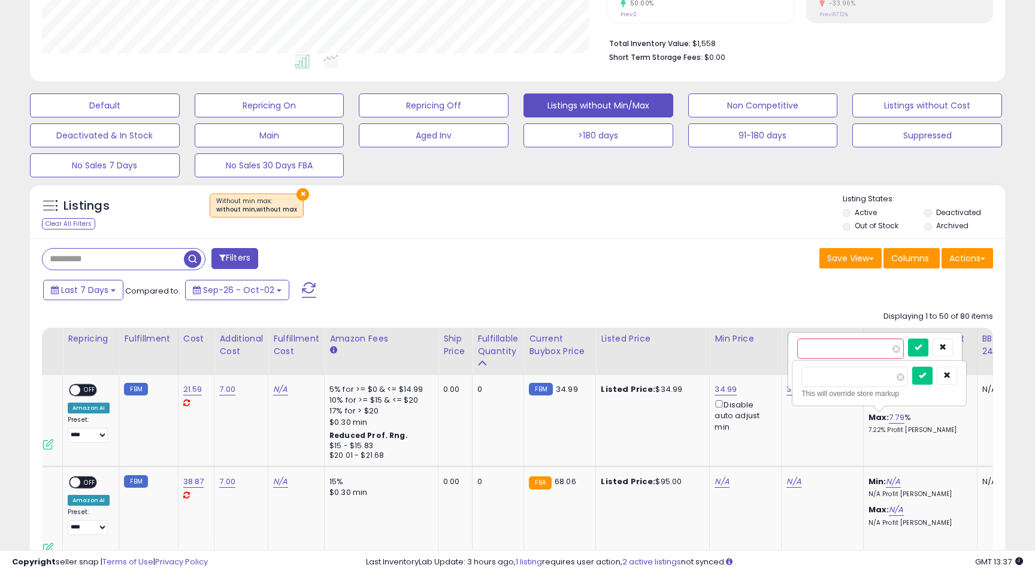
drag, startPoint x: 848, startPoint y: 377, endPoint x: 778, endPoint y: 367, distance: 71.3
type input "**"
click at [929, 380] on button "submit" at bounding box center [922, 375] width 20 height 18
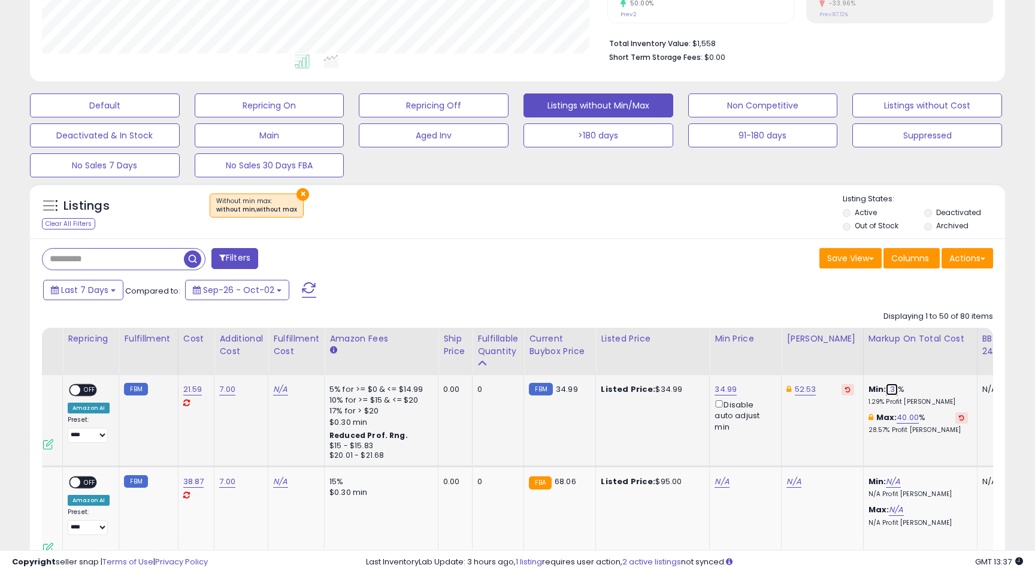
click at [886, 389] on link "1.31" at bounding box center [892, 389] width 12 height 12
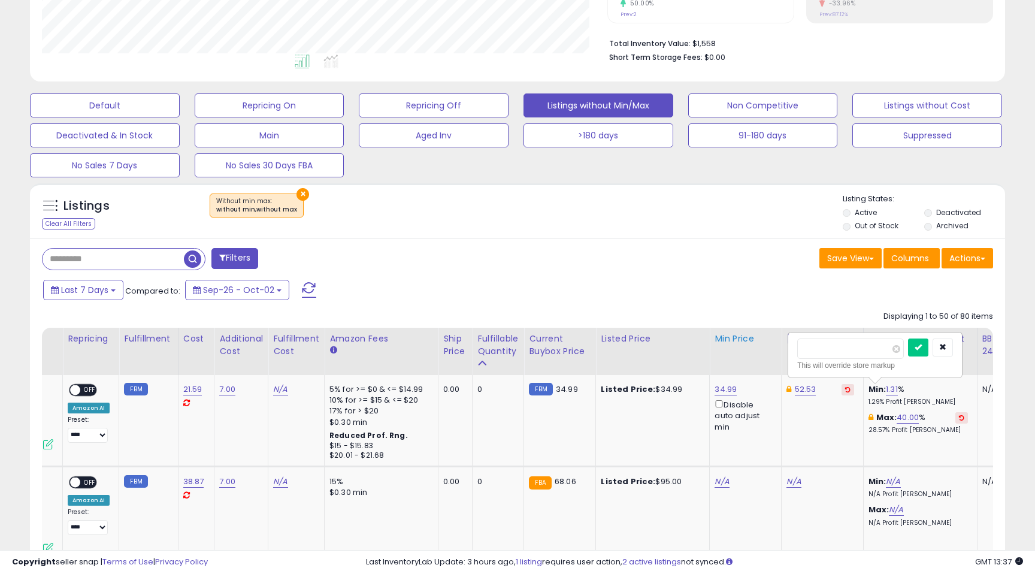
drag, startPoint x: 835, startPoint y: 350, endPoint x: 768, endPoint y: 338, distance: 68.0
type input "**"
click at [923, 348] on button "submit" at bounding box center [918, 347] width 20 height 18
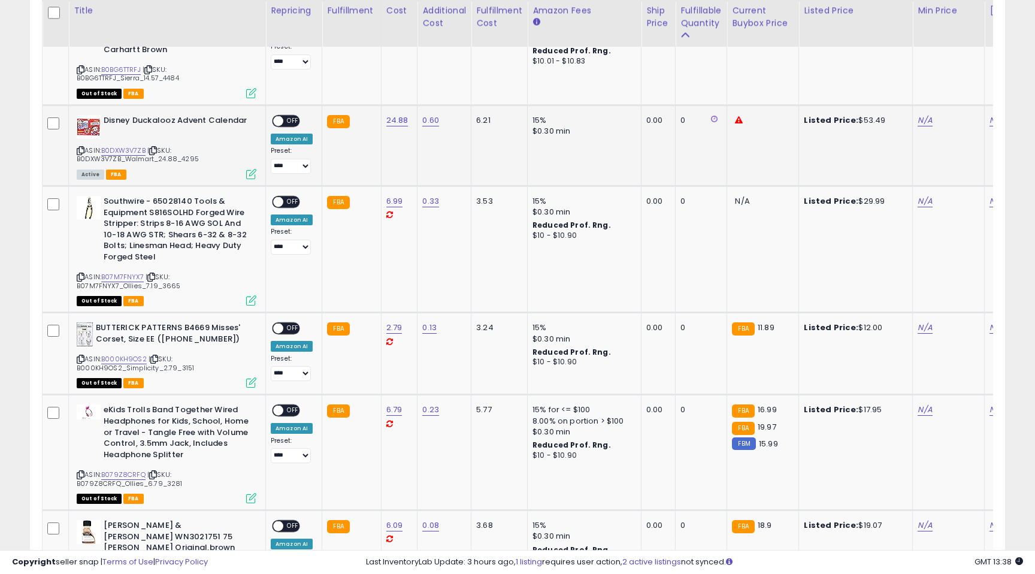
scroll to position [0, 83]
click at [123, 149] on link "B0DXW3V7ZB" at bounding box center [123, 151] width 44 height 10
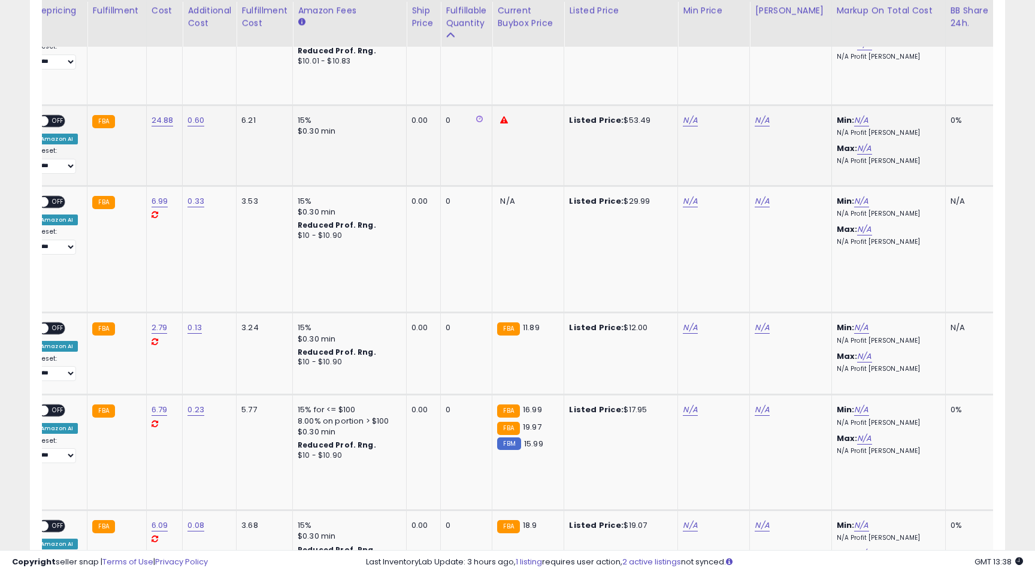
scroll to position [0, 265]
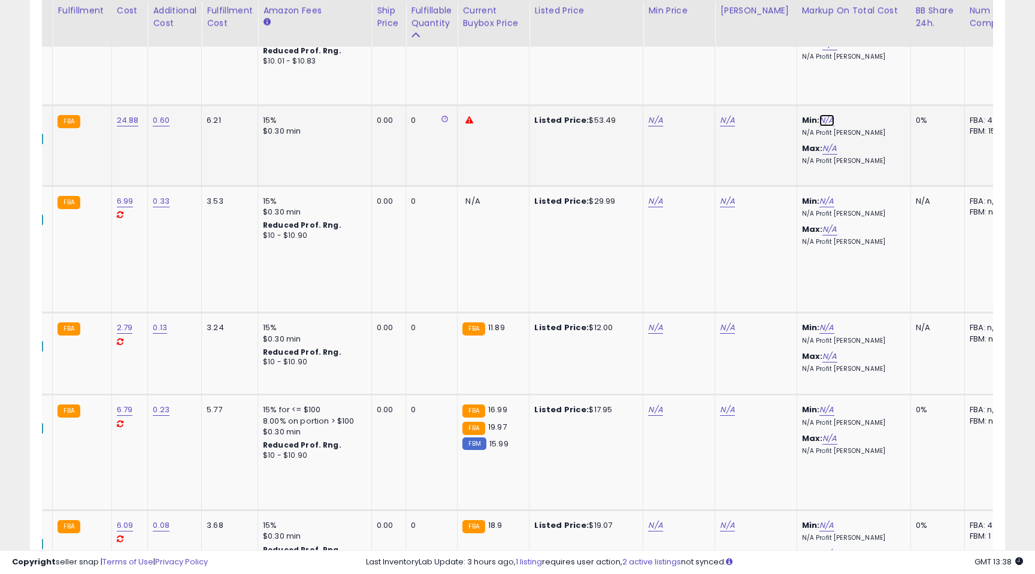
click at [819, 123] on link "N/A" at bounding box center [826, 120] width 14 height 12
type input "**"
click at [859, 74] on button "submit" at bounding box center [853, 78] width 20 height 18
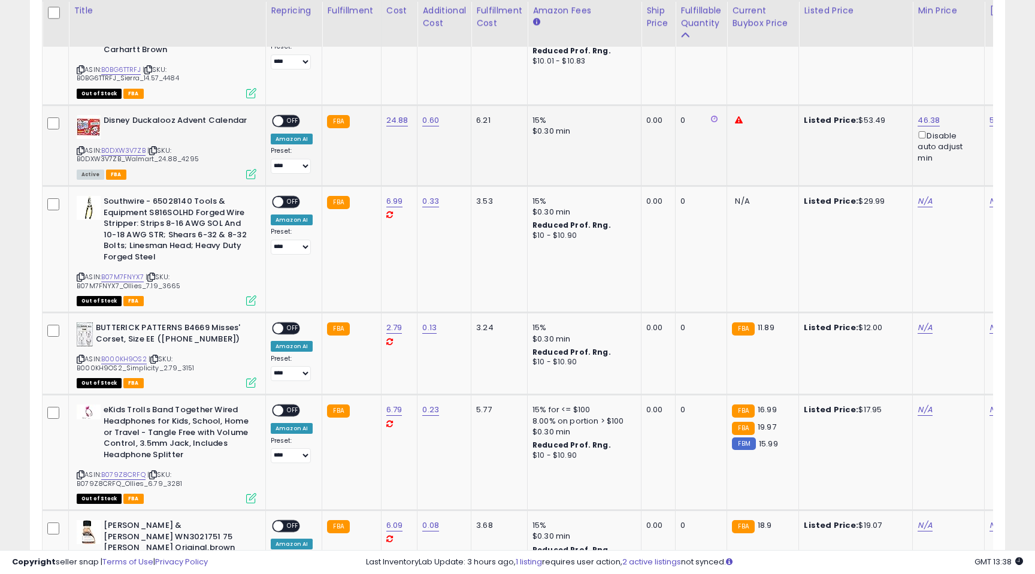
click at [290, 120] on span "OFF" at bounding box center [292, 121] width 19 height 10
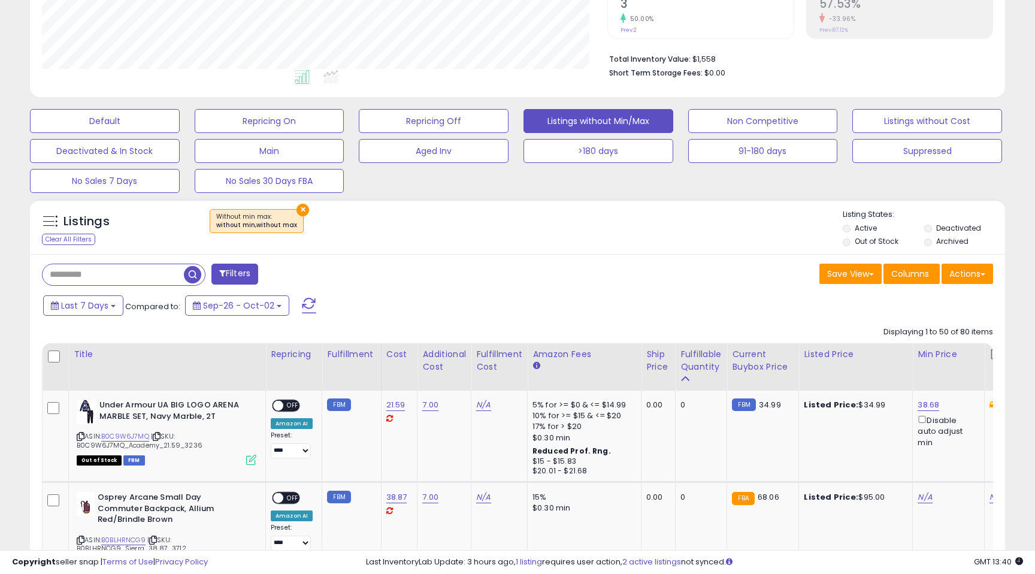
scroll to position [0, 0]
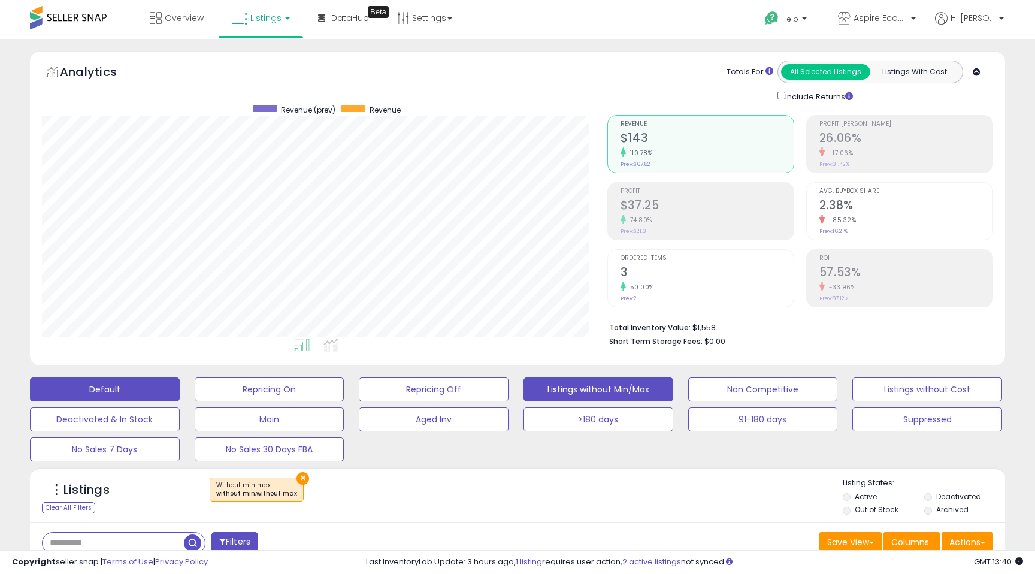
click at [96, 387] on button "Default" at bounding box center [105, 389] width 150 height 24
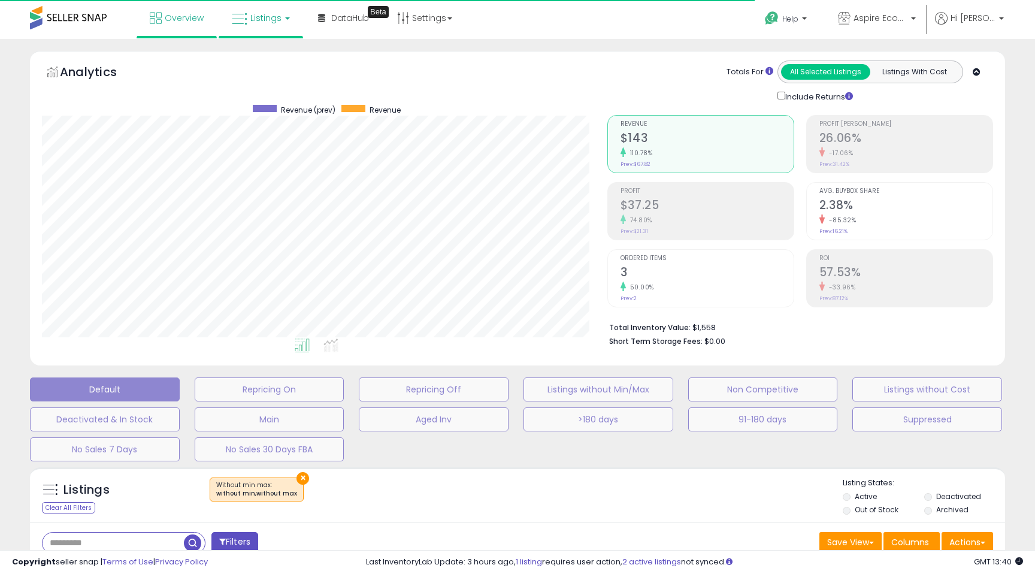
select select "**"
